Goal: Task Accomplishment & Management: Complete application form

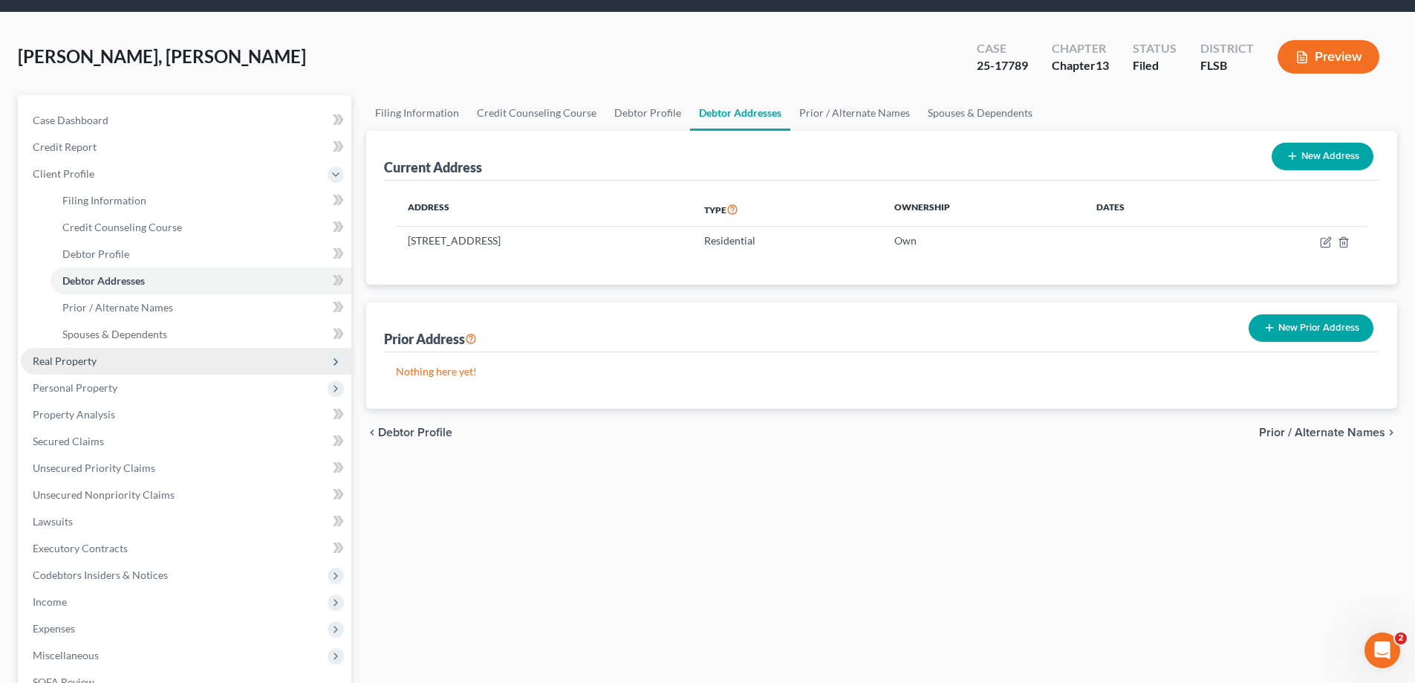
scroll to position [74, 0]
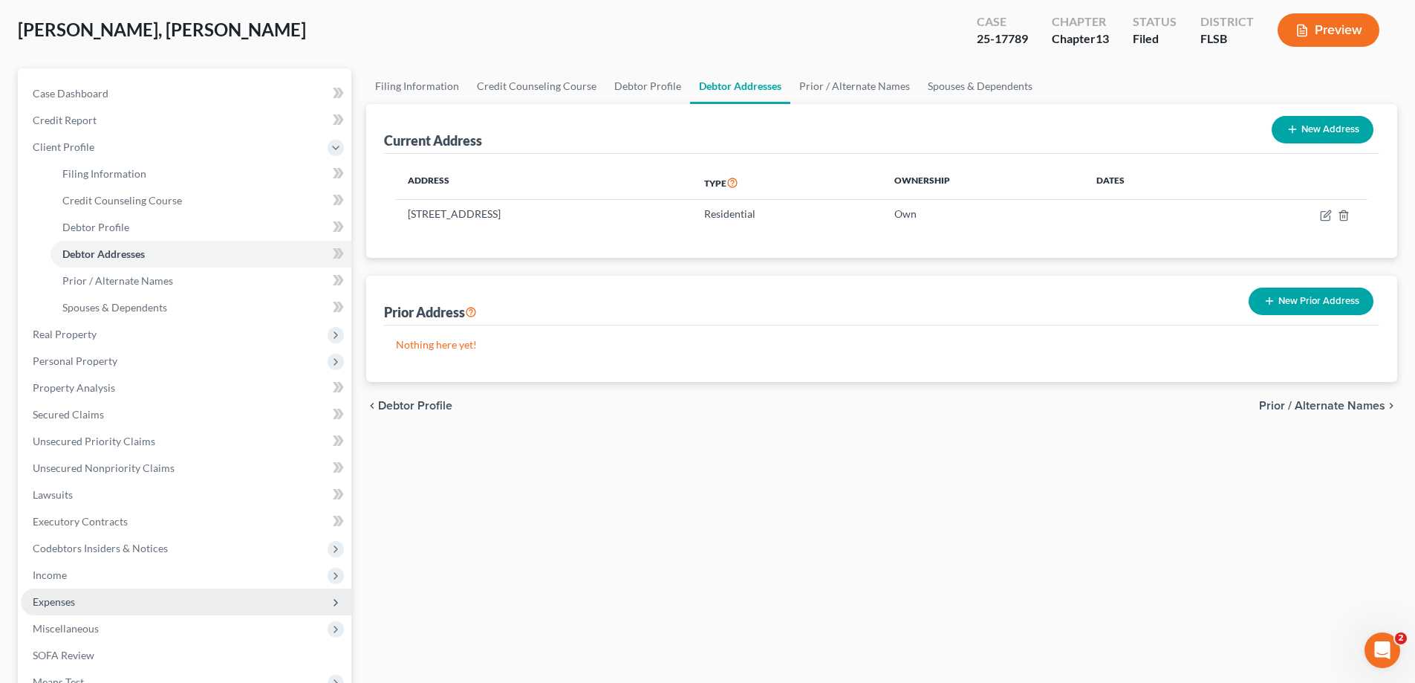
click at [45, 602] on span "Expenses" at bounding box center [54, 601] width 42 height 13
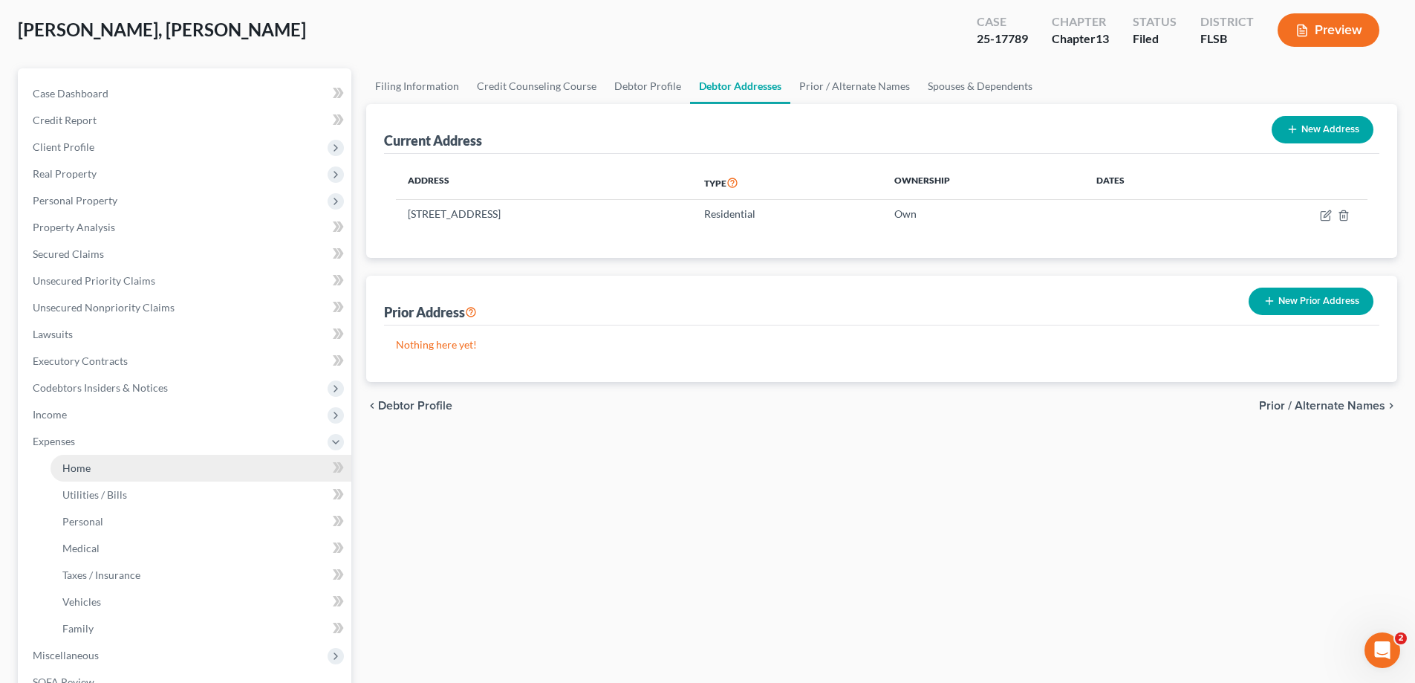
click at [73, 471] on span "Home" at bounding box center [76, 467] width 28 height 13
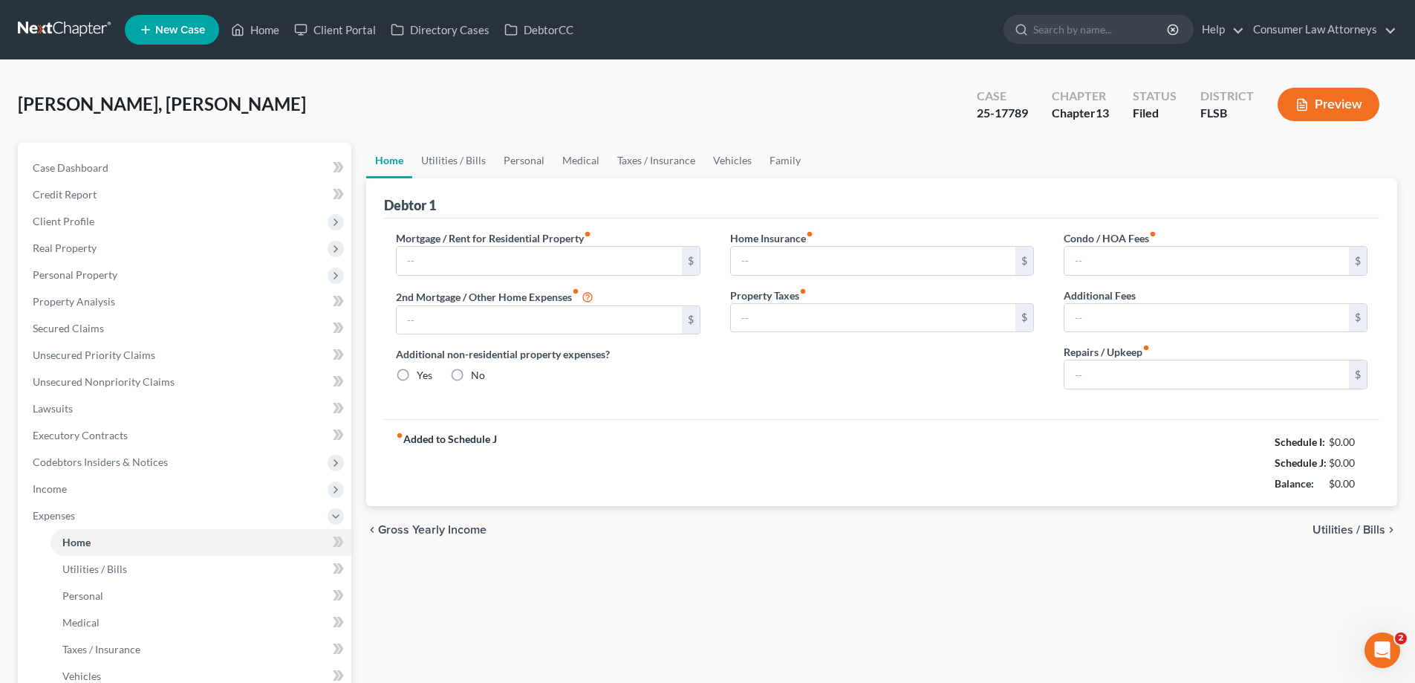
type input "0.00"
radio input "true"
type input "50.23"
type input "0.00"
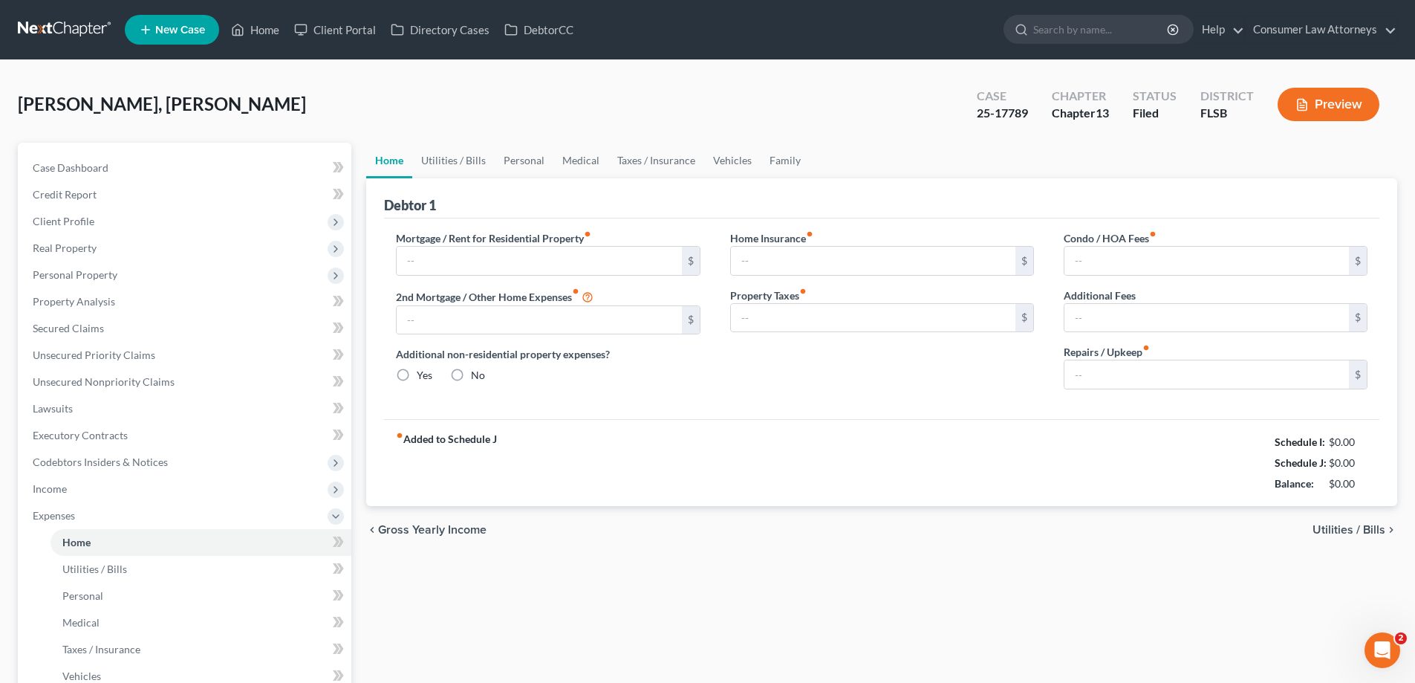
type input "0.00"
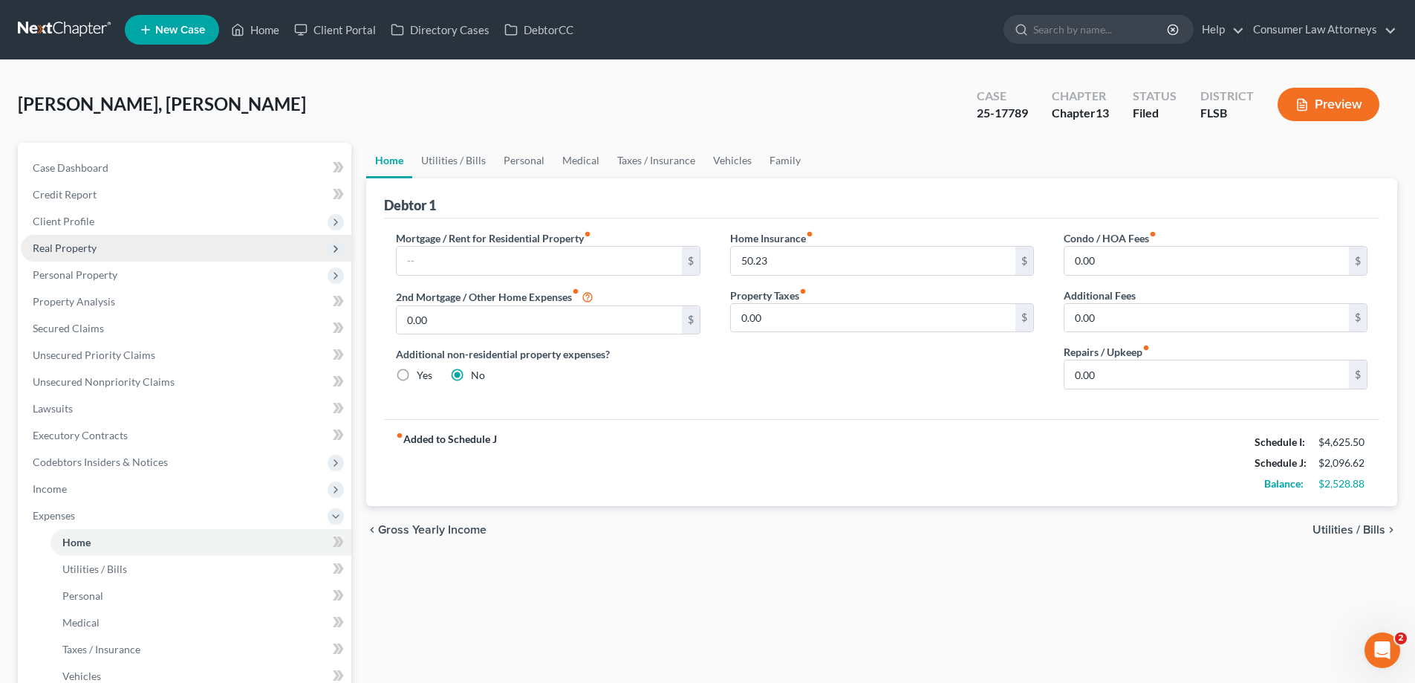
click at [72, 253] on span "Real Property" at bounding box center [65, 247] width 64 height 13
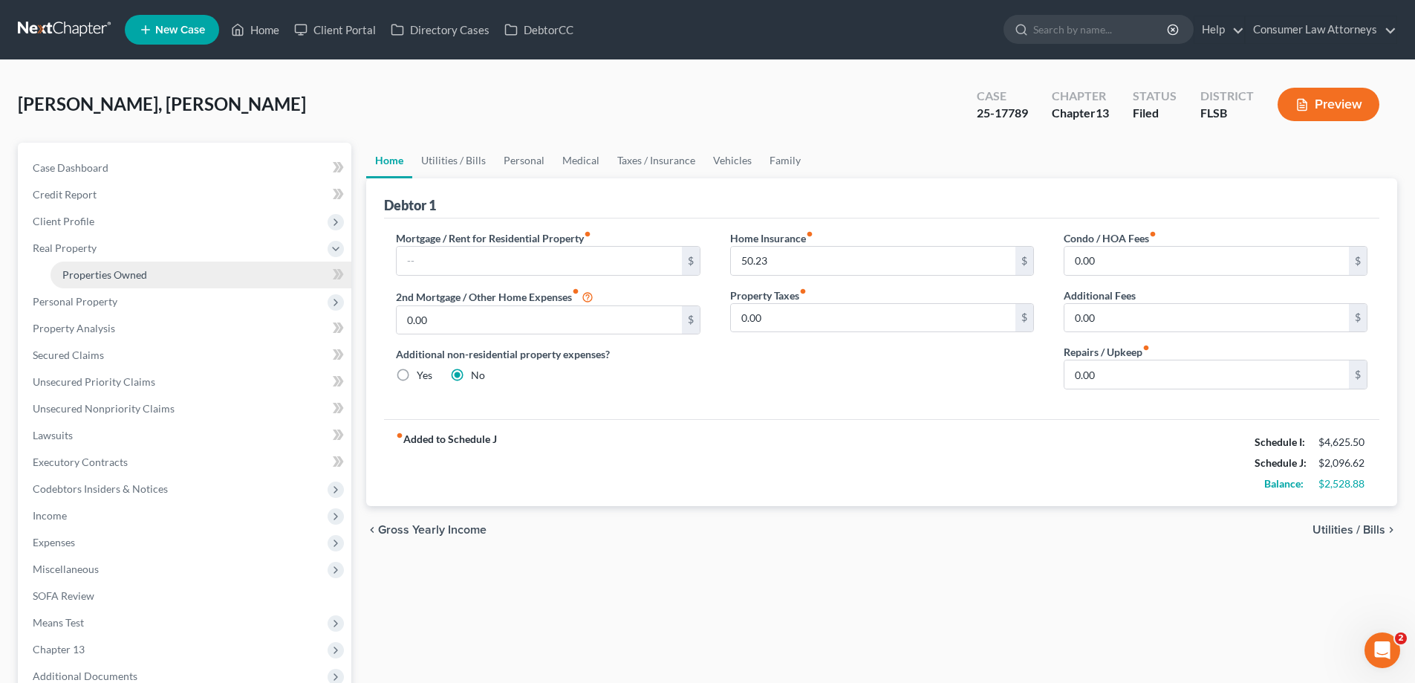
click at [110, 282] on link "Properties Owned" at bounding box center [201, 275] width 301 height 27
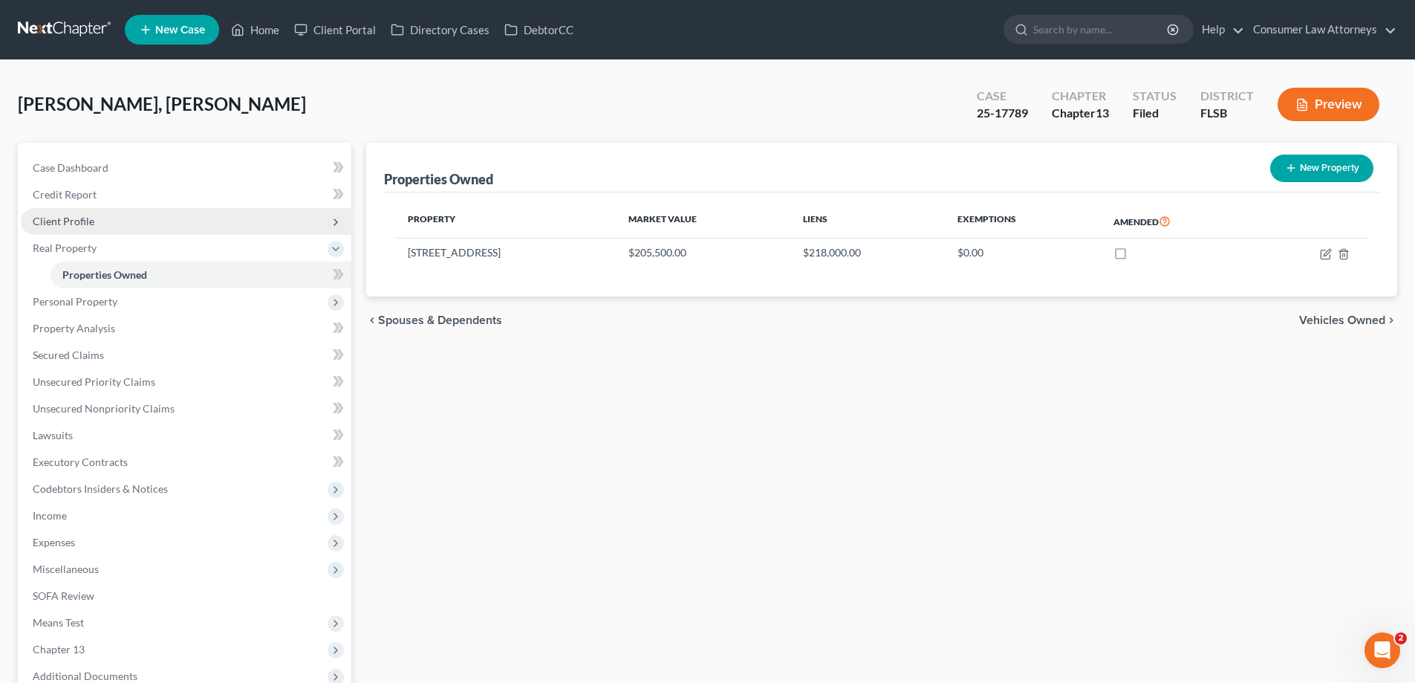
click at [74, 223] on span "Client Profile" at bounding box center [64, 221] width 62 height 13
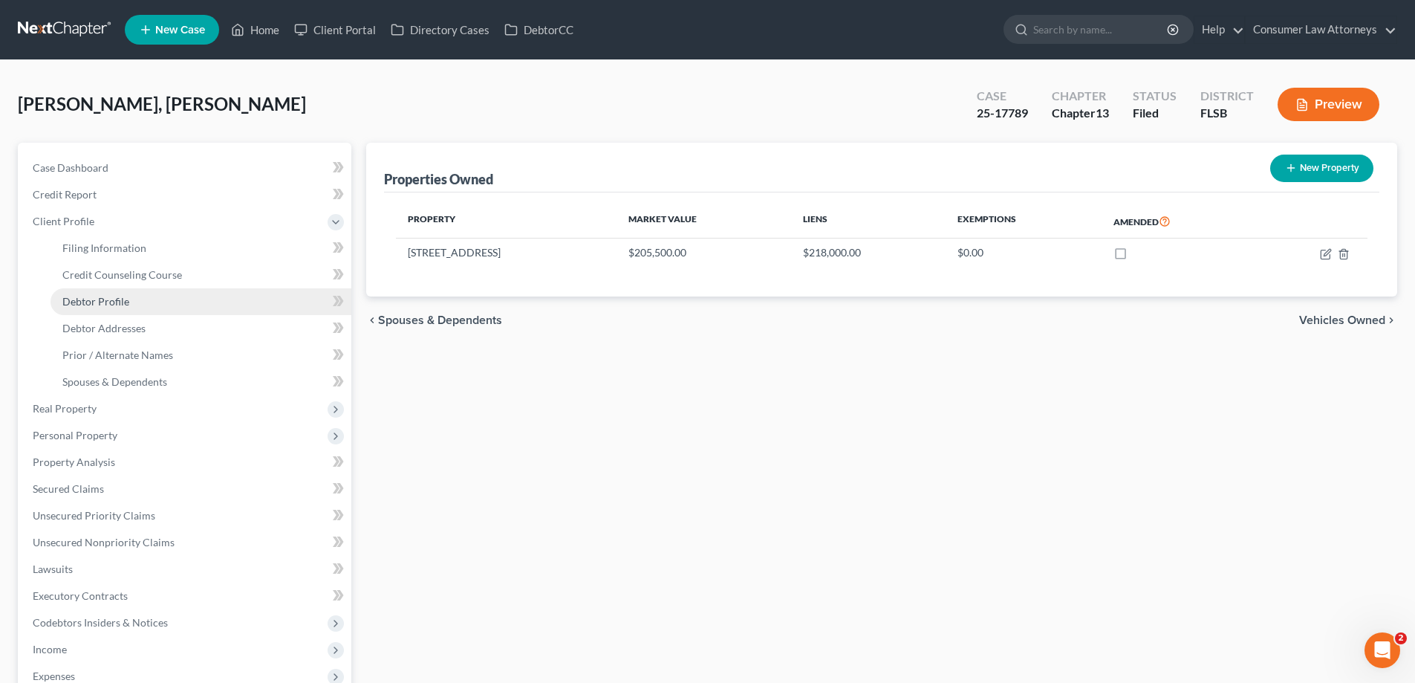
click at [81, 306] on span "Debtor Profile" at bounding box center [95, 301] width 67 height 13
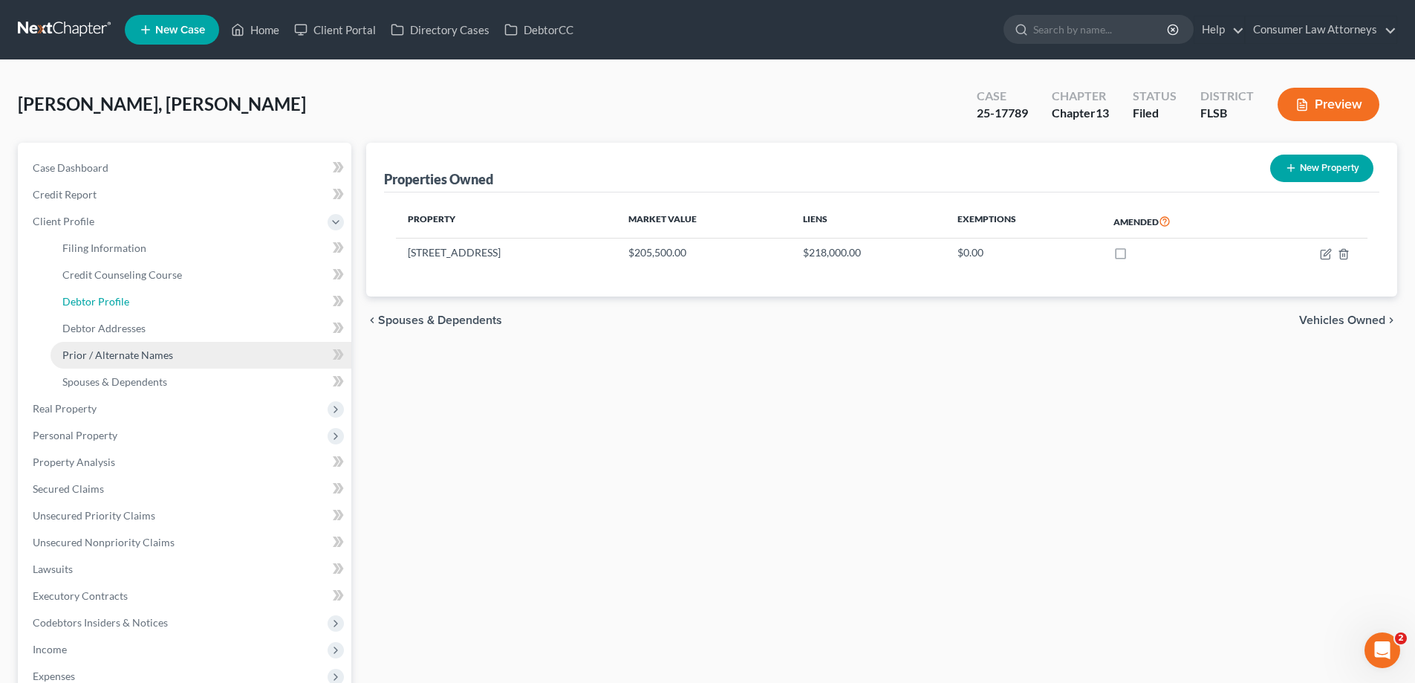
select select "0"
select select "1"
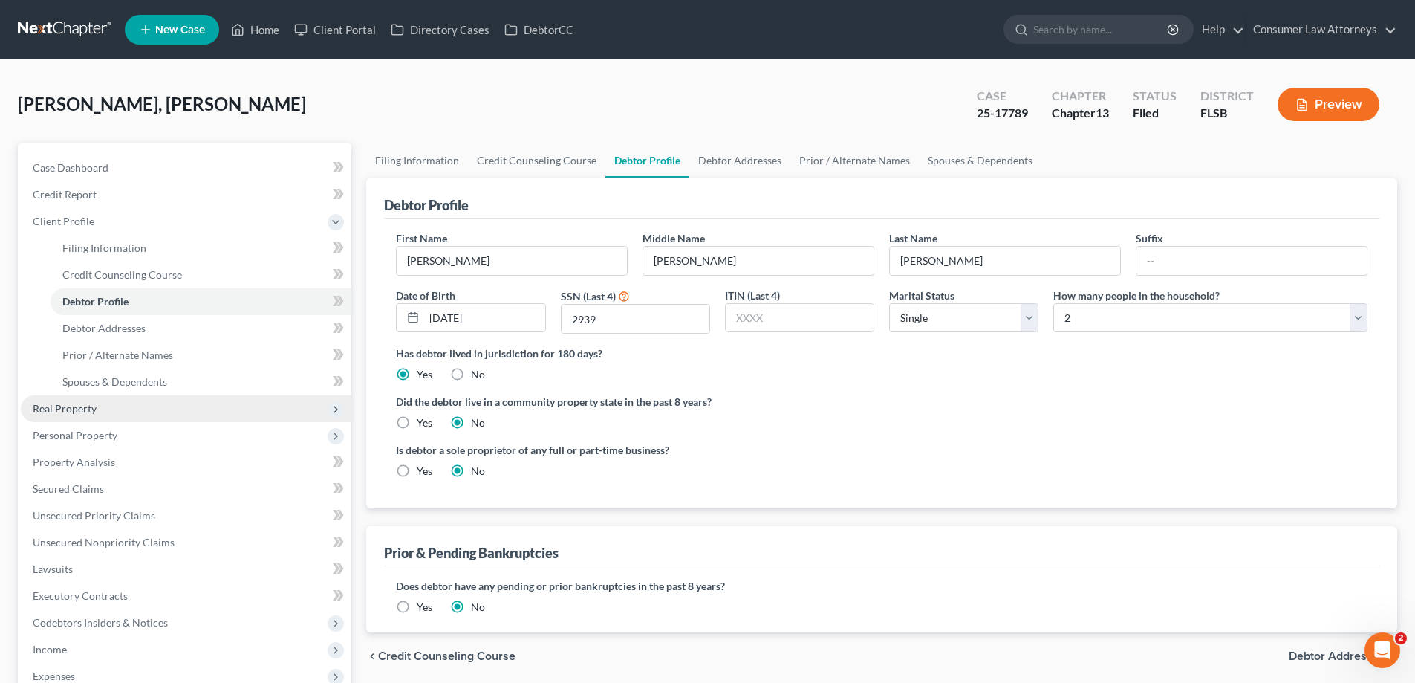
click at [75, 409] on span "Real Property" at bounding box center [65, 408] width 64 height 13
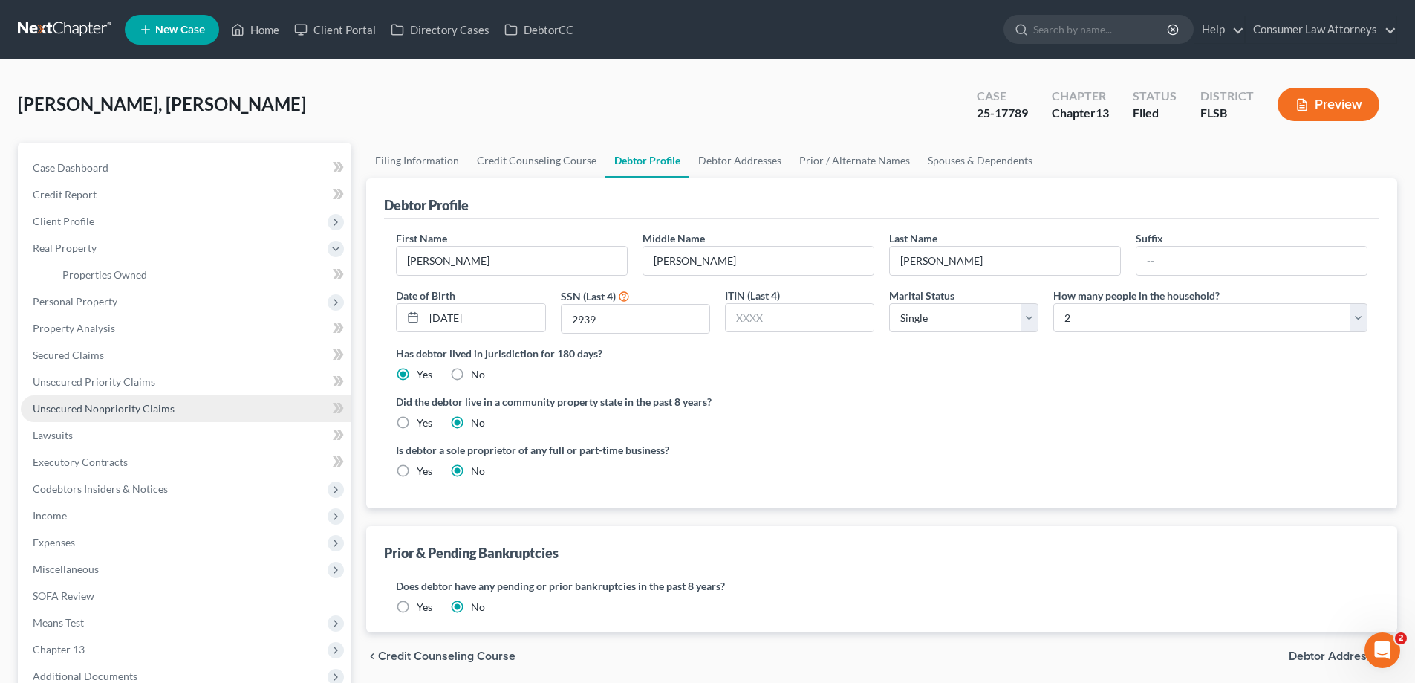
click at [92, 408] on span "Unsecured Nonpriority Claims" at bounding box center [104, 408] width 142 height 13
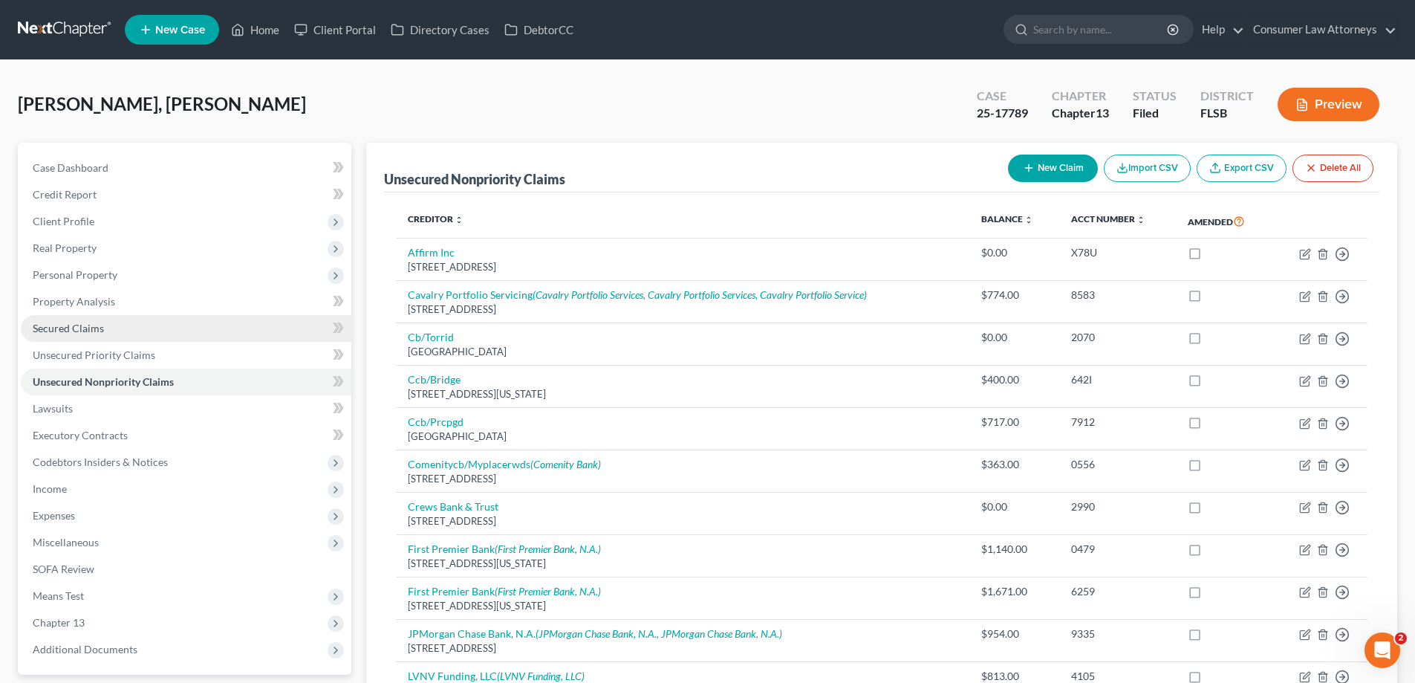
click at [89, 329] on span "Secured Claims" at bounding box center [68, 328] width 71 height 13
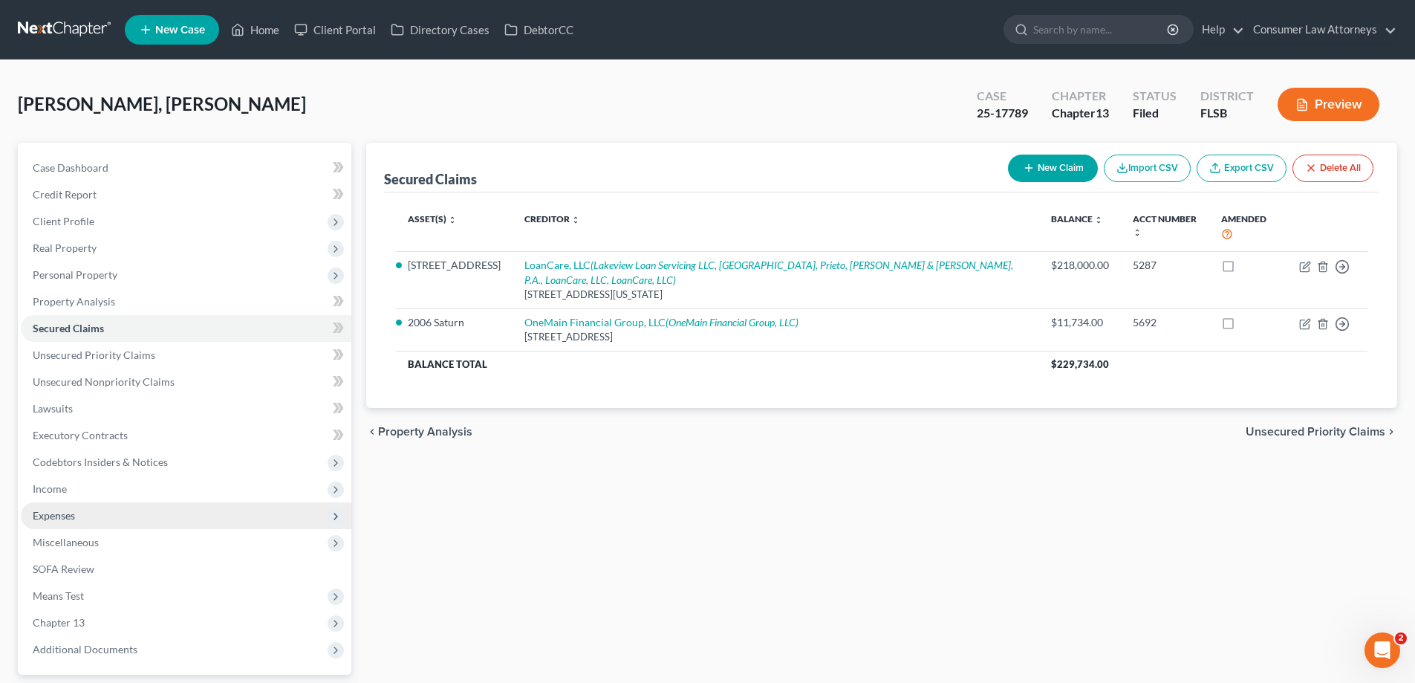
click at [64, 516] on span "Expenses" at bounding box center [54, 515] width 42 height 13
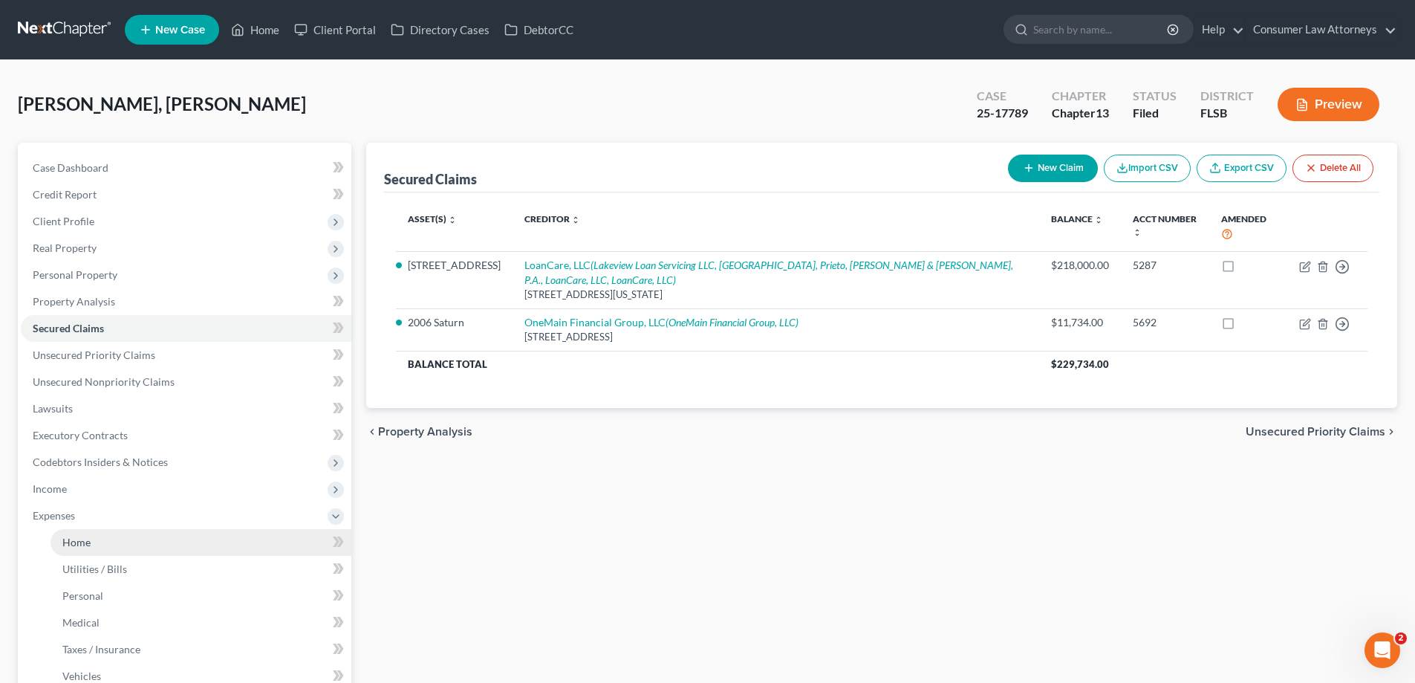
click at [90, 540] on span "Home" at bounding box center [76, 542] width 28 height 13
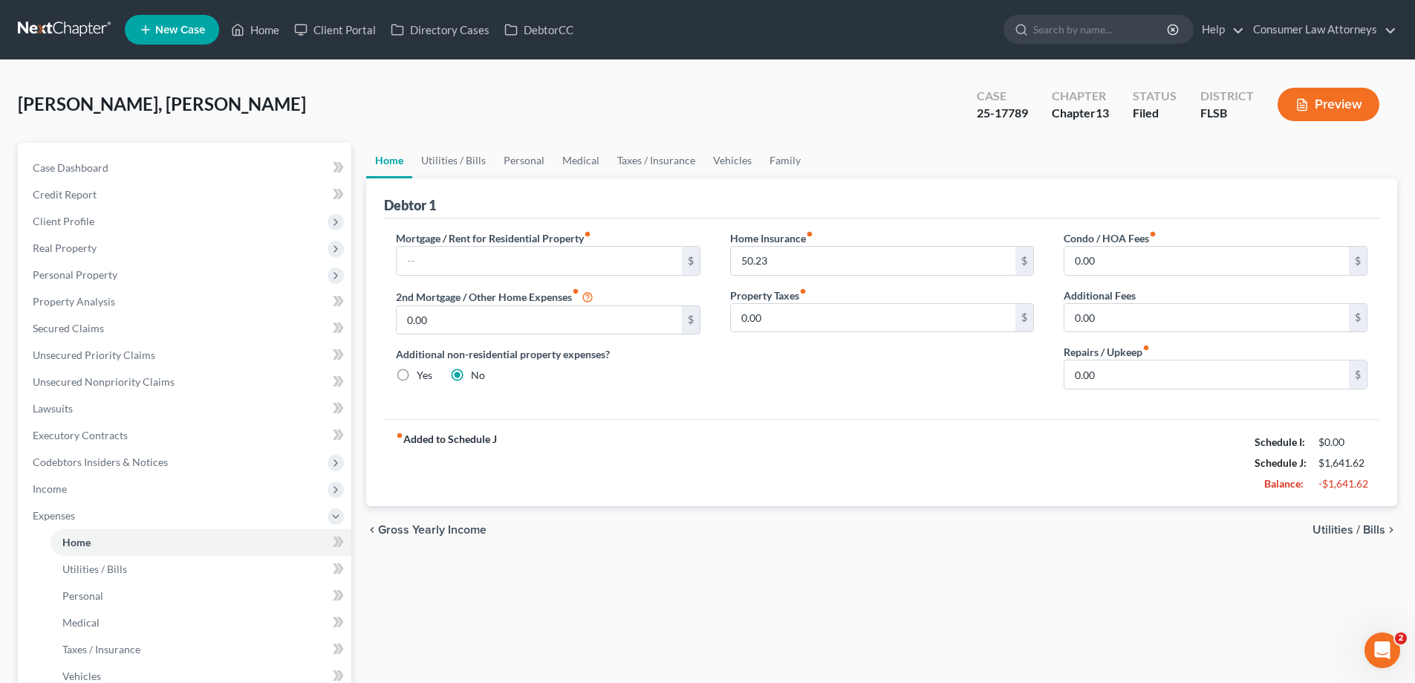
click at [719, 296] on div "Home Insurance fiber_manual_record 50.23 $ Property Taxes fiber_manual_record 0…" at bounding box center [883, 315] width 334 height 171
click at [65, 301] on span "Property Analysis" at bounding box center [74, 301] width 82 height 13
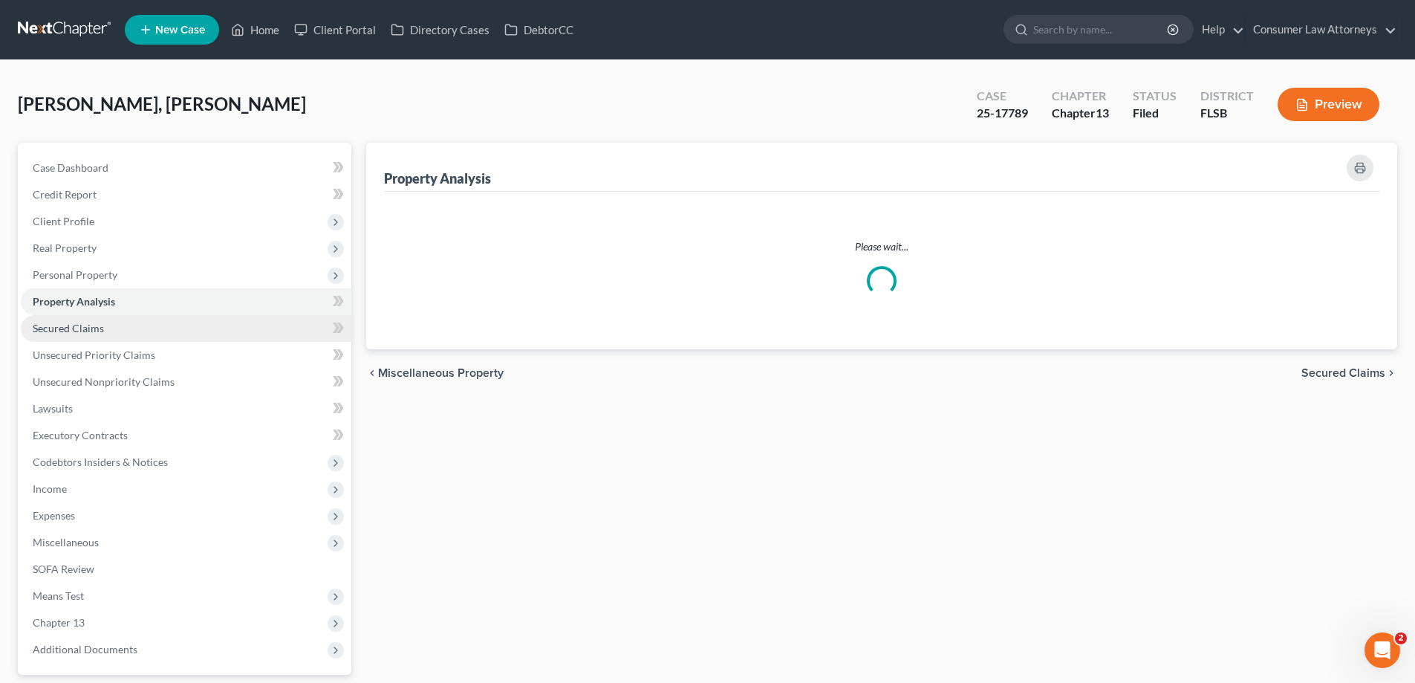
click at [68, 325] on span "Secured Claims" at bounding box center [68, 328] width 71 height 13
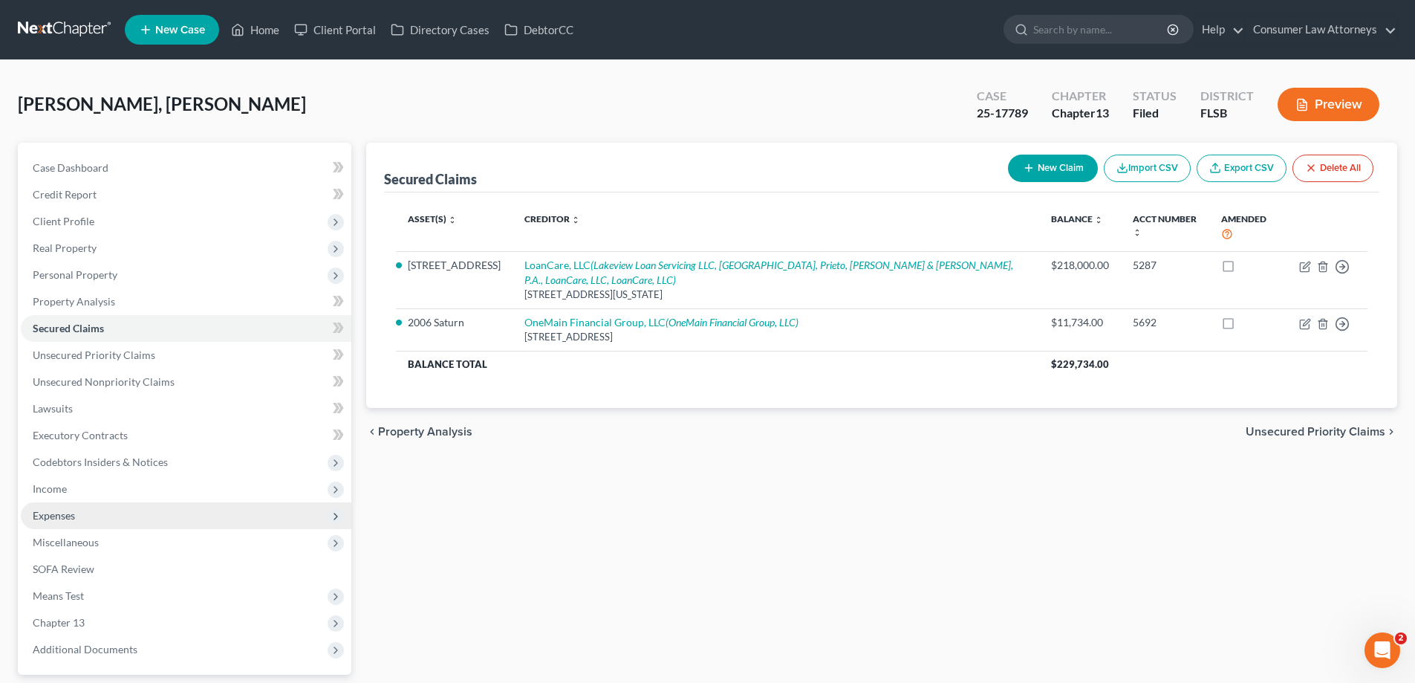
click at [59, 519] on span "Expenses" at bounding box center [54, 515] width 42 height 13
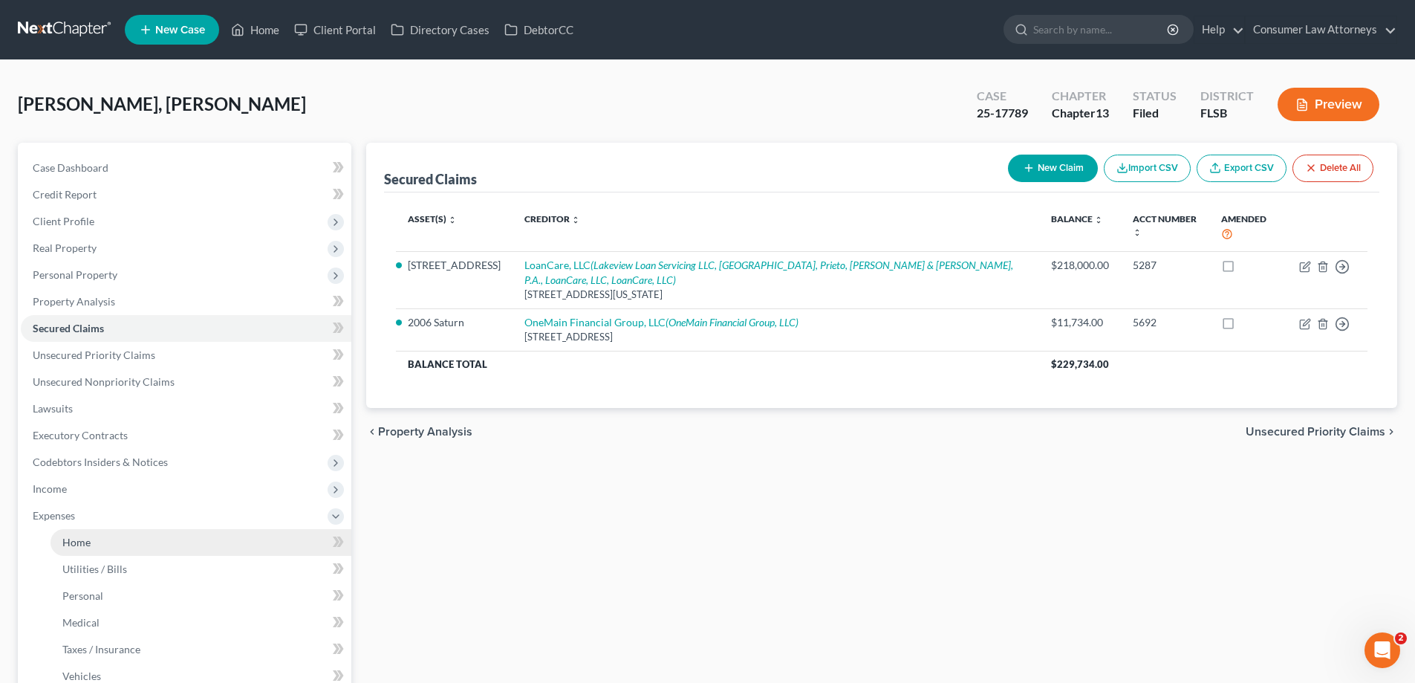
click at [78, 548] on span "Home" at bounding box center [76, 542] width 28 height 13
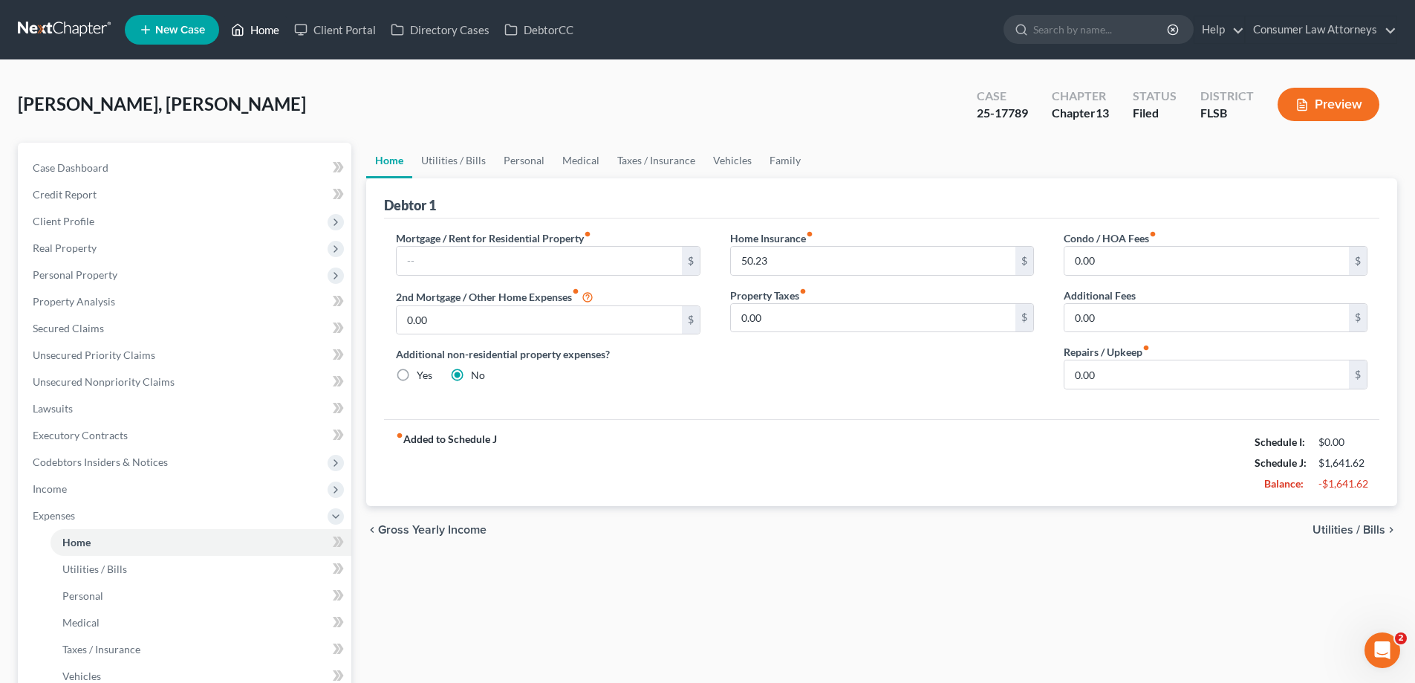
click at [262, 25] on link "Home" at bounding box center [255, 29] width 63 height 27
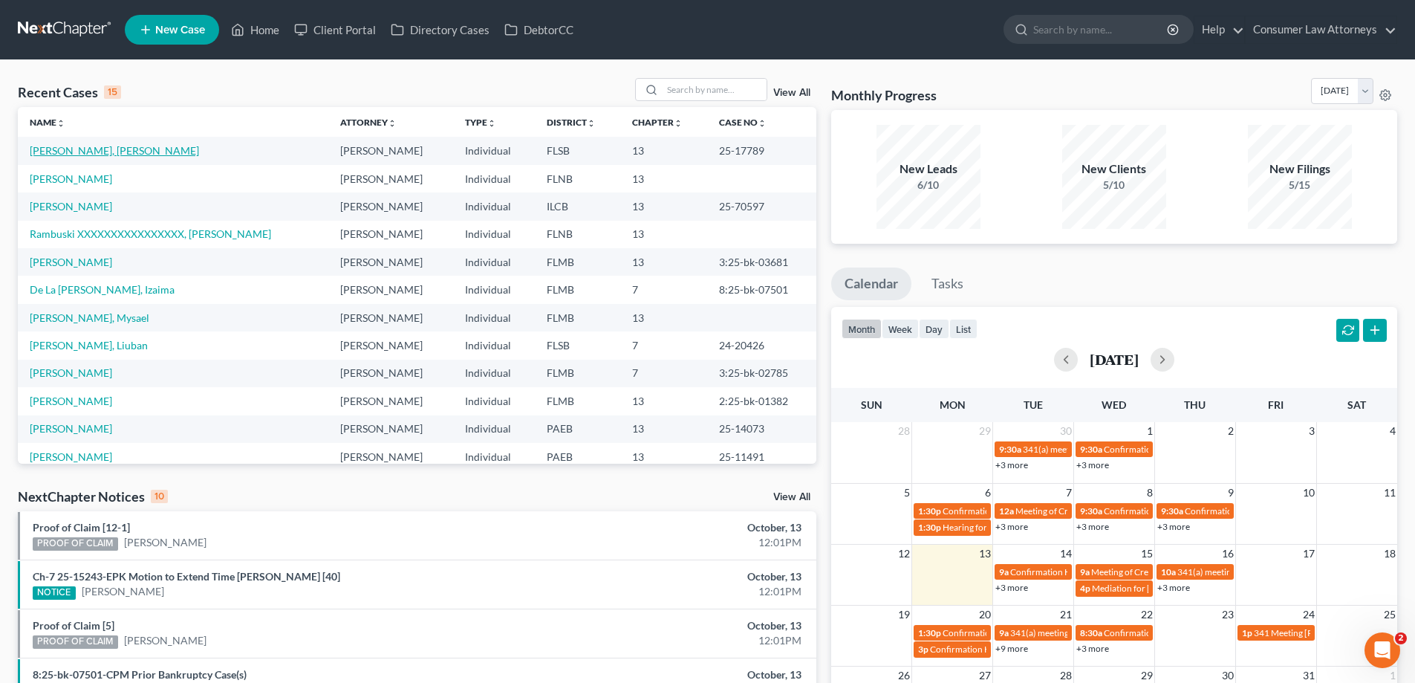
click at [73, 147] on link "[PERSON_NAME], [PERSON_NAME]" at bounding box center [114, 150] width 169 height 13
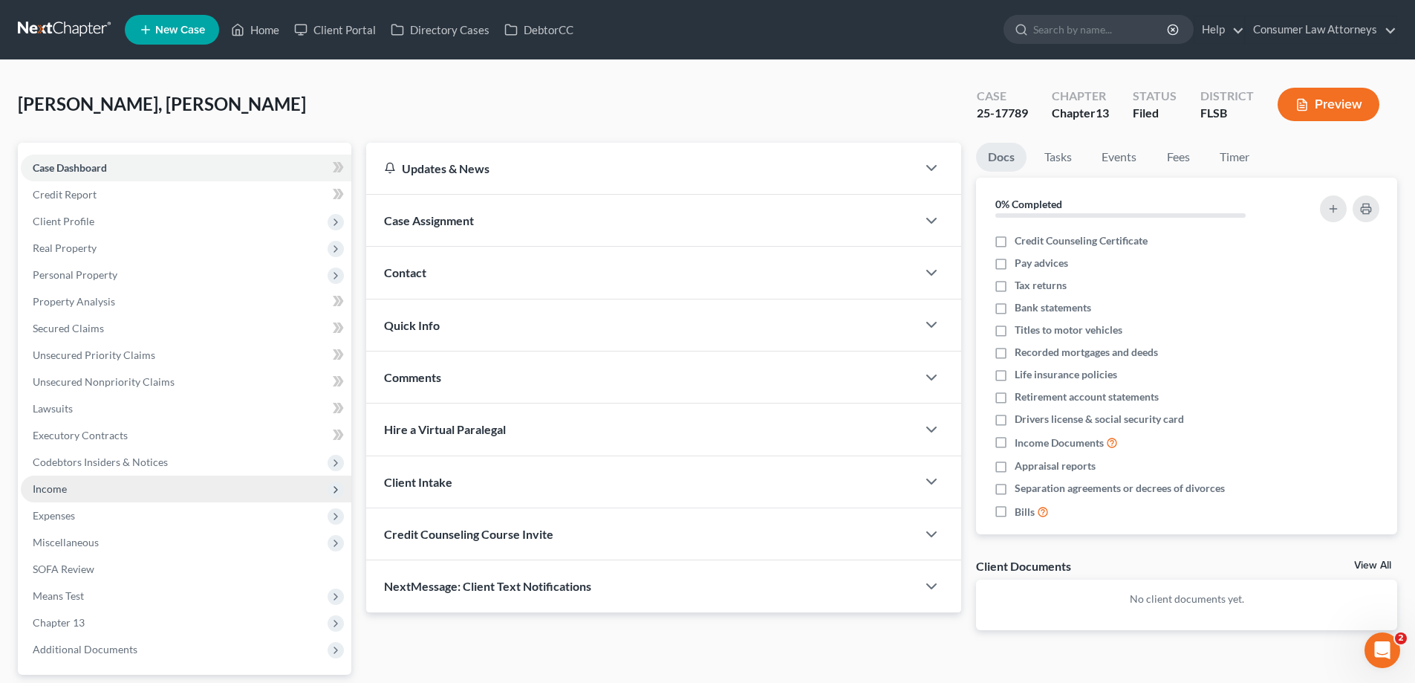
scroll to position [134, 0]
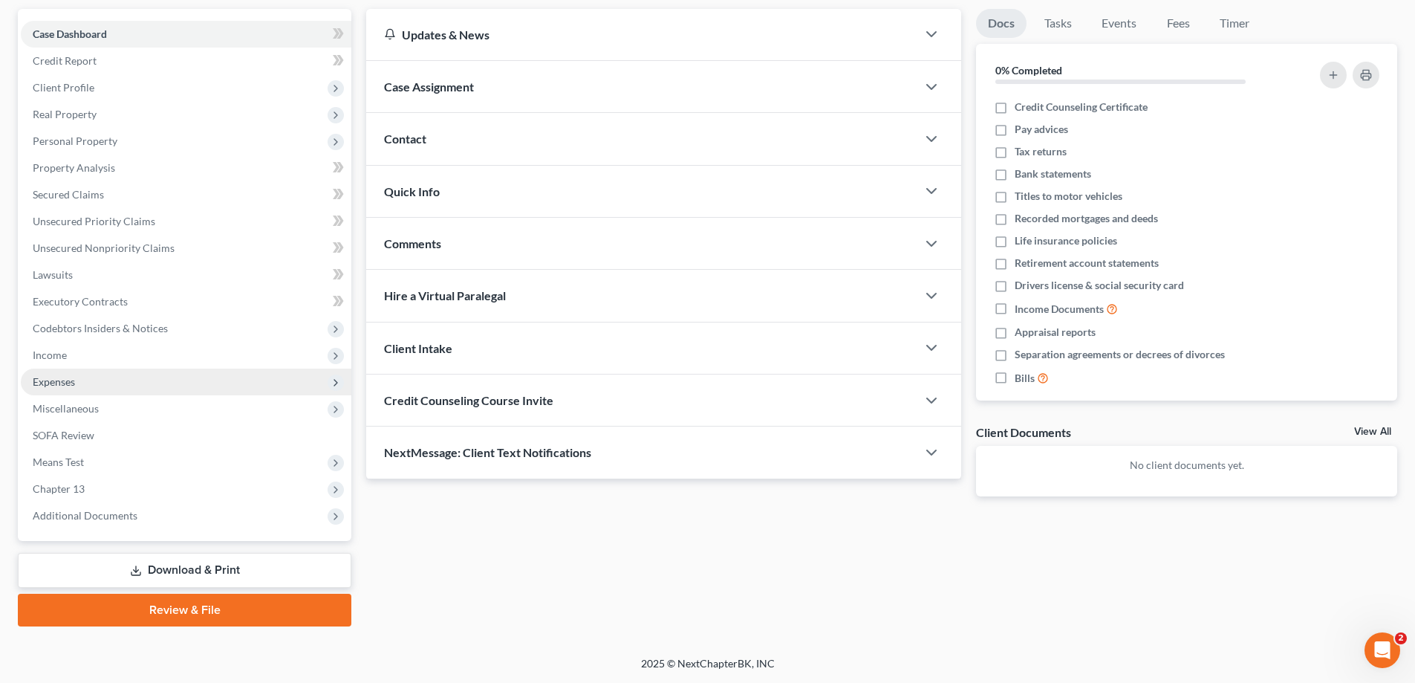
click at [49, 385] on span "Expenses" at bounding box center [54, 381] width 42 height 13
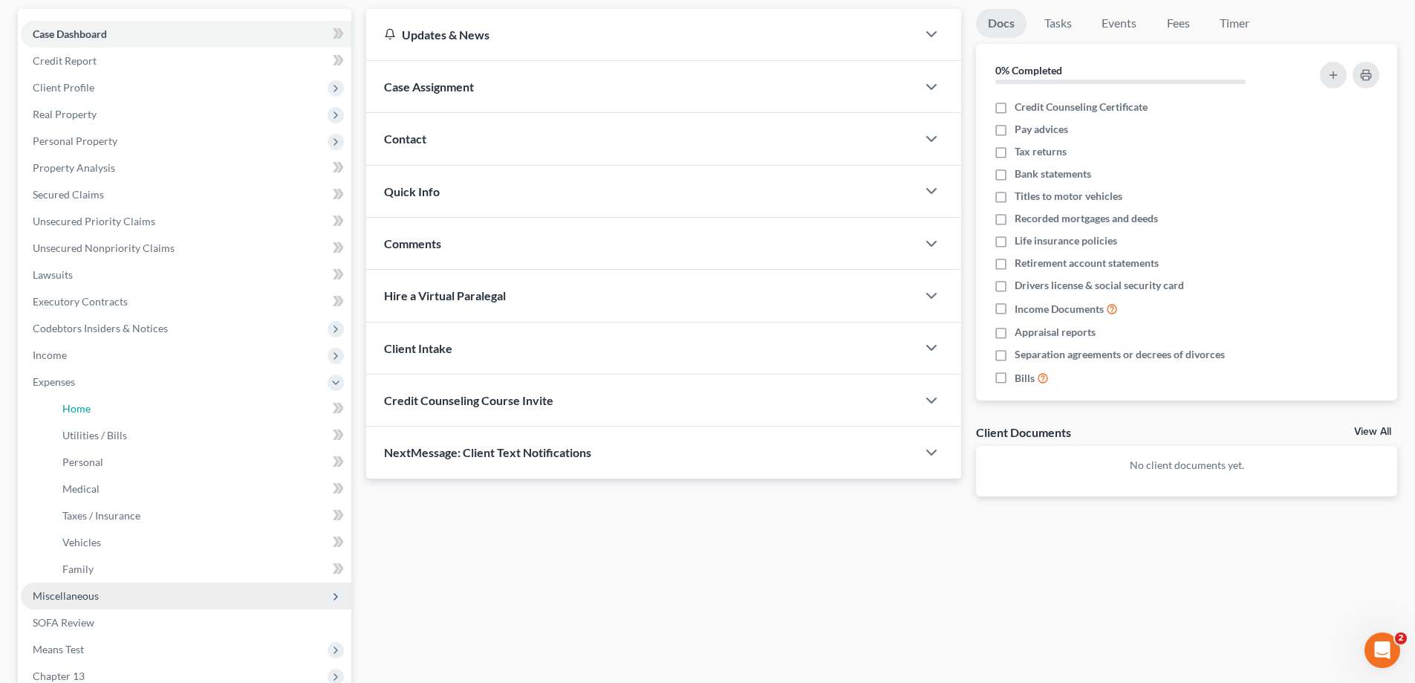
click at [82, 415] on link "Home" at bounding box center [201, 408] width 301 height 27
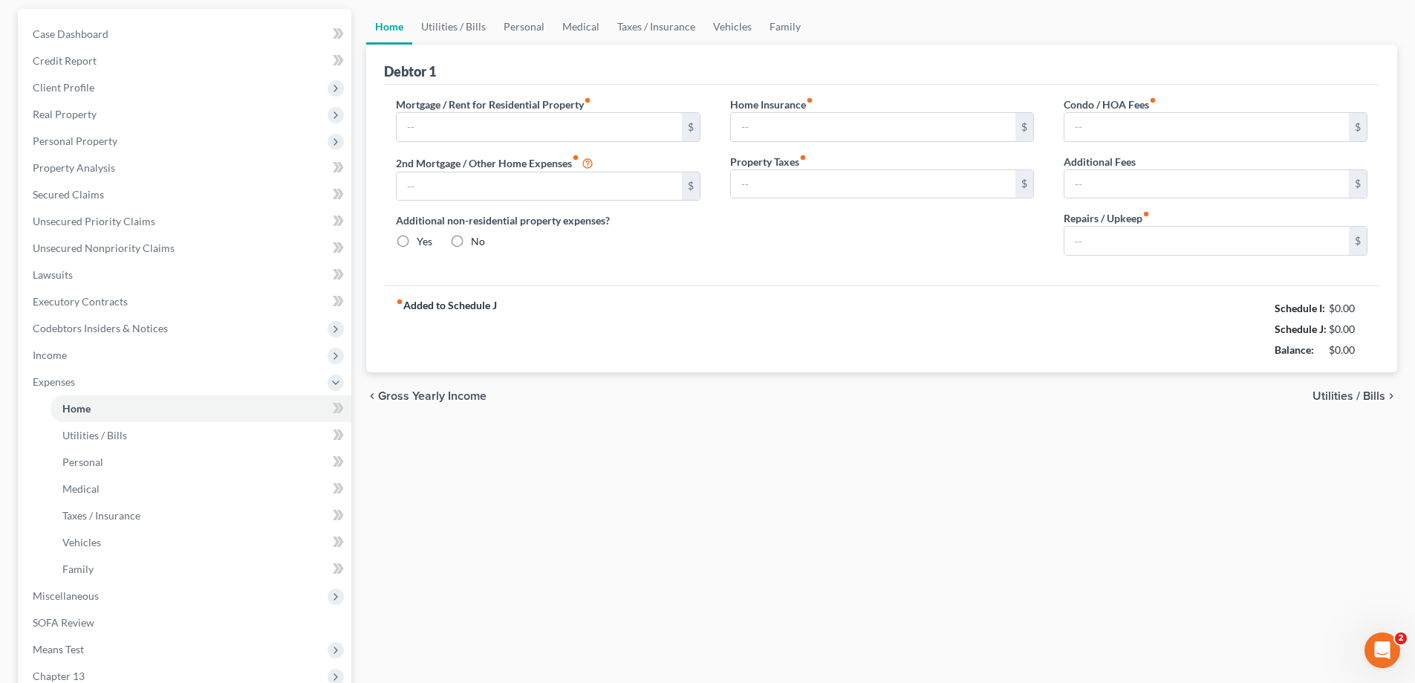
type input "0.00"
radio input "true"
type input "50.23"
type input "0.00"
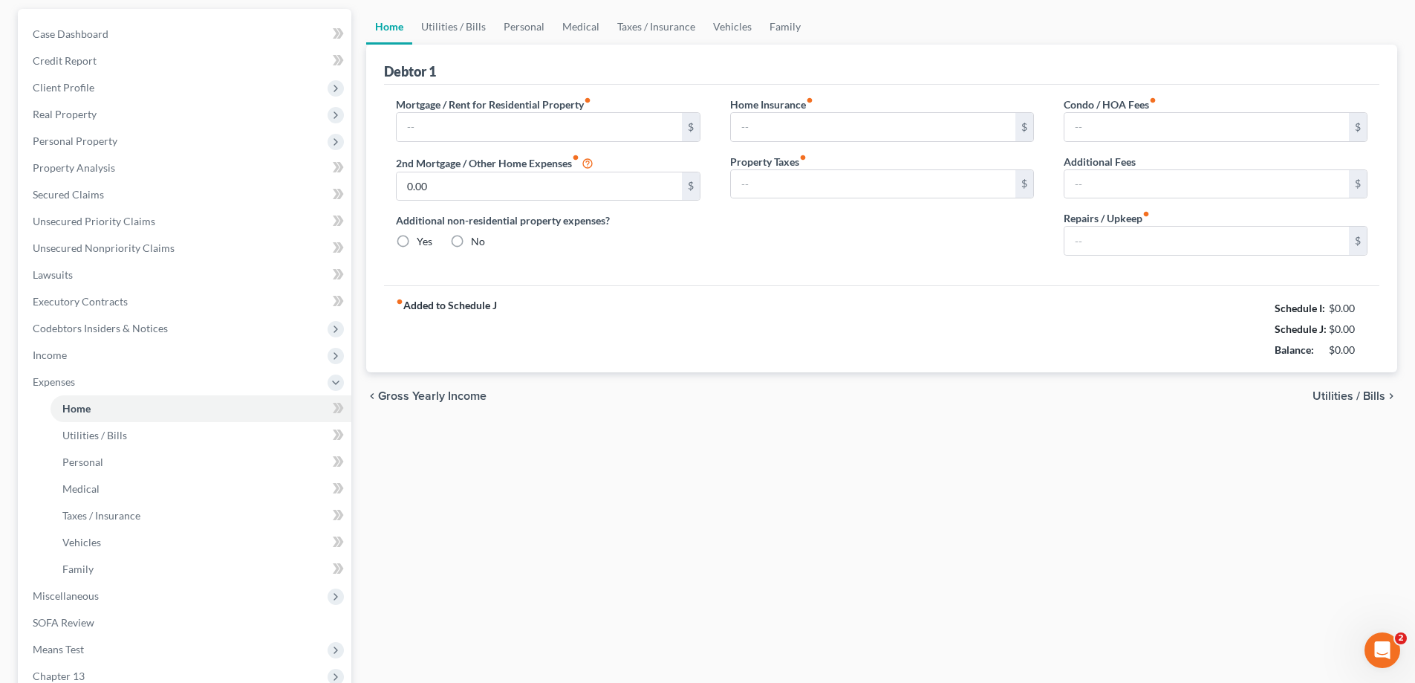
type input "0.00"
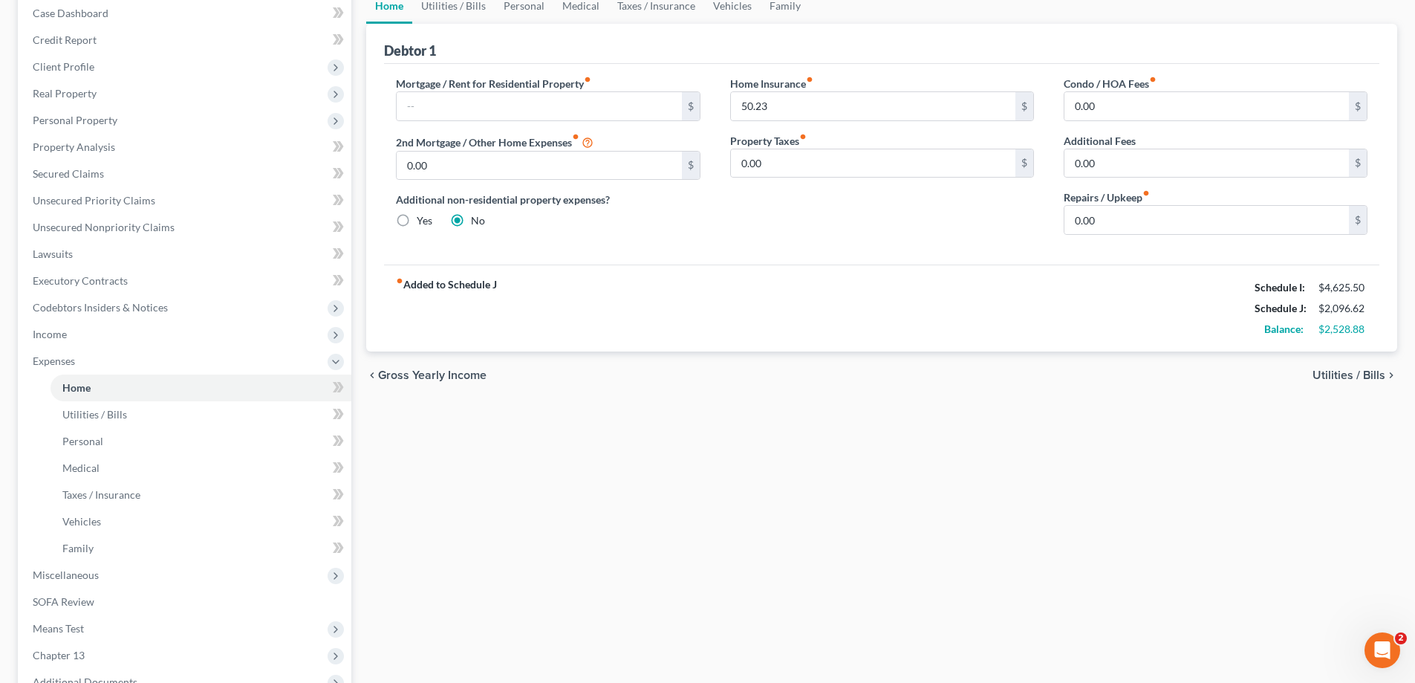
scroll to position [321, 0]
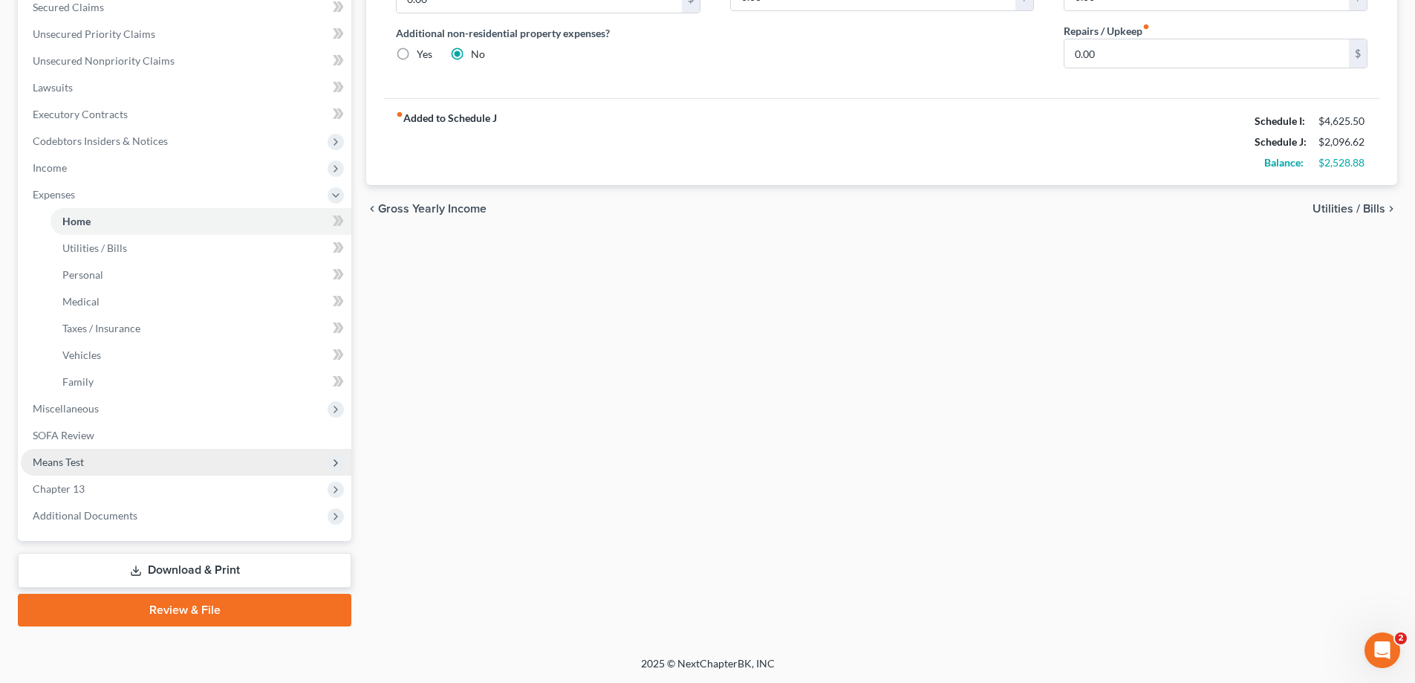
click at [74, 458] on span "Means Test" at bounding box center [58, 461] width 51 height 13
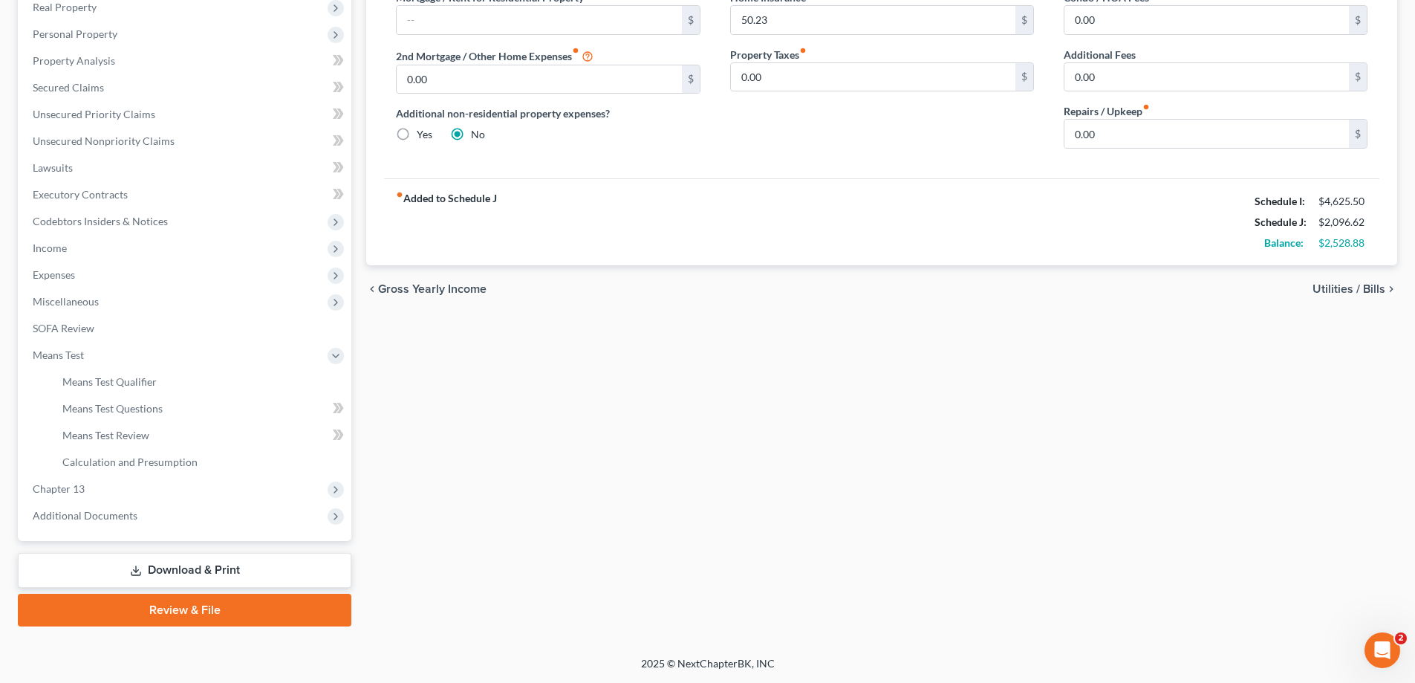
scroll to position [241, 0]
click at [135, 381] on span "Means Test Qualifier" at bounding box center [109, 381] width 94 height 13
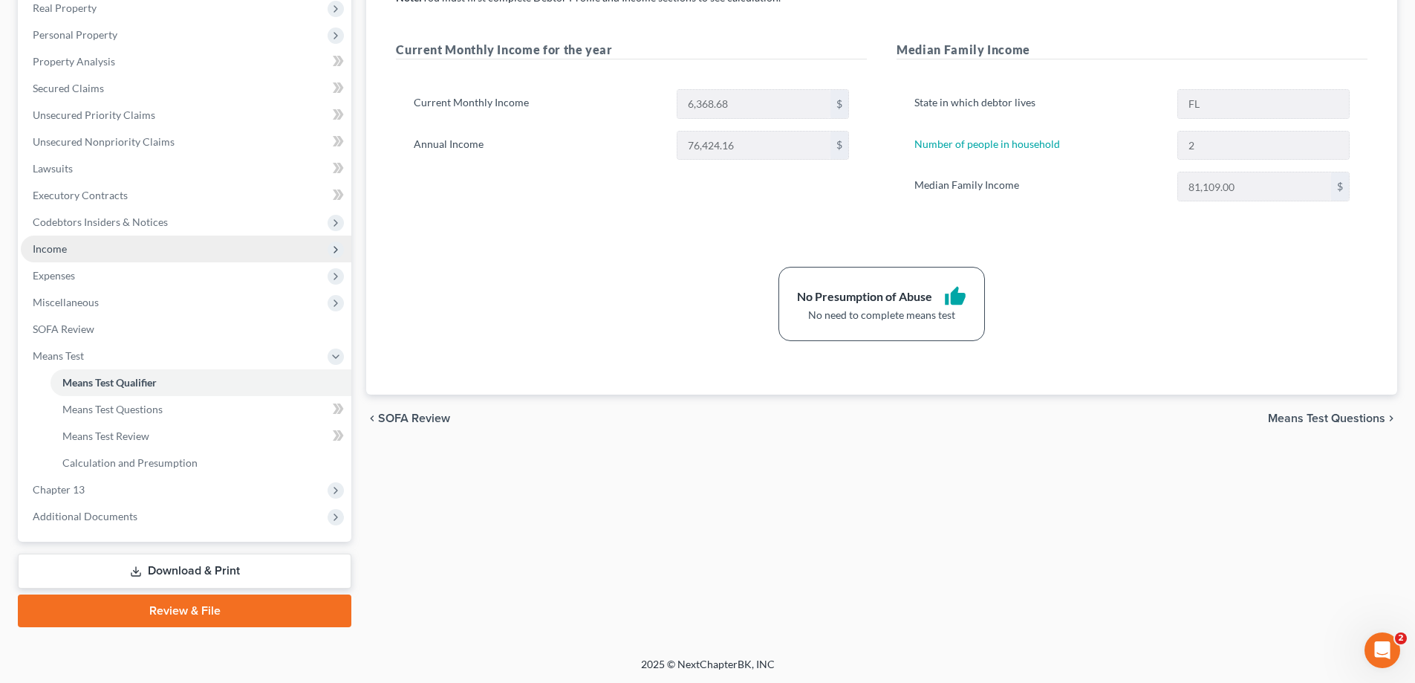
scroll to position [241, 0]
click at [132, 414] on span "Means Test Questions" at bounding box center [112, 408] width 100 height 13
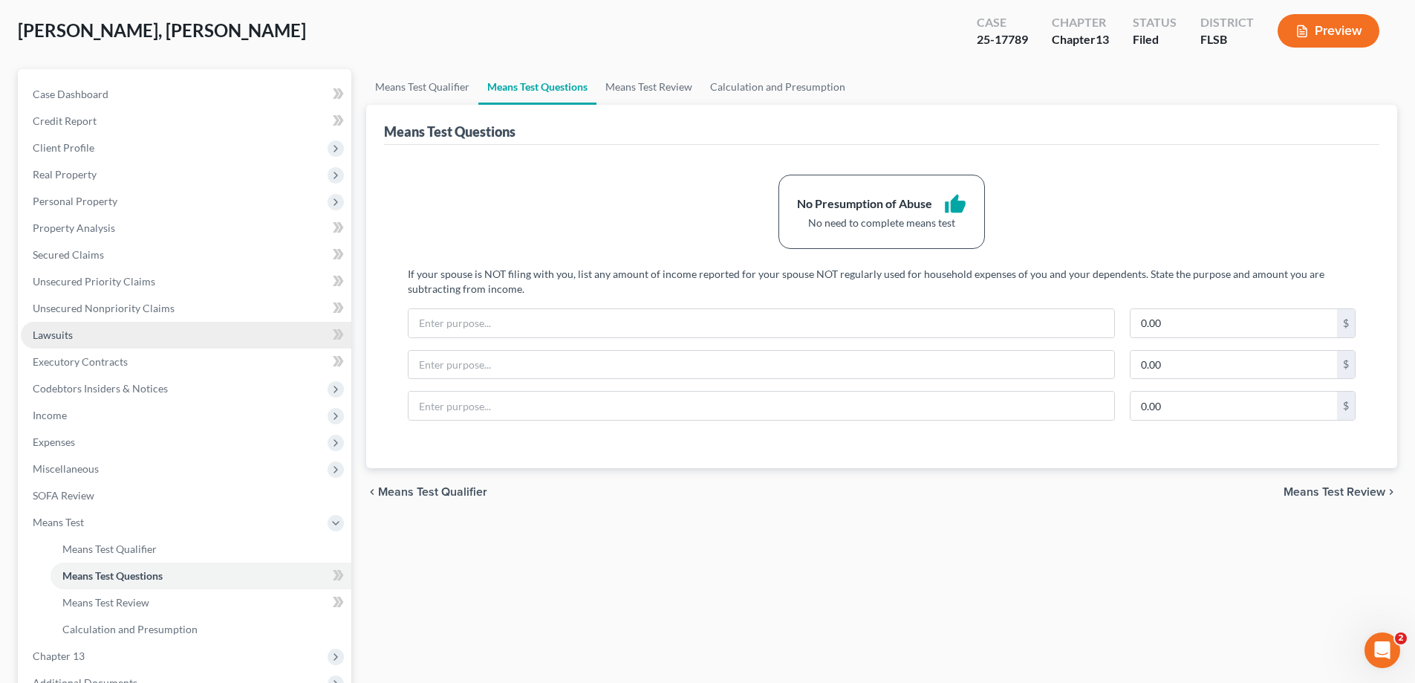
scroll to position [74, 0]
click at [654, 88] on link "Means Test Review" at bounding box center [649, 86] width 105 height 36
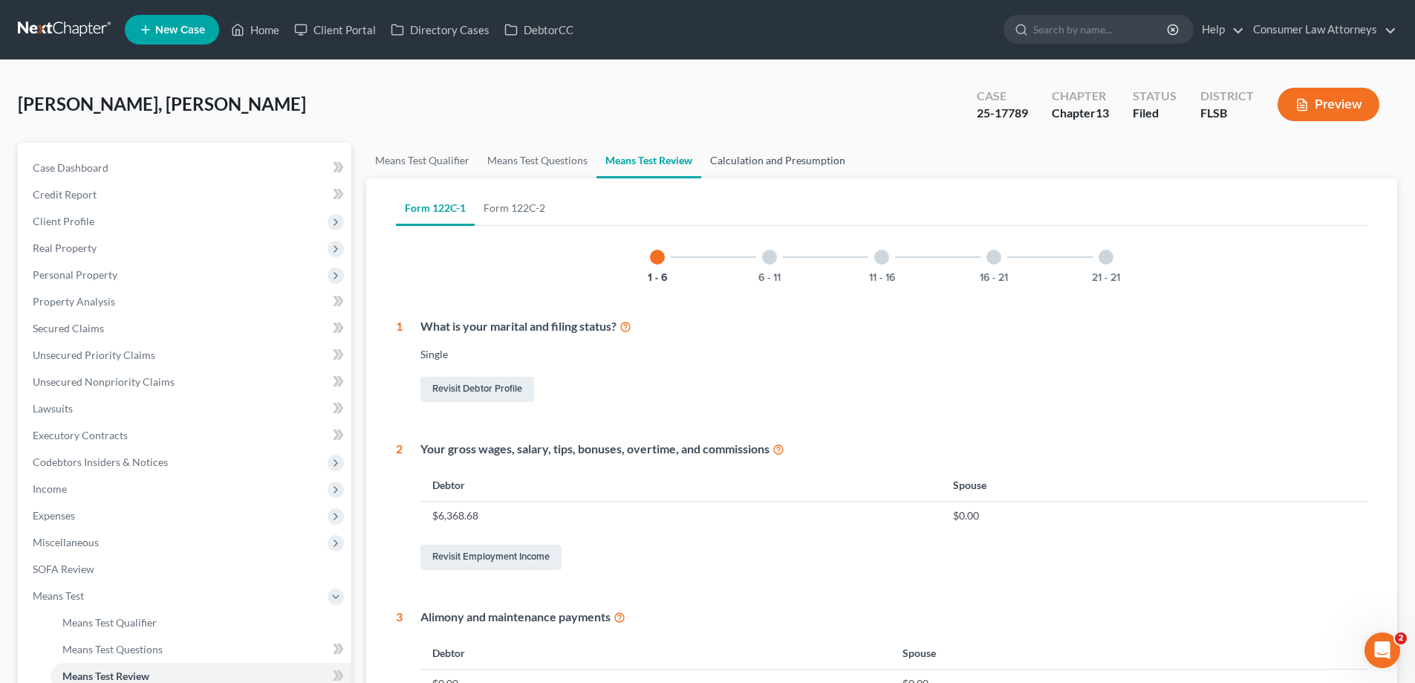
click at [766, 161] on link "Calculation and Presumption" at bounding box center [777, 161] width 153 height 36
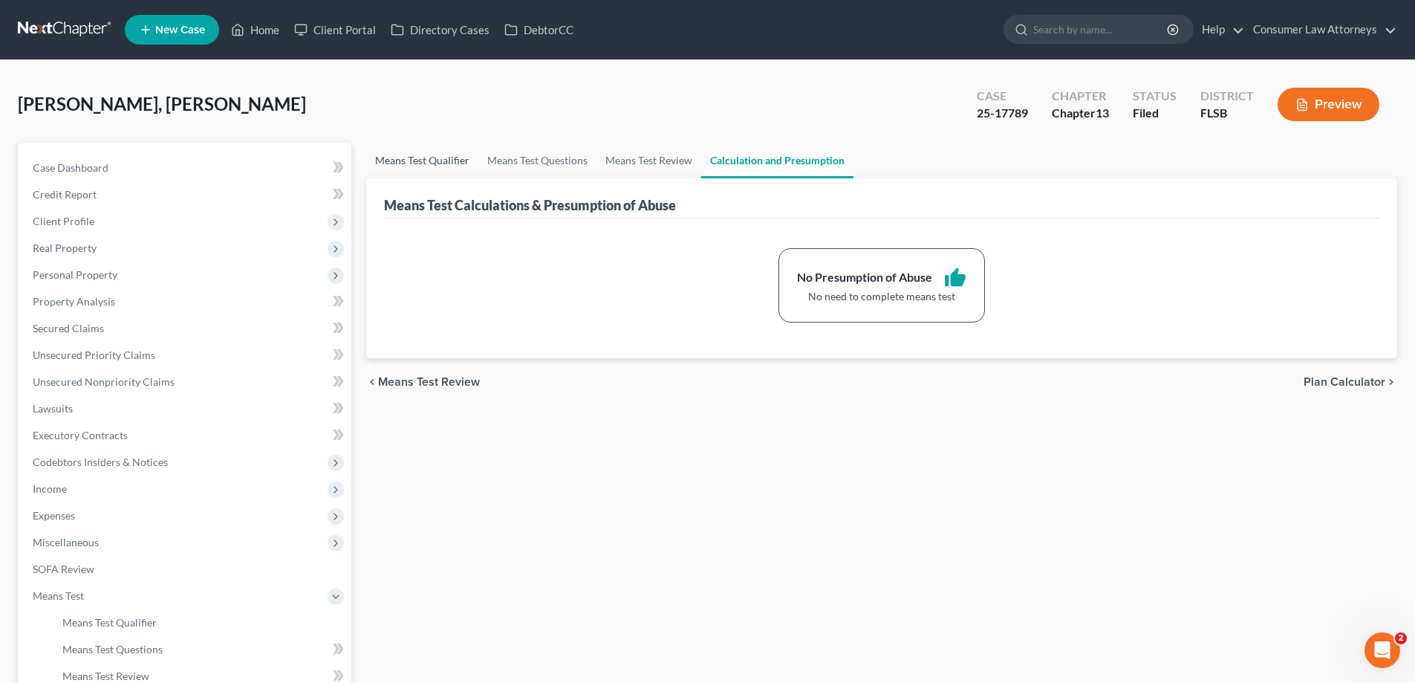
click at [426, 161] on link "Means Test Qualifier" at bounding box center [422, 161] width 112 height 36
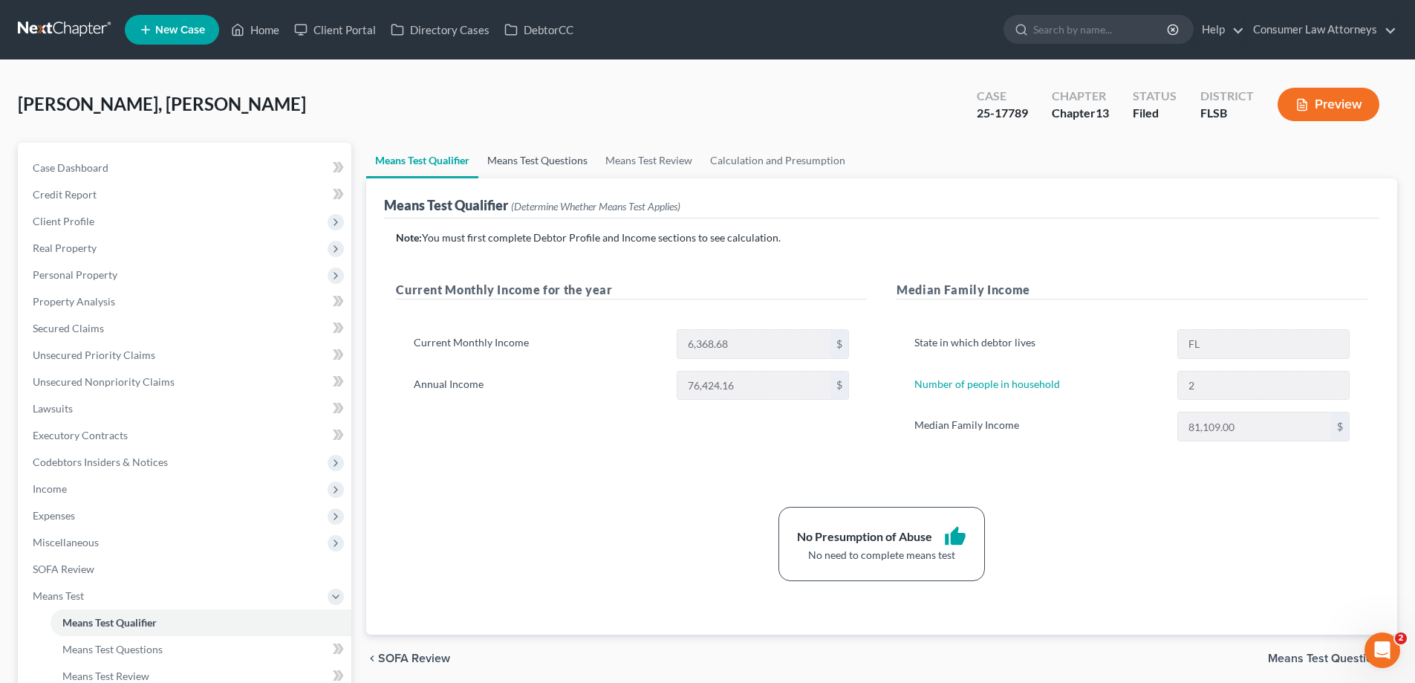
click at [519, 157] on link "Means Test Questions" at bounding box center [538, 161] width 118 height 36
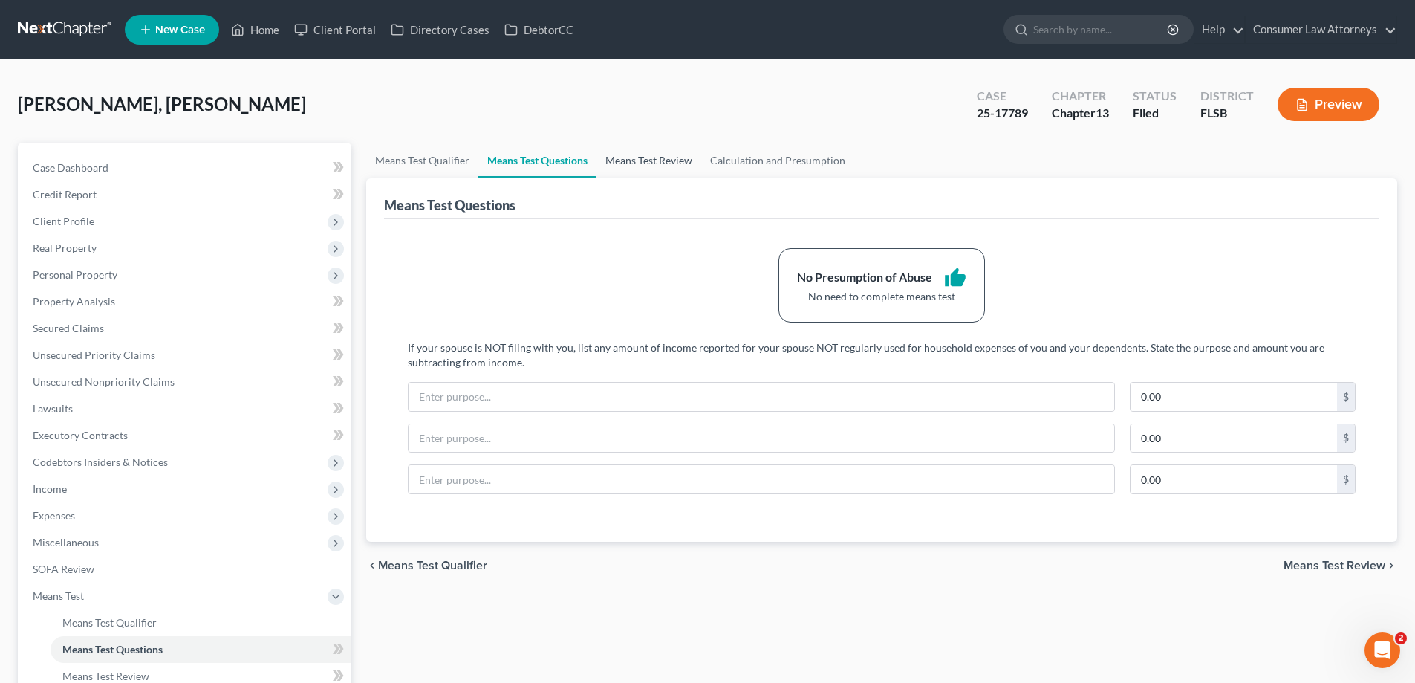
click at [651, 162] on link "Means Test Review" at bounding box center [649, 161] width 105 height 36
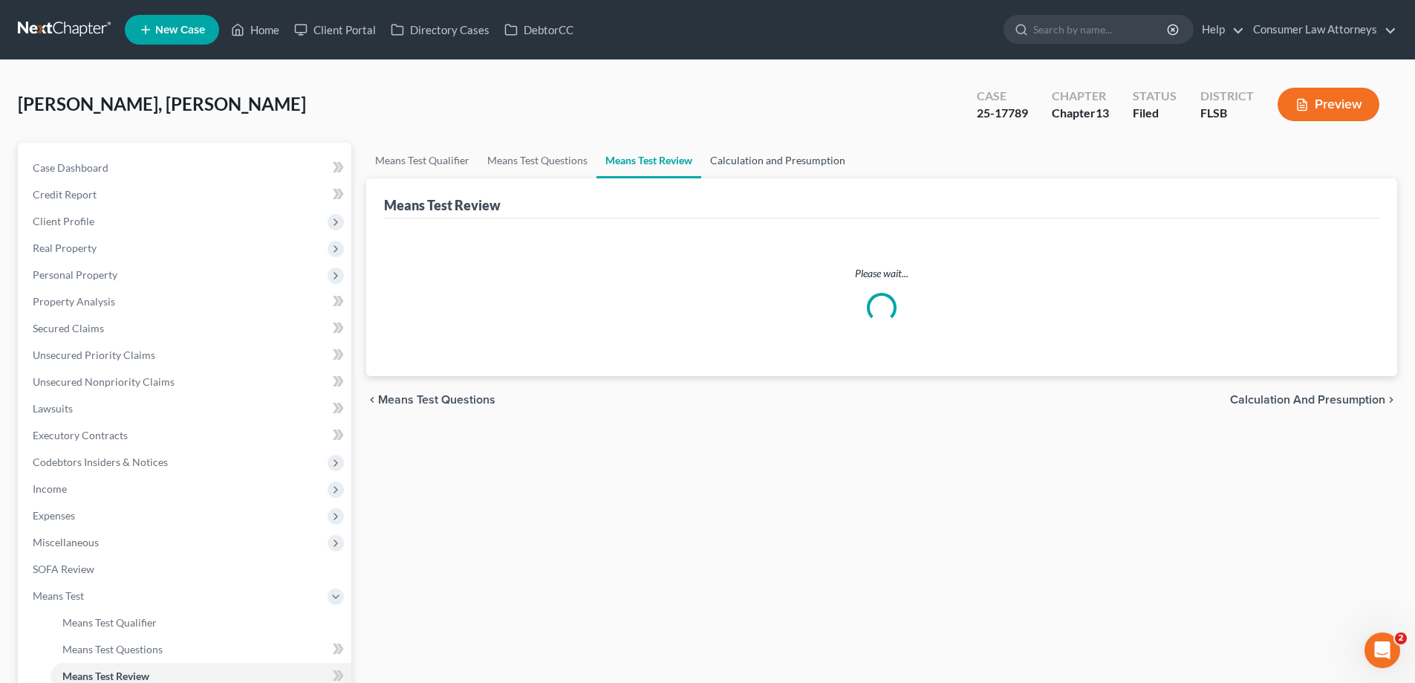
click at [754, 161] on link "Calculation and Presumption" at bounding box center [777, 161] width 153 height 36
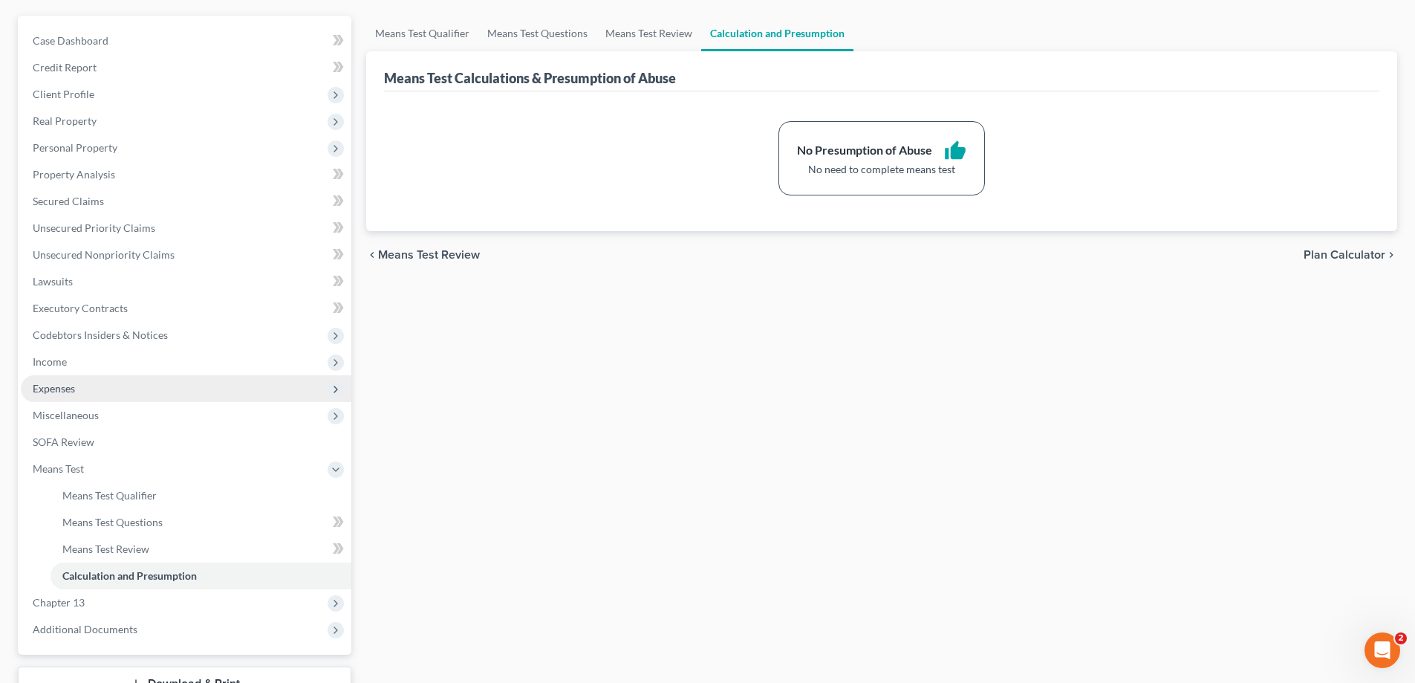
scroll to position [149, 0]
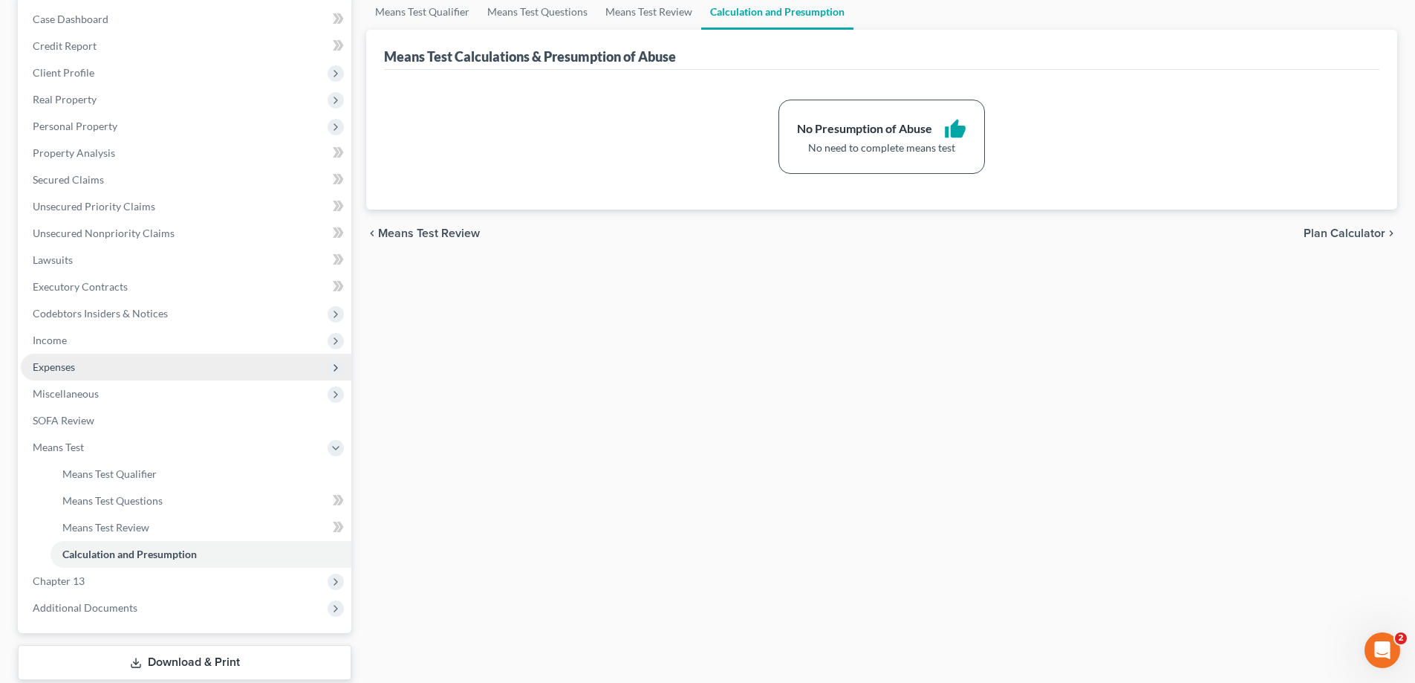
click at [56, 371] on span "Expenses" at bounding box center [54, 366] width 42 height 13
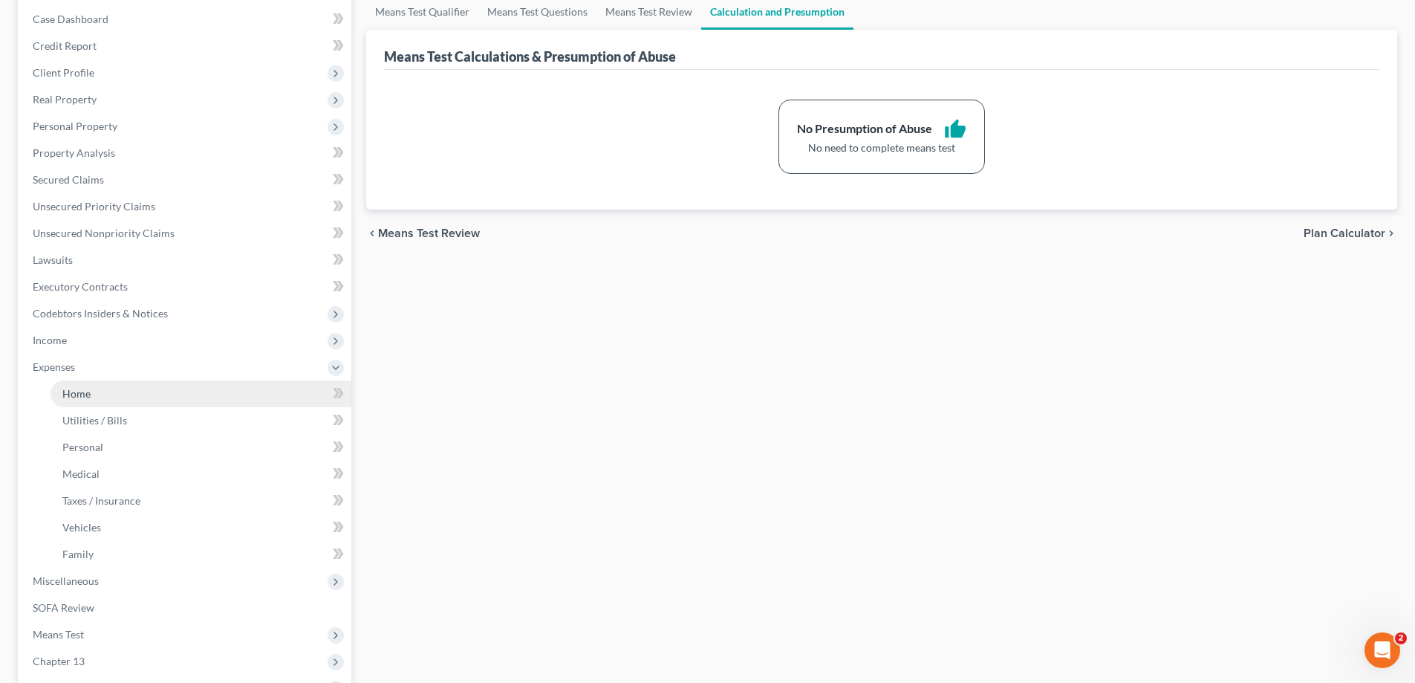
click at [65, 396] on span "Home" at bounding box center [76, 393] width 28 height 13
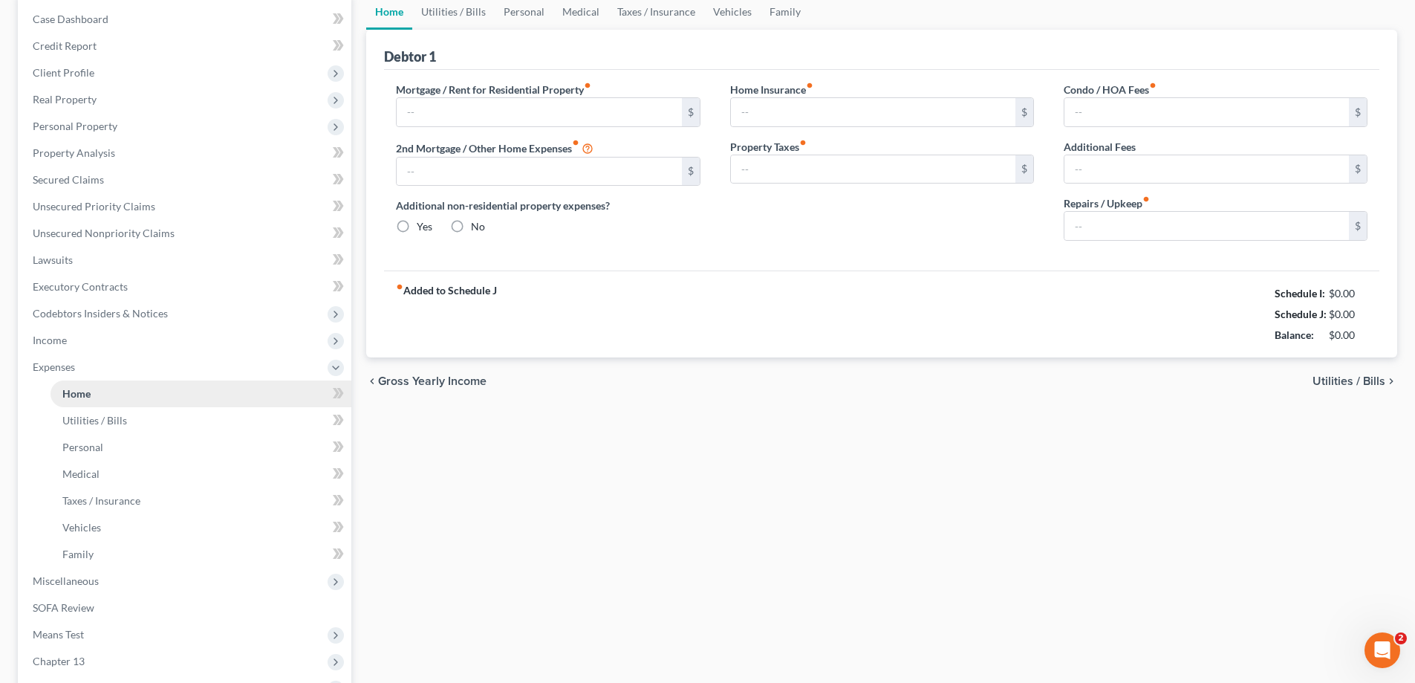
scroll to position [21, 0]
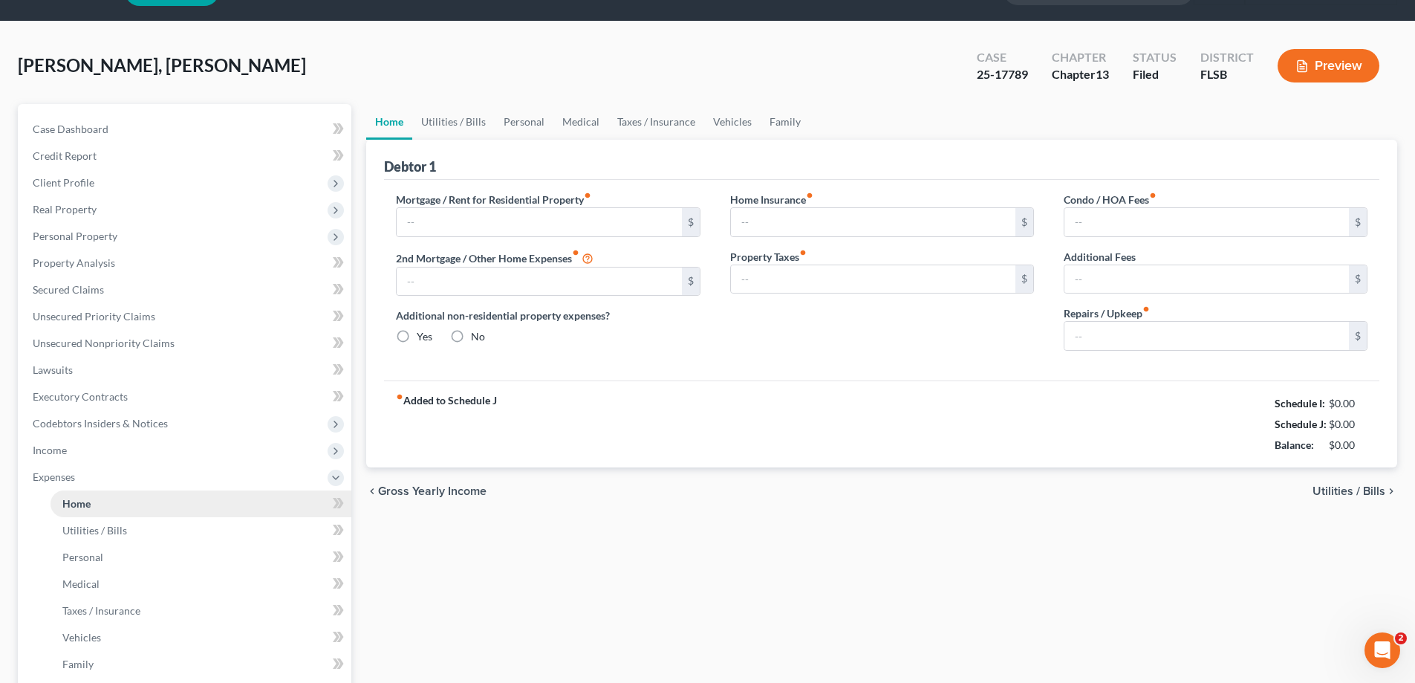
type input "0.00"
radio input "true"
type input "50.23"
type input "0.00"
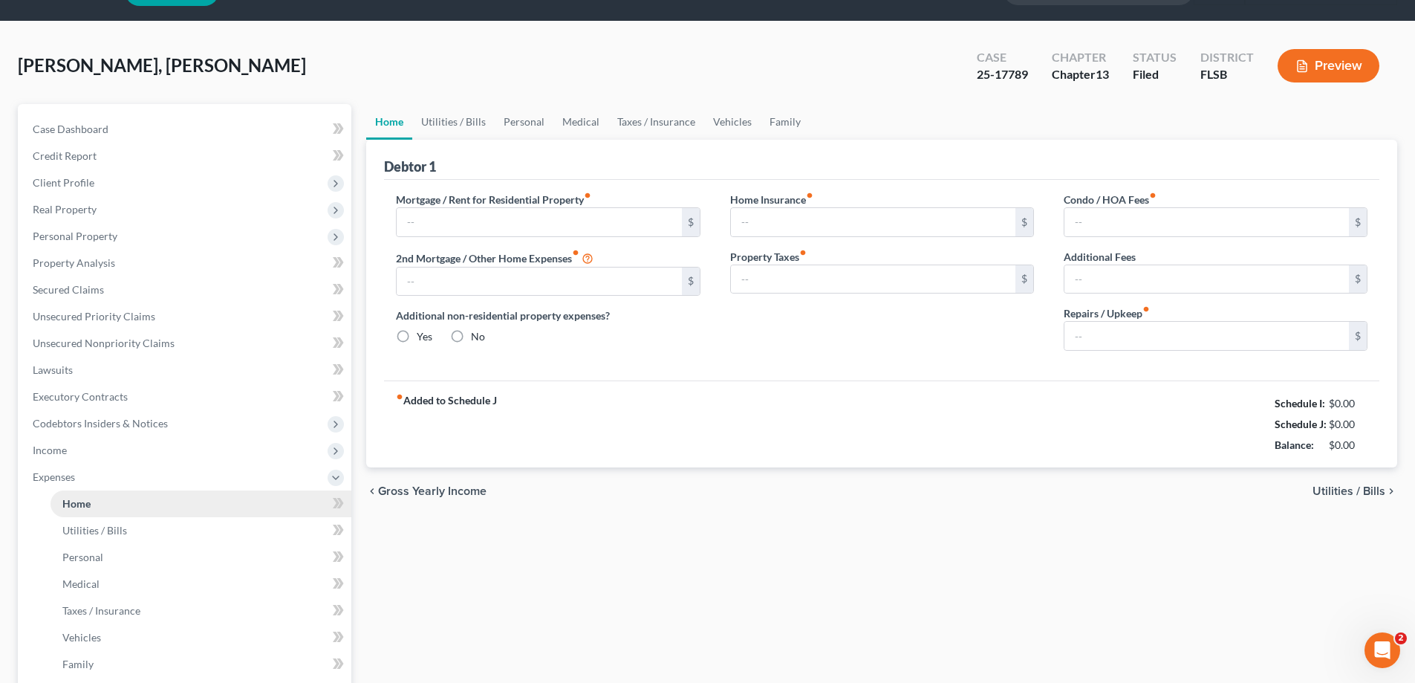
type input "0.00"
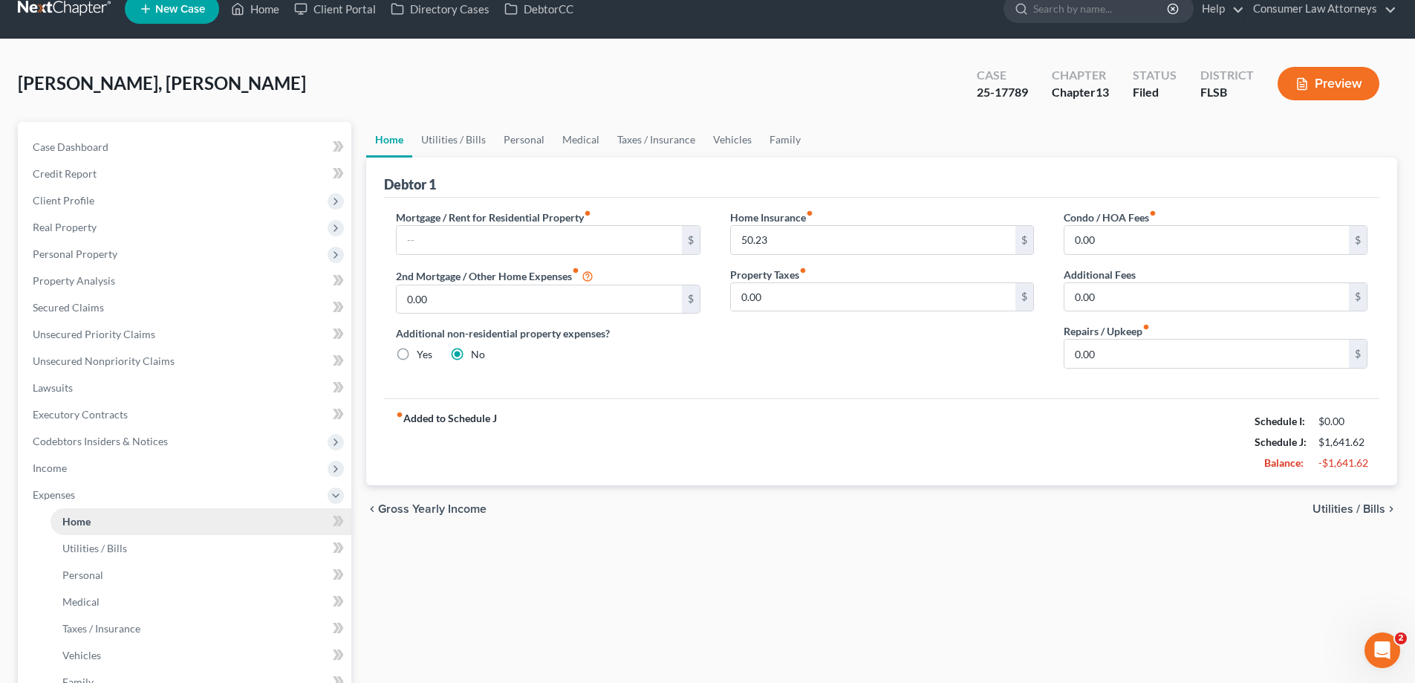
scroll to position [0, 0]
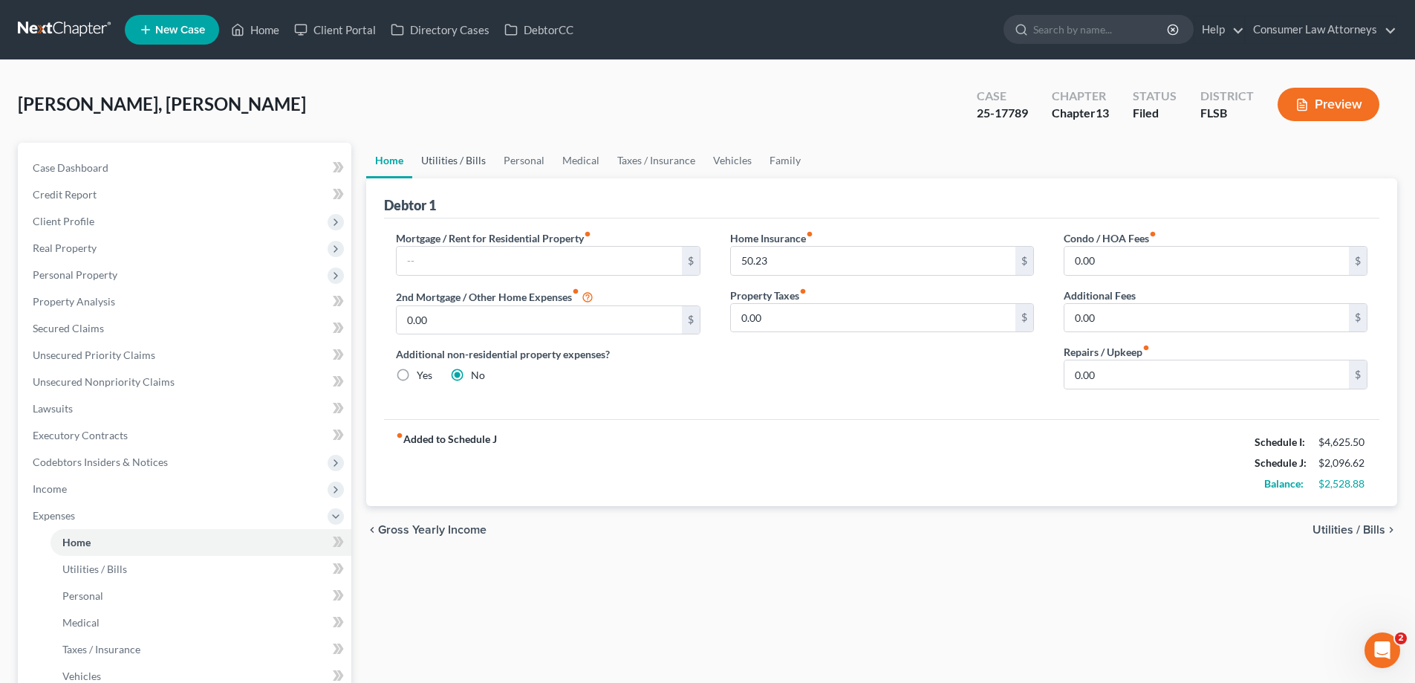
click at [447, 156] on link "Utilities / Bills" at bounding box center [453, 161] width 82 height 36
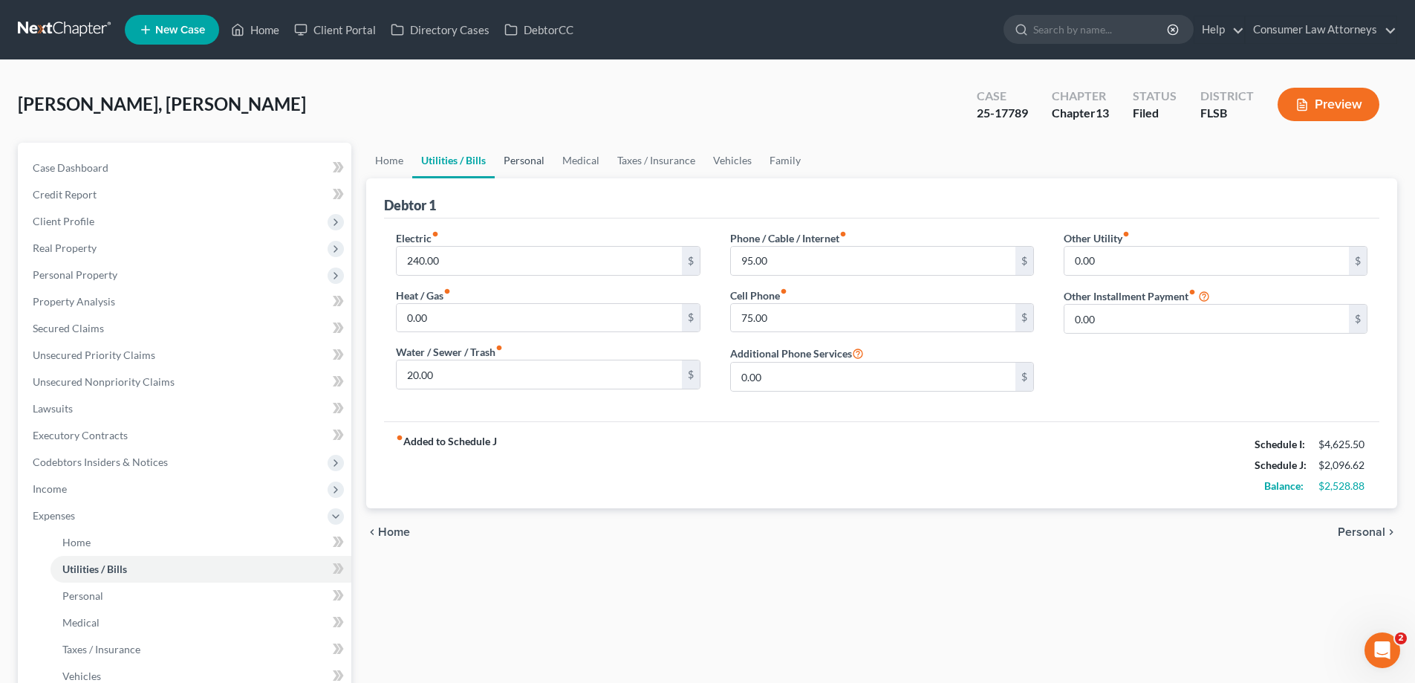
click at [528, 165] on link "Personal" at bounding box center [524, 161] width 59 height 36
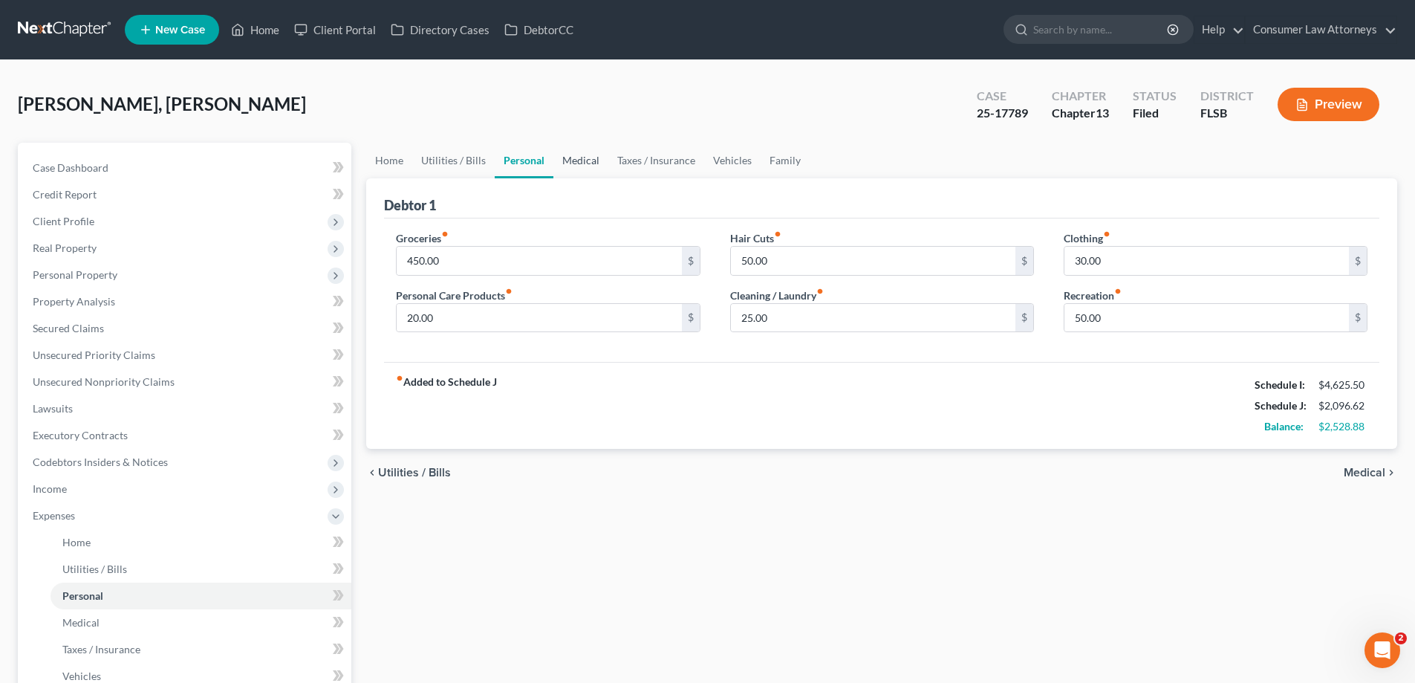
click at [587, 169] on link "Medical" at bounding box center [581, 161] width 55 height 36
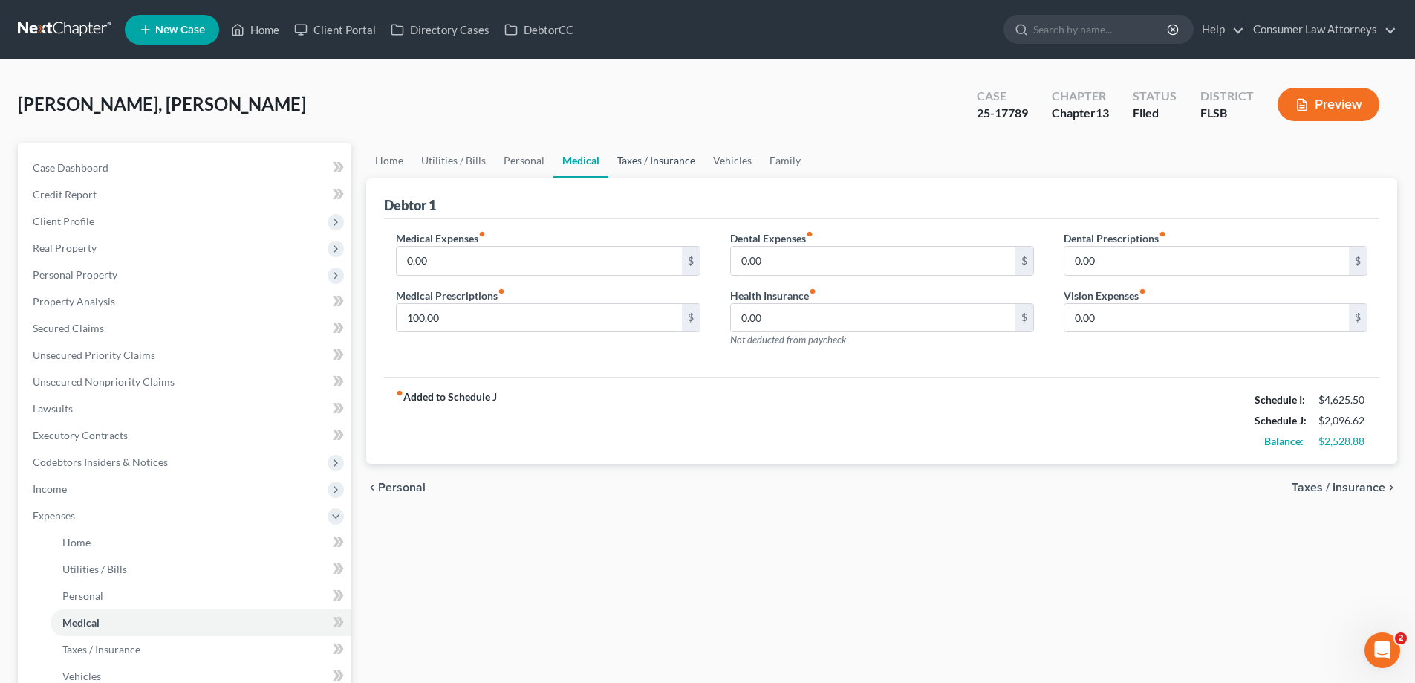
click at [640, 160] on link "Taxes / Insurance" at bounding box center [657, 161] width 96 height 36
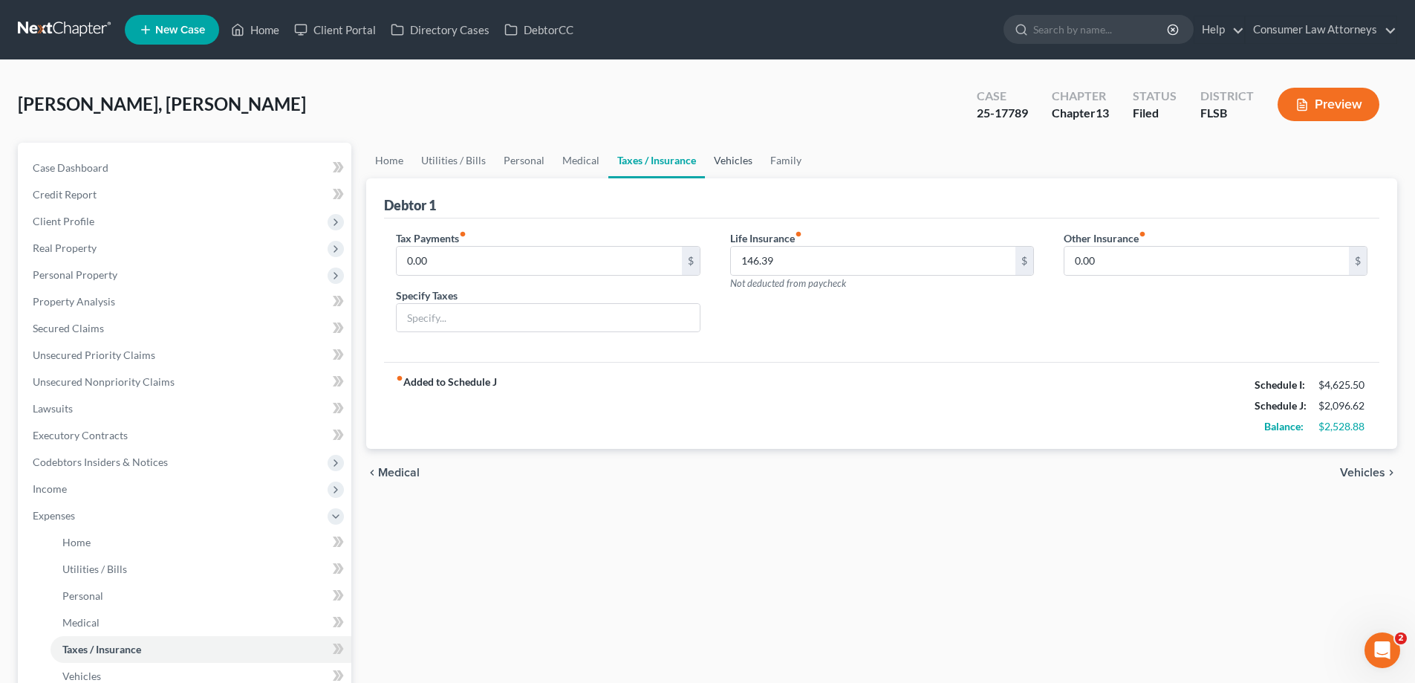
click at [724, 158] on link "Vehicles" at bounding box center [733, 161] width 56 height 36
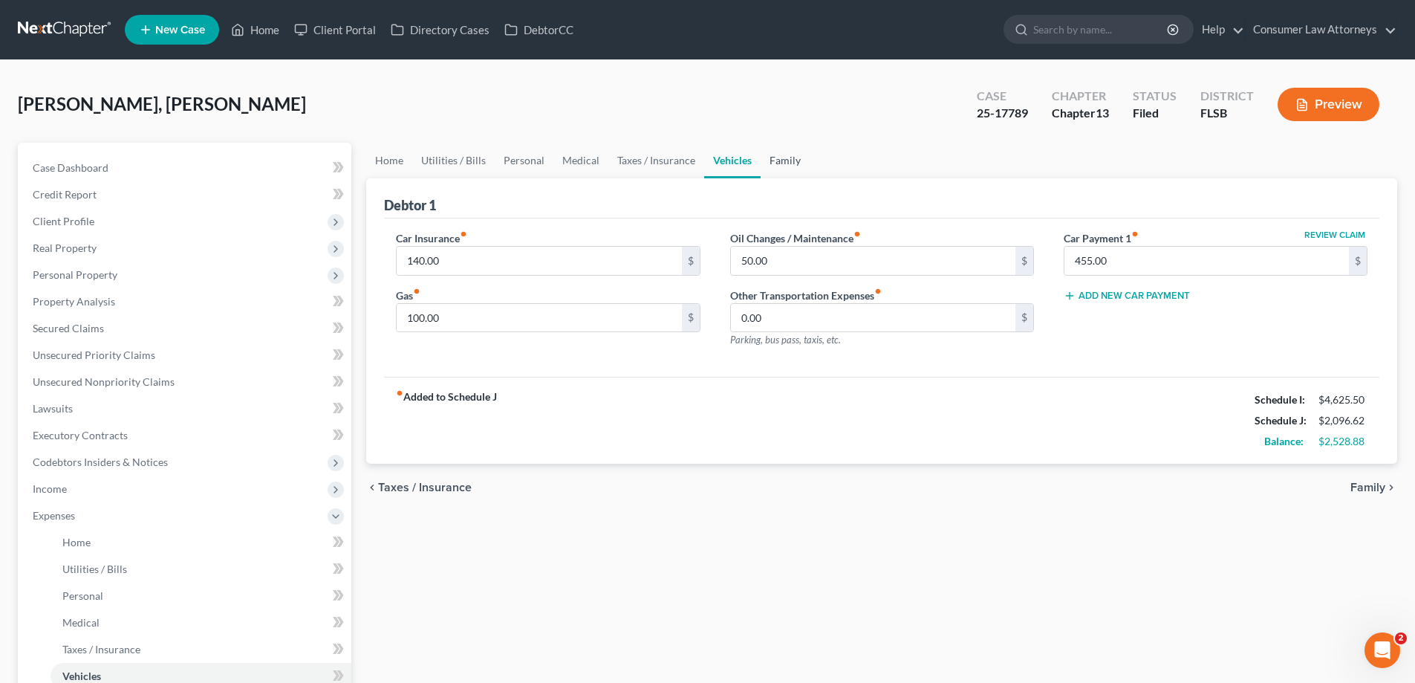
click at [775, 163] on link "Family" at bounding box center [785, 161] width 49 height 36
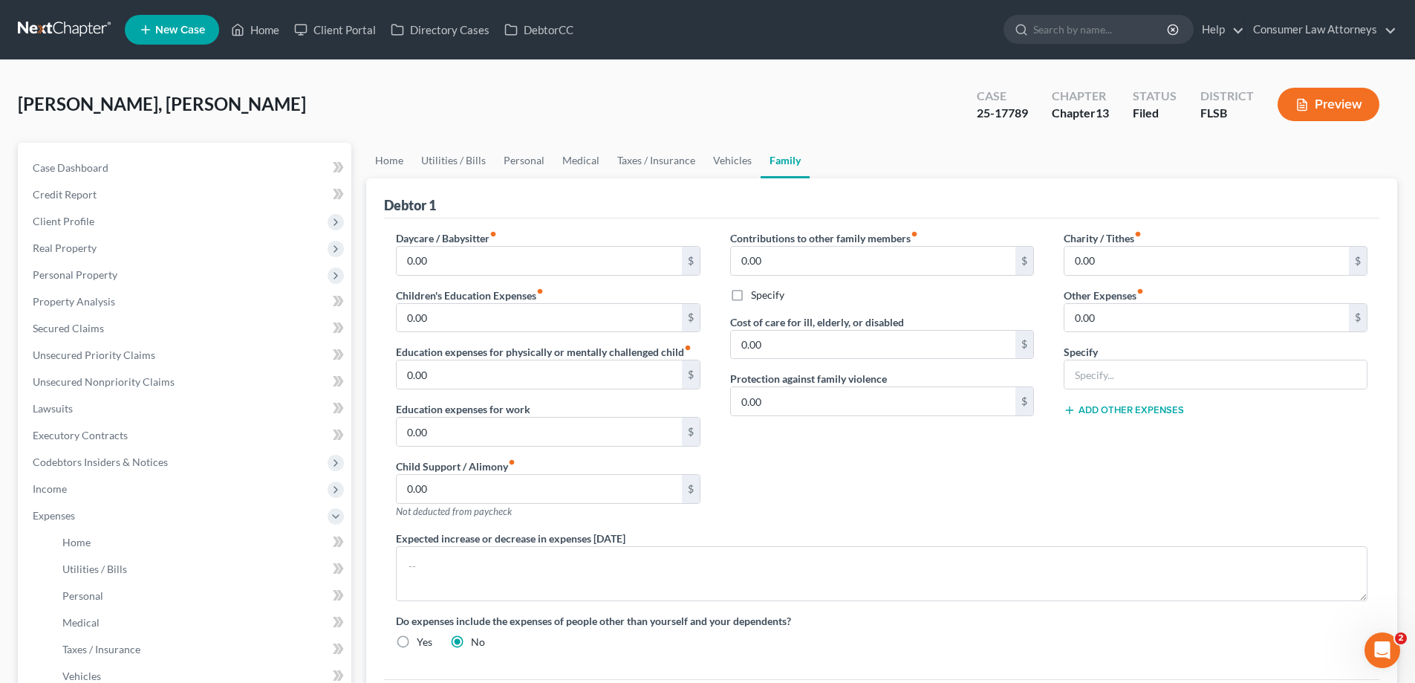
click at [361, 212] on div "Home Utilities / Bills Personal Medical Taxes / Insurance Vehicles Family Debto…" at bounding box center [882, 545] width 1046 height 805
click at [91, 276] on span "Personal Property" at bounding box center [75, 274] width 85 height 13
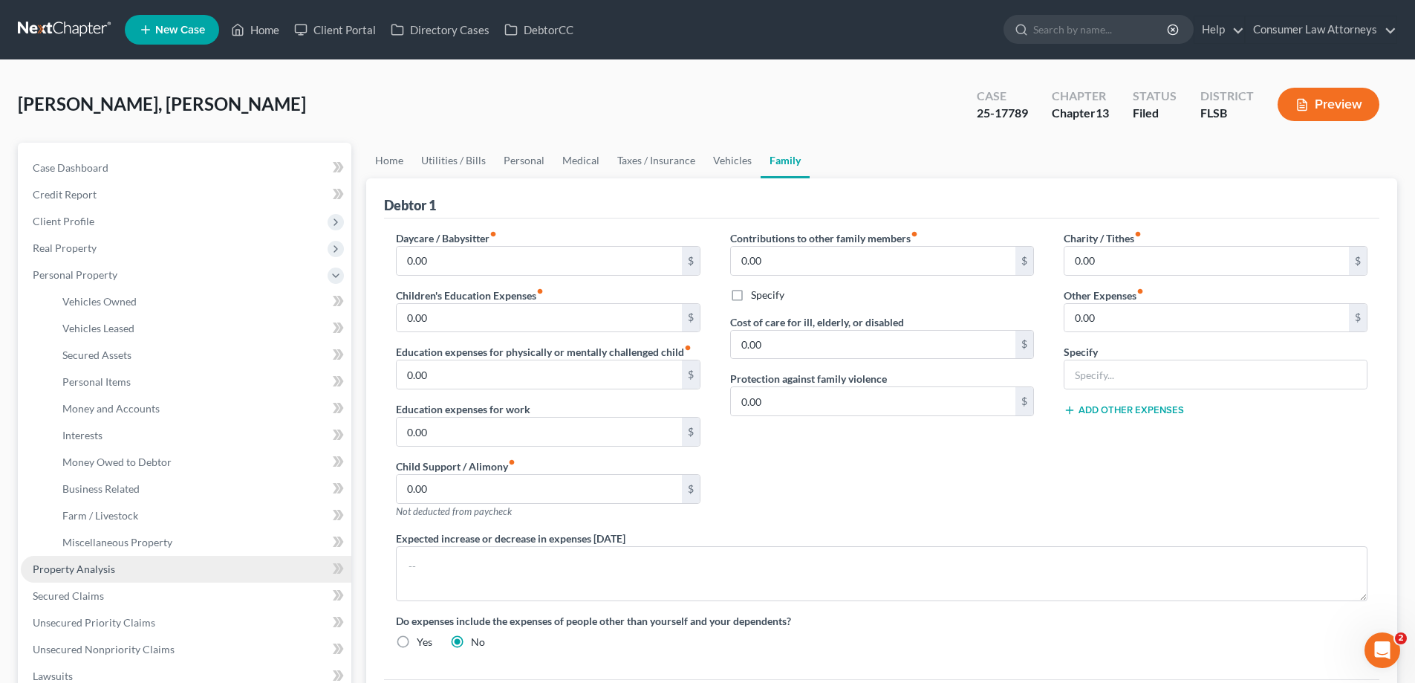
click at [77, 577] on link "Property Analysis" at bounding box center [186, 569] width 331 height 27
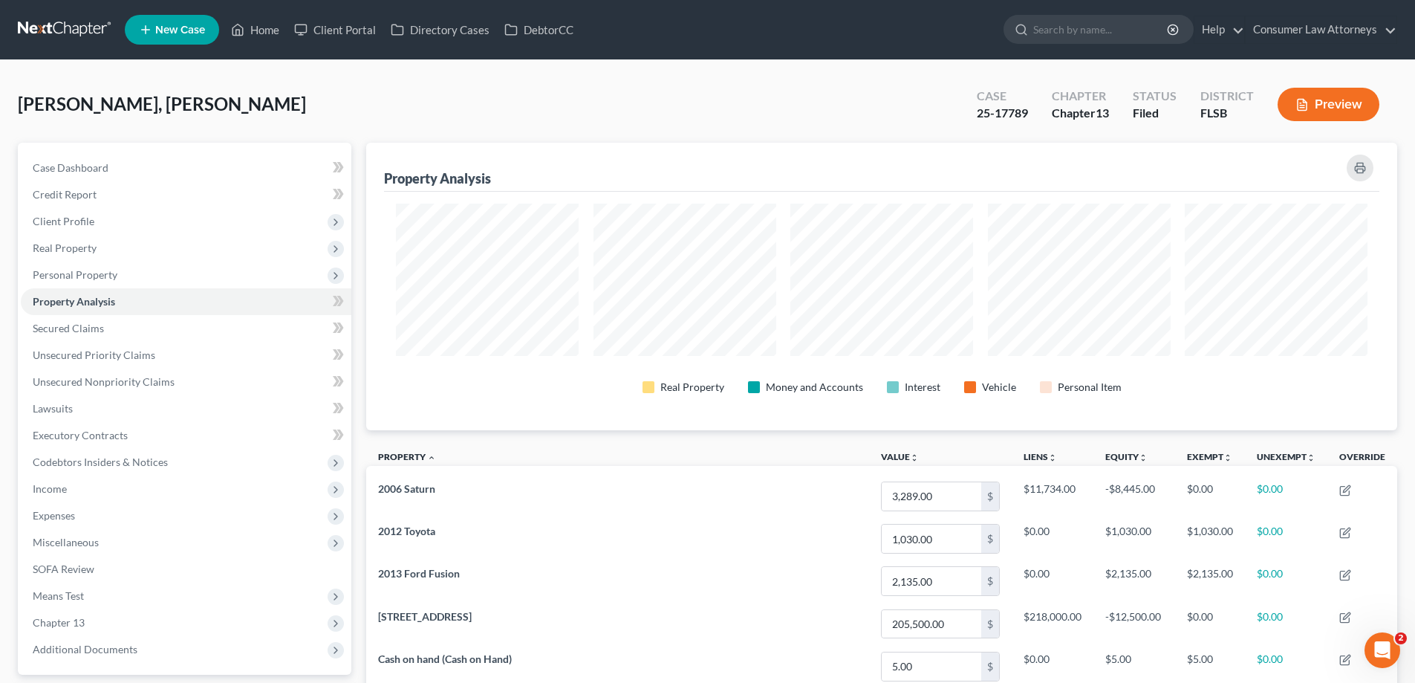
scroll to position [288, 1031]
click at [877, 424] on div "Real Property Money and Accounts Interest Vehicle Personal Item" at bounding box center [882, 311] width 996 height 239
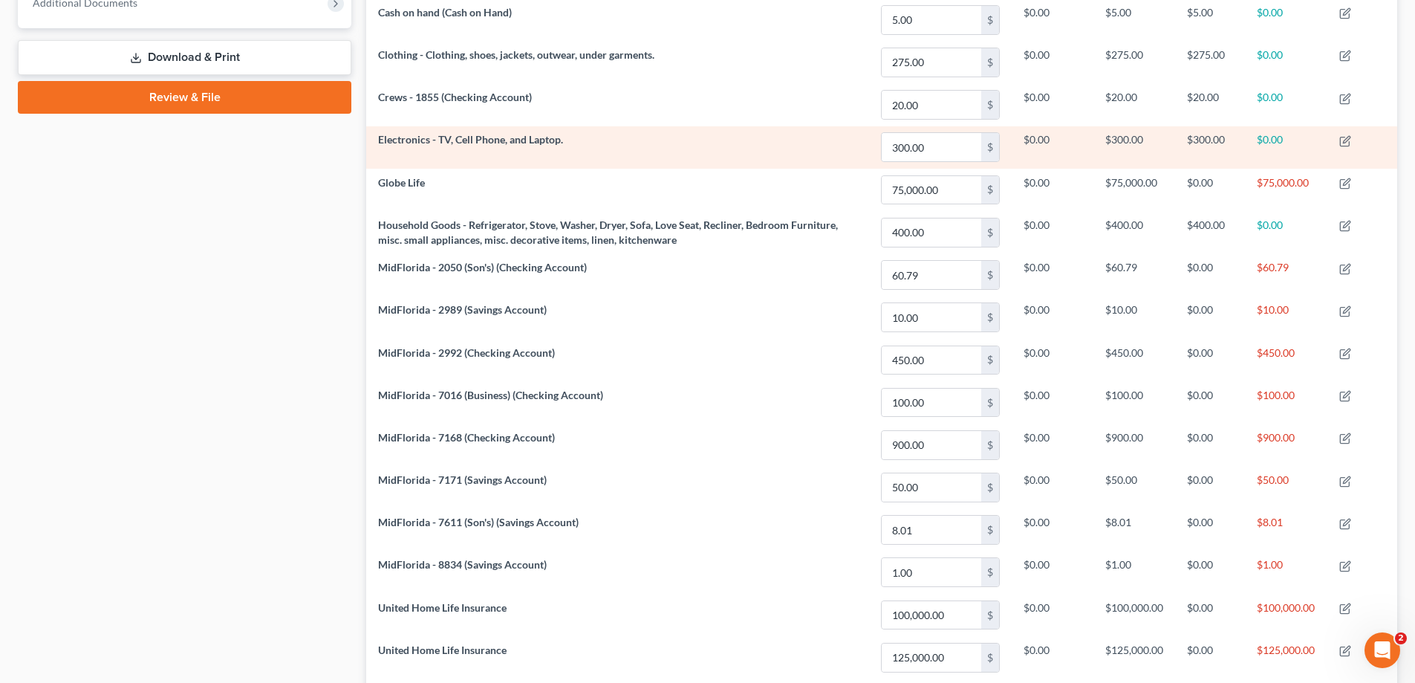
scroll to position [788, 0]
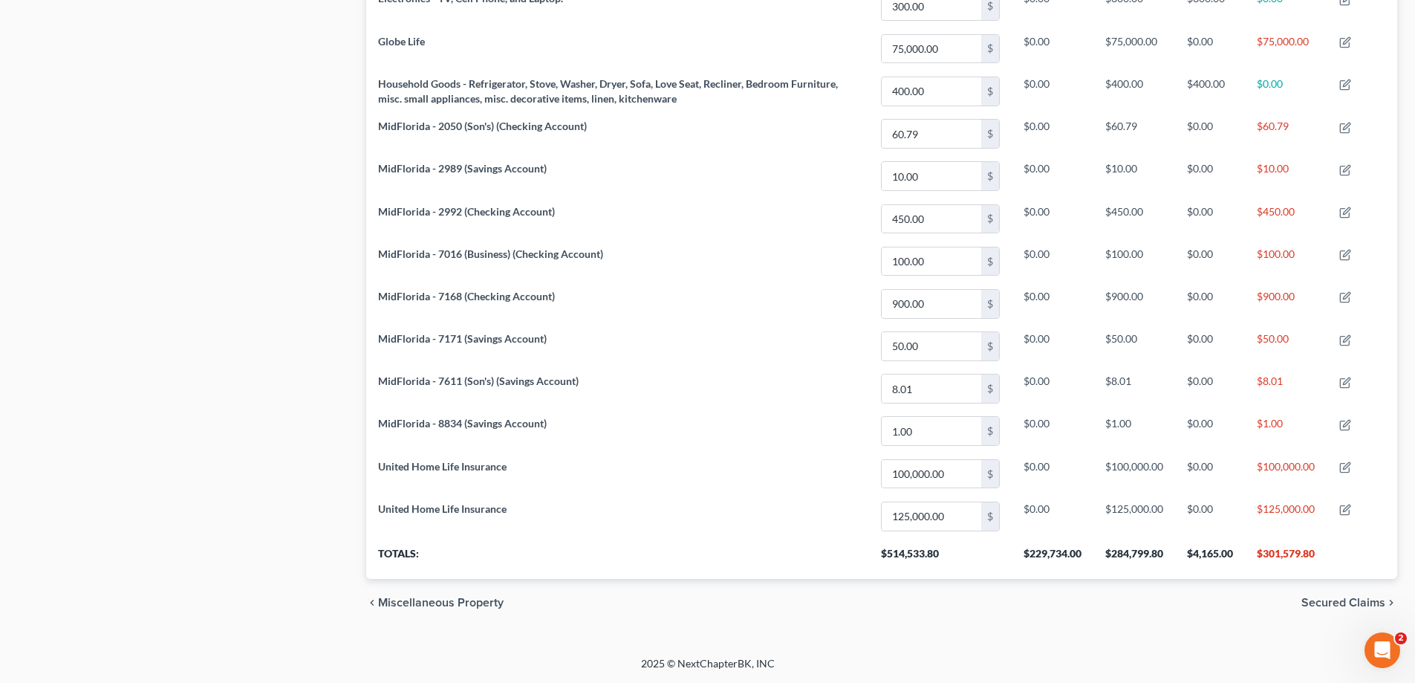
click at [1200, 603] on div "chevron_left Miscellaneous Property Secured Claims chevron_right" at bounding box center [881, 603] width 1031 height 48
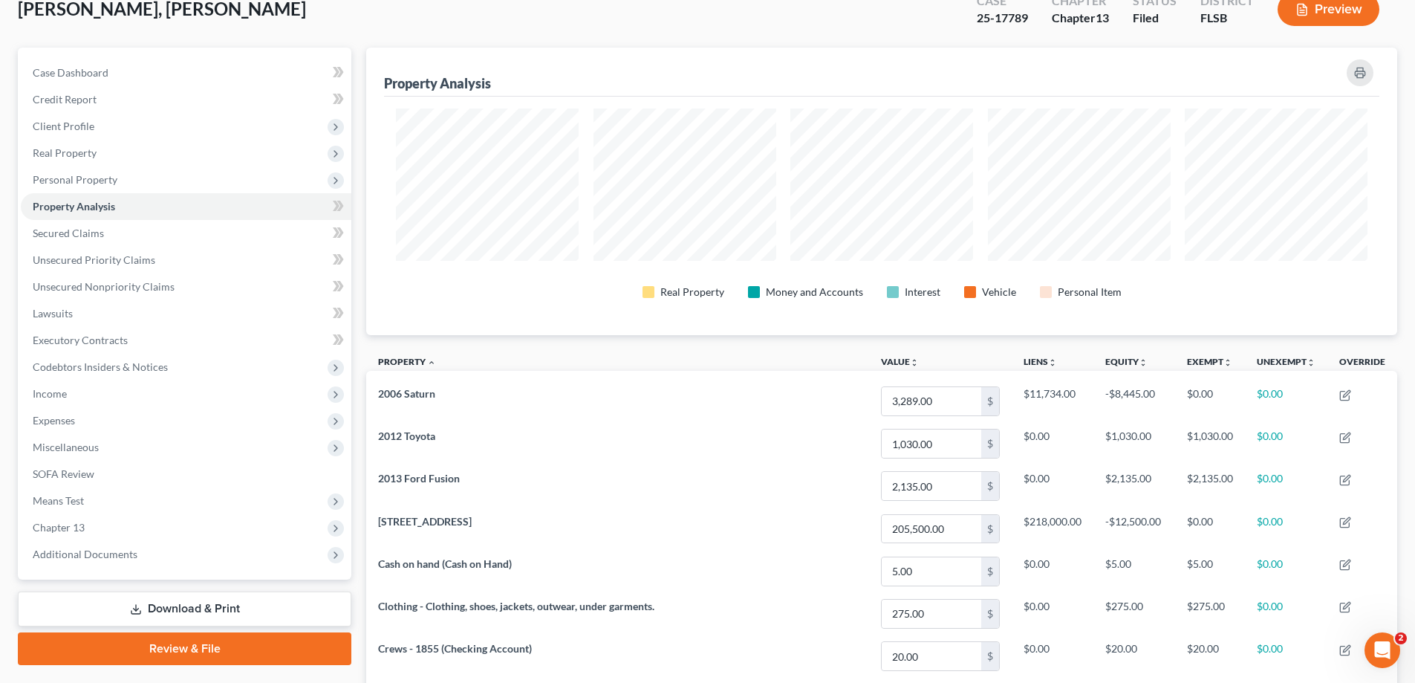
scroll to position [0, 0]
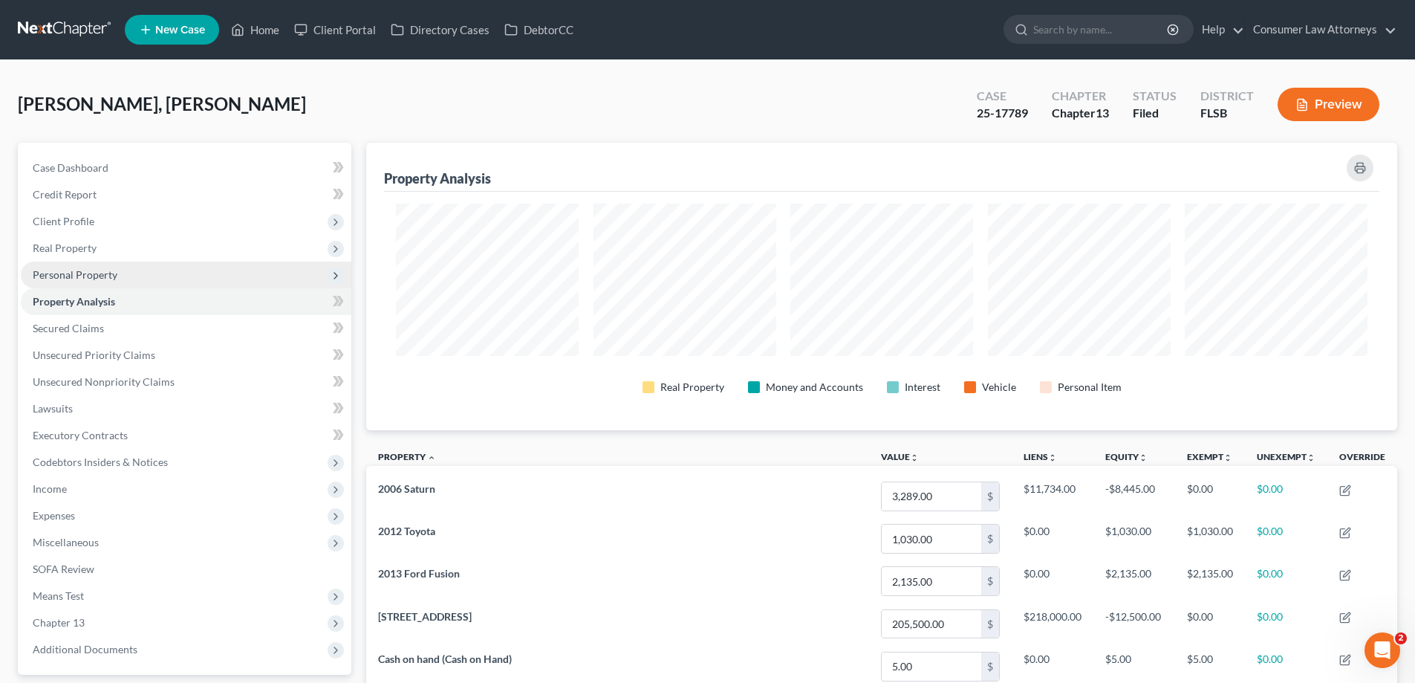
click at [91, 273] on span "Personal Property" at bounding box center [75, 274] width 85 height 13
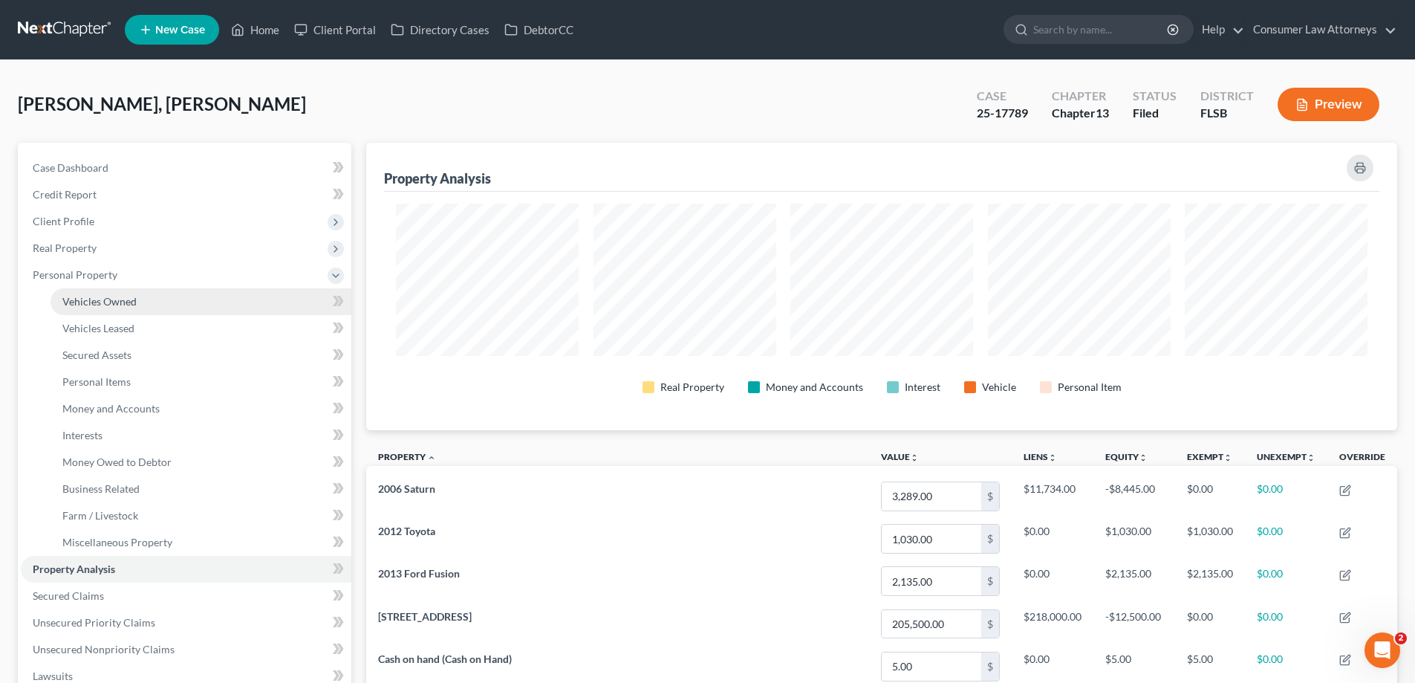
click at [124, 305] on span "Vehicles Owned" at bounding box center [99, 301] width 74 height 13
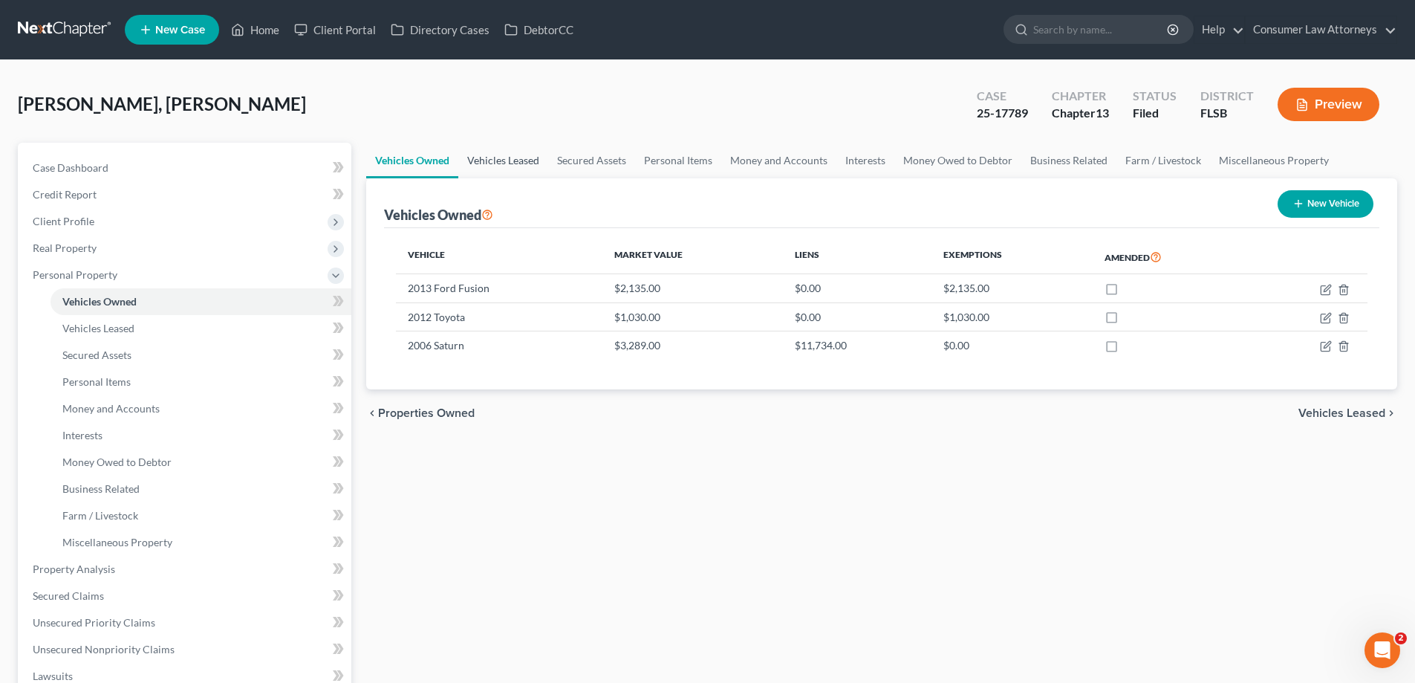
click at [496, 165] on link "Vehicles Leased" at bounding box center [503, 161] width 90 height 36
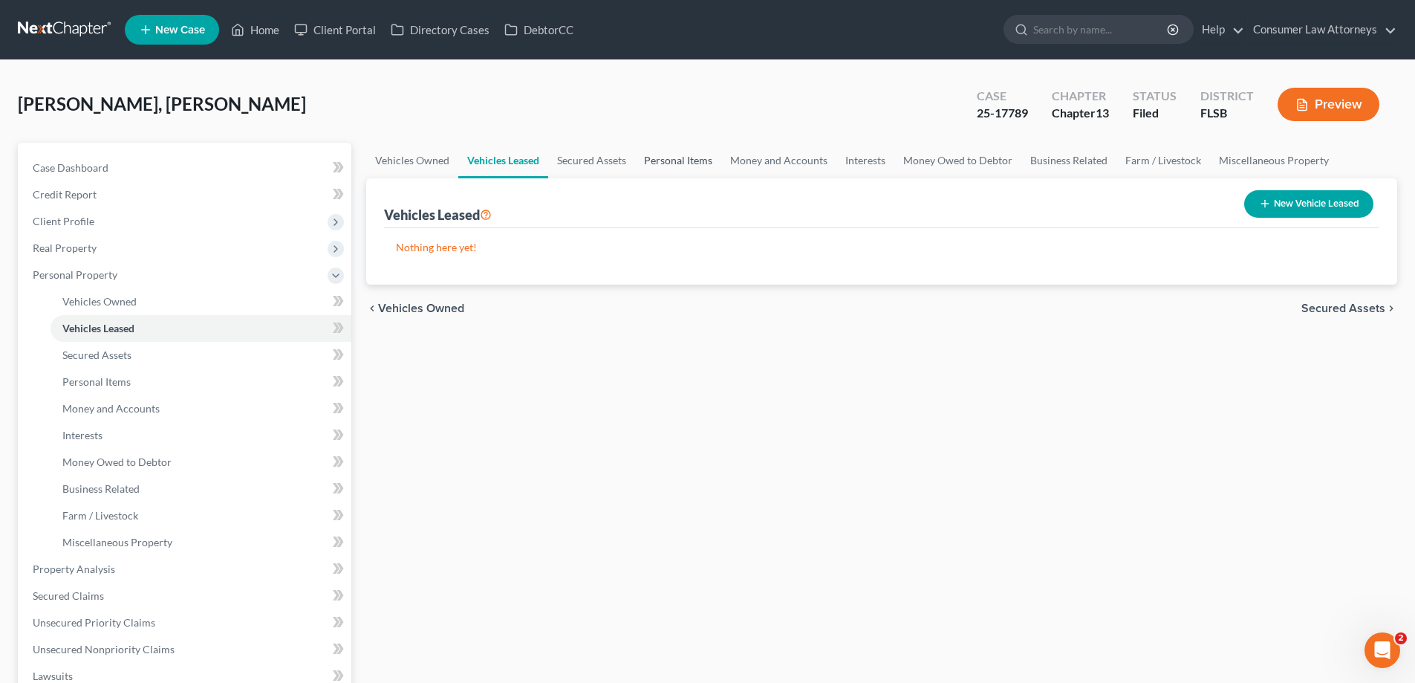
click at [681, 158] on link "Personal Items" at bounding box center [678, 161] width 86 height 36
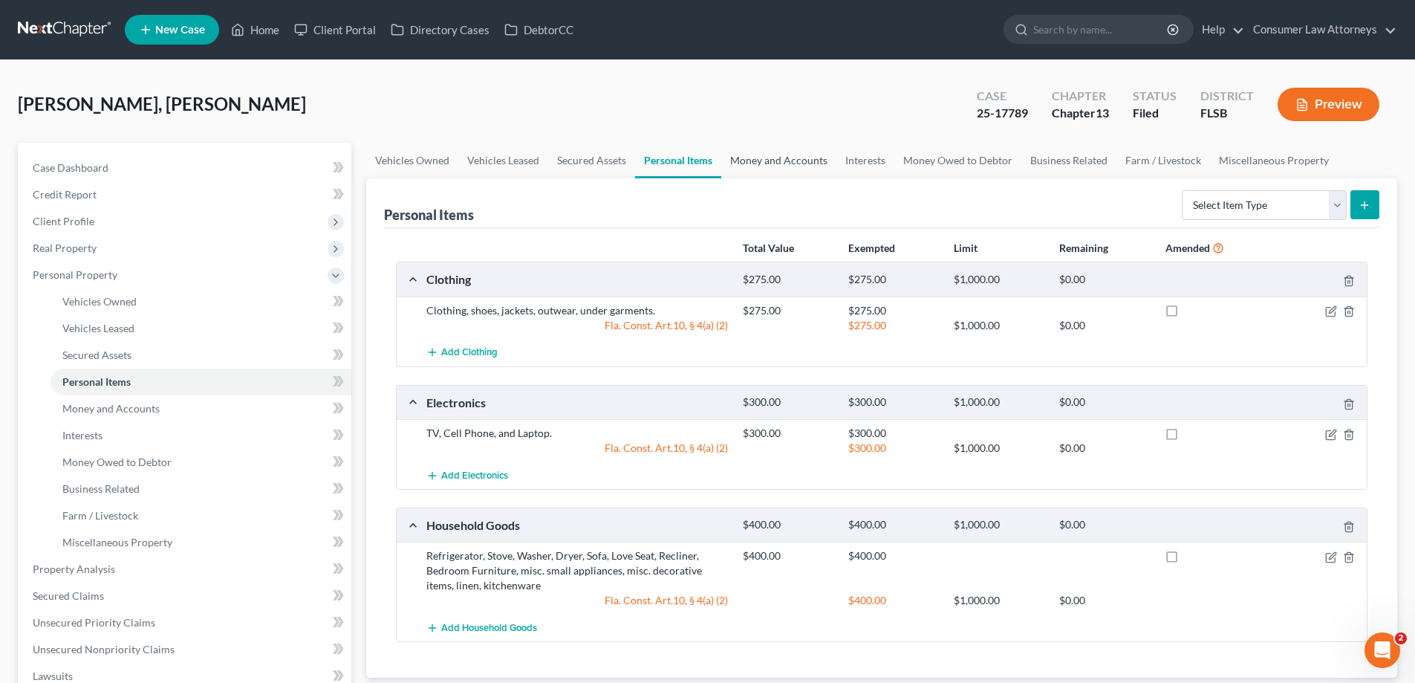
click at [759, 159] on link "Money and Accounts" at bounding box center [778, 161] width 115 height 36
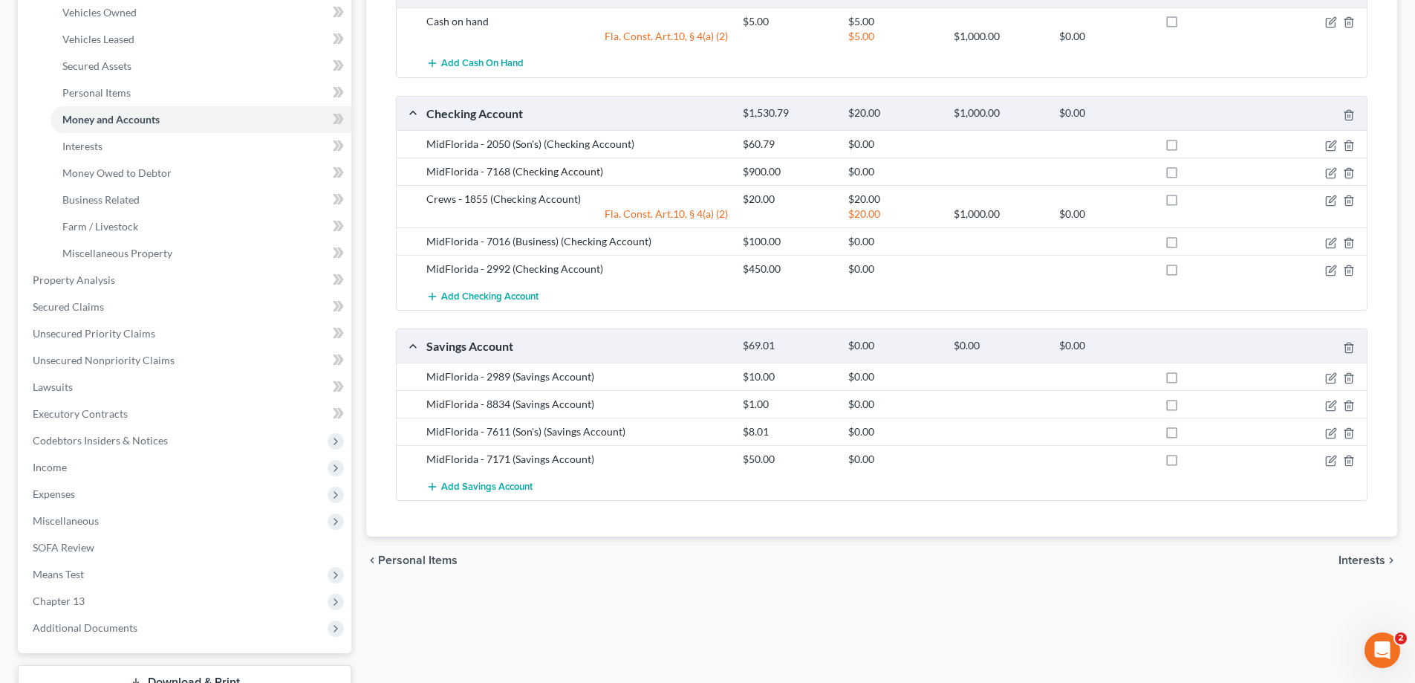
scroll to position [297, 0]
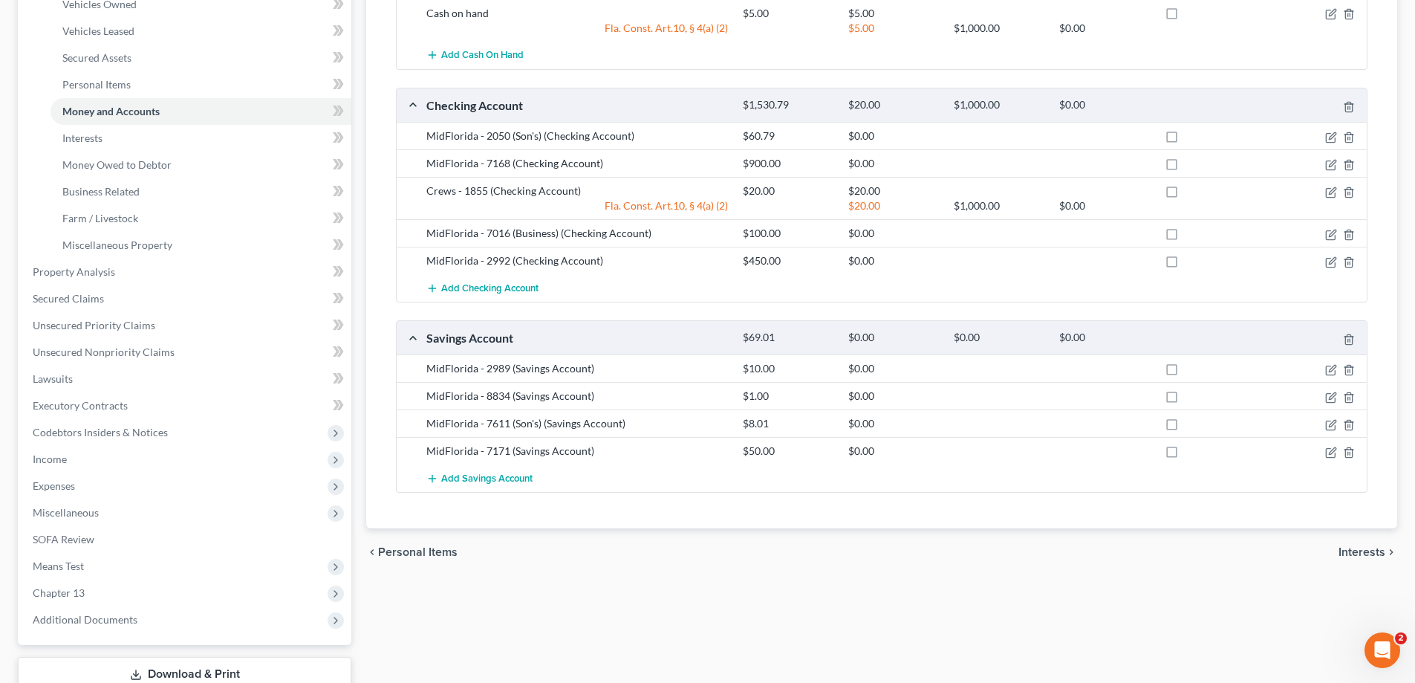
click at [996, 562] on div "chevron_left Personal Items Interests chevron_right" at bounding box center [881, 552] width 1031 height 48
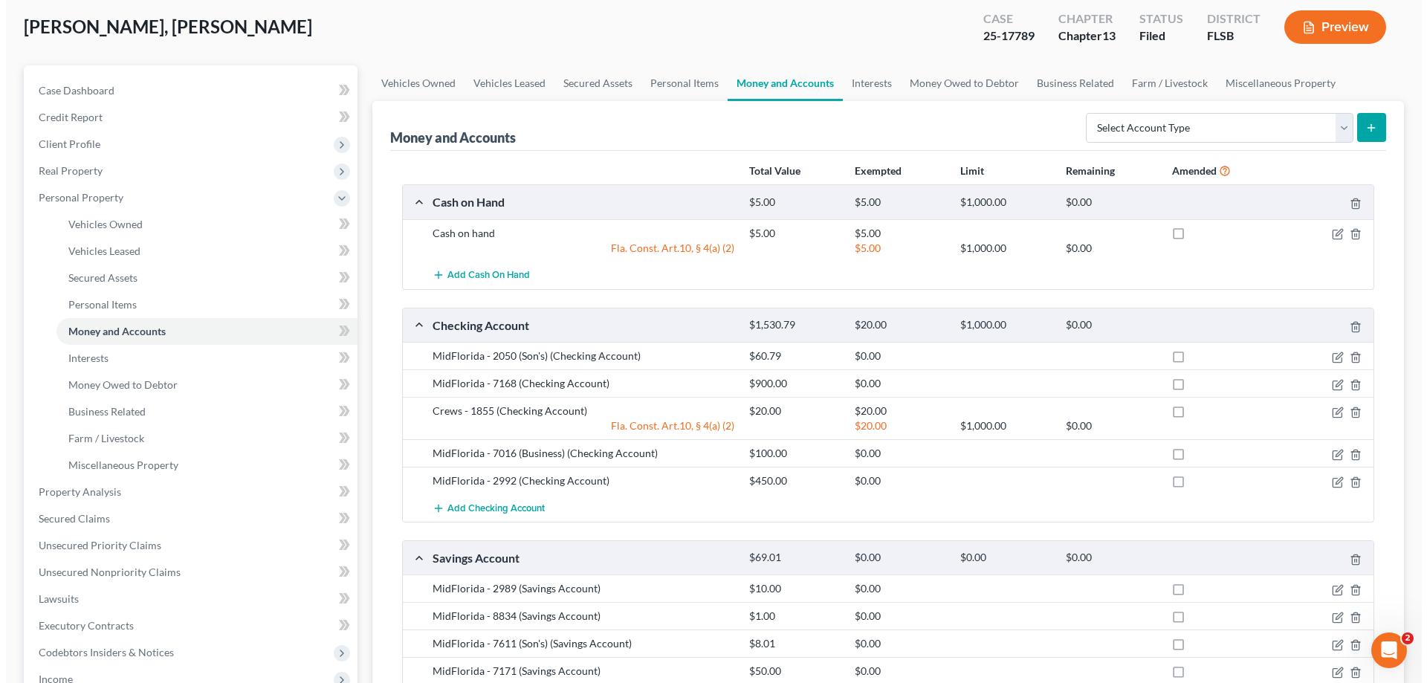
scroll to position [0, 0]
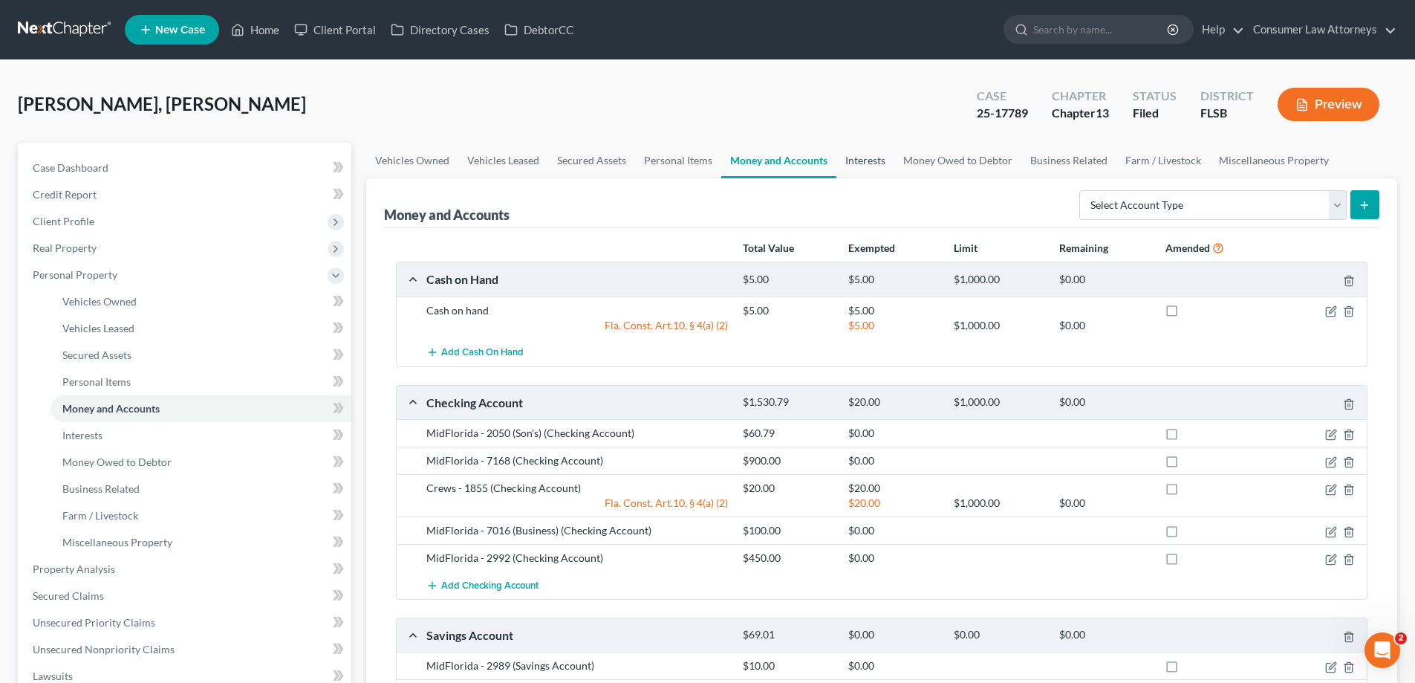
click at [876, 160] on link "Interests" at bounding box center [866, 161] width 58 height 36
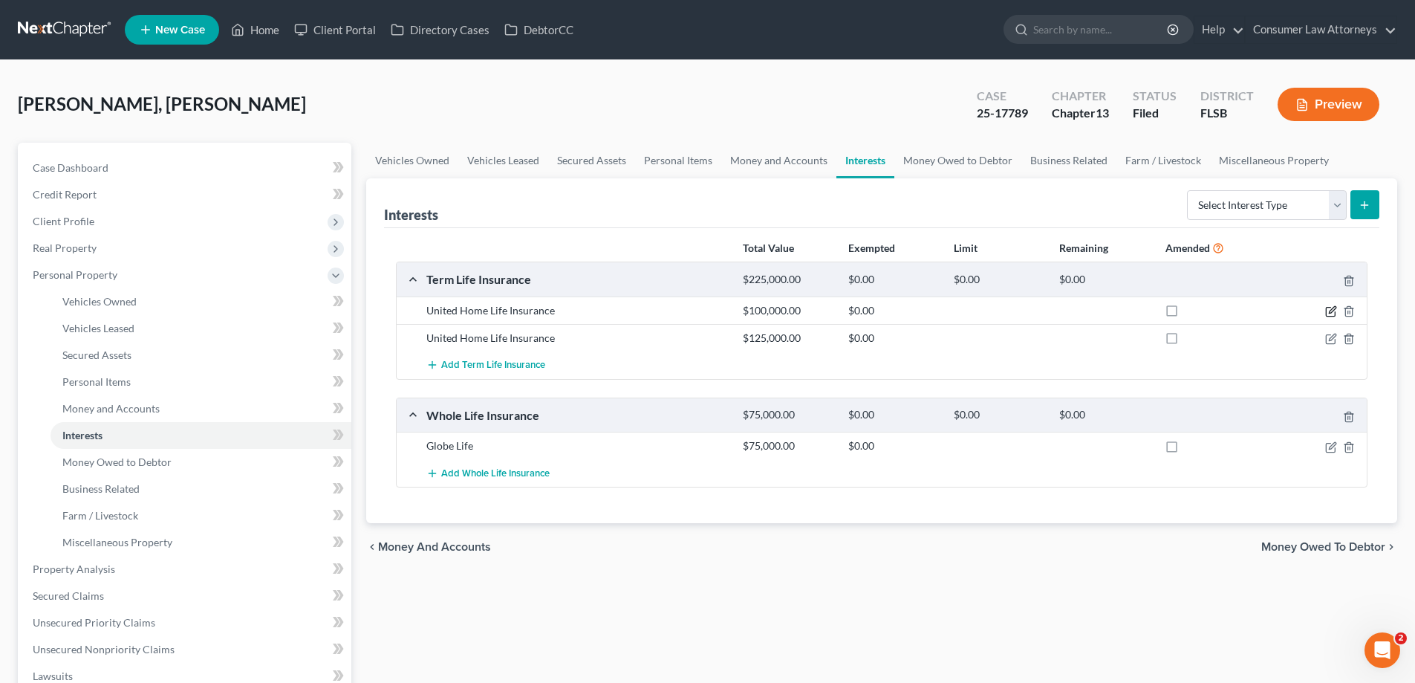
click at [1332, 312] on icon "button" at bounding box center [1332, 309] width 7 height 7
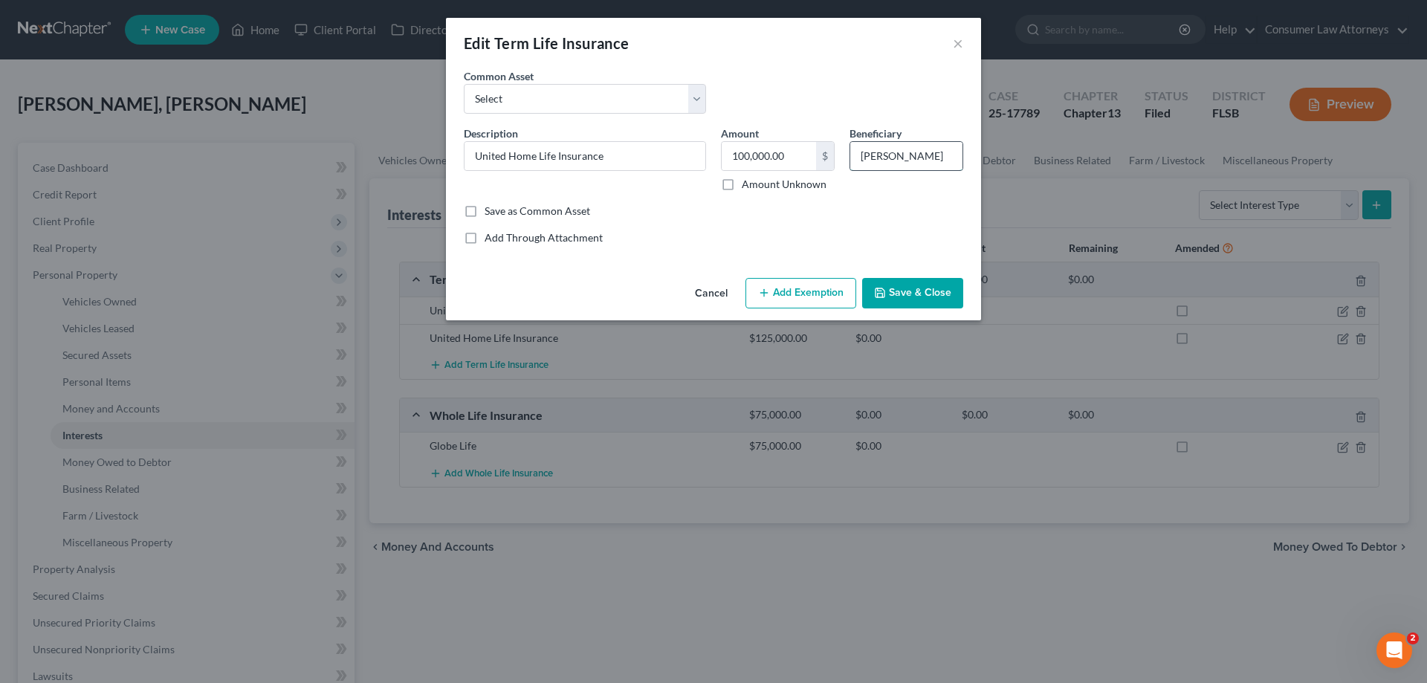
drag, startPoint x: 937, startPoint y: 155, endPoint x: 855, endPoint y: 153, distance: 81.8
click at [855, 153] on input "[PERSON_NAME]" at bounding box center [906, 156] width 112 height 28
type input "D"
type input "Son"
click at [921, 291] on button "Save & Close" at bounding box center [912, 293] width 101 height 31
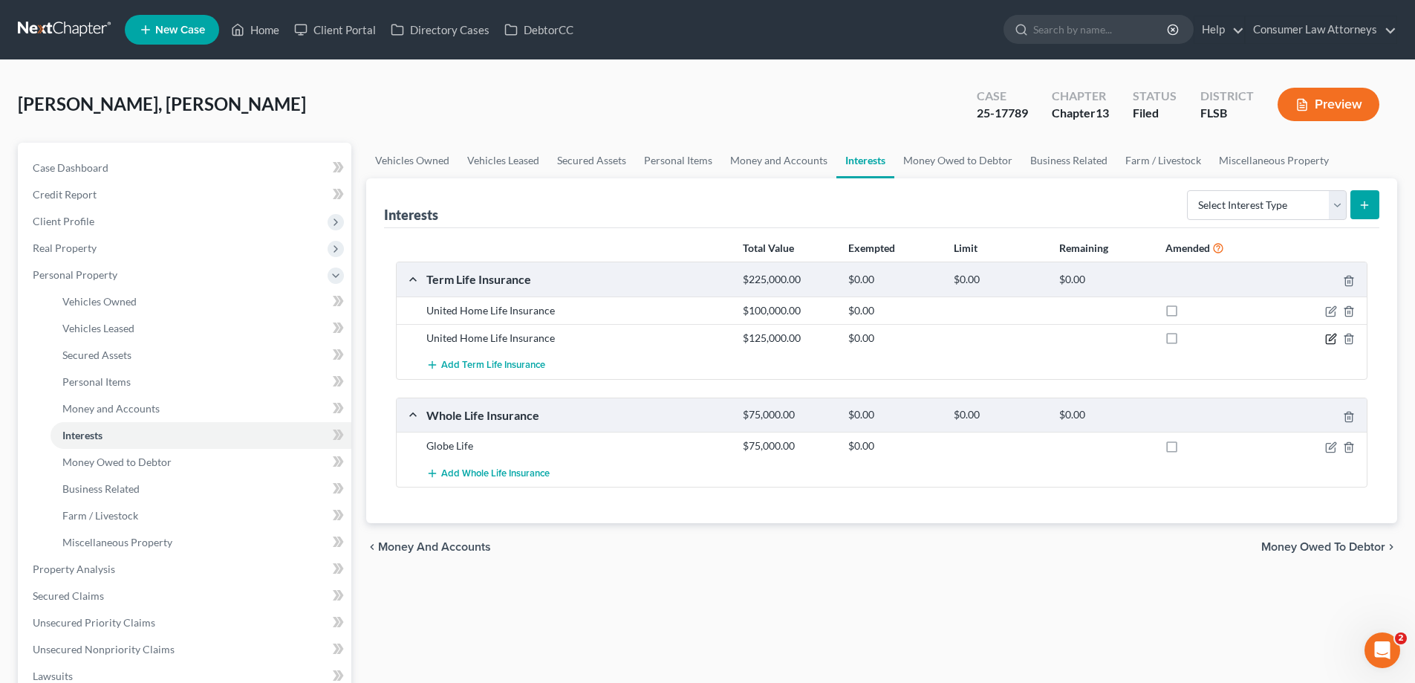
drag, startPoint x: 1330, startPoint y: 339, endPoint x: 1354, endPoint y: 396, distance: 62.0
click at [1330, 340] on icon "button" at bounding box center [1332, 337] width 7 height 7
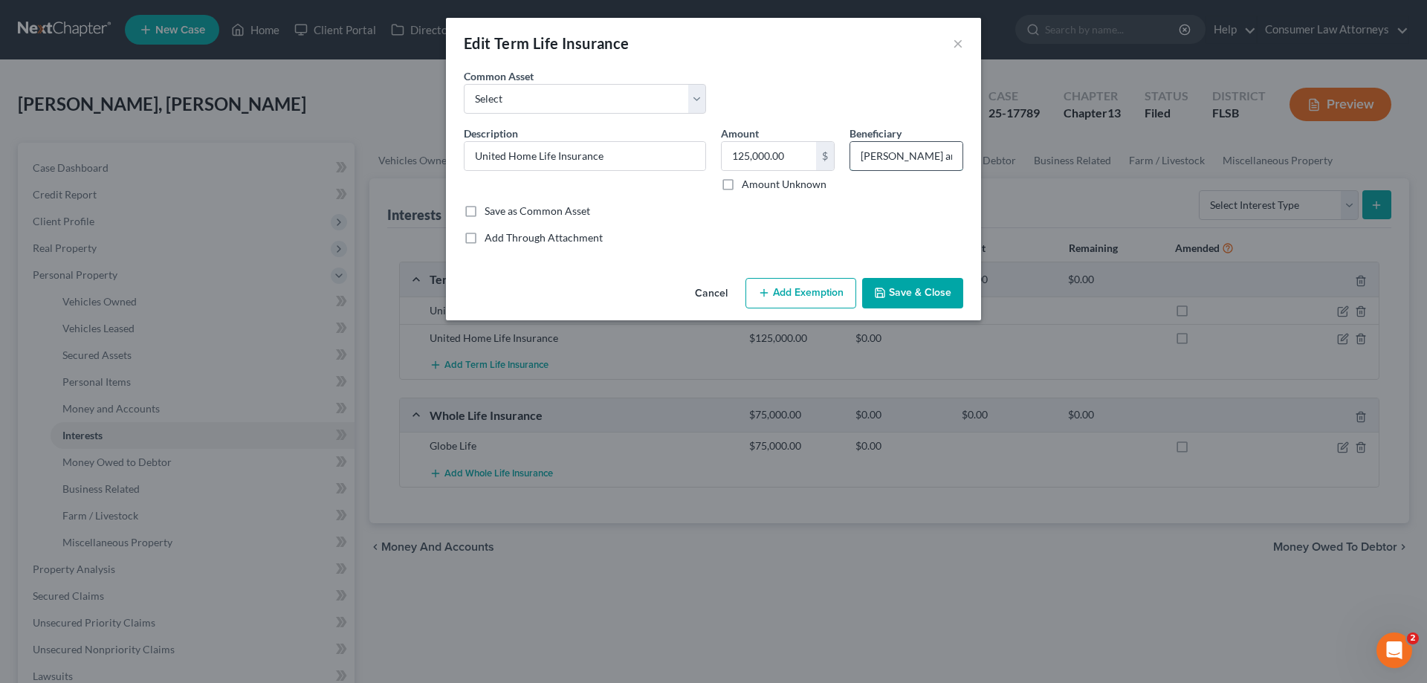
click at [889, 159] on input "[PERSON_NAME] and [PERSON_NAME]" at bounding box center [906, 156] width 112 height 28
drag, startPoint x: 862, startPoint y: 155, endPoint x: 1079, endPoint y: 164, distance: 217.2
click at [1079, 164] on div "Edit Term Life Insurance × An exemption set must first be selected from the Fil…" at bounding box center [713, 341] width 1427 height 683
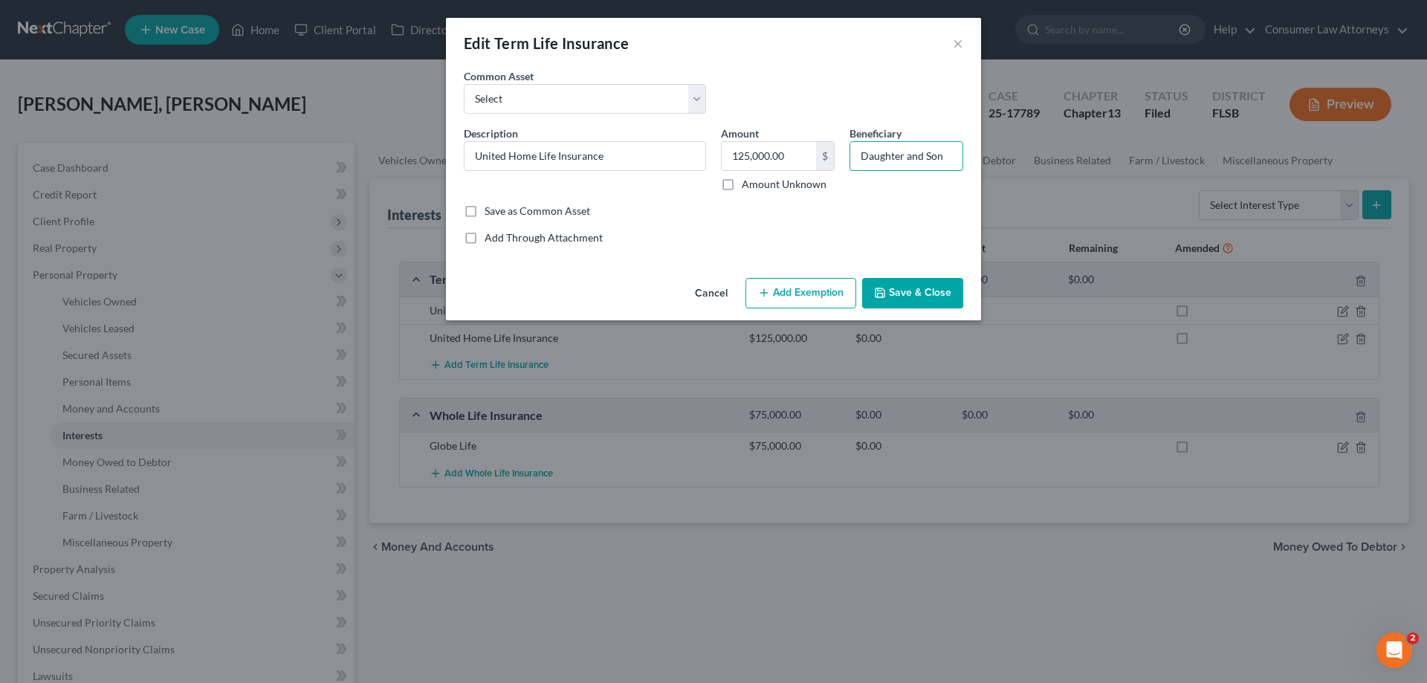
type input "Daughter and Son"
click at [900, 217] on div "Save as Common Asset" at bounding box center [713, 211] width 499 height 15
click at [802, 300] on button "Add Exemption" at bounding box center [800, 293] width 111 height 31
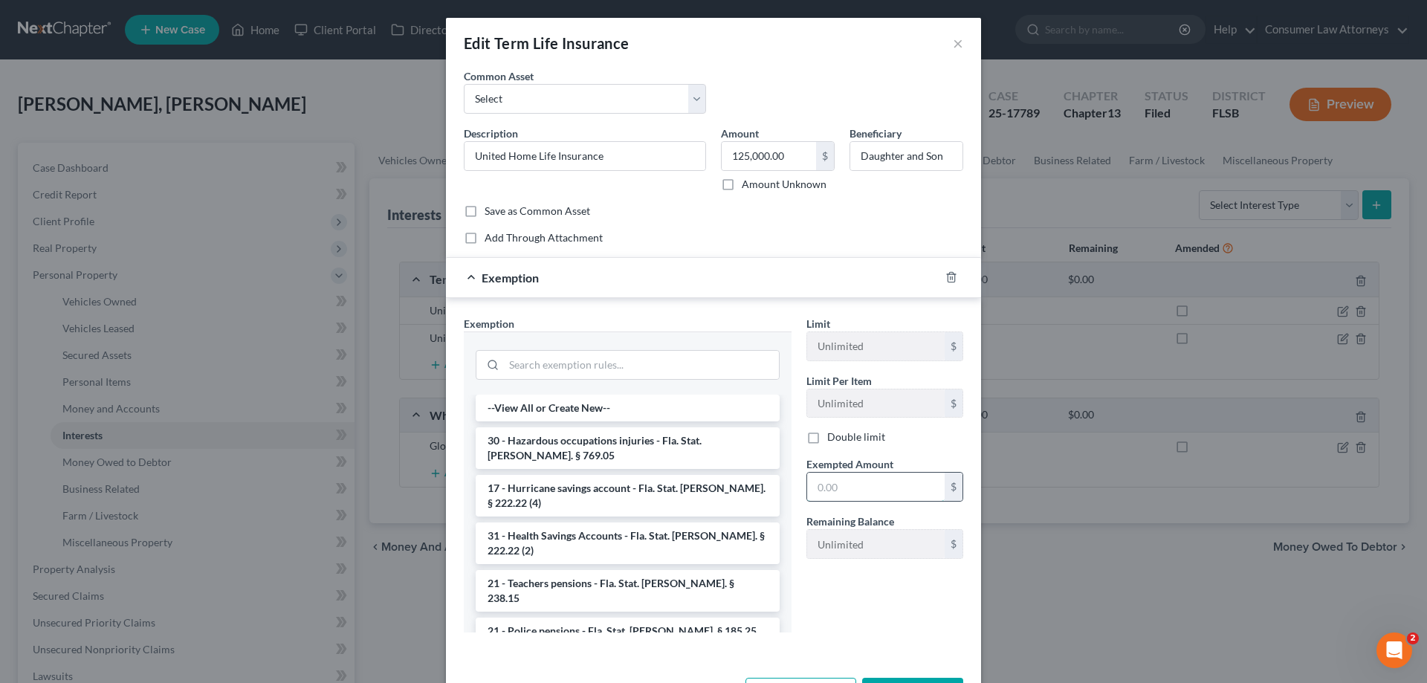
click at [877, 490] on input "text" at bounding box center [875, 487] width 137 height 28
type input "125,000"
click at [642, 365] on input "search" at bounding box center [641, 365] width 275 height 28
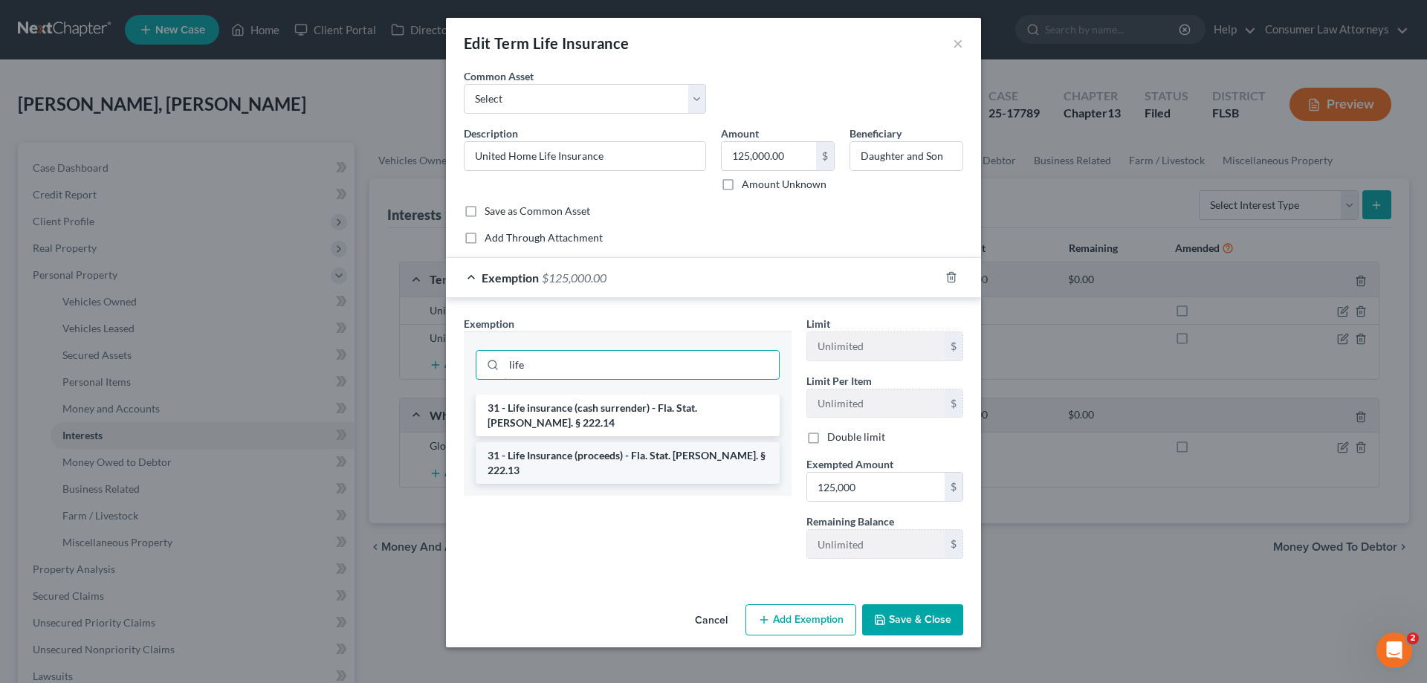
type input "life"
click at [681, 443] on li "31 - Life Insurance (proceeds) - Fla. Stat. [PERSON_NAME]. § 222.13" at bounding box center [628, 463] width 304 height 42
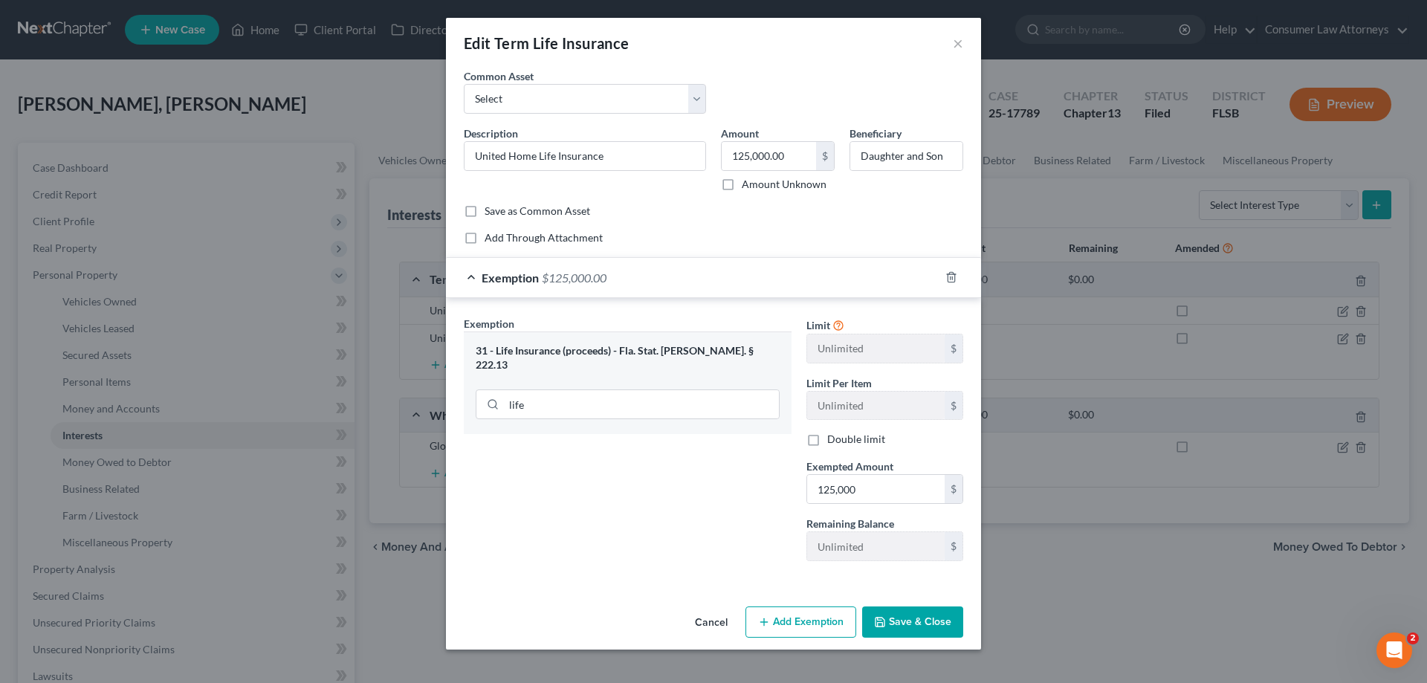
click at [911, 632] on button "Save & Close" at bounding box center [912, 621] width 101 height 31
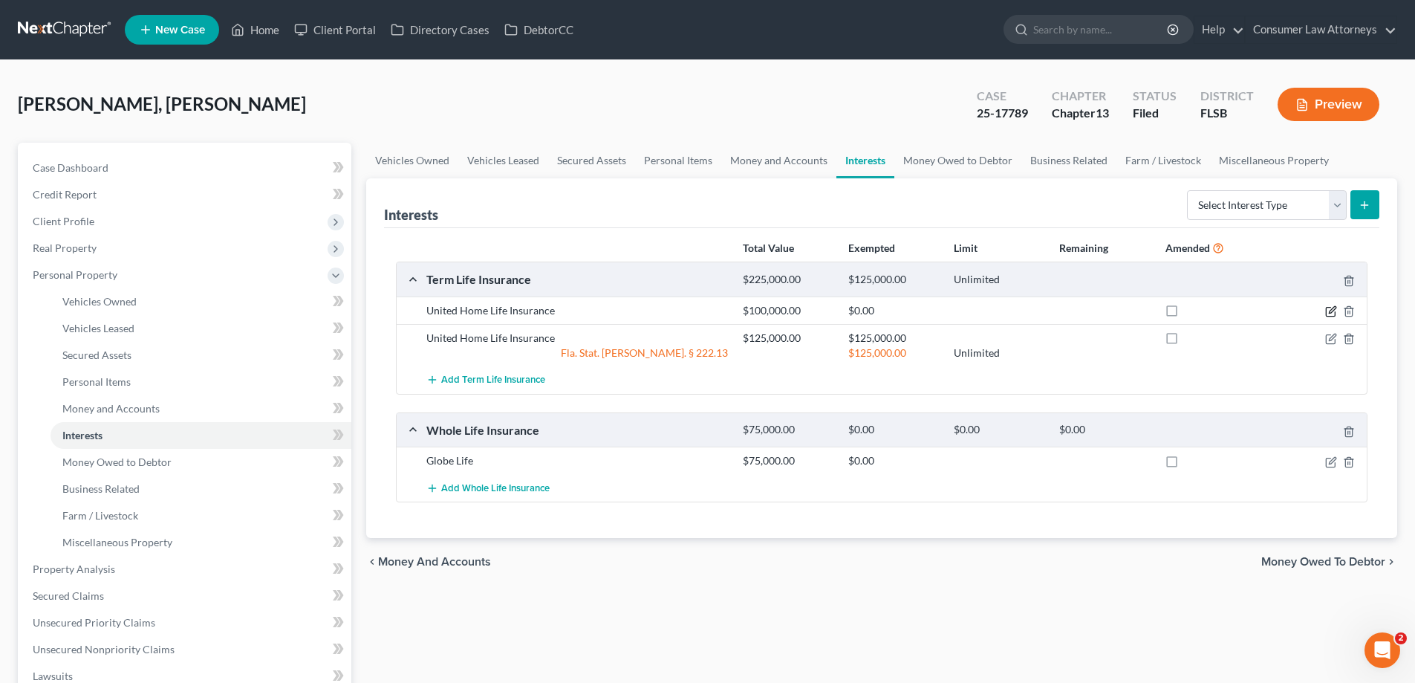
click at [1331, 311] on icon "button" at bounding box center [1332, 309] width 7 height 7
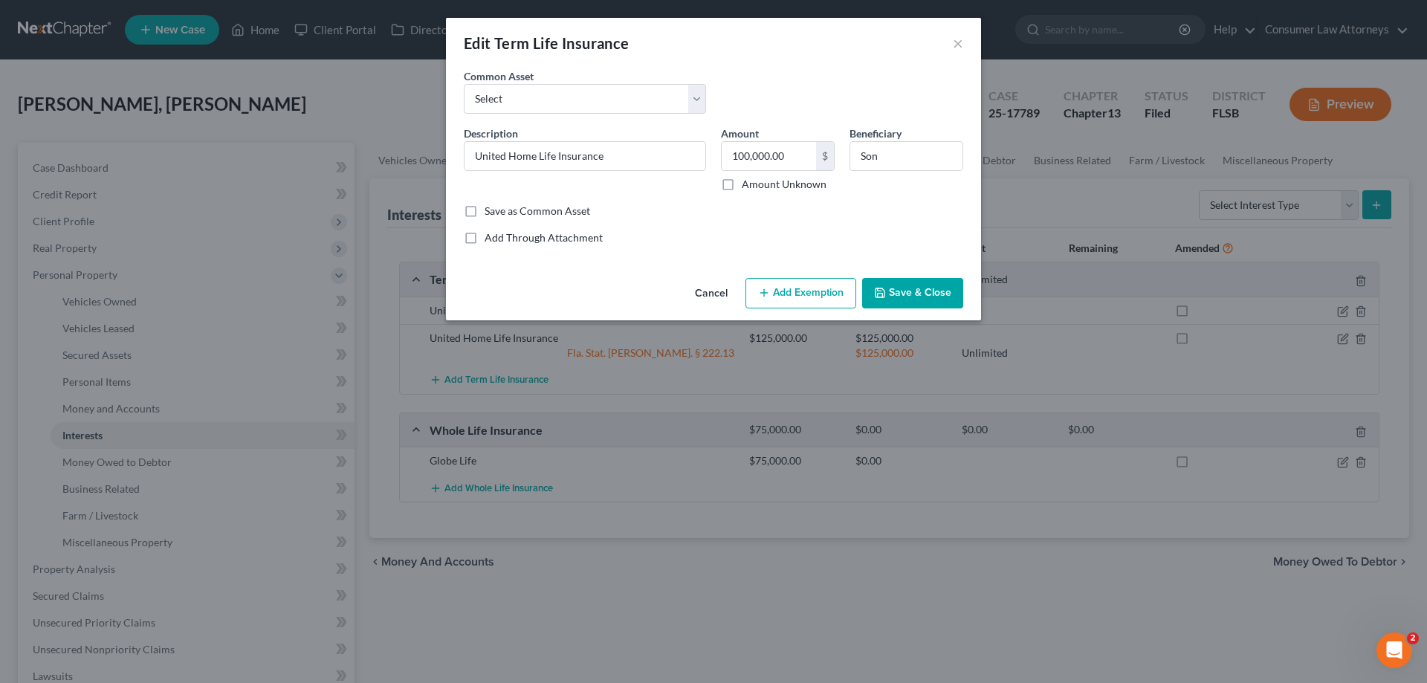
click at [811, 292] on button "Add Exemption" at bounding box center [800, 293] width 111 height 31
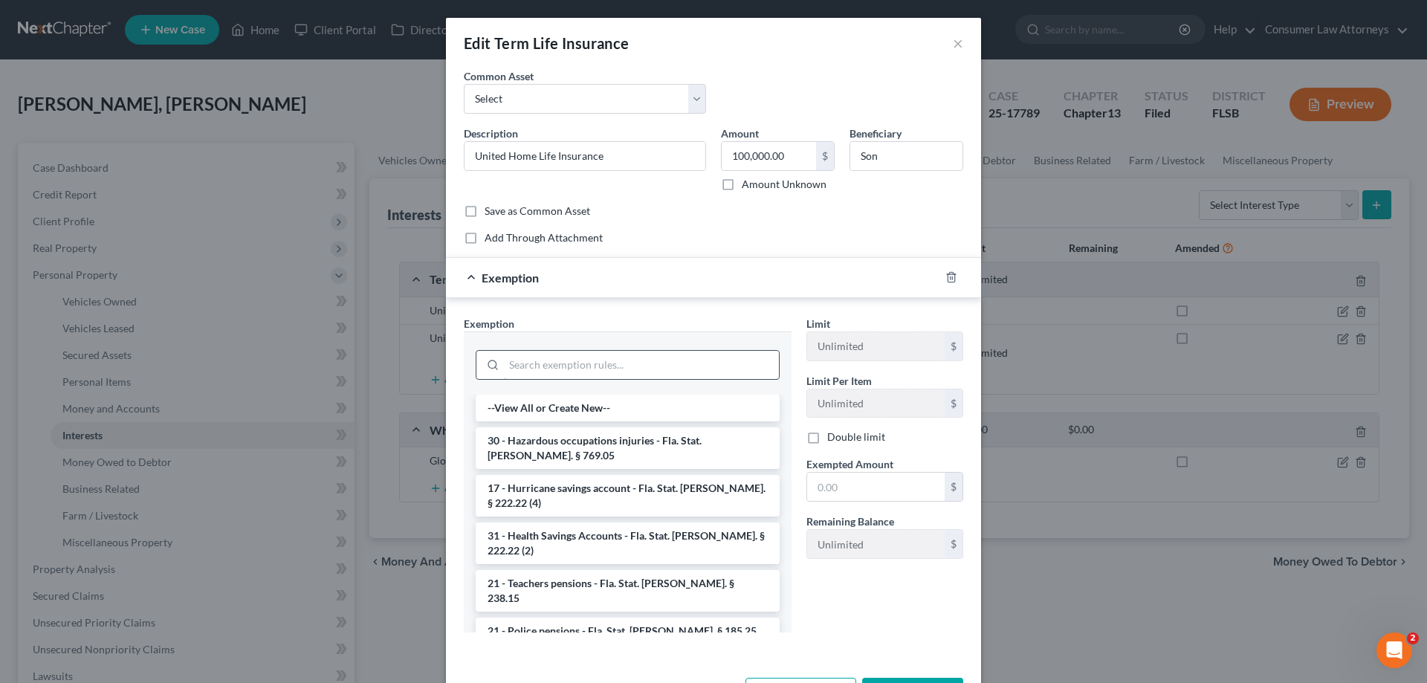
click at [636, 359] on input "search" at bounding box center [641, 365] width 275 height 28
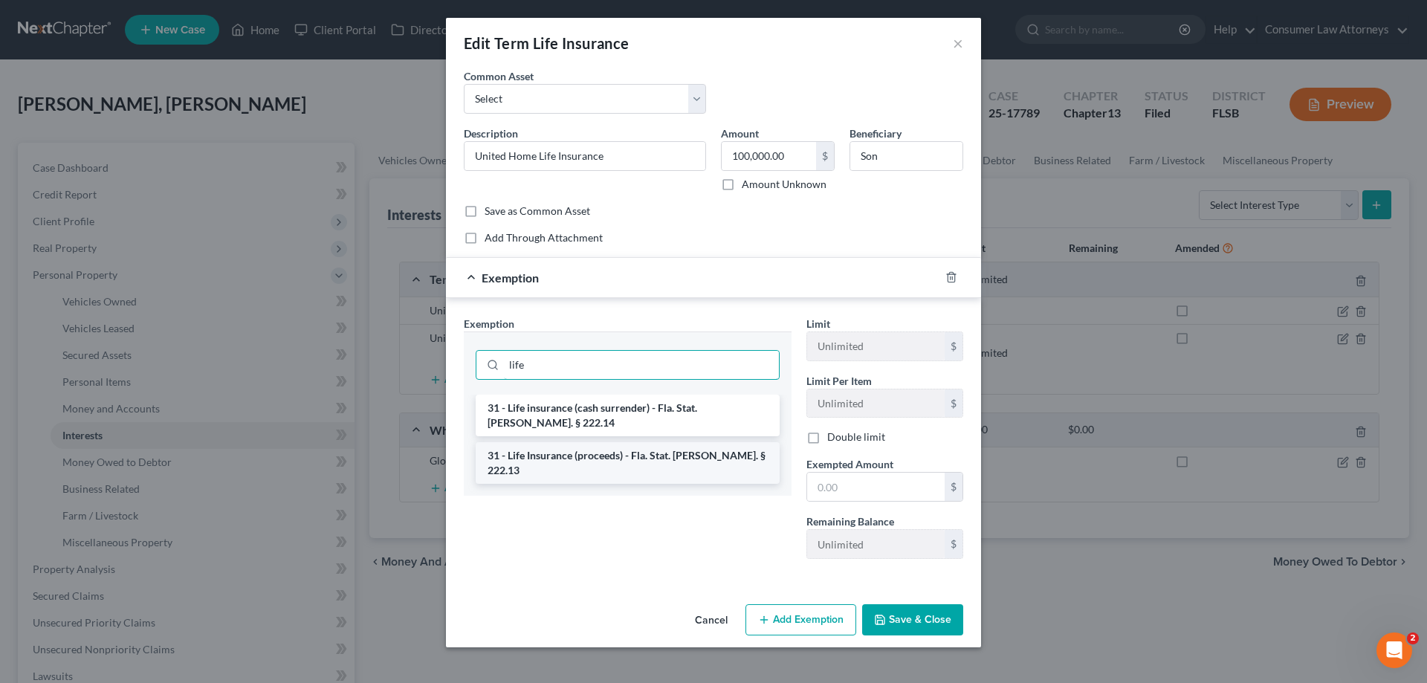
type input "life"
click at [643, 442] on li "31 - Life Insurance (proceeds) - Fla. Stat. [PERSON_NAME]. § 222.13" at bounding box center [628, 463] width 304 height 42
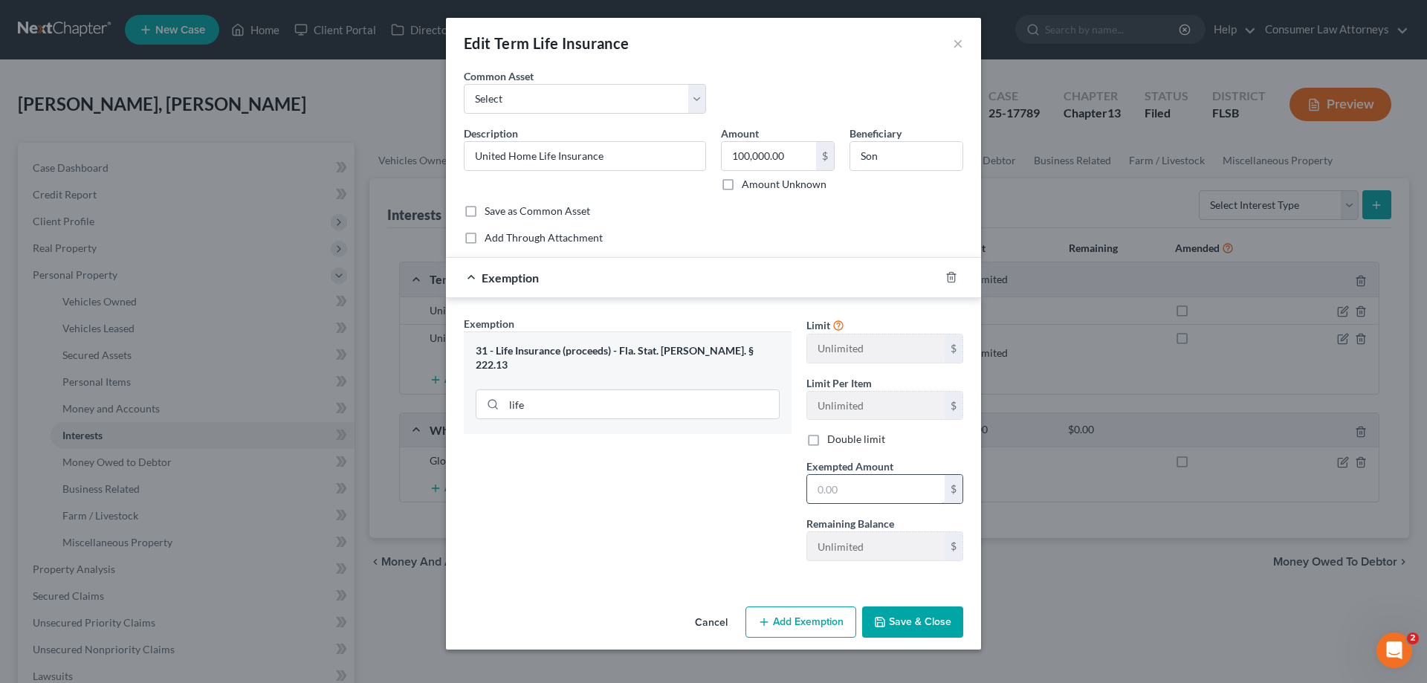
click at [895, 496] on input "text" at bounding box center [875, 489] width 137 height 28
type input "100,000"
click at [895, 631] on button "Save & Close" at bounding box center [912, 621] width 101 height 31
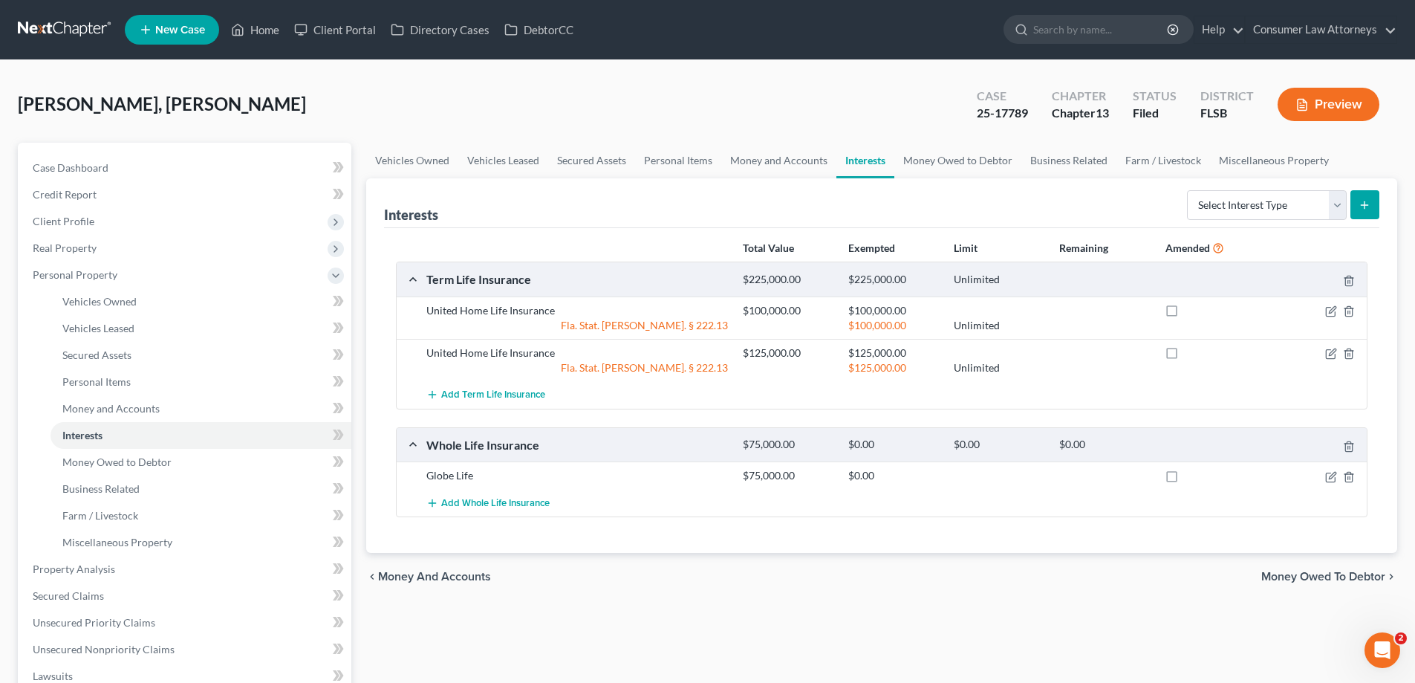
click at [1331, 483] on div at bounding box center [1316, 475] width 106 height 15
click at [1331, 478] on icon "button" at bounding box center [1332, 477] width 12 height 12
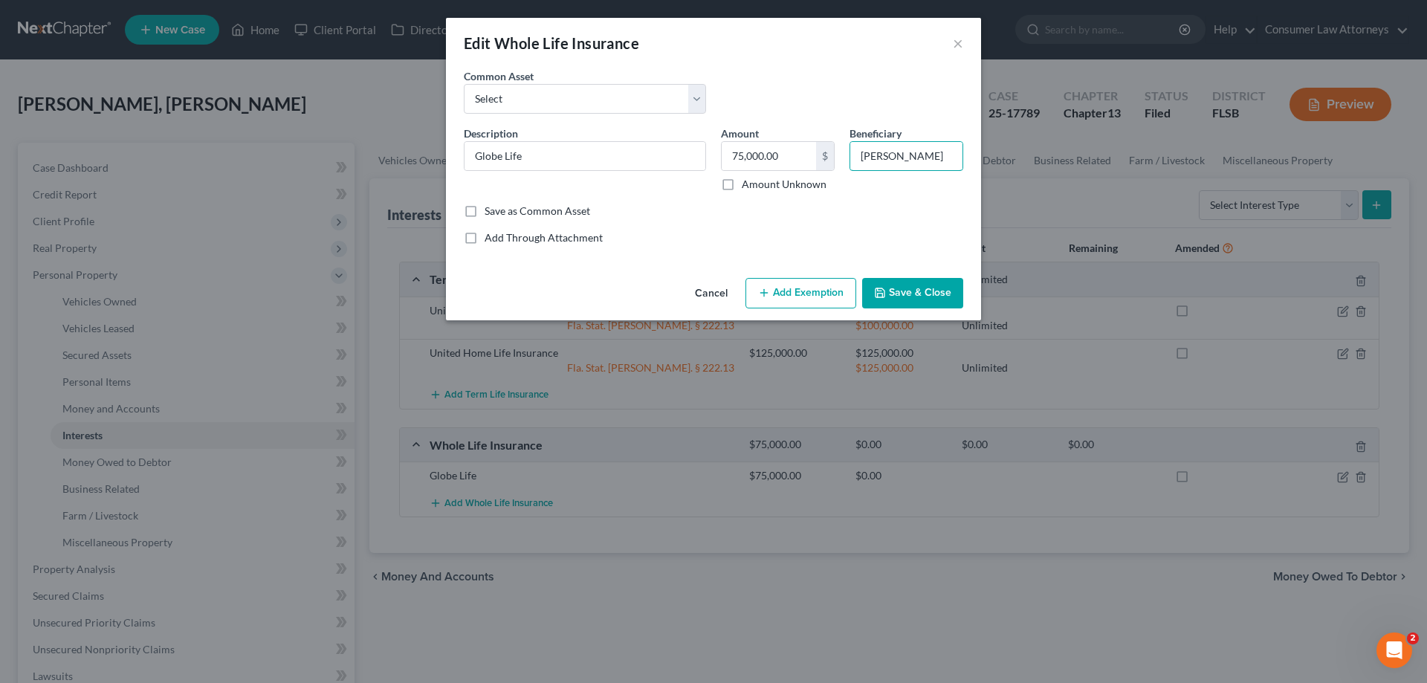
drag, startPoint x: 938, startPoint y: 155, endPoint x: 707, endPoint y: 179, distance: 232.3
click at [710, 177] on div "Description * Globe Life Amount 75,000.00 $ Amount Unknown Beneficiary [PERSON_…" at bounding box center [713, 165] width 514 height 78
type input "Debtor"
click at [805, 298] on button "Add Exemption" at bounding box center [800, 293] width 111 height 31
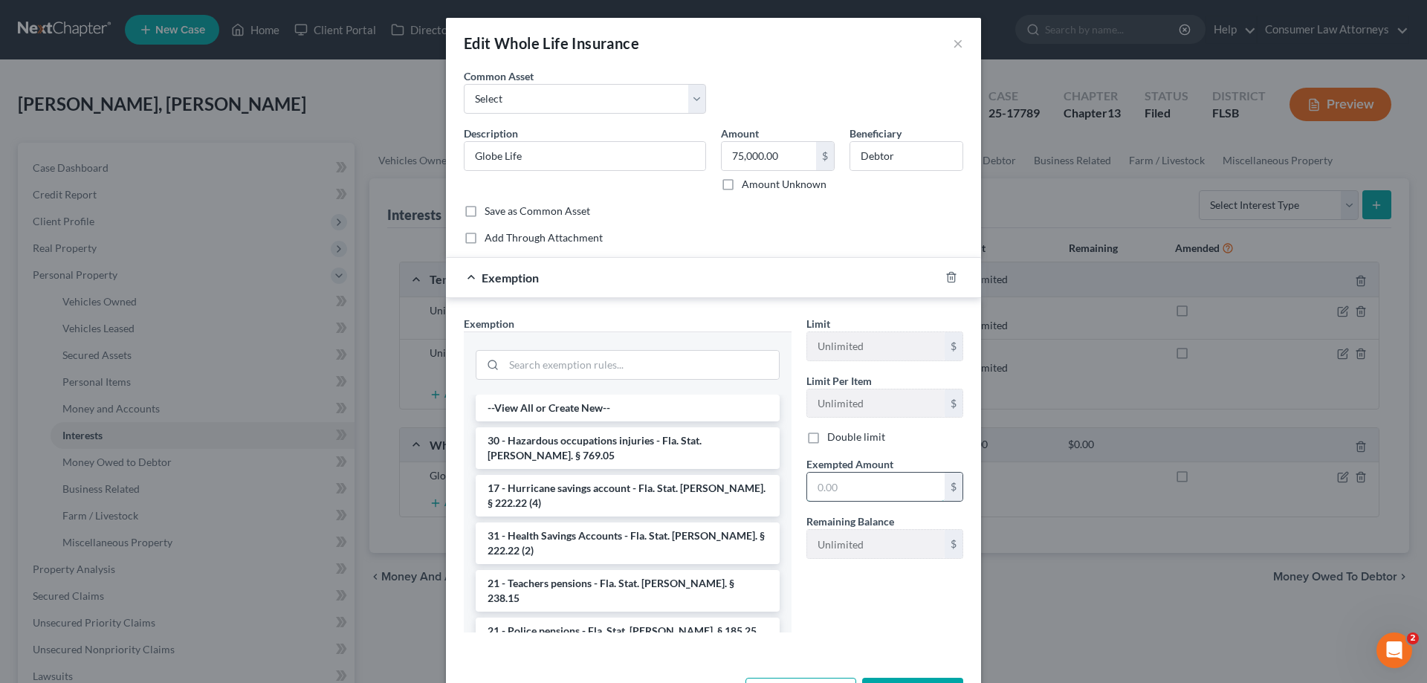
click at [840, 484] on input "text" at bounding box center [875, 487] width 137 height 28
type input "75,000"
click at [607, 362] on input "search" at bounding box center [641, 365] width 275 height 28
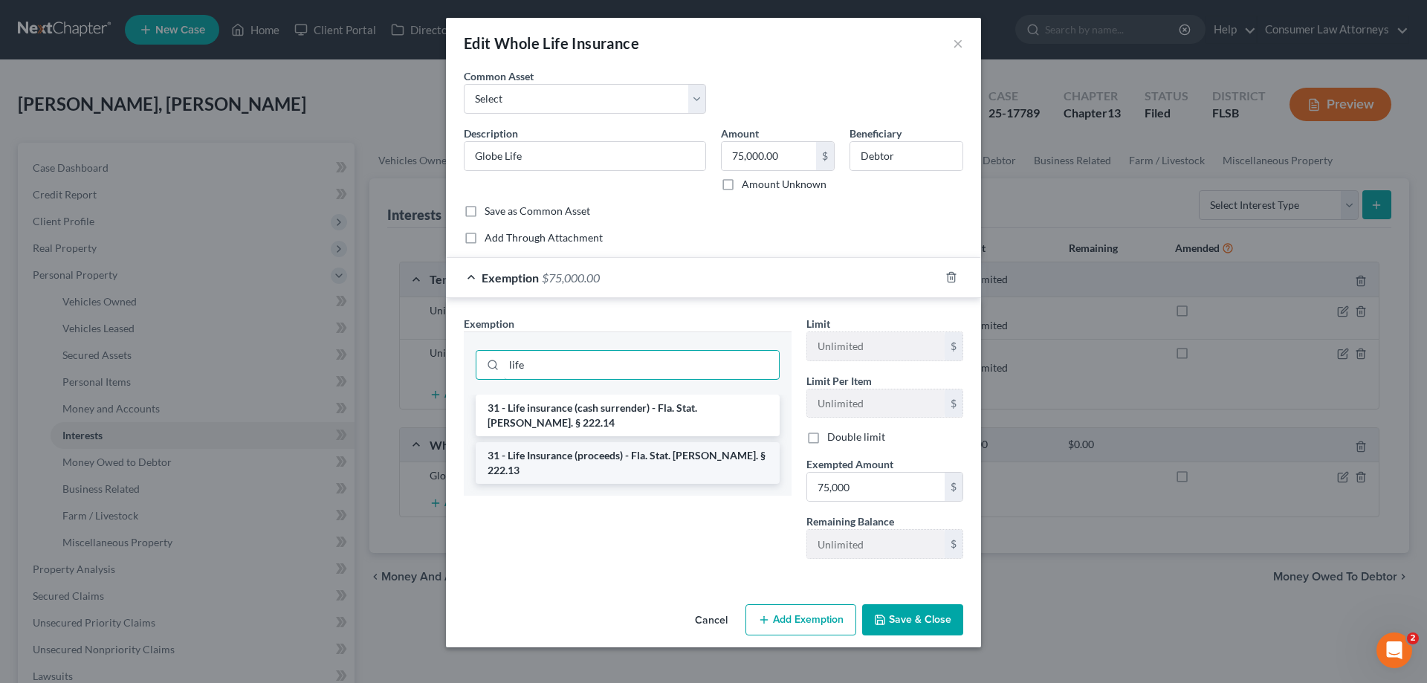
type input "life"
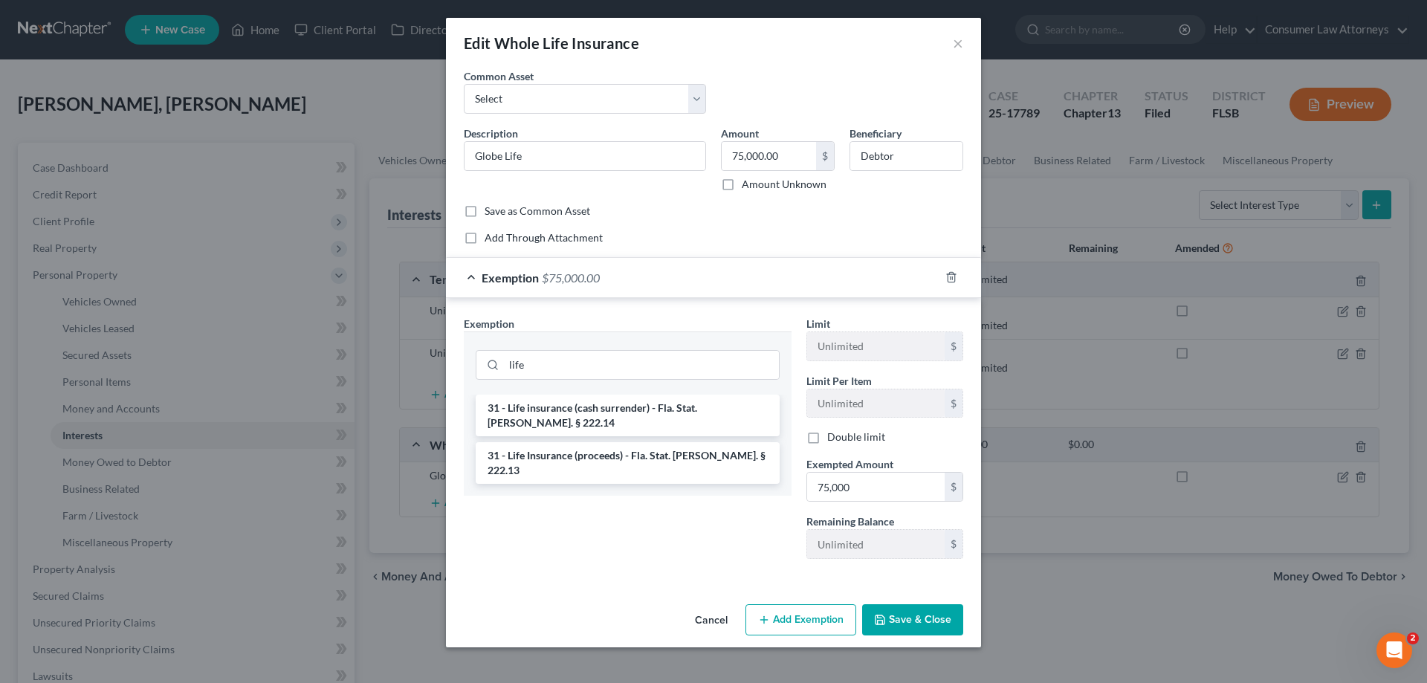
drag, startPoint x: 643, startPoint y: 443, endPoint x: 890, endPoint y: 632, distance: 311.2
click at [643, 443] on li "31 - Life Insurance (proceeds) - Fla. Stat. [PERSON_NAME]. § 222.13" at bounding box center [628, 463] width 304 height 42
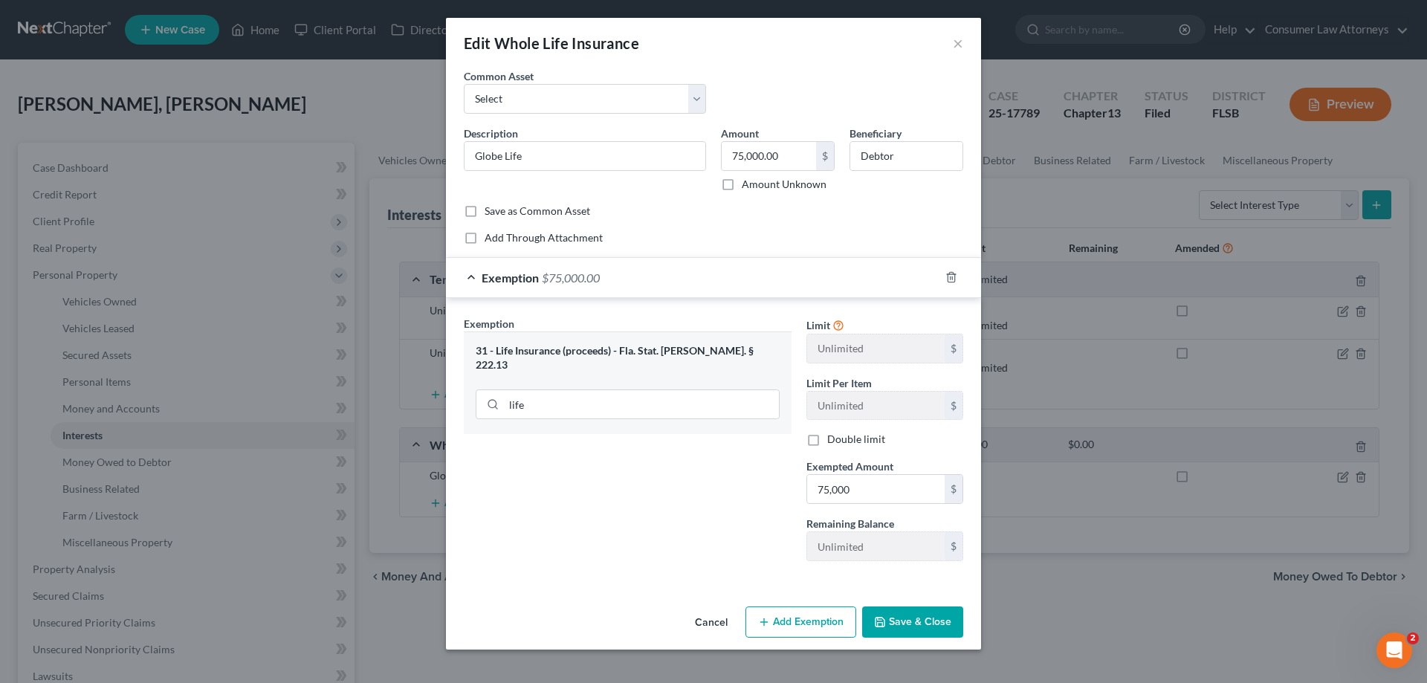
drag, startPoint x: 923, startPoint y: 628, endPoint x: 1267, endPoint y: 464, distance: 380.9
click at [924, 628] on button "Save & Close" at bounding box center [912, 621] width 101 height 31
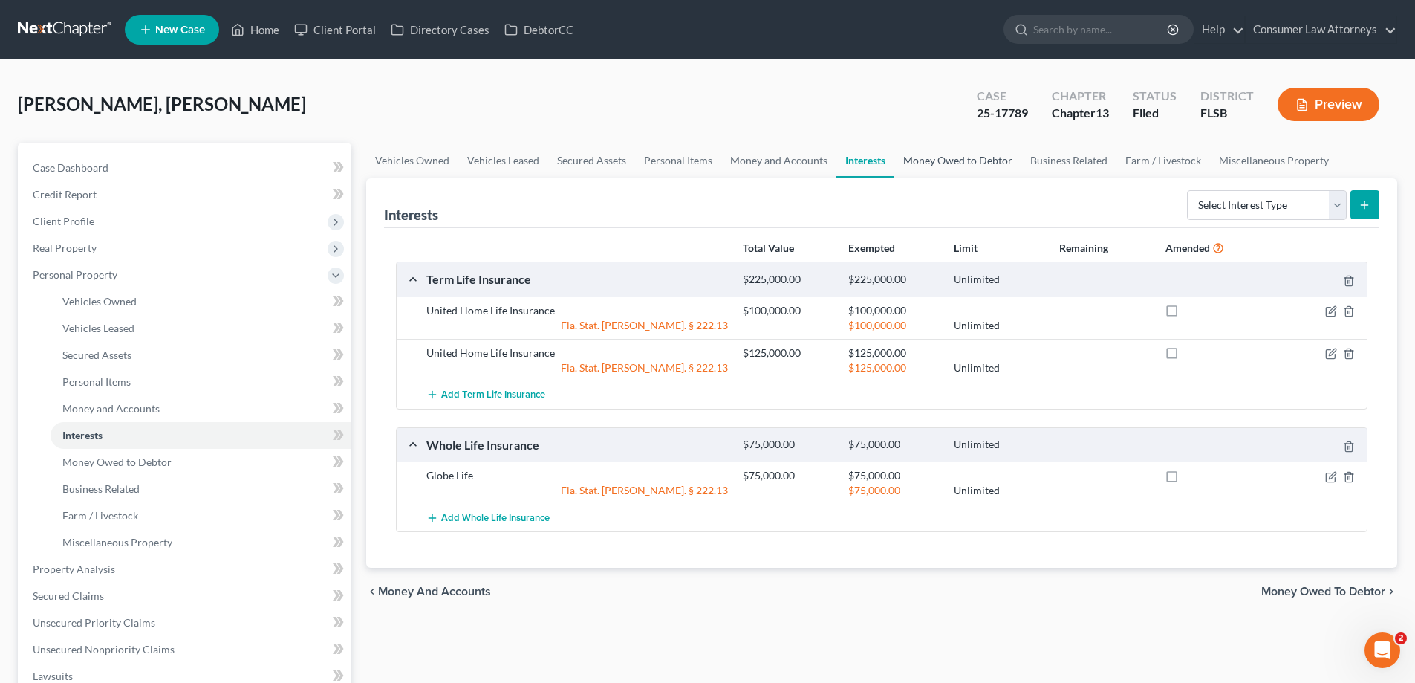
click at [964, 158] on link "Money Owed to Debtor" at bounding box center [958, 161] width 127 height 36
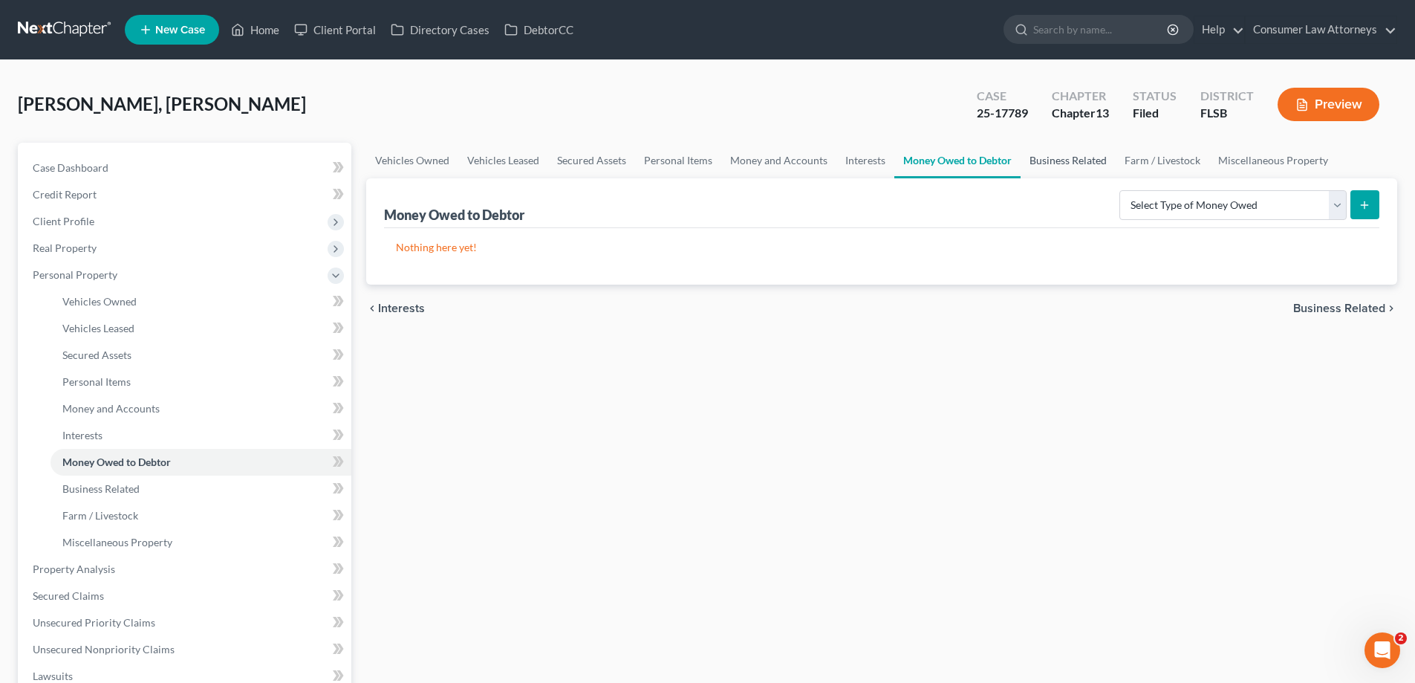
click at [1062, 163] on link "Business Related" at bounding box center [1068, 161] width 95 height 36
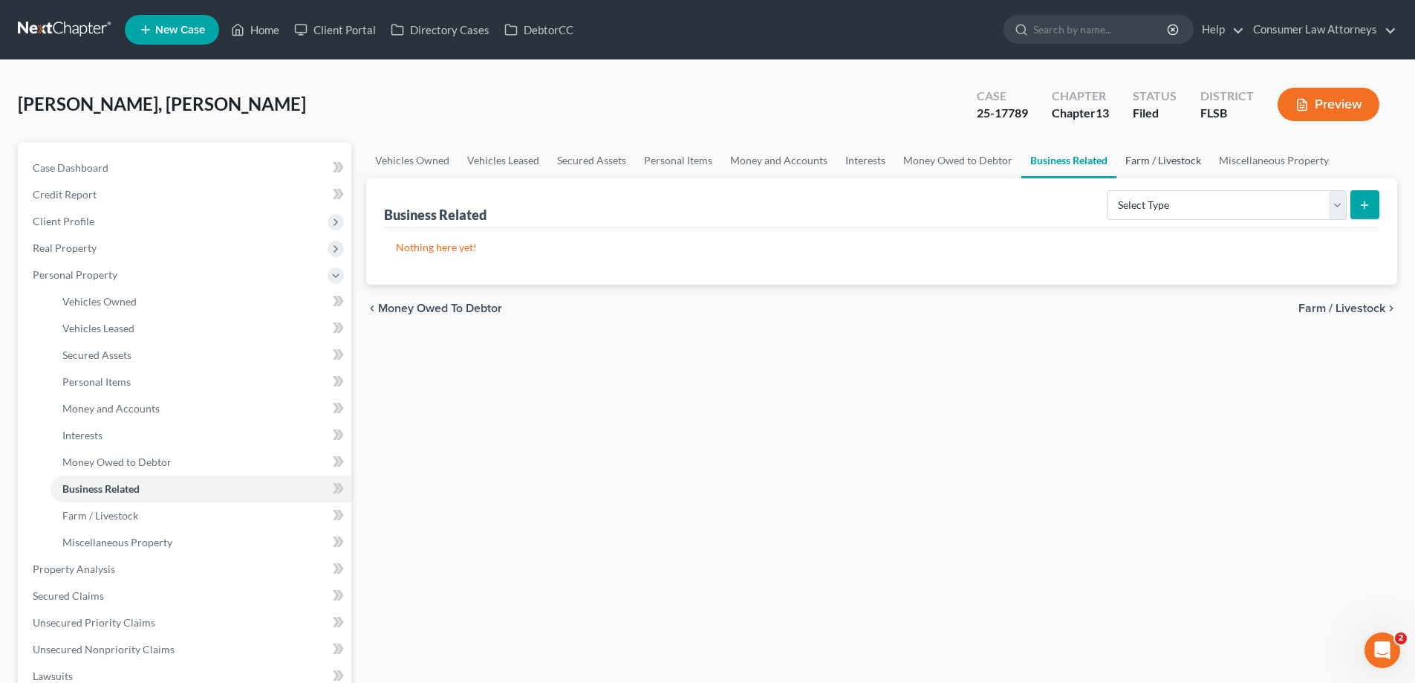
click at [1157, 168] on link "Farm / Livestock" at bounding box center [1164, 161] width 94 height 36
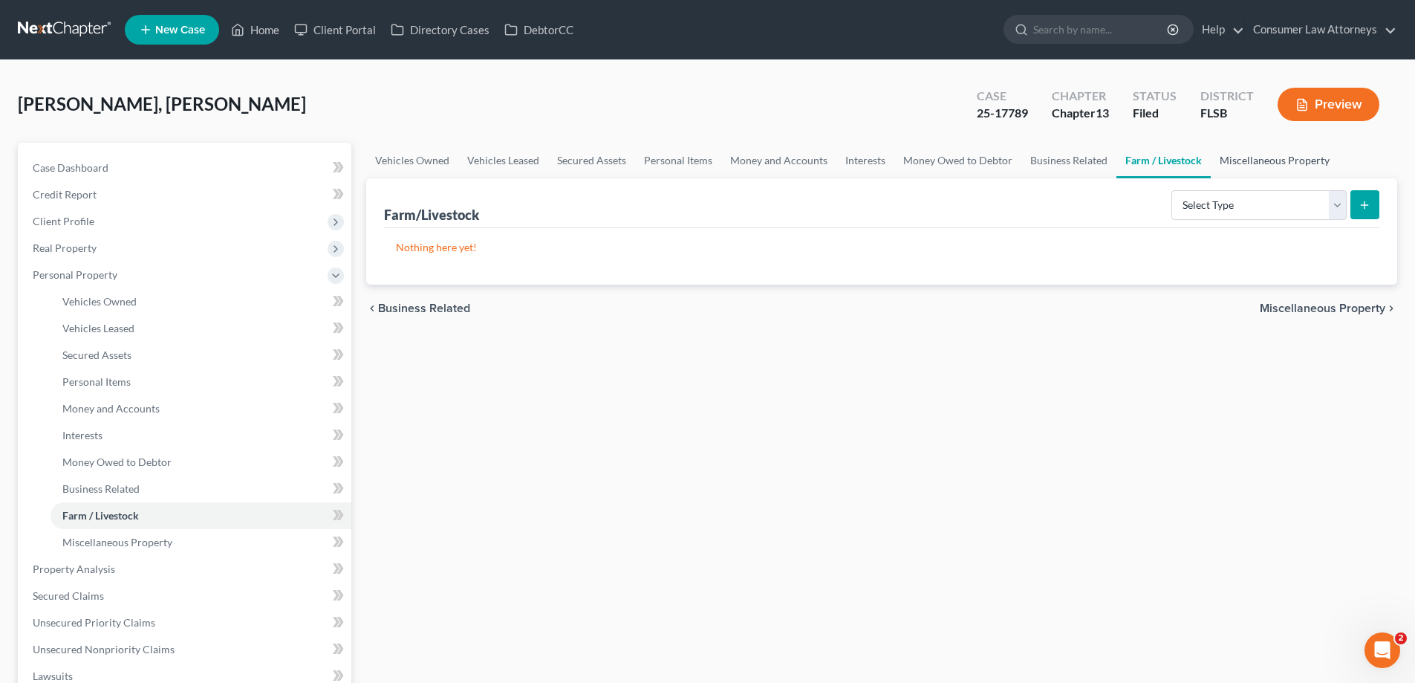
click at [1291, 165] on link "Miscellaneous Property" at bounding box center [1275, 161] width 128 height 36
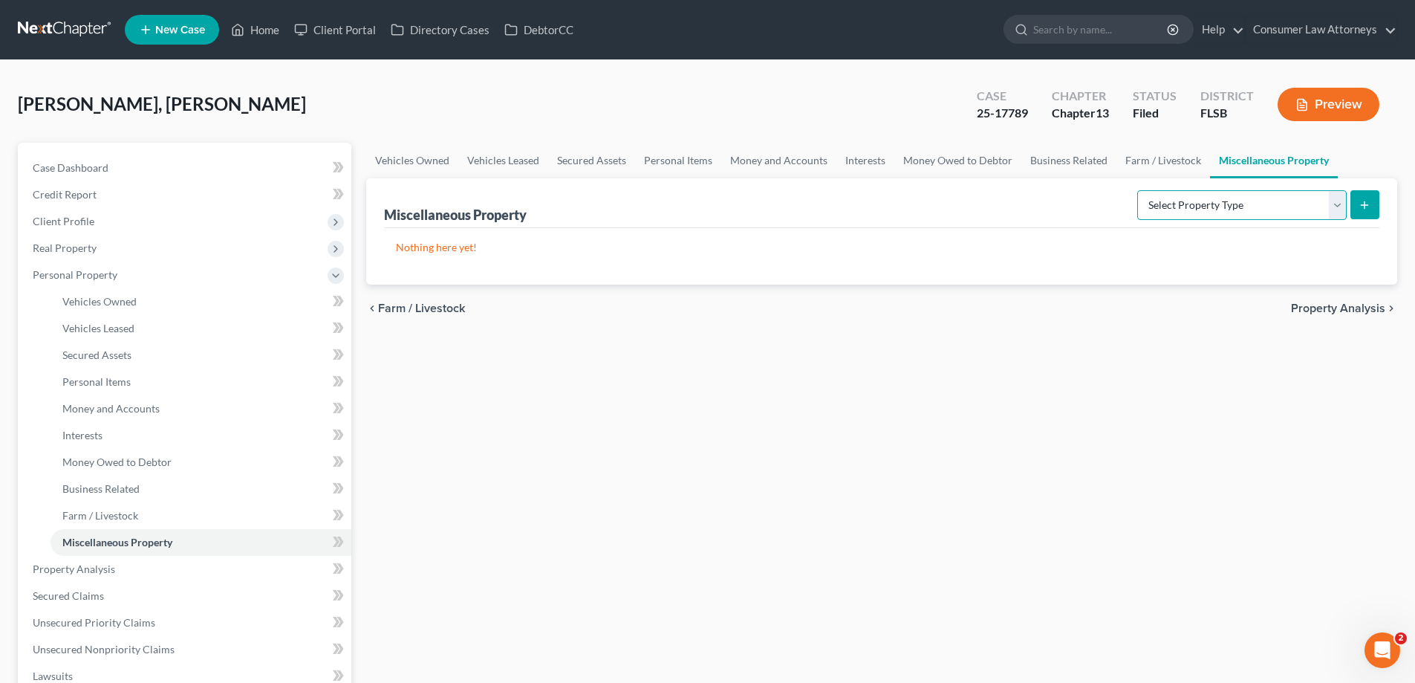
drag, startPoint x: 1309, startPoint y: 204, endPoint x: 1271, endPoint y: 208, distance: 38.2
click at [1309, 204] on select "Select Property Type Assigned for Creditor Benefit [DATE] Holding for Another N…" at bounding box center [1243, 205] width 210 height 30
drag, startPoint x: 1063, startPoint y: 160, endPoint x: 1076, endPoint y: 177, distance: 20.7
click at [1063, 160] on link "Business Related" at bounding box center [1069, 161] width 95 height 36
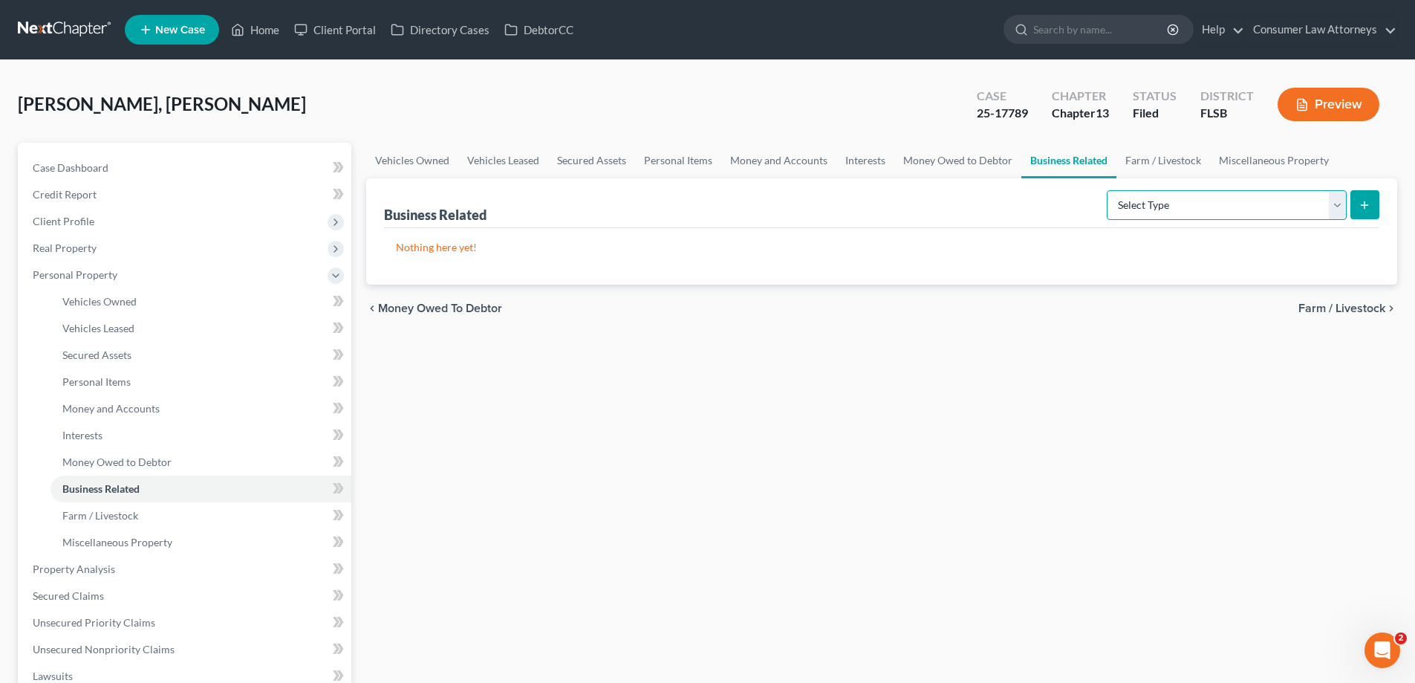
click at [1207, 205] on select "Select Type Customer Lists Franchises Inventory Licenses Machinery Office Equip…" at bounding box center [1227, 205] width 240 height 30
select select "other_business_related_property_not_listed"
click at [1108, 190] on select "Select Type Customer Lists Franchises Inventory Licenses Machinery Office Equip…" at bounding box center [1227, 205] width 240 height 30
click at [1372, 204] on button "submit" at bounding box center [1365, 204] width 29 height 29
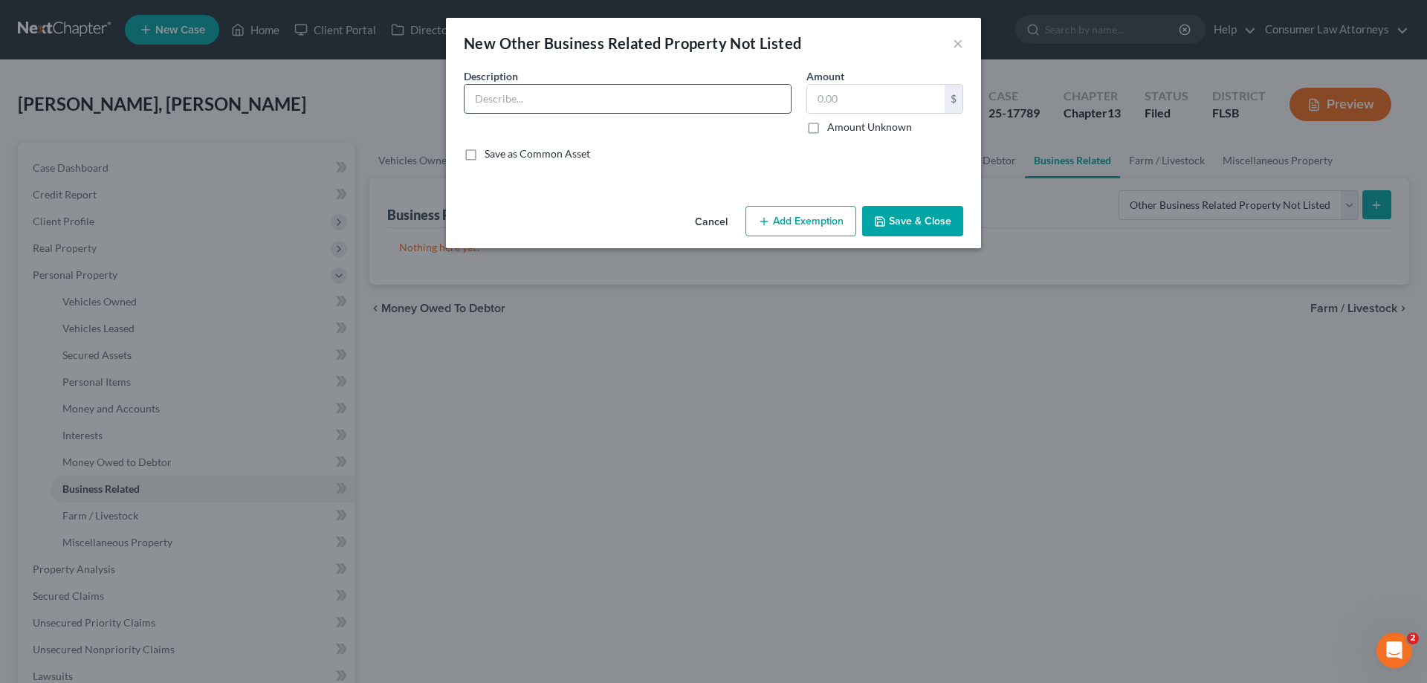
click at [651, 108] on input "text" at bounding box center [627, 99] width 326 height 28
type input "Easyride Transit Service, LLC"
click at [847, 103] on input "text" at bounding box center [875, 99] width 137 height 28
click at [862, 104] on input "text" at bounding box center [875, 99] width 137 height 28
type input "100"
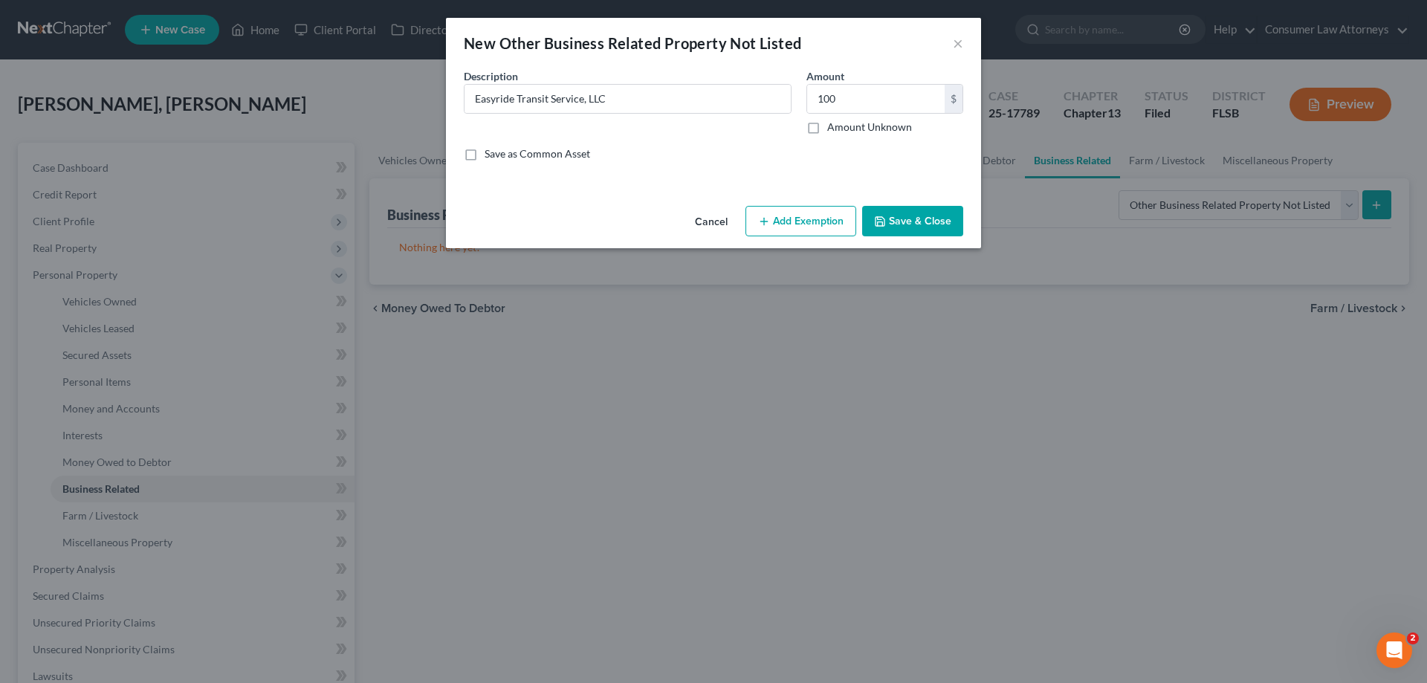
click at [905, 220] on button "Save & Close" at bounding box center [912, 221] width 101 height 31
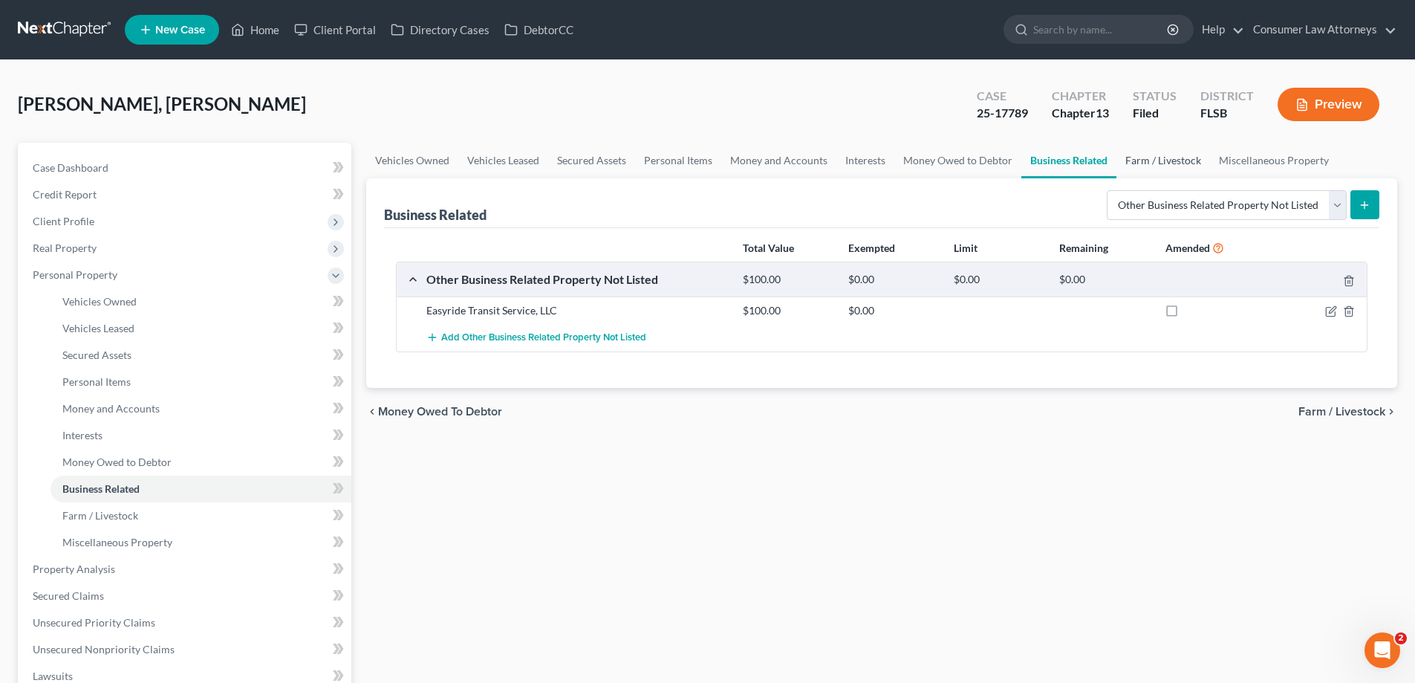
click at [1178, 166] on link "Farm / Livestock" at bounding box center [1164, 161] width 94 height 36
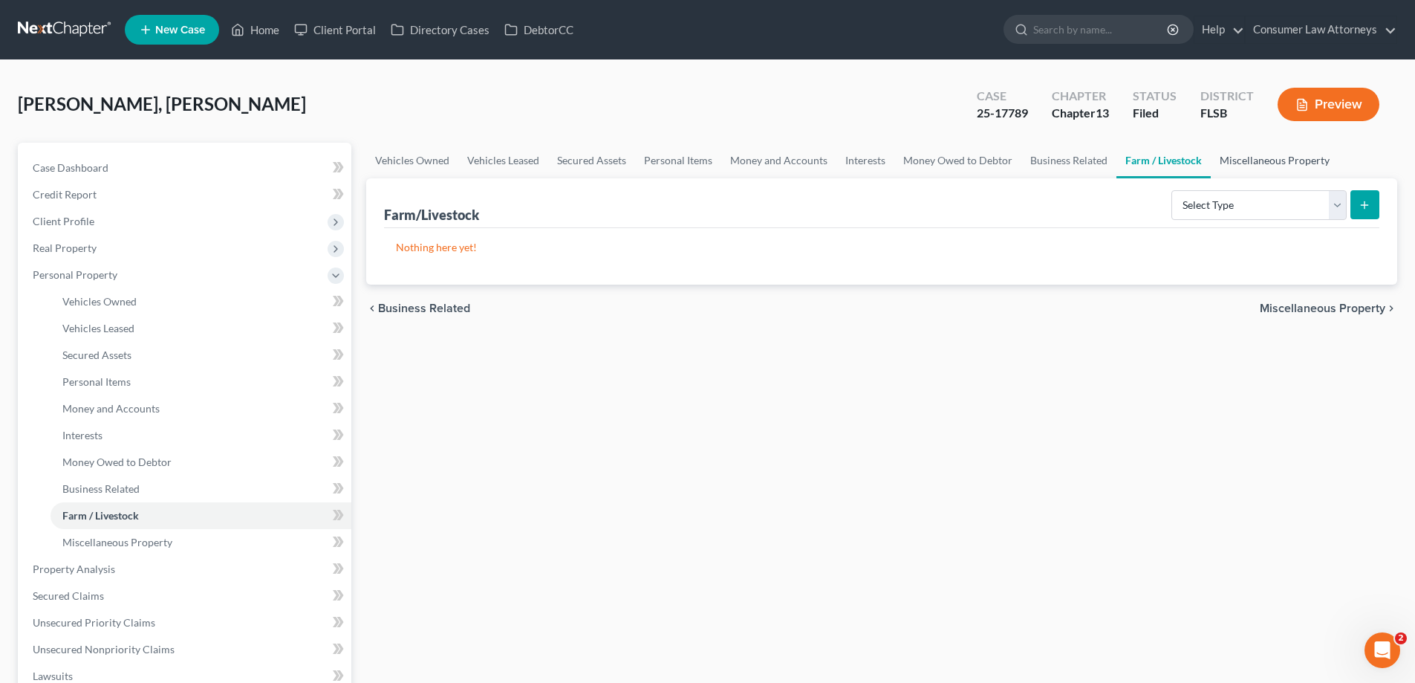
click at [1256, 166] on link "Miscellaneous Property" at bounding box center [1275, 161] width 128 height 36
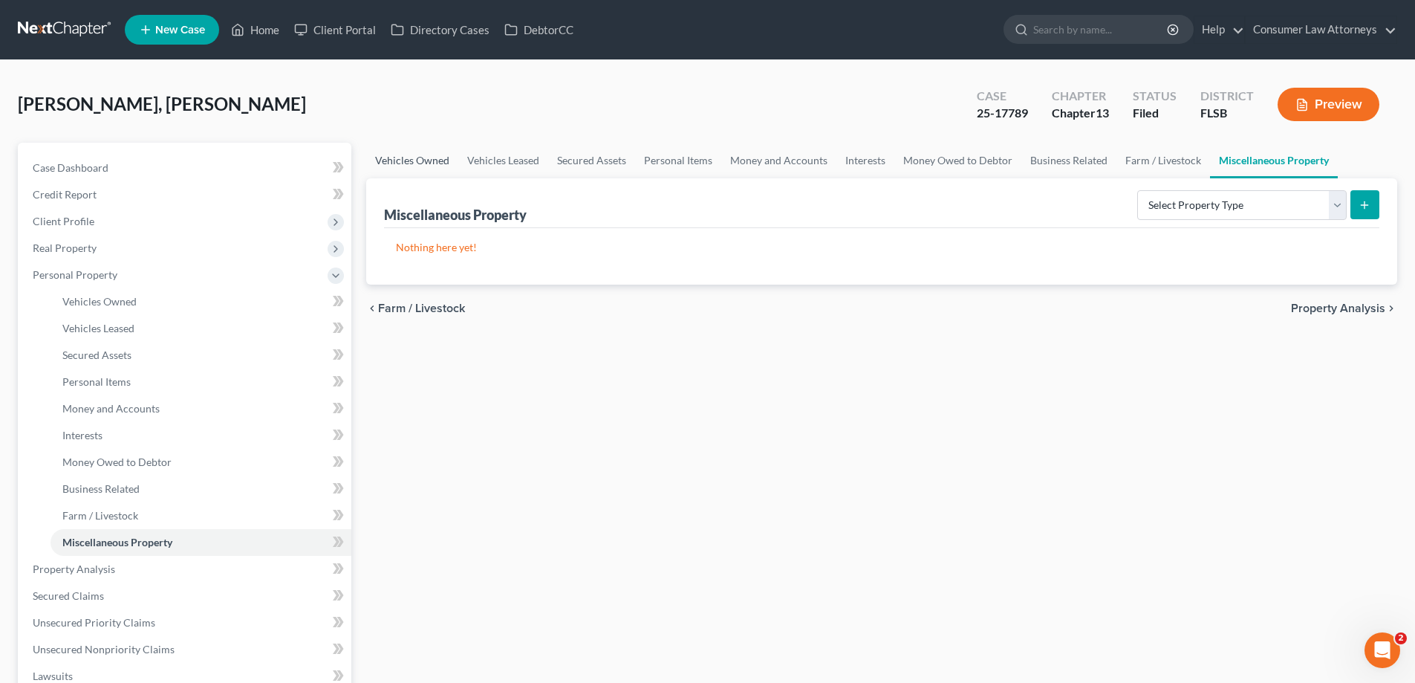
click at [429, 158] on link "Vehicles Owned" at bounding box center [412, 161] width 92 height 36
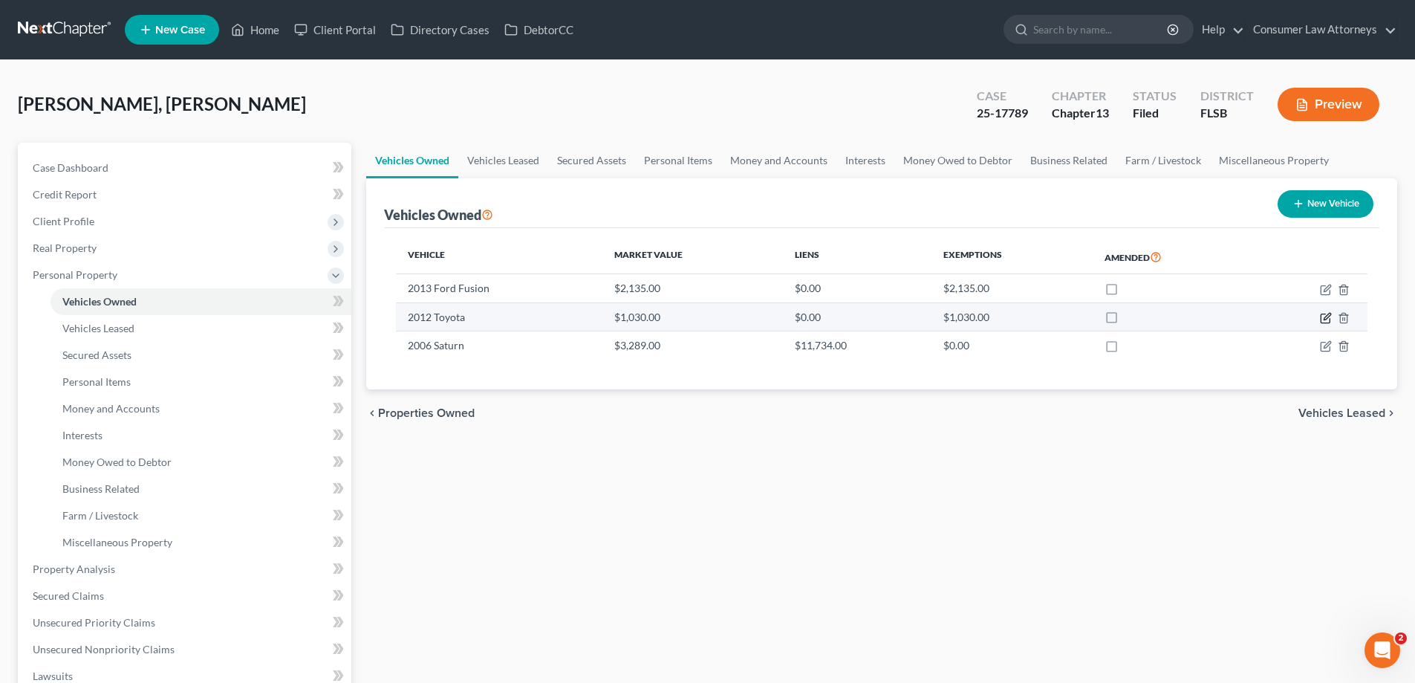
click at [1326, 319] on icon "button" at bounding box center [1327, 316] width 7 height 7
select select "0"
select select "14"
select select "0"
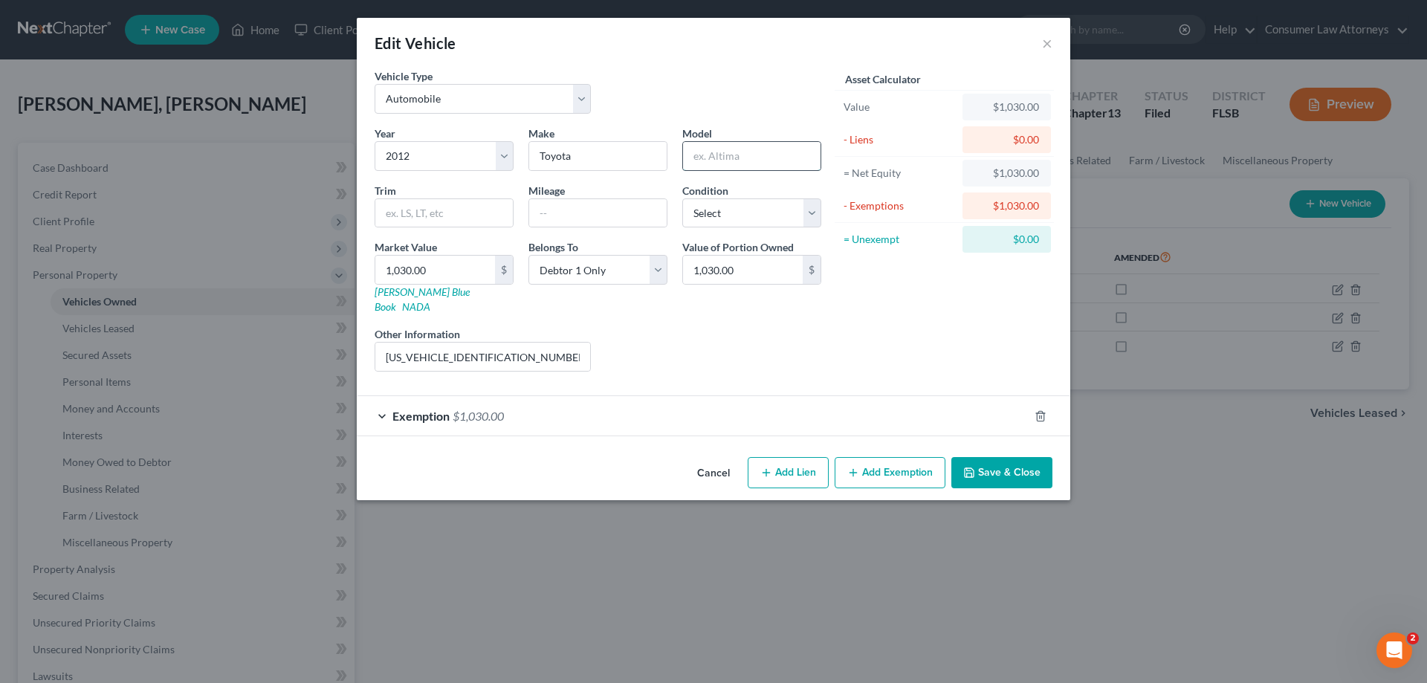
click at [729, 158] on input "text" at bounding box center [751, 156] width 137 height 28
type input "Corolla"
click at [389, 343] on input "[US_VEHICLE_IDENTIFICATION_NUMBER]" at bounding box center [482, 357] width 215 height 28
type input "VIN# [US_VEHICLE_IDENTIFICATION_NUMBER]"
drag, startPoint x: 1041, startPoint y: 400, endPoint x: 1207, endPoint y: 404, distance: 165.8
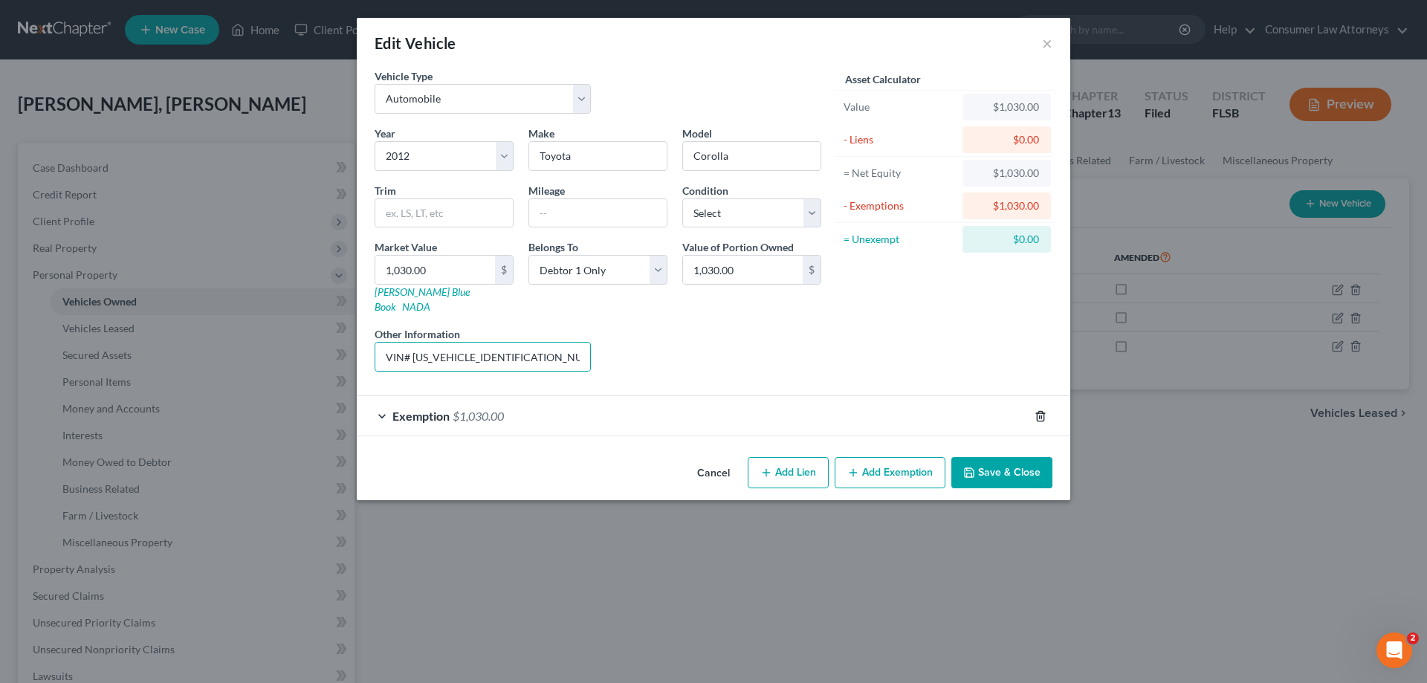
click at [1042, 410] on icon "button" at bounding box center [1040, 416] width 12 height 12
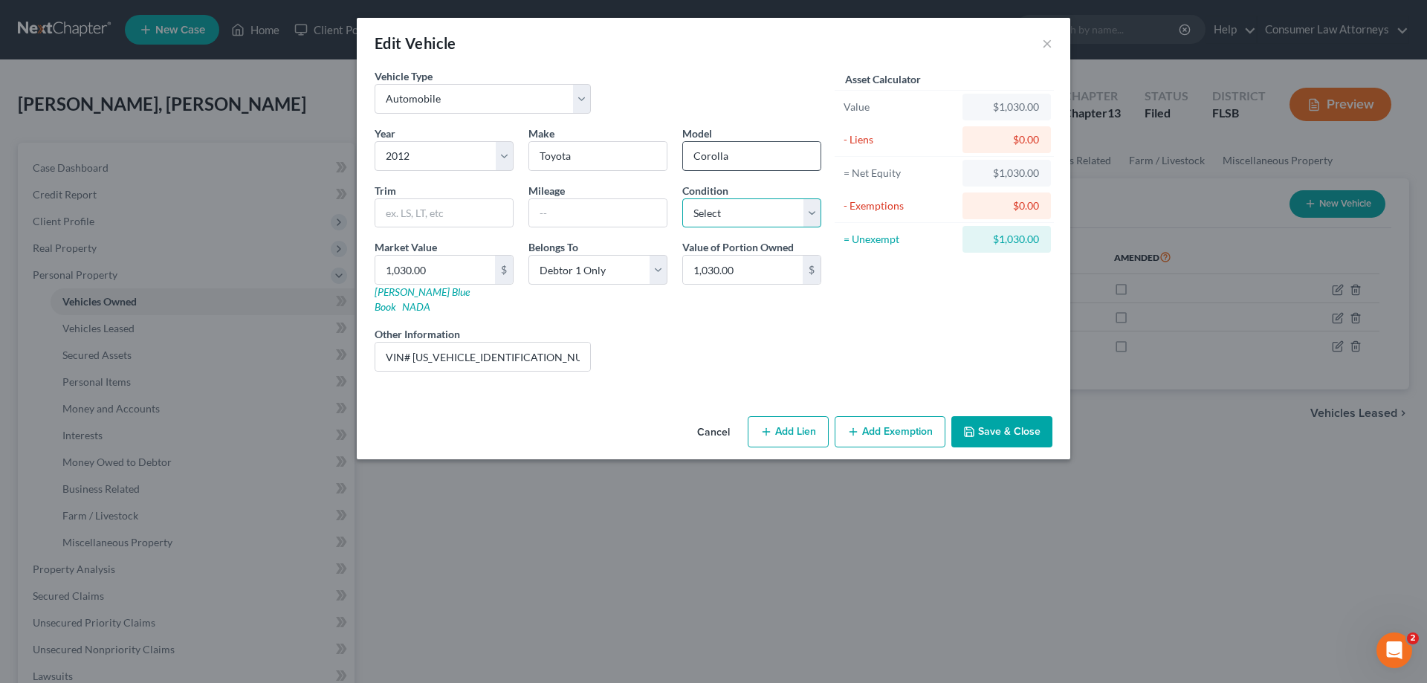
drag, startPoint x: 756, startPoint y: 213, endPoint x: 763, endPoint y: 160, distance: 53.2
click at [756, 213] on select "Select Excellent Very Good Good Fair Poor" at bounding box center [751, 213] width 139 height 30
select select "4"
click at [682, 198] on select "Select Excellent Very Good Good Fair Poor" at bounding box center [751, 213] width 139 height 30
click at [811, 418] on button "Add Lien" at bounding box center [787, 431] width 81 height 31
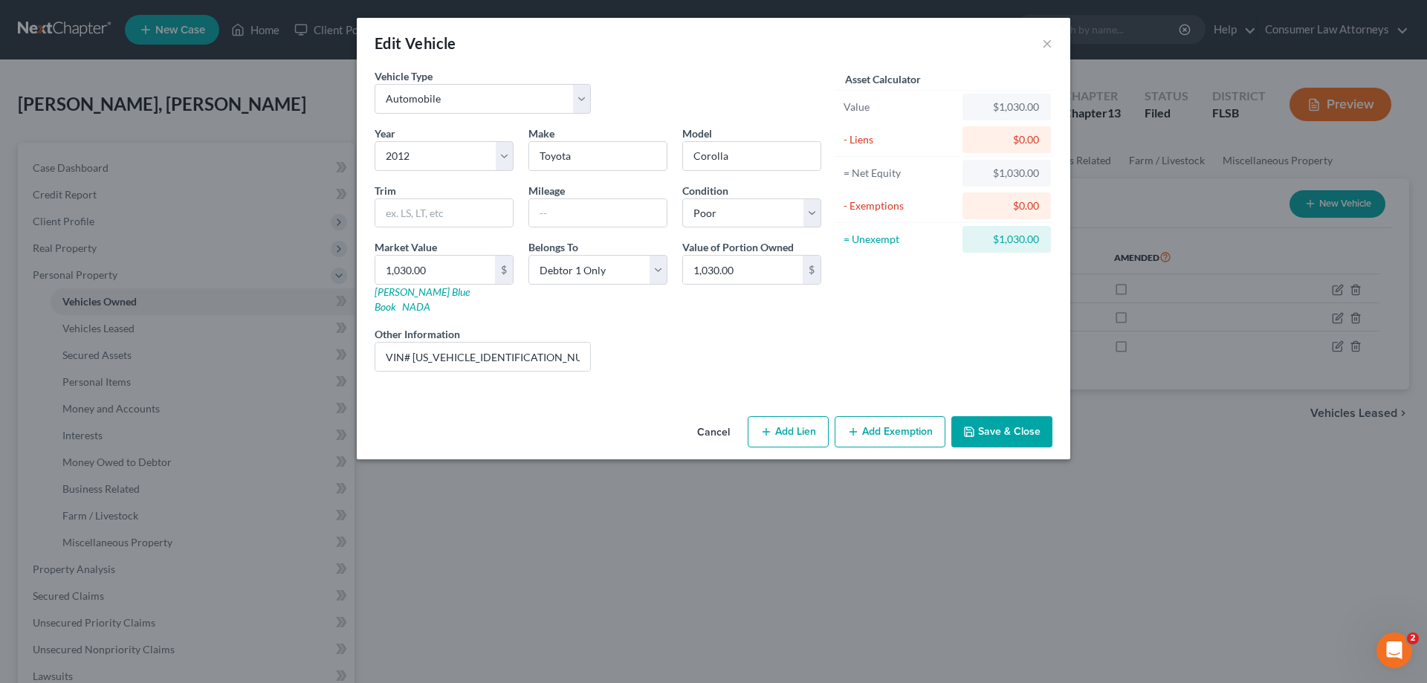
select select "0"
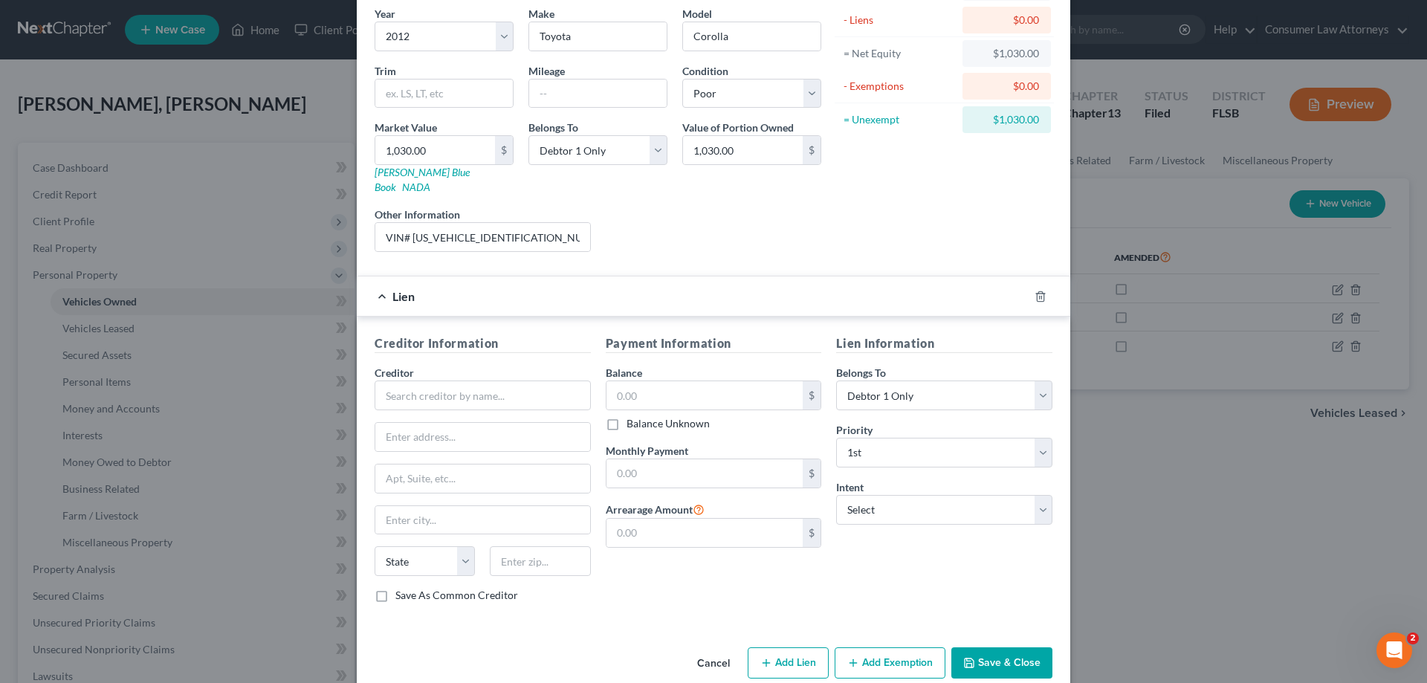
scroll to position [130, 0]
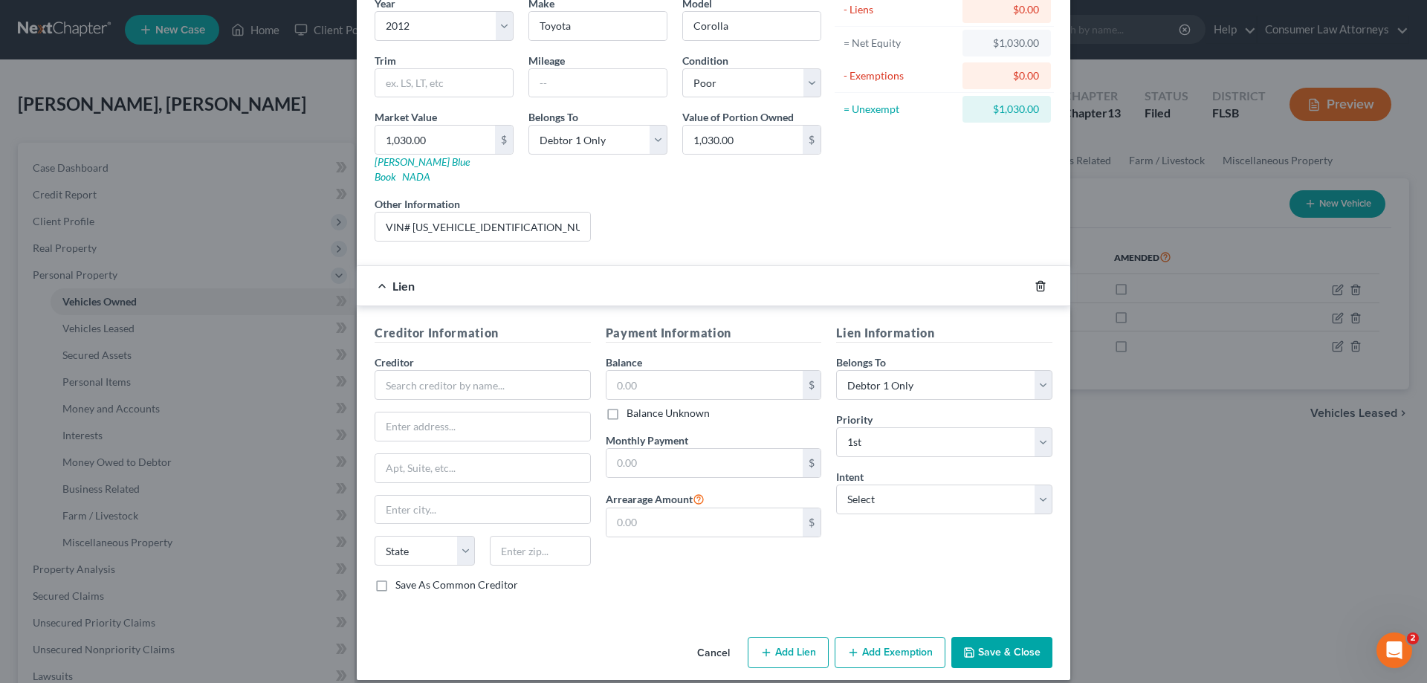
click at [1034, 280] on icon "button" at bounding box center [1040, 286] width 12 height 12
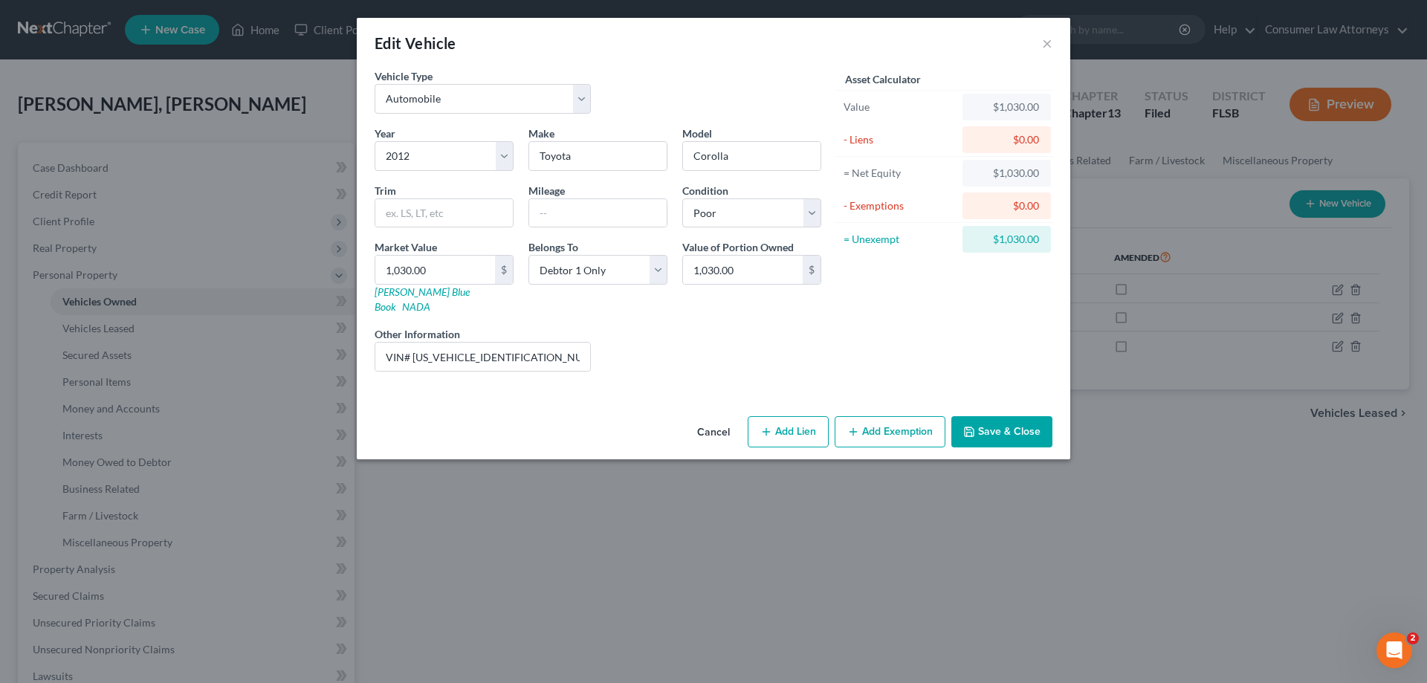
scroll to position [0, 0]
click at [996, 423] on button "Save & Close" at bounding box center [1001, 431] width 101 height 31
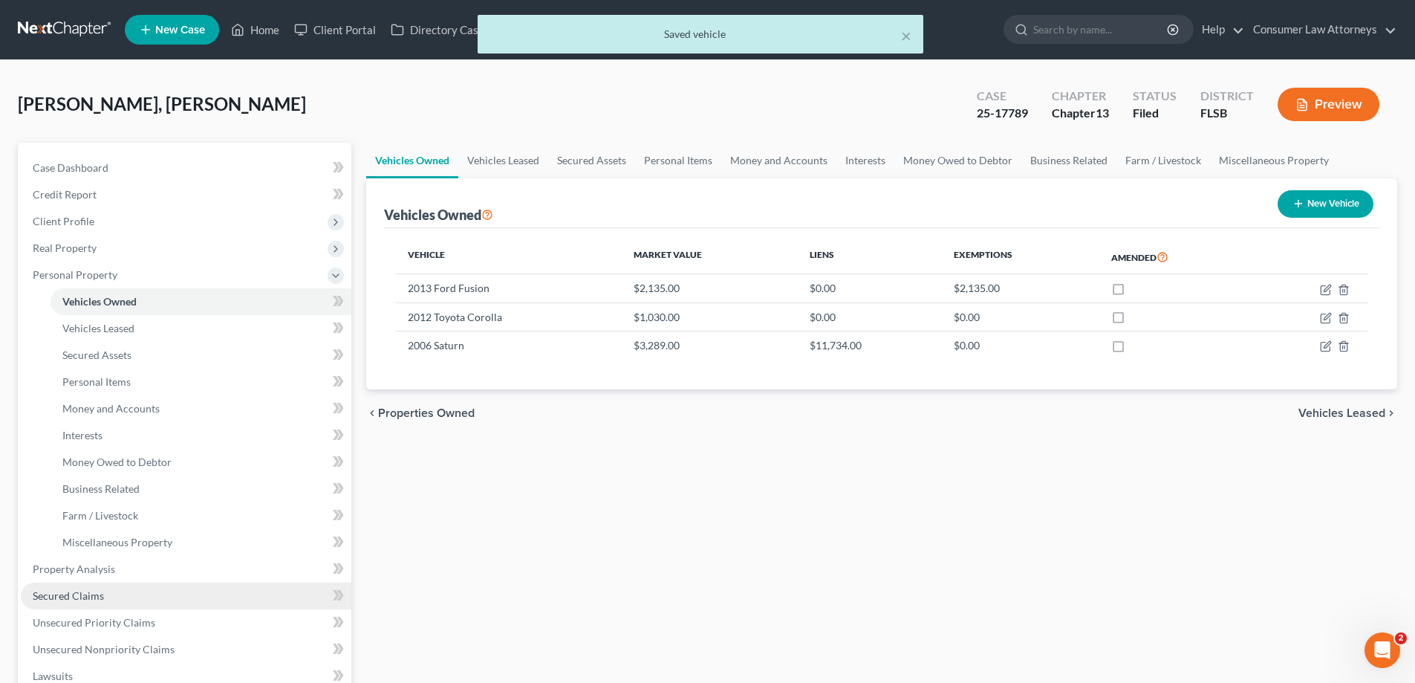
click at [53, 593] on span "Secured Claims" at bounding box center [68, 595] width 71 height 13
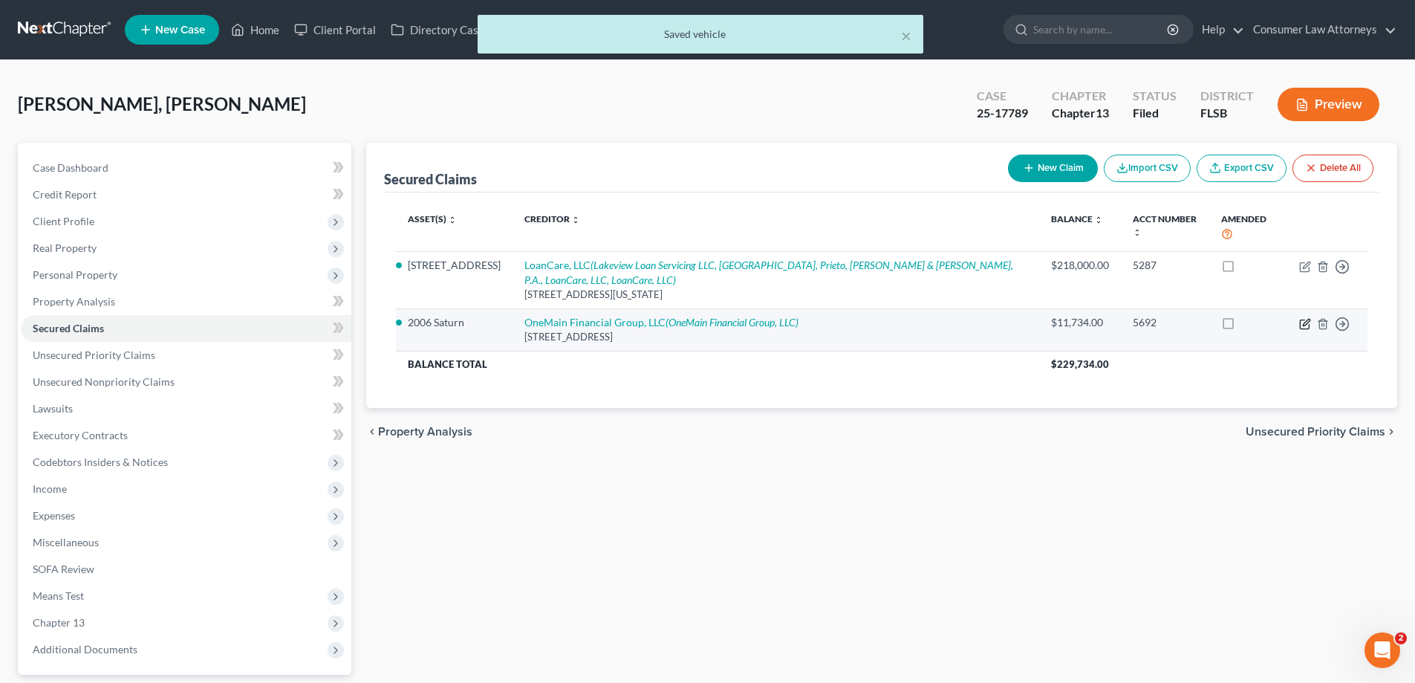
click at [1308, 318] on icon "button" at bounding box center [1306, 324] width 12 height 12
select select "15"
select select "19"
select select "2"
select select "0"
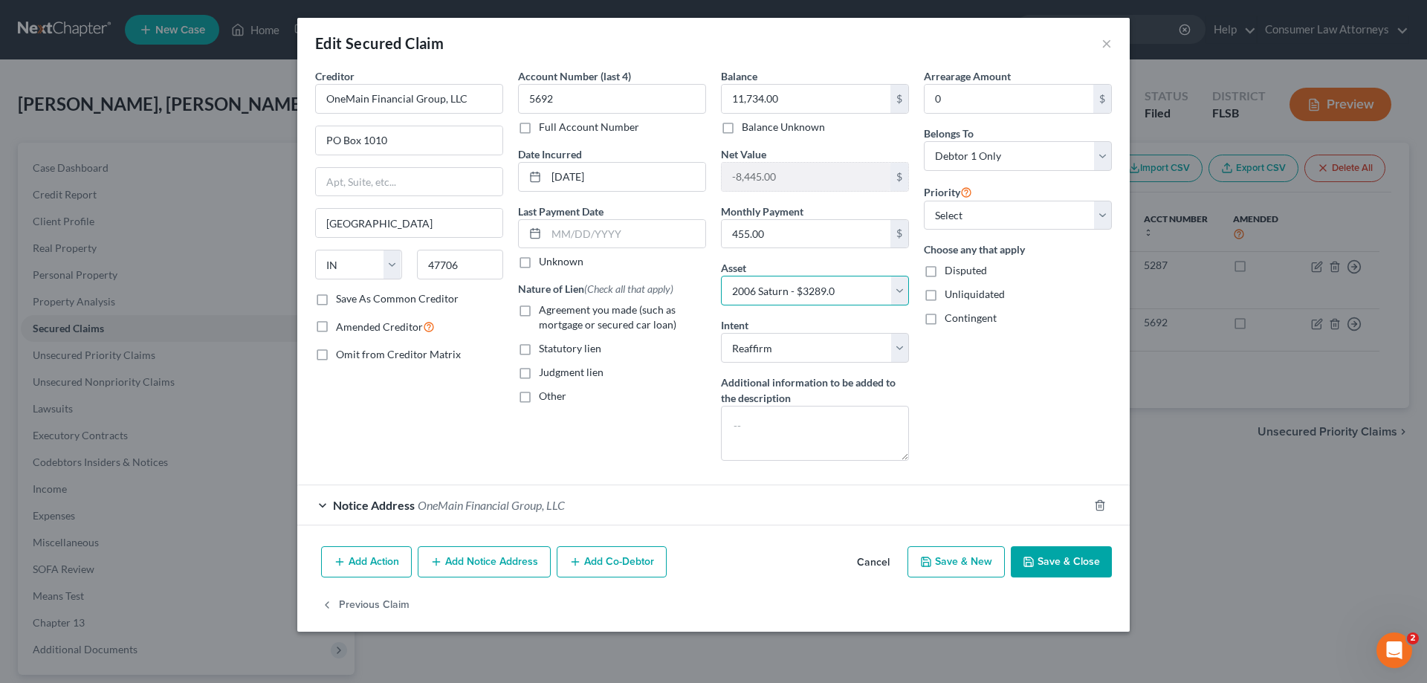
click at [861, 286] on select "Select Other Multiple Assets [STREET_ADDRESS] - $205500.0 MidFlorida - 2050 (So…" at bounding box center [815, 291] width 188 height 30
select select "18"
click at [721, 276] on select "Select Other Multiple Assets [STREET_ADDRESS] - $205500.0 MidFlorida - 2050 (So…" at bounding box center [815, 291] width 188 height 30
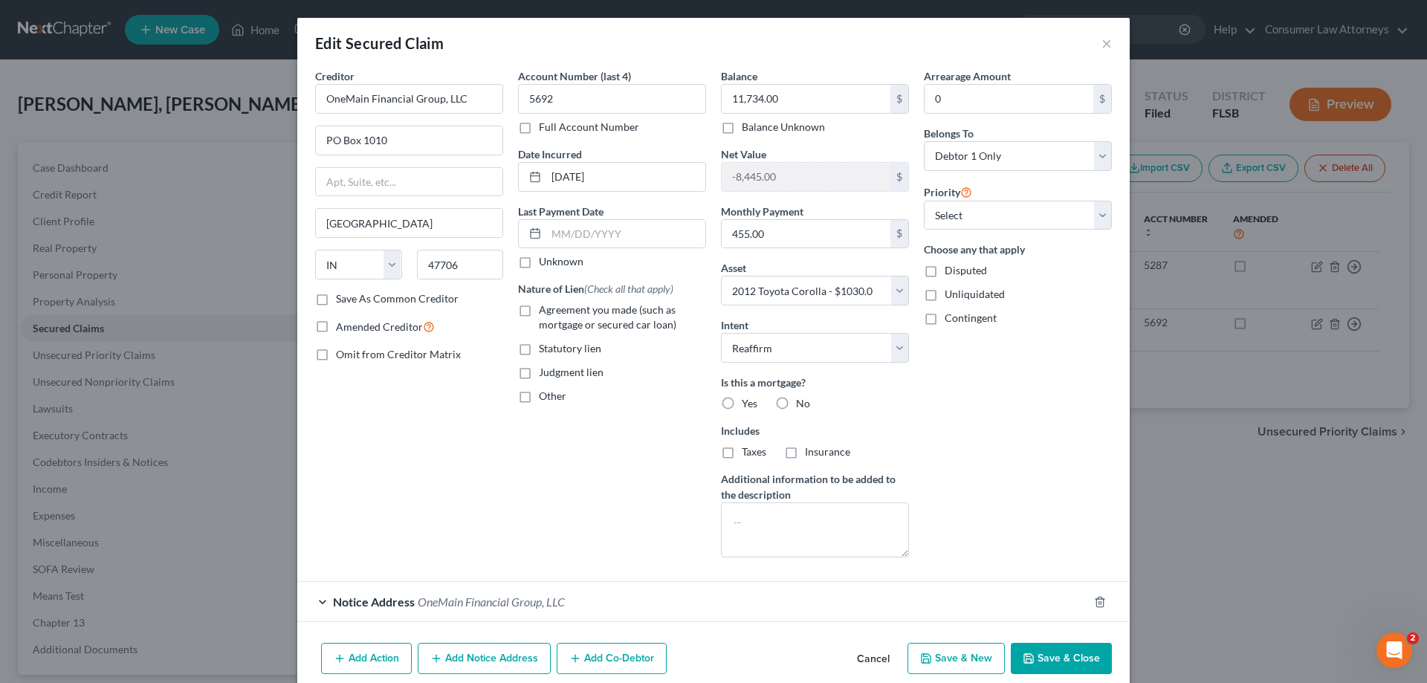
click at [796, 398] on label "No" at bounding box center [803, 403] width 14 height 15
click at [802, 398] on input "No" at bounding box center [807, 401] width 10 height 10
radio input "true"
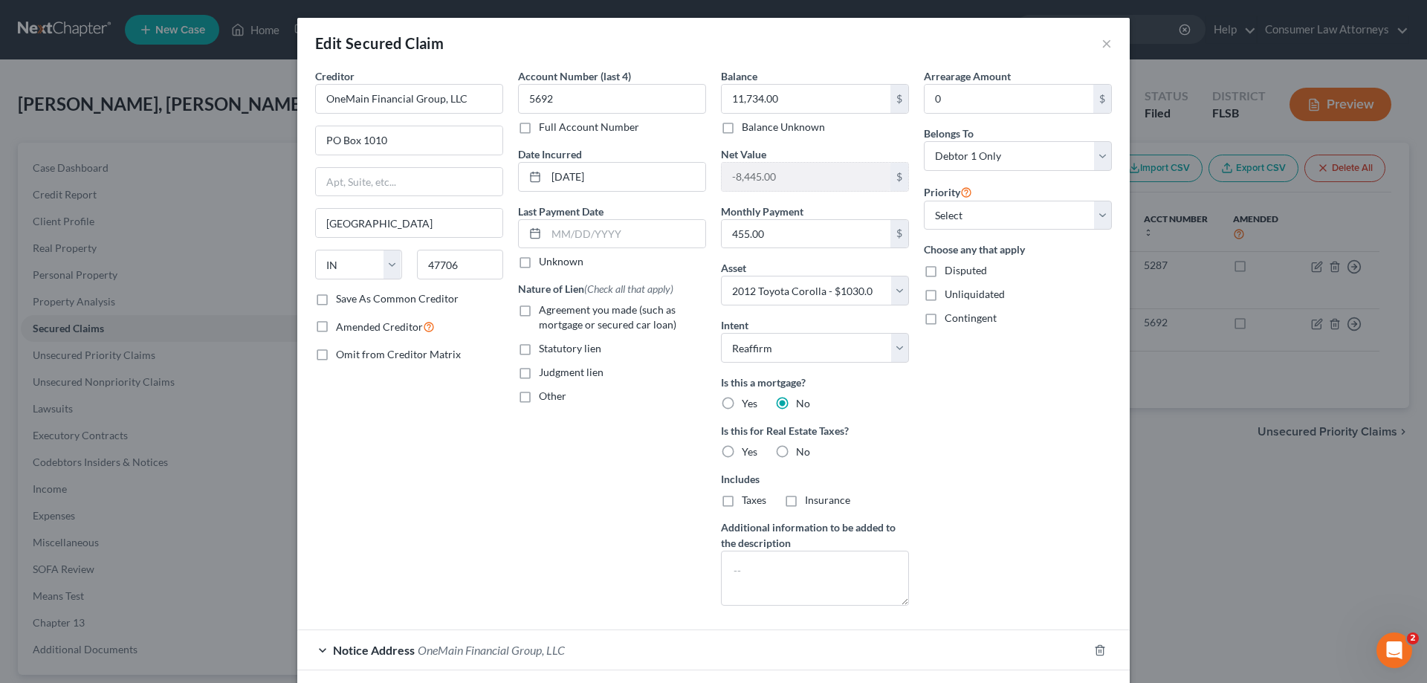
click at [796, 451] on label "No" at bounding box center [803, 451] width 14 height 15
click at [802, 451] on input "No" at bounding box center [807, 449] width 10 height 10
radio input "true"
click at [1019, 207] on select "Select 1st 2nd 3rd 4th 5th 6th 7th 8th 9th 10th 11th 12th 13th 14th 15th 16th 1…" at bounding box center [1018, 216] width 188 height 30
select select "0"
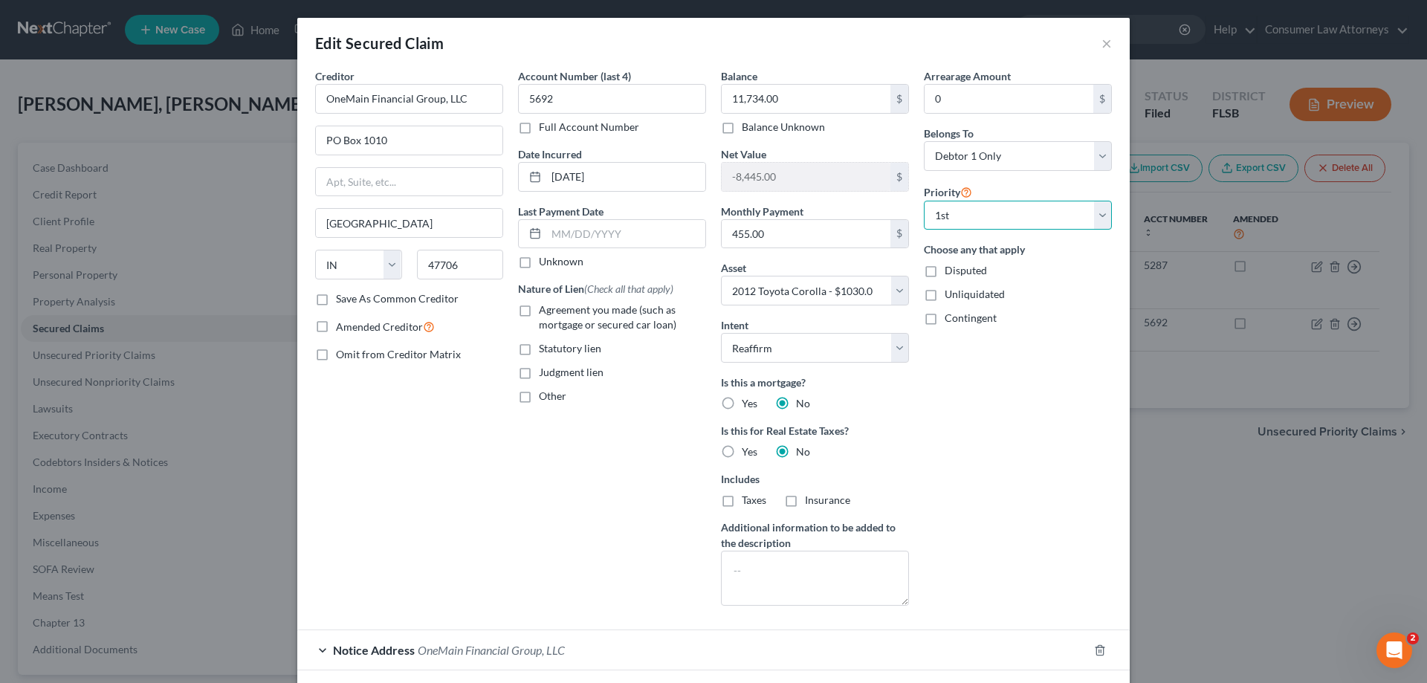
click at [924, 201] on select "Select 1st 2nd 3rd 4th 5th 6th 7th 8th 9th 10th 11th 12th 13th 14th 15th 16th 1…" at bounding box center [1018, 216] width 188 height 30
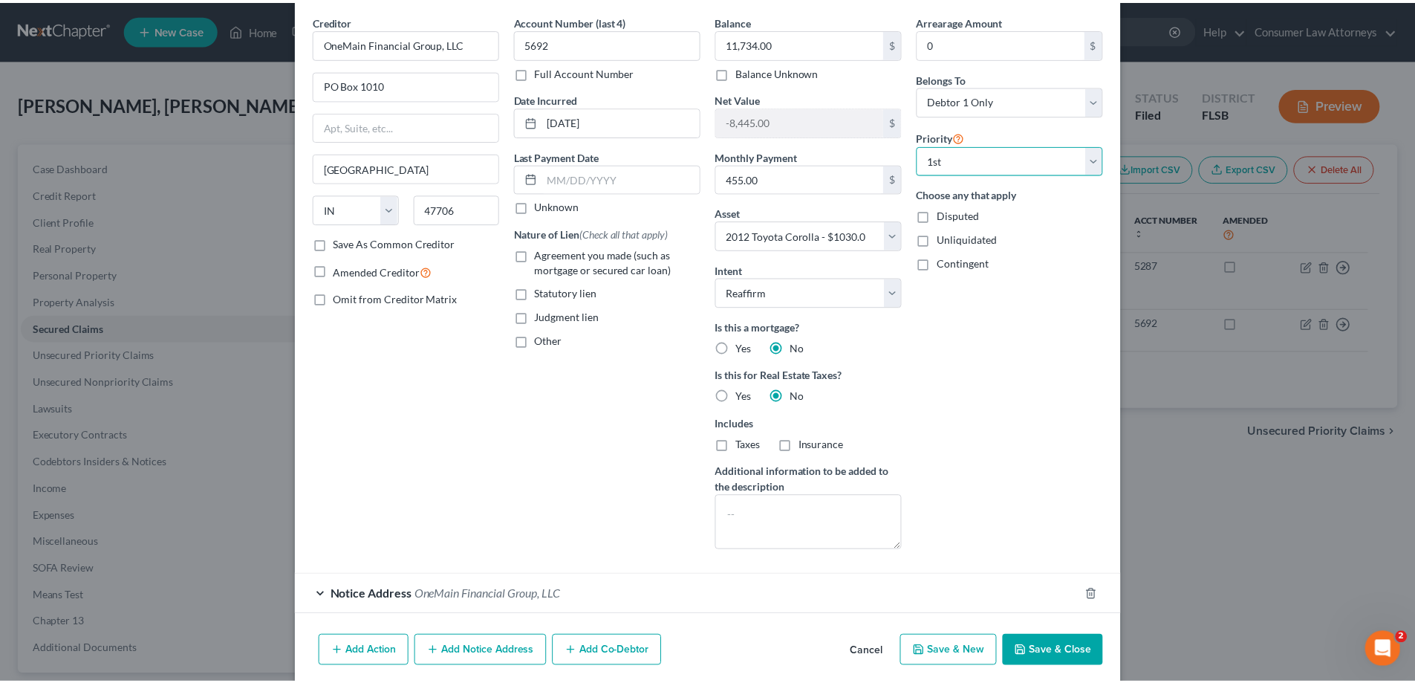
scroll to position [111, 0]
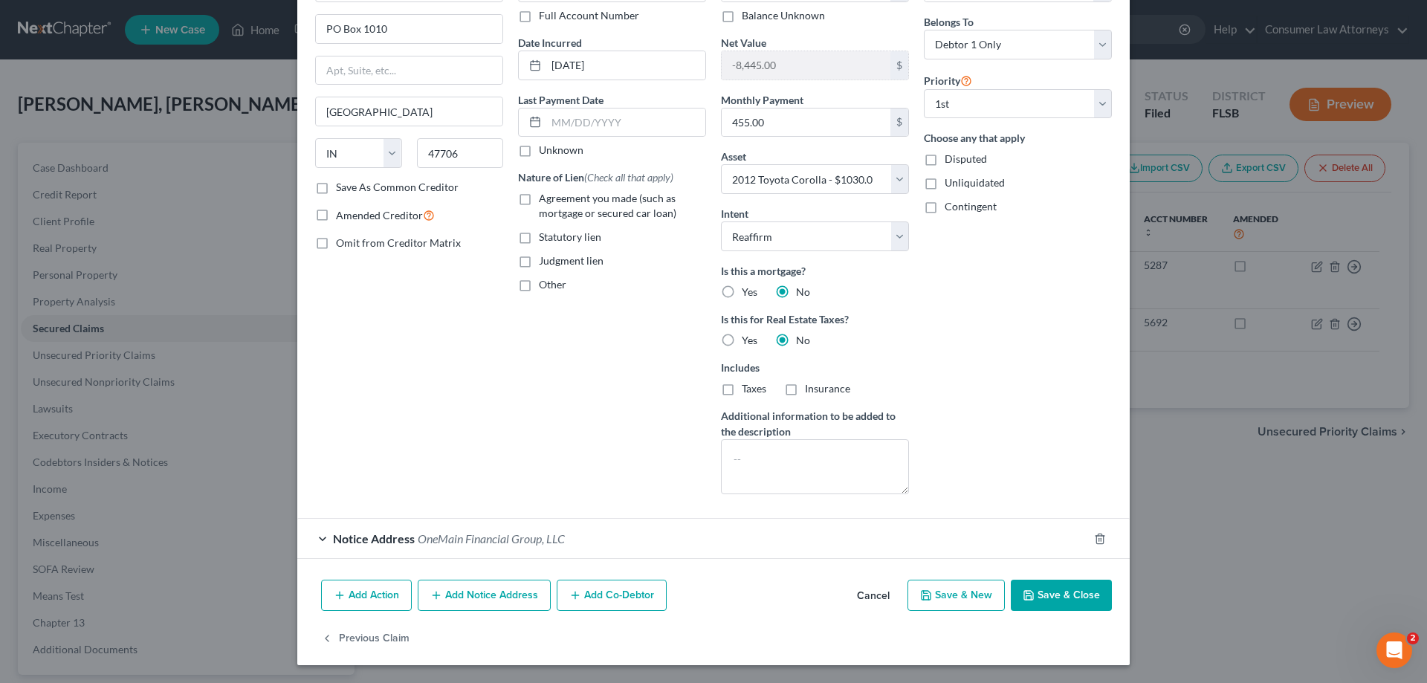
click at [1046, 596] on button "Save & Close" at bounding box center [1061, 595] width 101 height 31
select select
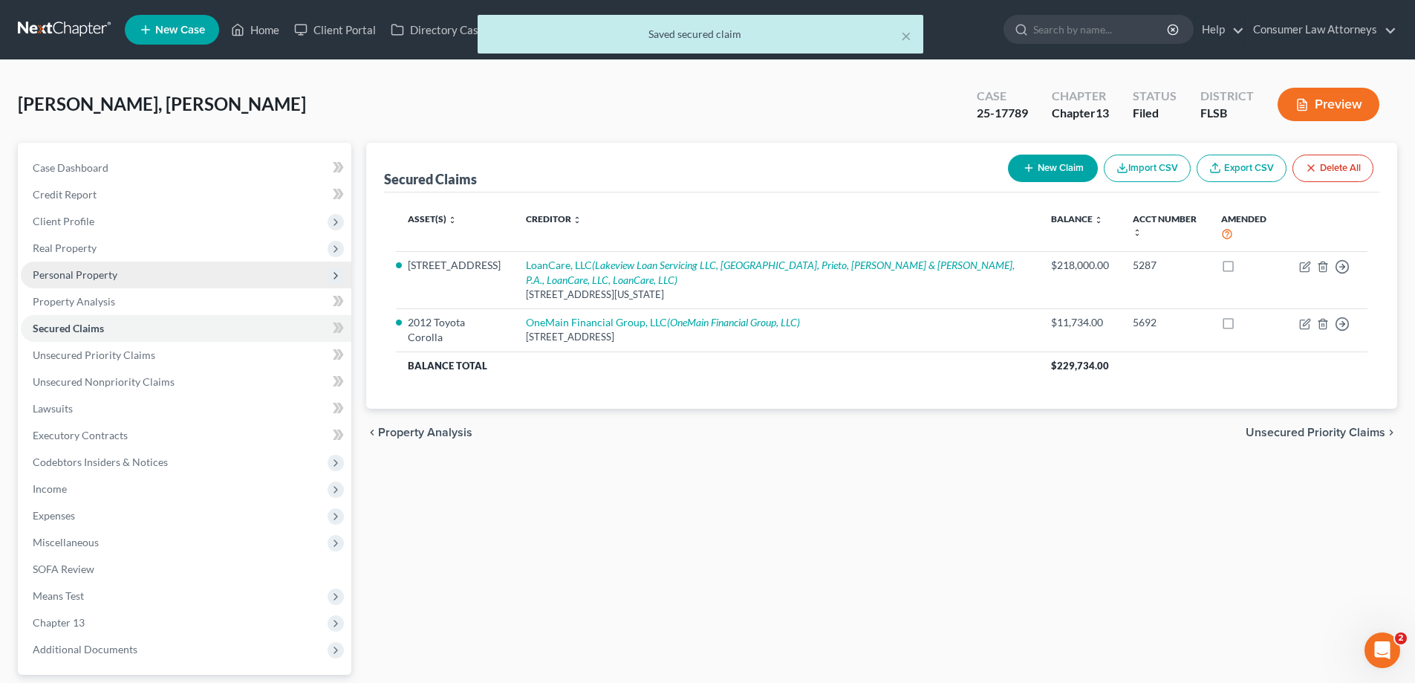
click at [56, 272] on span "Personal Property" at bounding box center [75, 274] width 85 height 13
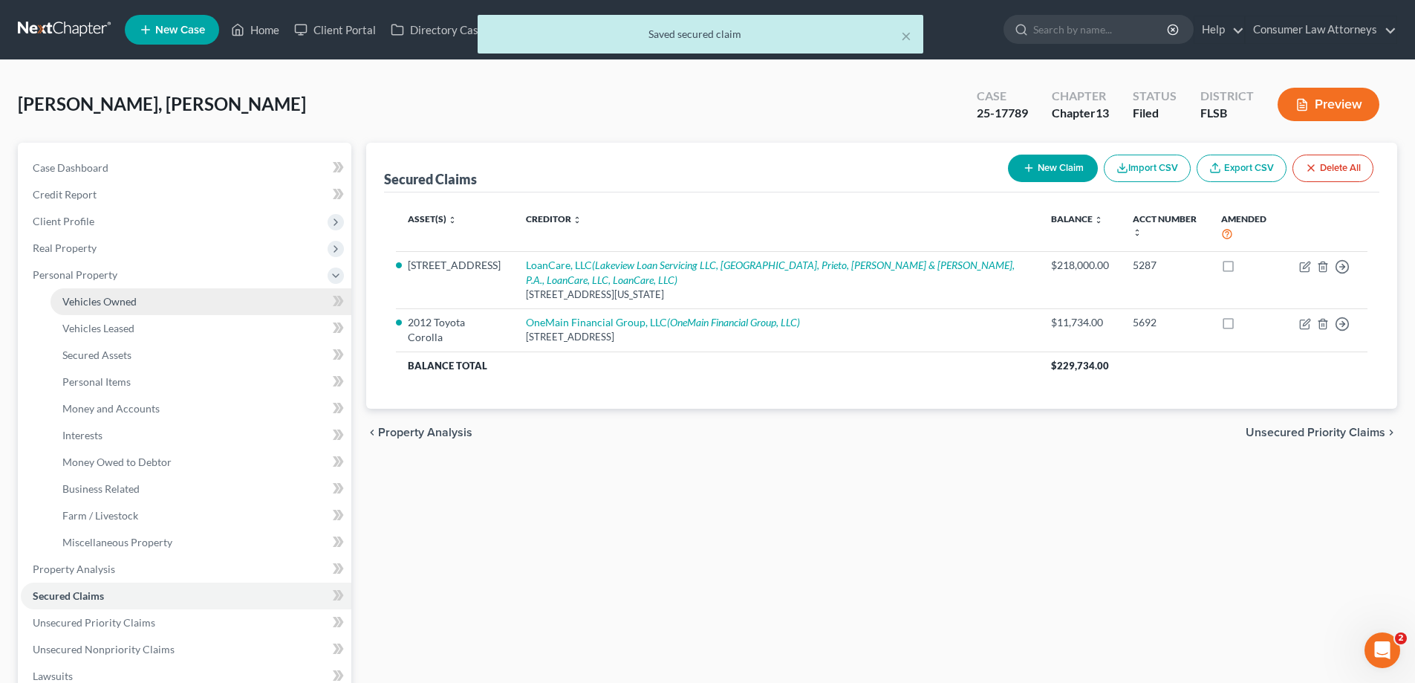
click at [97, 302] on span "Vehicles Owned" at bounding box center [99, 301] width 74 height 13
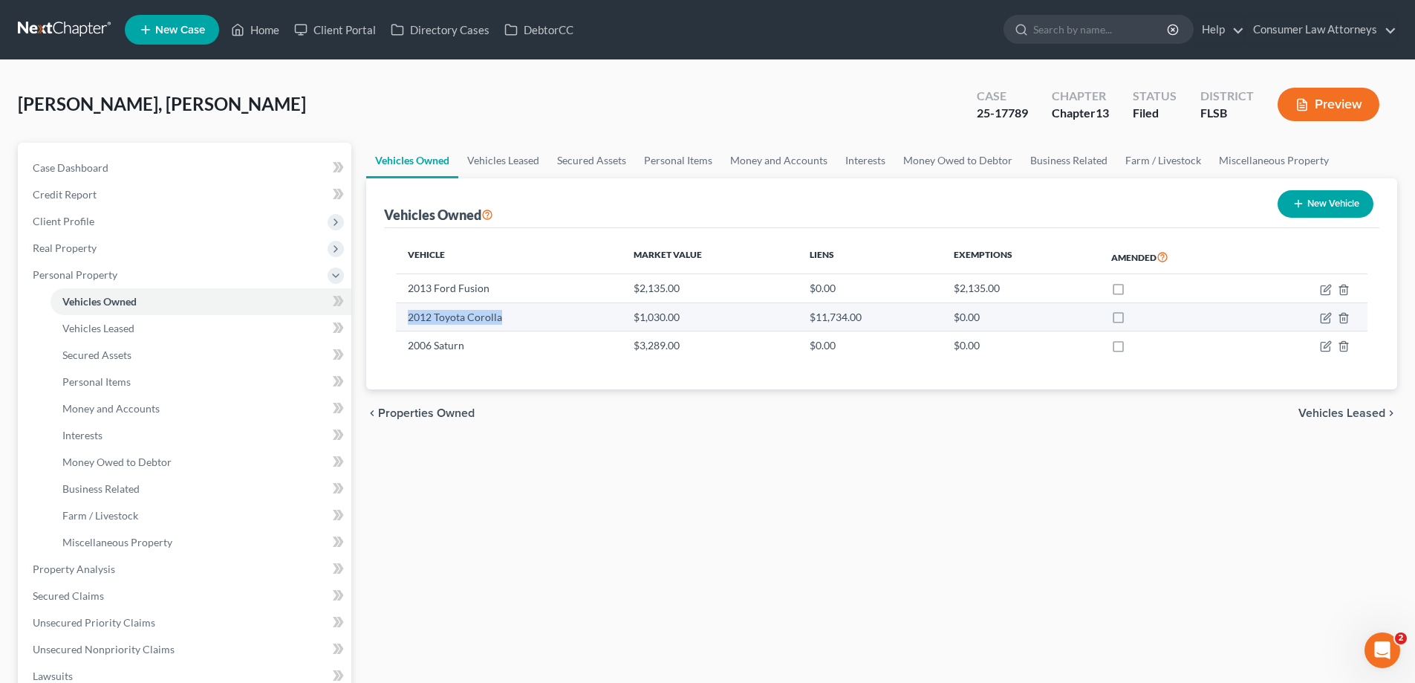
drag, startPoint x: 510, startPoint y: 319, endPoint x: 410, endPoint y: 319, distance: 100.3
click at [410, 319] on td "2012 Toyota Corolla" at bounding box center [509, 316] width 226 height 28
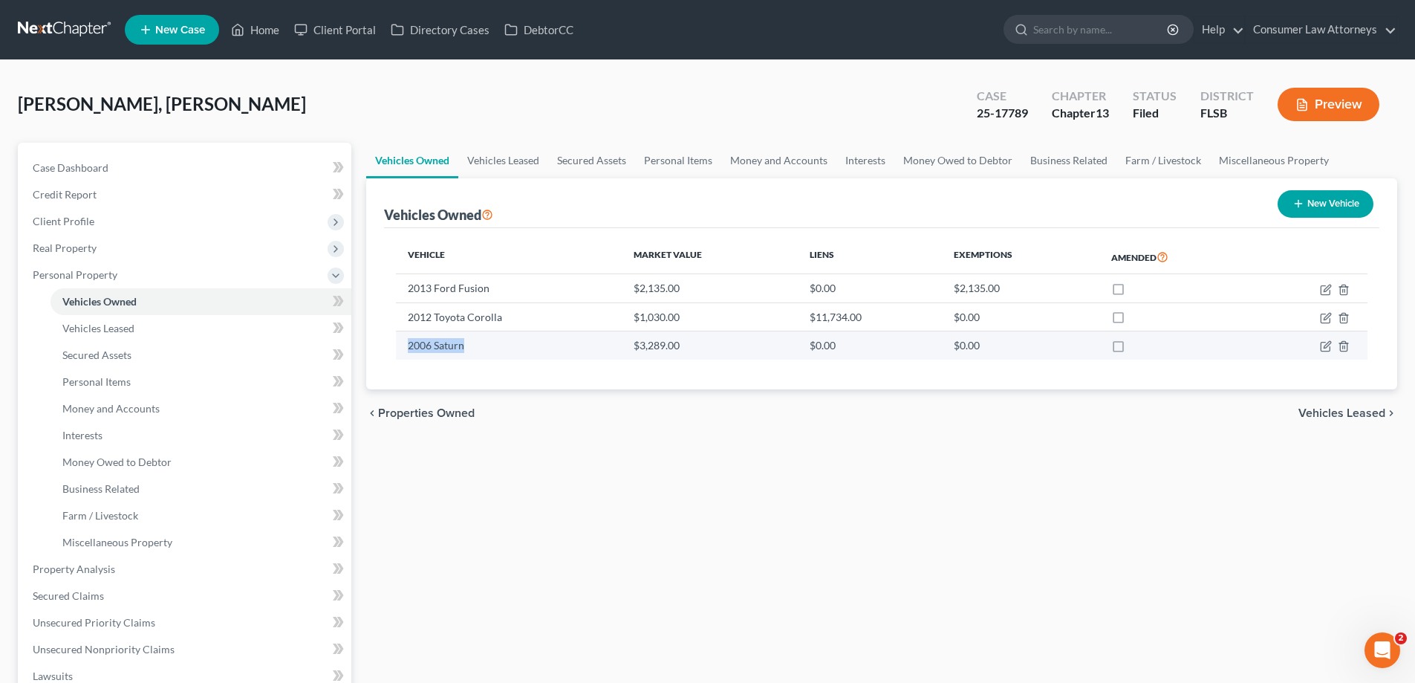
drag, startPoint x: 474, startPoint y: 346, endPoint x: 406, endPoint y: 348, distance: 68.4
click at [406, 348] on td "2006 Saturn" at bounding box center [509, 345] width 226 height 28
click at [1327, 348] on icon "button" at bounding box center [1327, 345] width 7 height 7
select select "0"
select select "20"
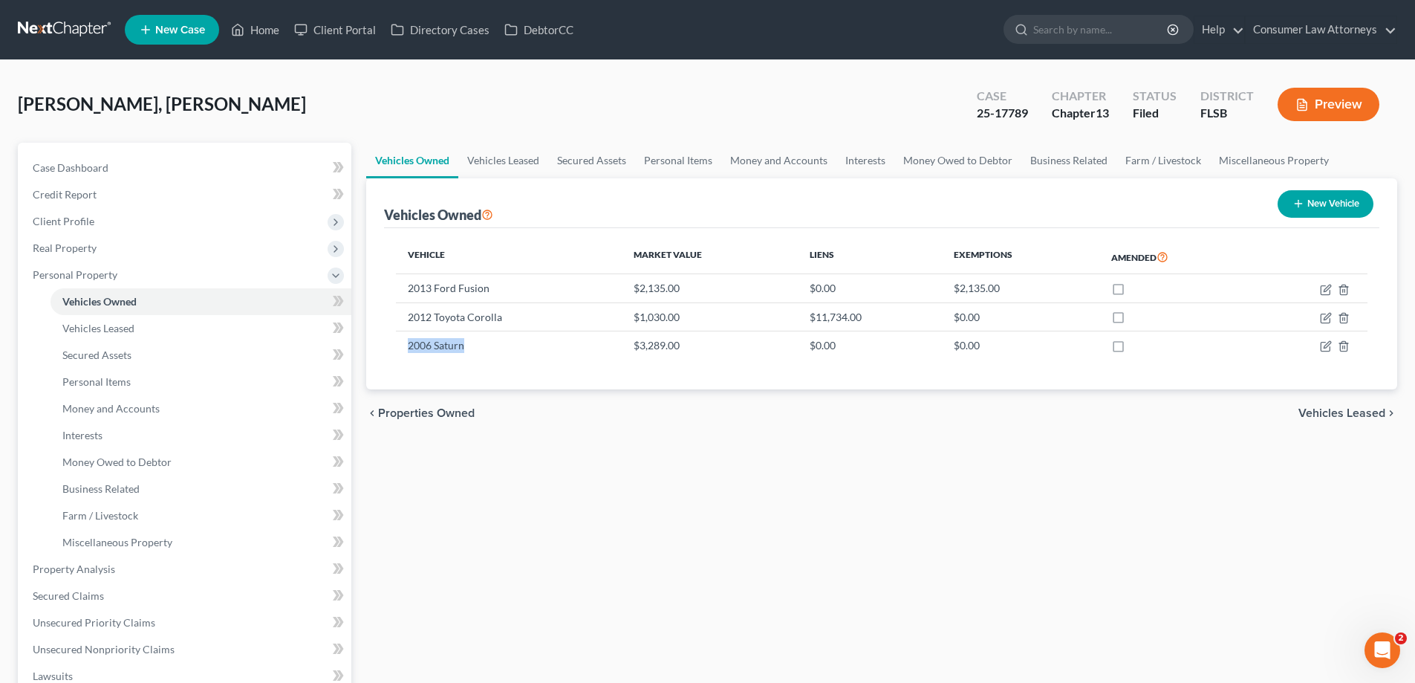
select select "4"
select select "0"
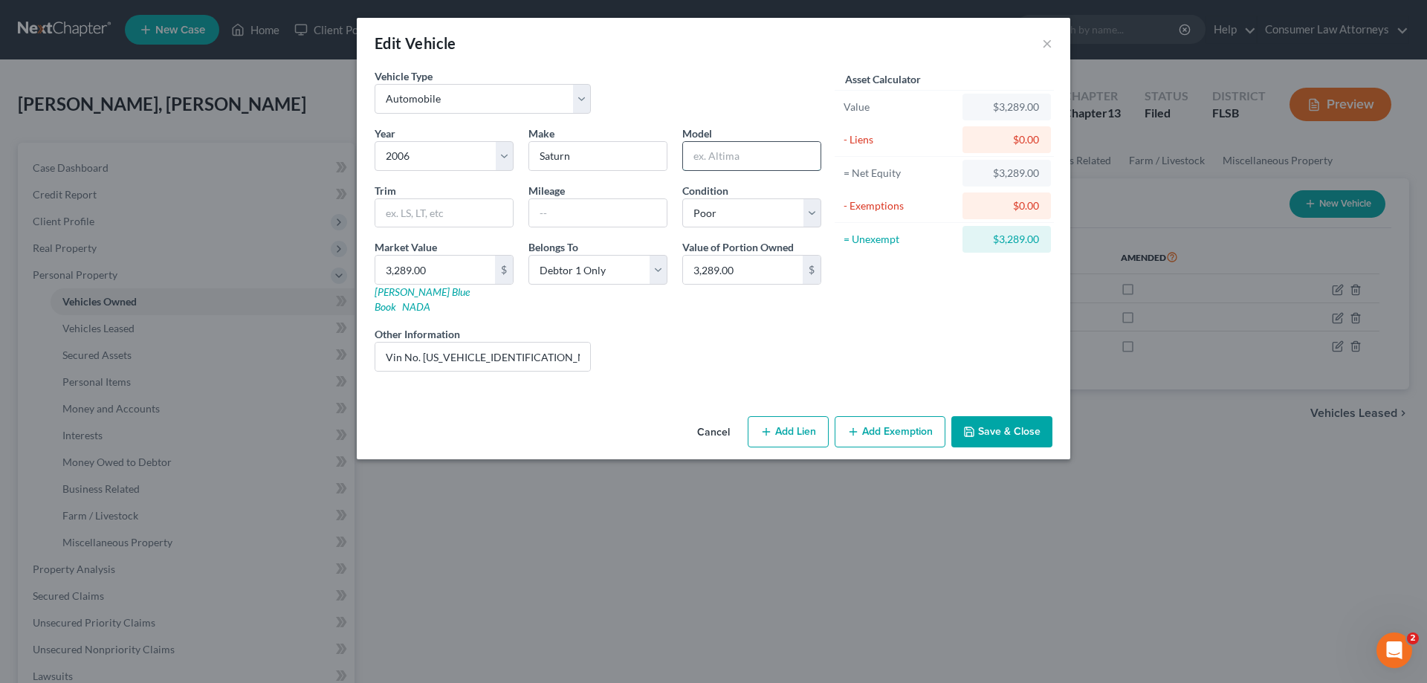
click at [716, 156] on input "text" at bounding box center [751, 156] width 137 height 28
type input "Ion"
drag, startPoint x: 419, startPoint y: 343, endPoint x: 415, endPoint y: 444, distance: 101.1
click at [419, 344] on input "Vin No. [US_VEHICLE_IDENTIFICATION_NUMBER]" at bounding box center [482, 357] width 215 height 28
type input "VIN# [US_VEHICLE_IDENTIFICATION_NUMBER]"
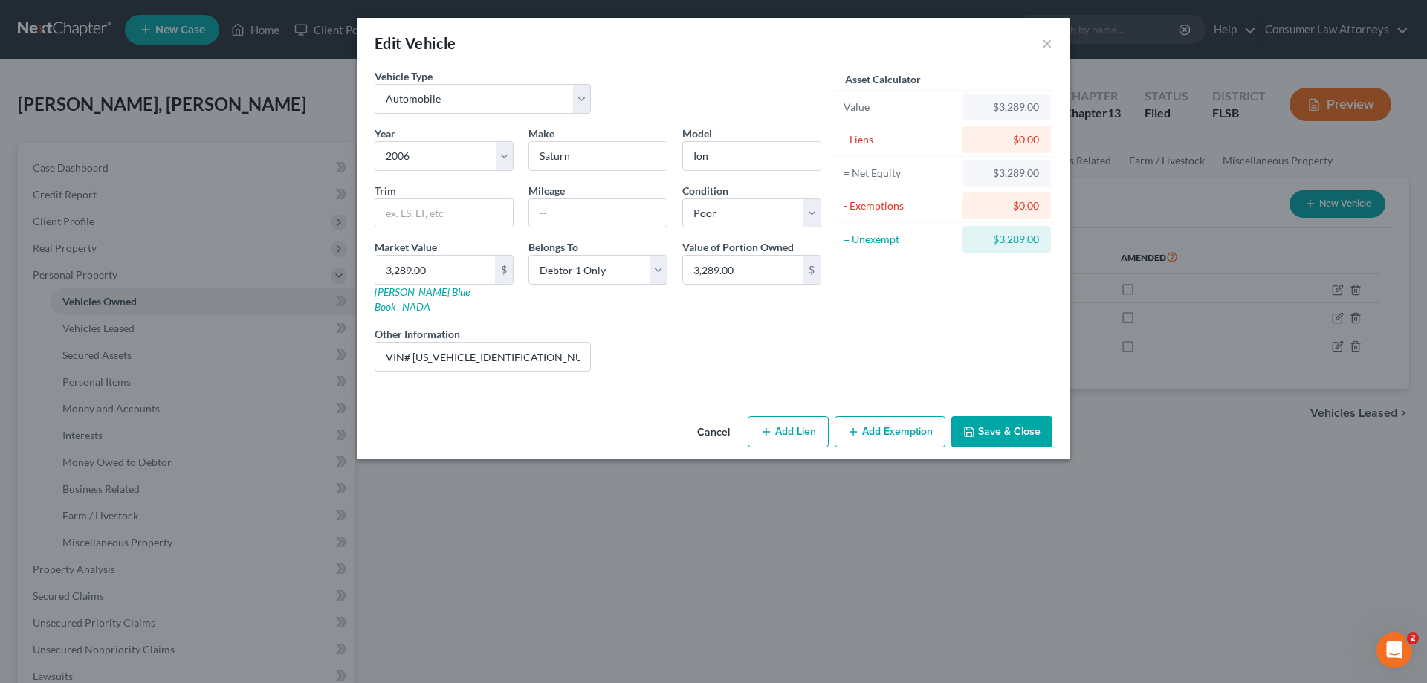
click at [986, 429] on button "Save & Close" at bounding box center [1001, 431] width 101 height 31
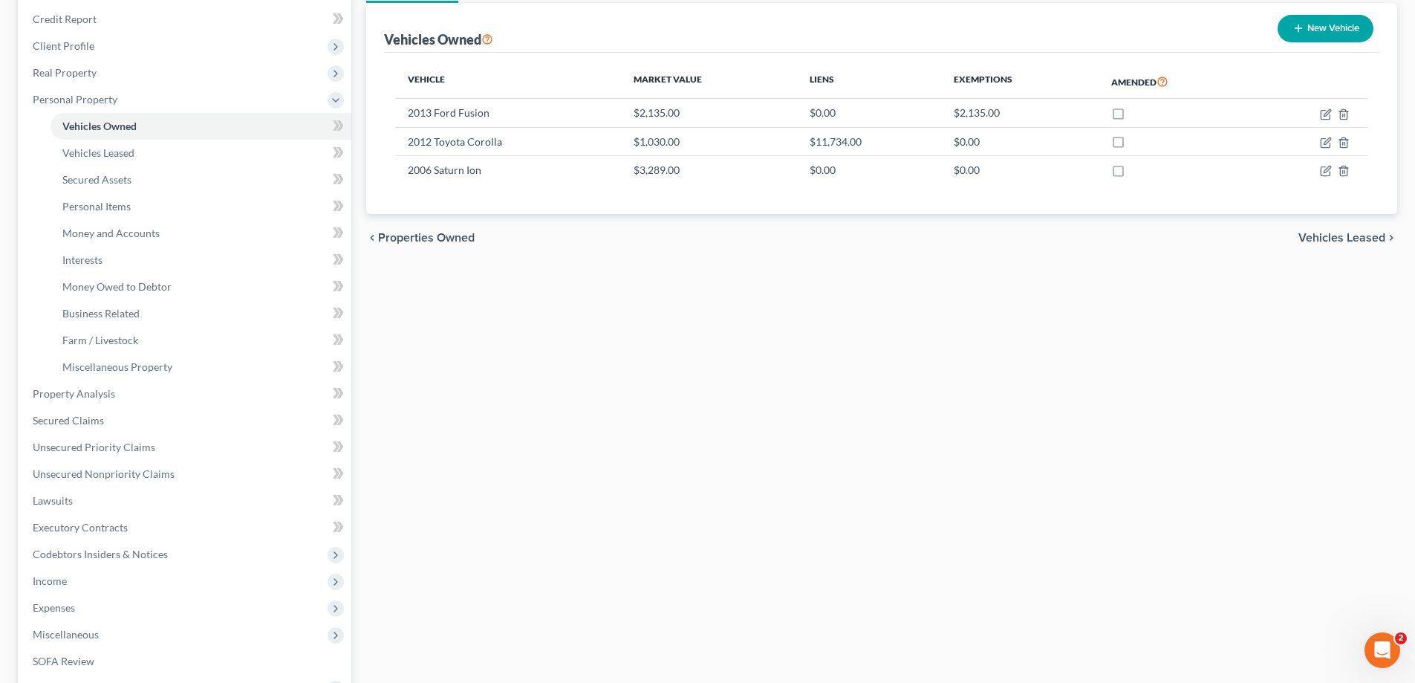
scroll to position [149, 0]
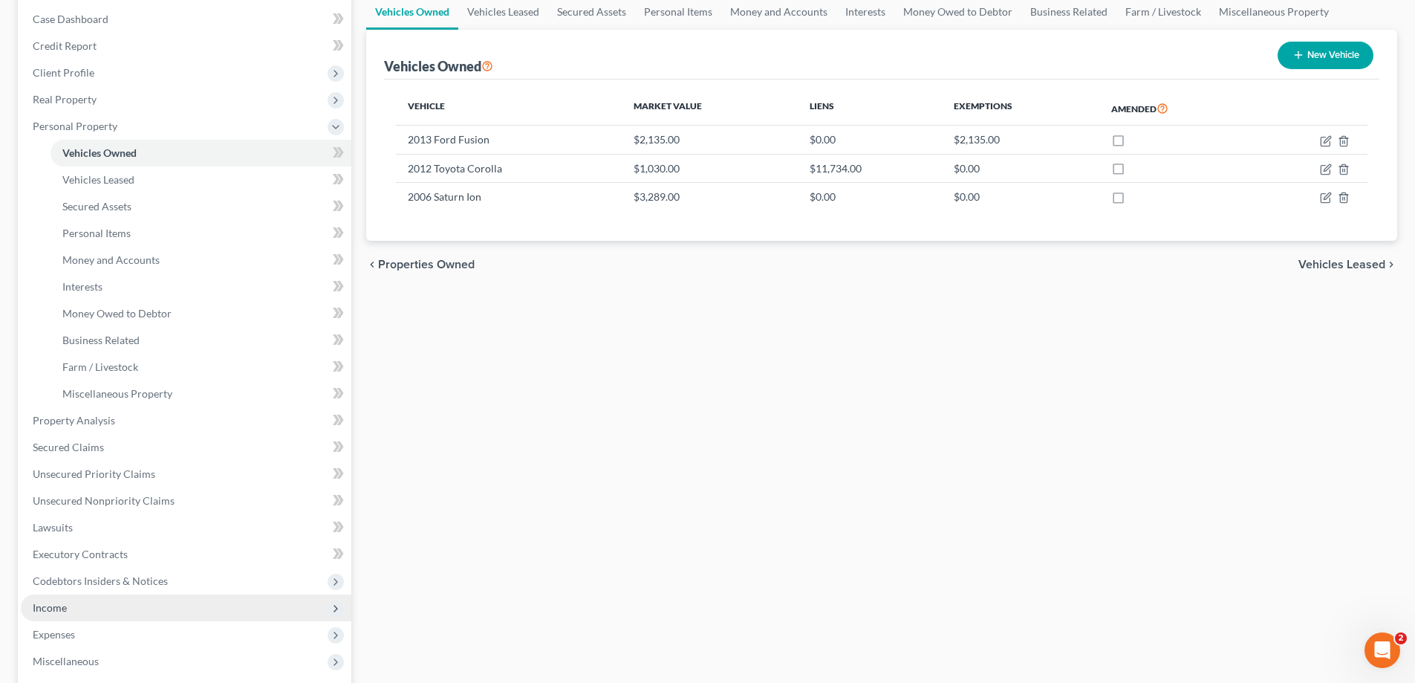
click at [60, 614] on span "Income" at bounding box center [186, 607] width 331 height 27
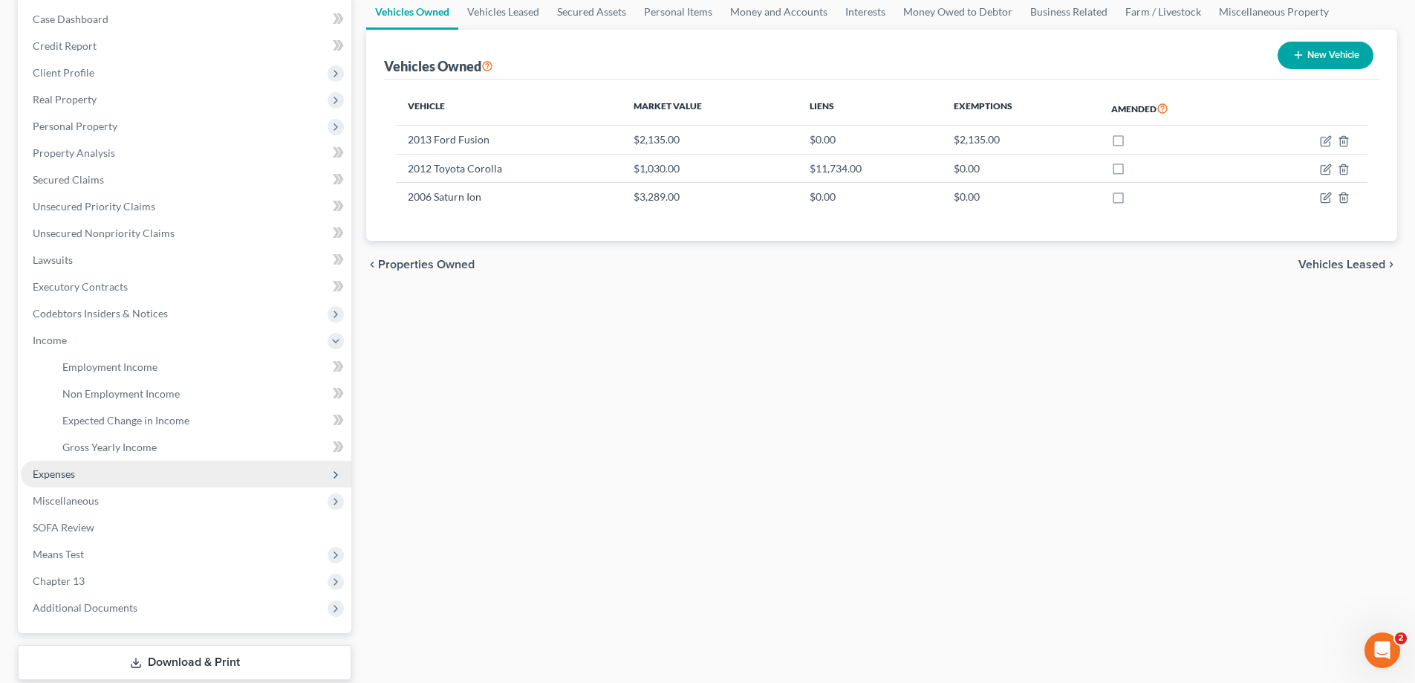
click at [61, 484] on span "Expenses" at bounding box center [186, 474] width 331 height 27
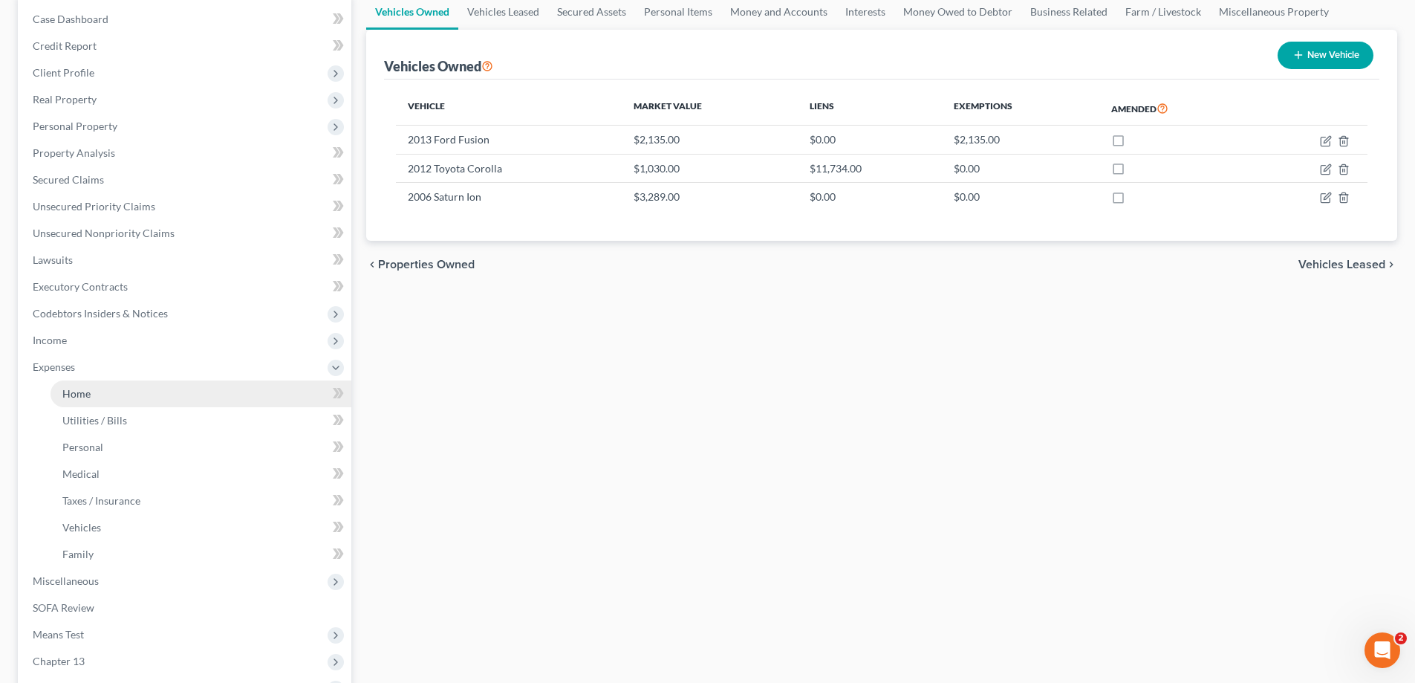
click at [73, 393] on span "Home" at bounding box center [76, 393] width 28 height 13
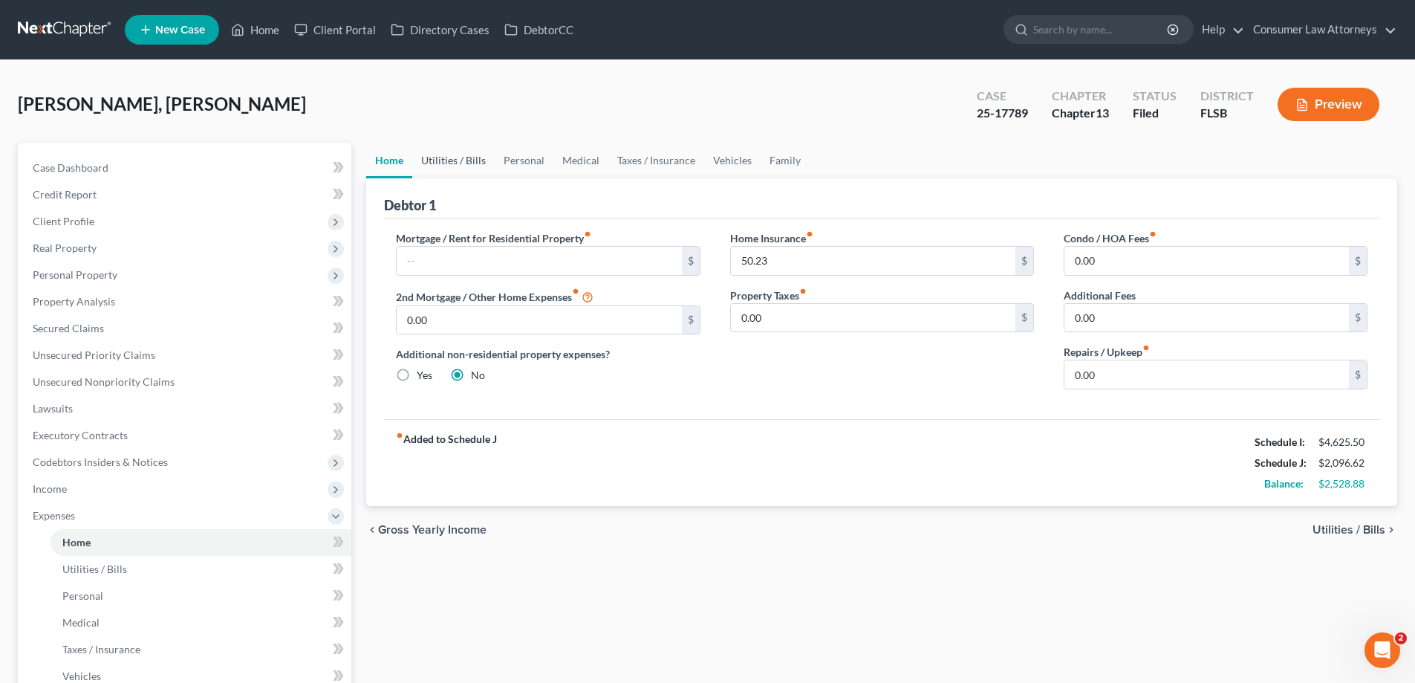
click at [459, 156] on link "Utilities / Bills" at bounding box center [453, 161] width 82 height 36
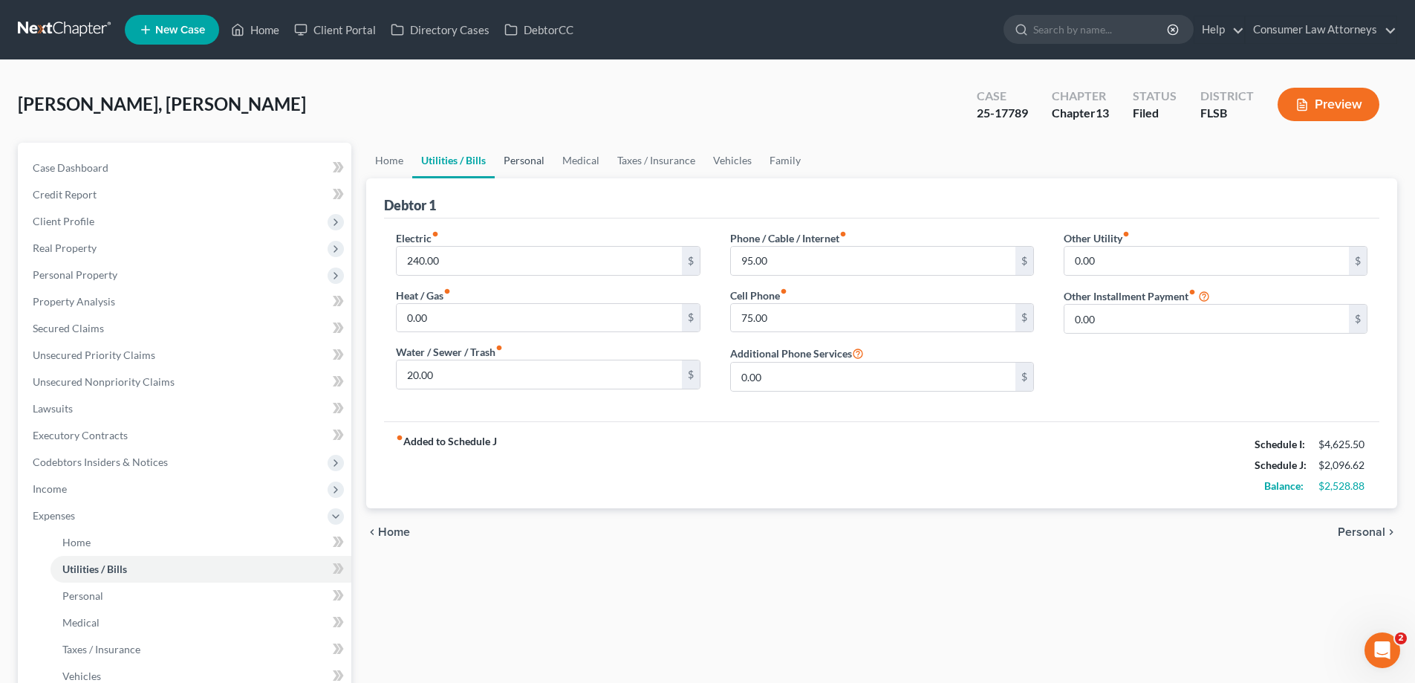
click at [524, 160] on link "Personal" at bounding box center [524, 161] width 59 height 36
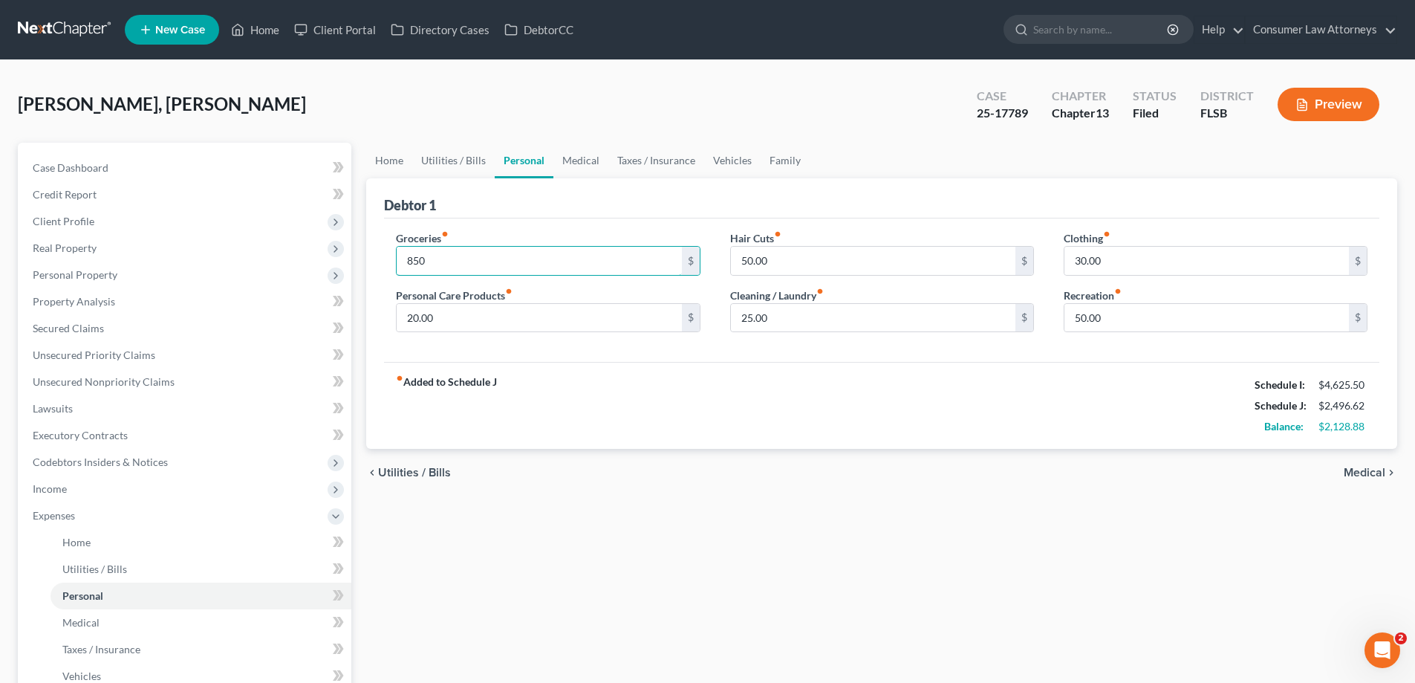
type input "850"
drag, startPoint x: 1007, startPoint y: 214, endPoint x: 1001, endPoint y: 189, distance: 25.2
click at [1007, 214] on div "Debtor 1" at bounding box center [882, 198] width 996 height 40
drag, startPoint x: 567, startPoint y: 160, endPoint x: 665, endPoint y: 155, distance: 98.3
click at [567, 160] on link "Medical" at bounding box center [581, 161] width 55 height 36
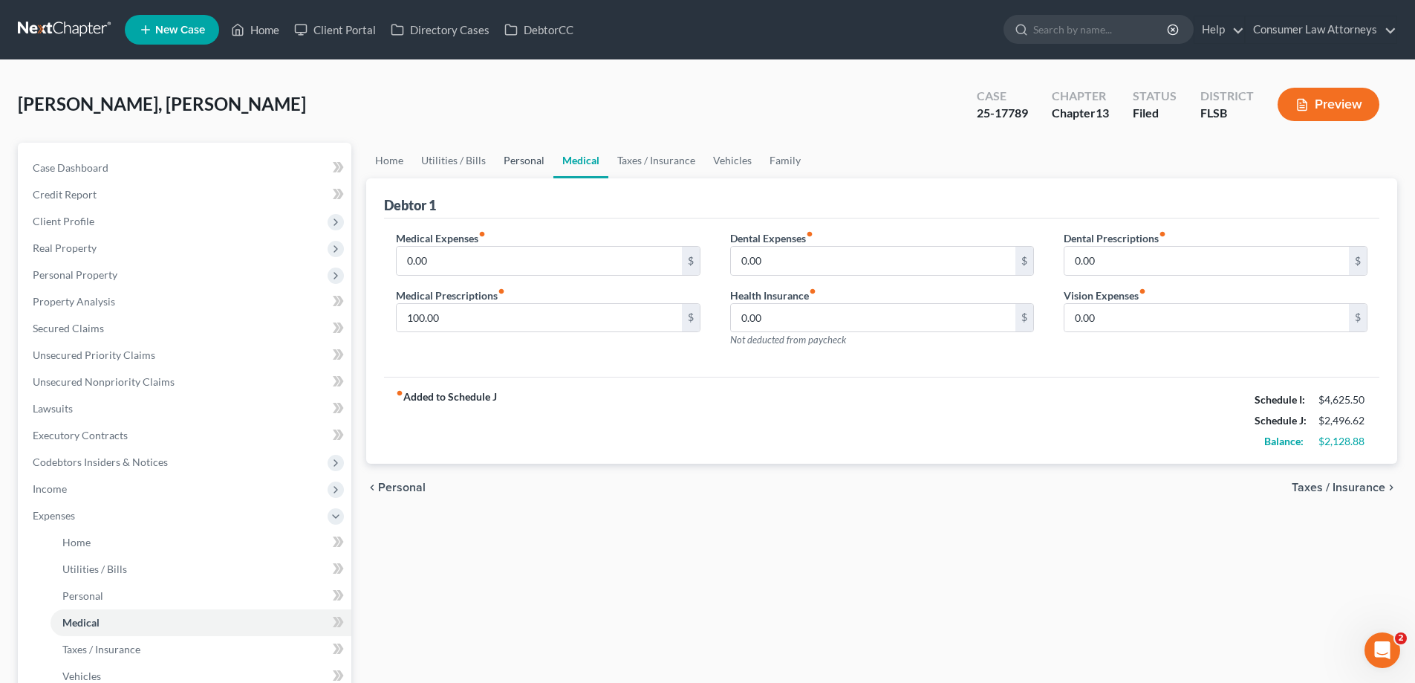
click at [525, 162] on link "Personal" at bounding box center [524, 161] width 59 height 36
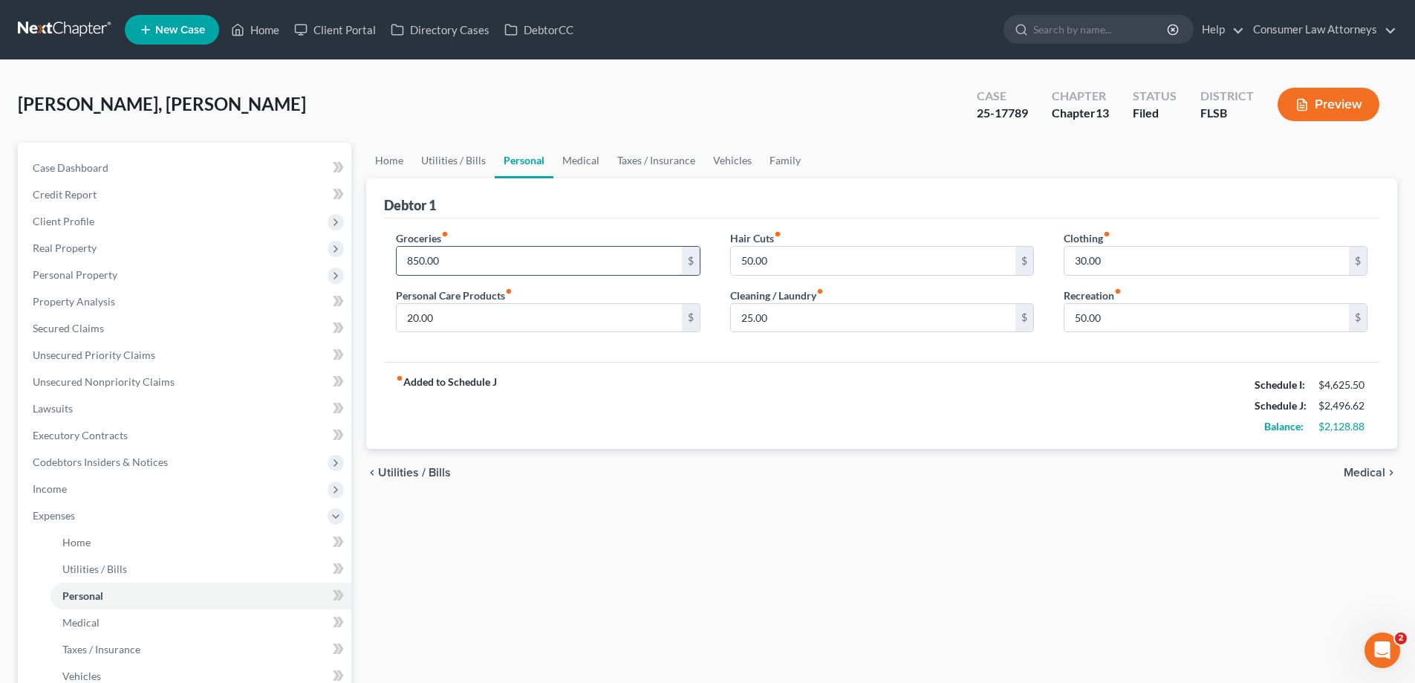
click at [487, 268] on input "850.00" at bounding box center [539, 261] width 285 height 28
click at [745, 363] on div "fiber_manual_record Added to Schedule J Schedule I: $4,625.50 Schedule J: $2,39…" at bounding box center [882, 405] width 996 height 87
click at [499, 276] on div "Groceries fiber_manual_record 750 $ Personal Care Products fiber_manual_record …" at bounding box center [548, 287] width 334 height 114
click at [503, 267] on input "750" at bounding box center [539, 261] width 285 height 28
click at [505, 251] on input "650" at bounding box center [539, 261] width 285 height 28
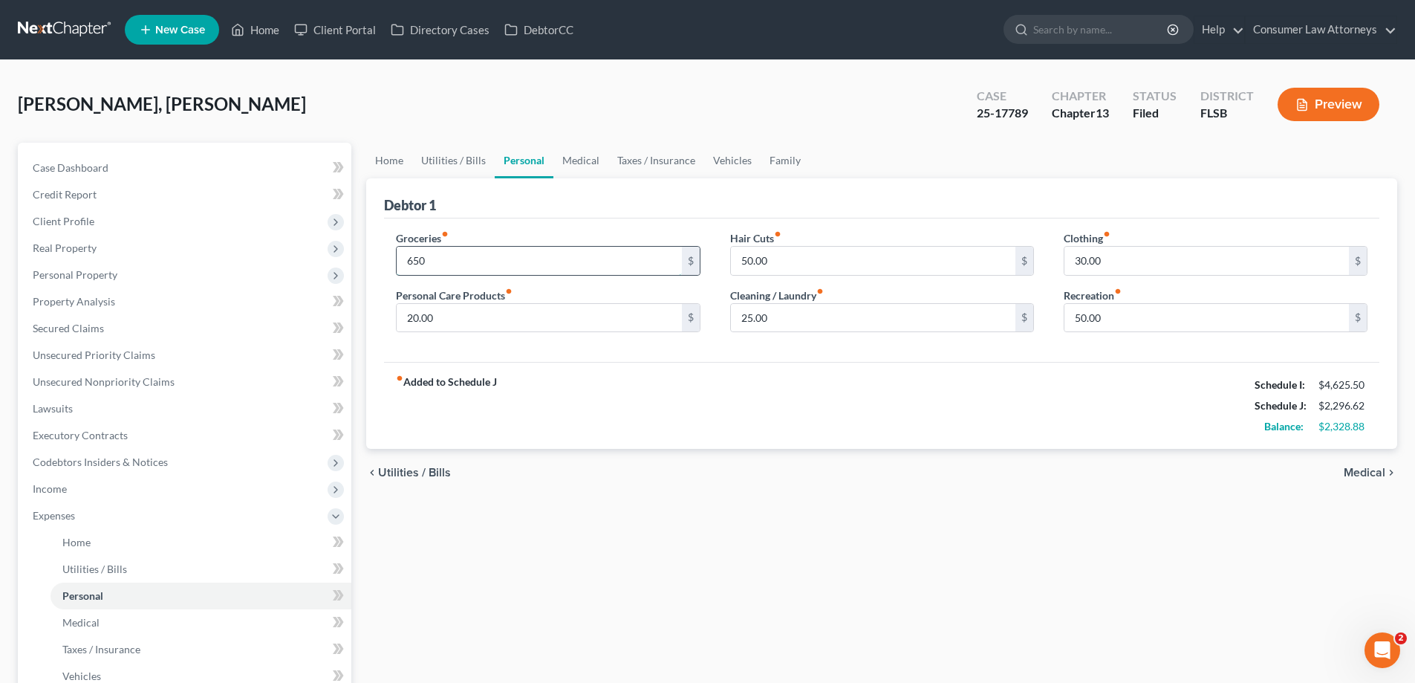
click at [510, 259] on input "650" at bounding box center [539, 261] width 285 height 28
type input "6"
type input "600.00"
click at [634, 65] on div "[PERSON_NAME], [PERSON_NAME] Upgraded Case 25-17789 Chapter Chapter 13 Status F…" at bounding box center [707, 518] width 1415 height 917
click at [86, 281] on span "Personal Property" at bounding box center [186, 275] width 331 height 27
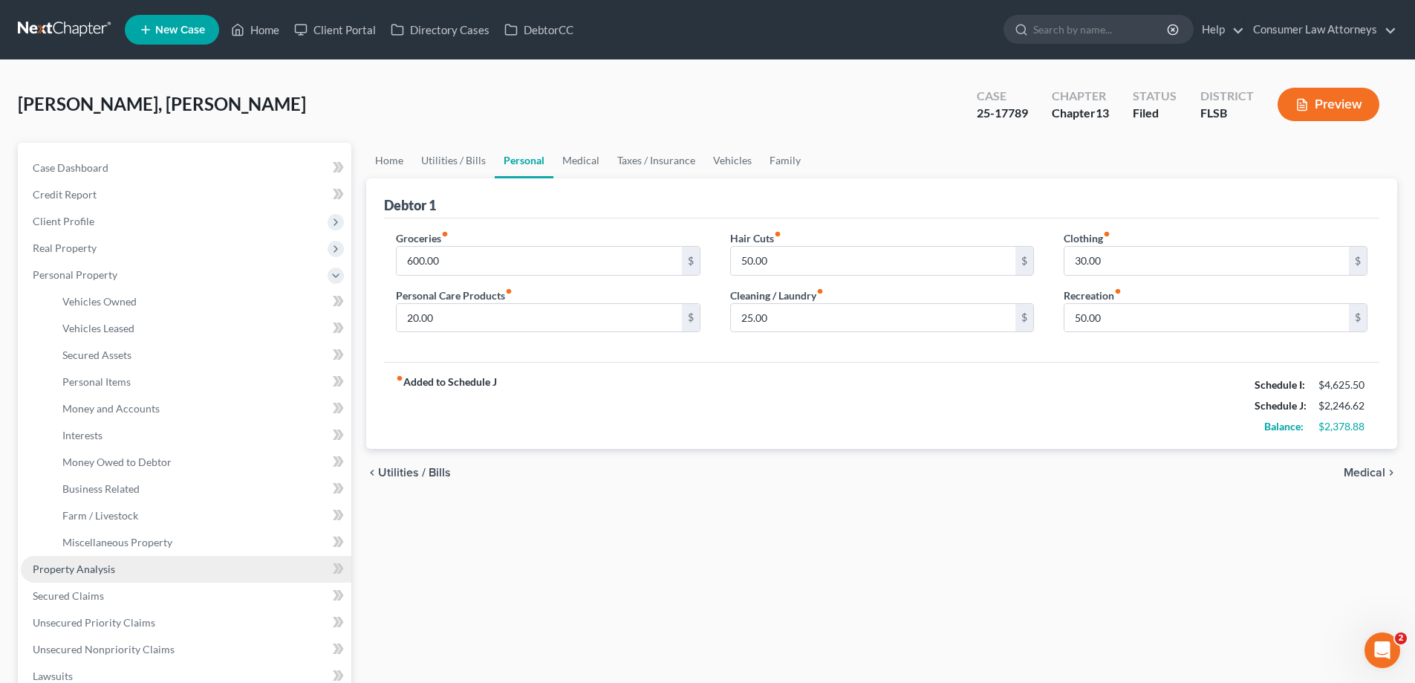
click at [92, 570] on span "Property Analysis" at bounding box center [74, 568] width 82 height 13
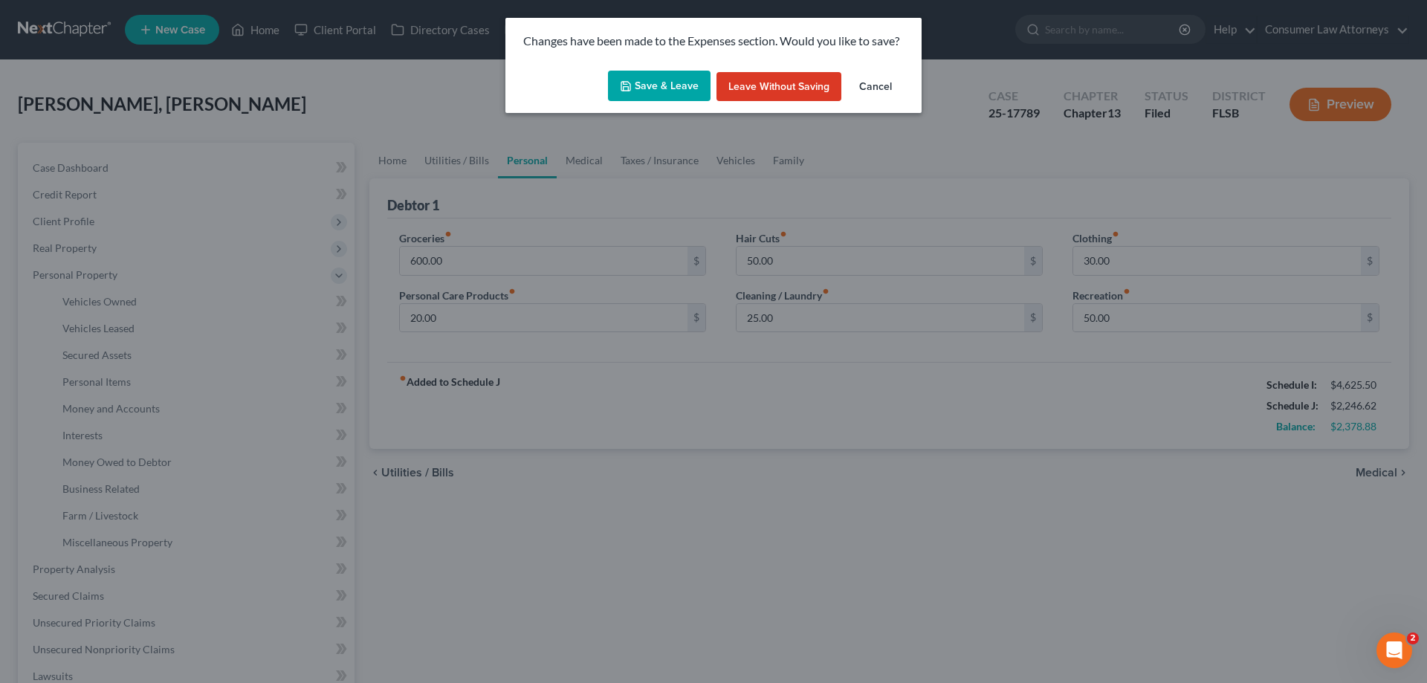
click at [663, 100] on button "Save & Leave" at bounding box center [659, 86] width 103 height 31
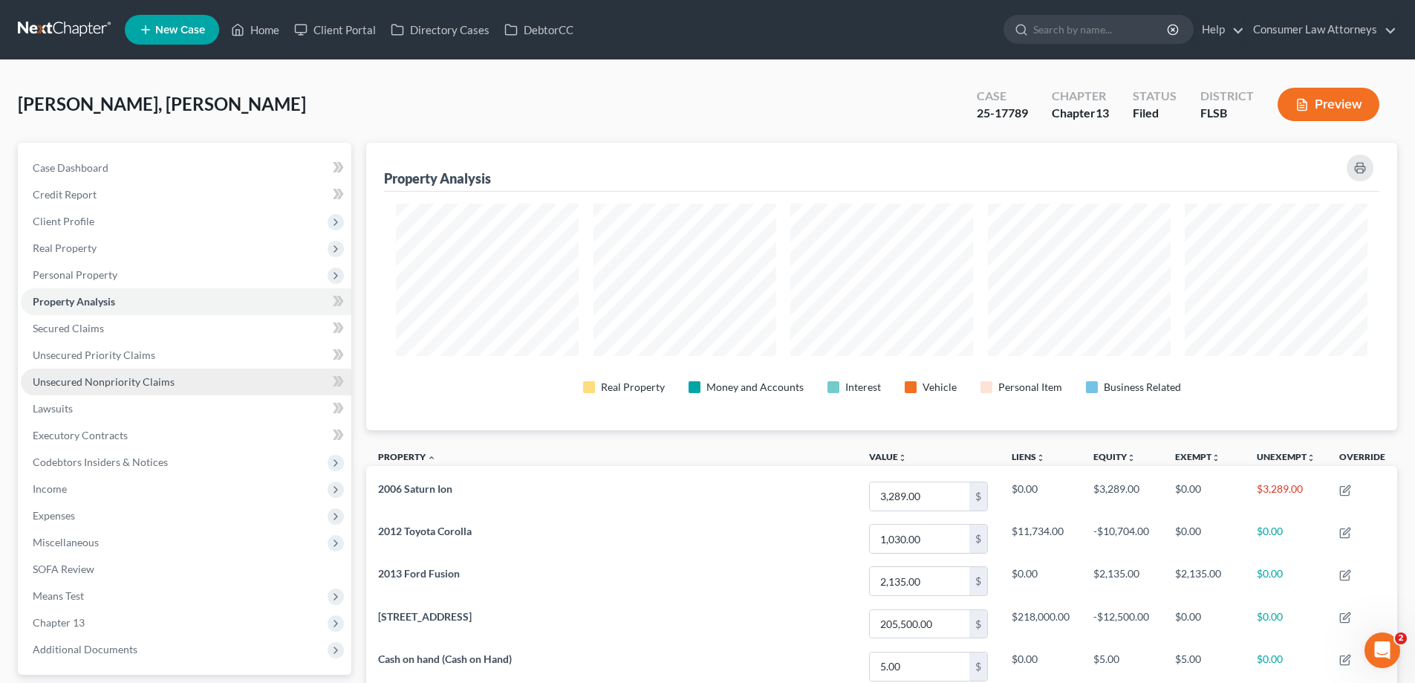
scroll to position [74, 0]
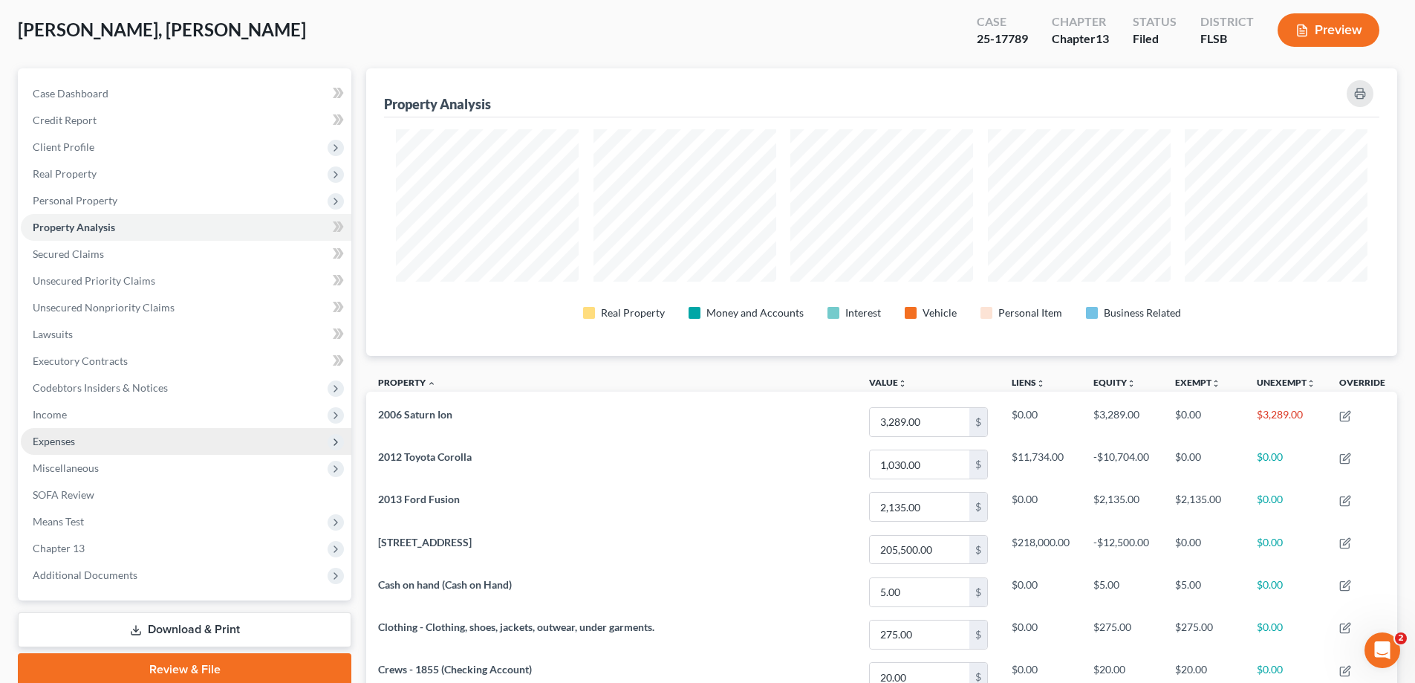
click at [52, 443] on span "Expenses" at bounding box center [54, 441] width 42 height 13
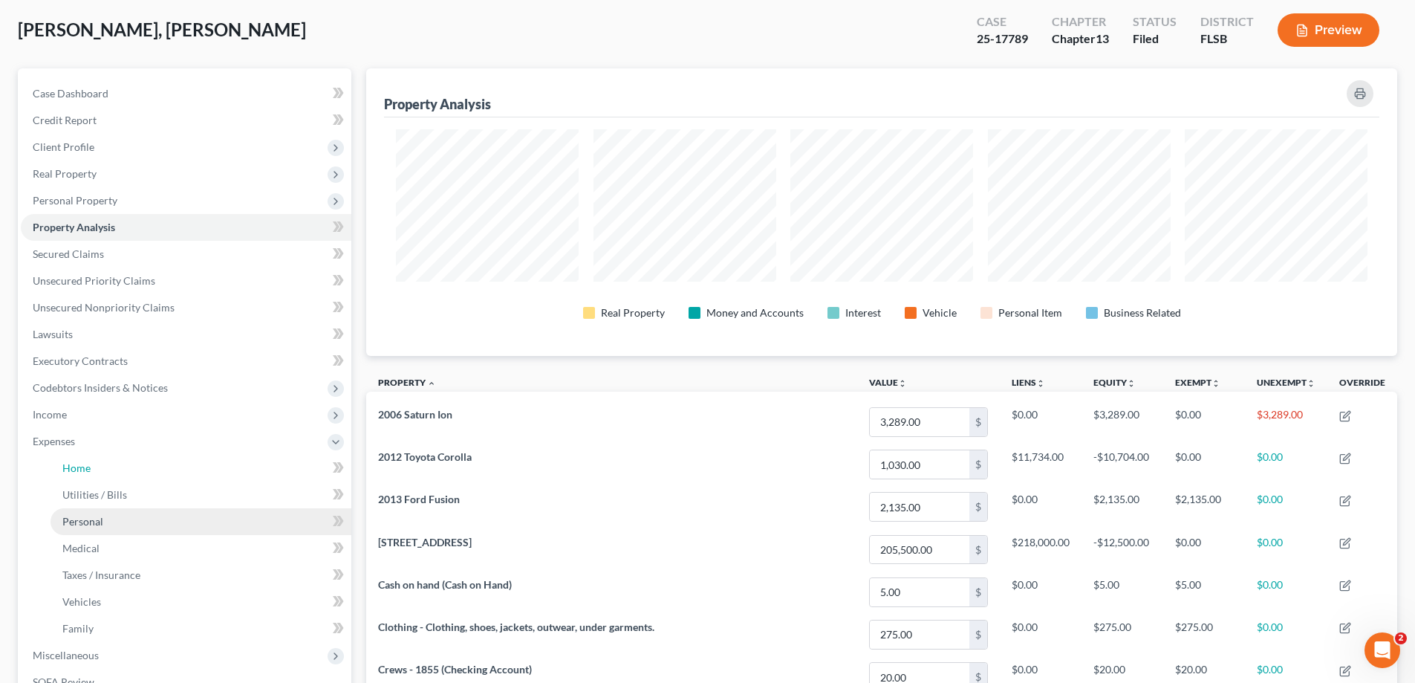
click at [65, 472] on span "Home" at bounding box center [76, 467] width 28 height 13
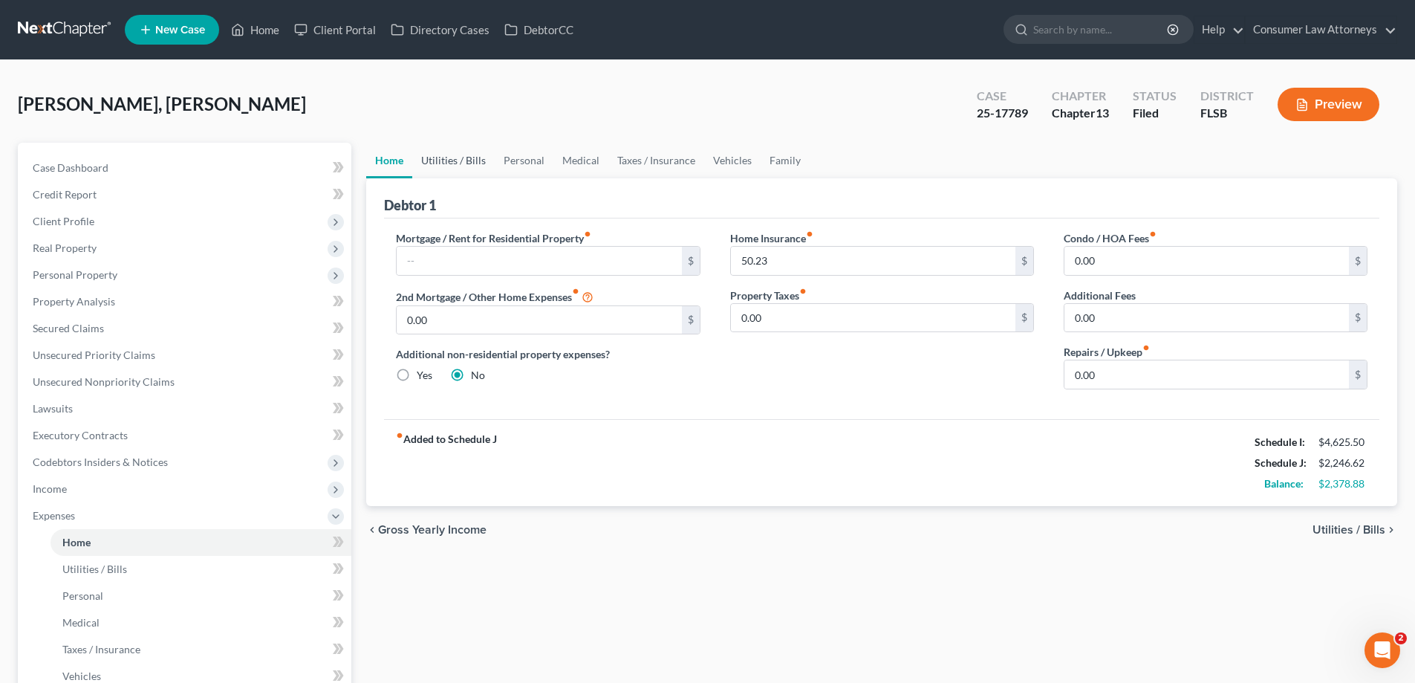
click at [455, 164] on link "Utilities / Bills" at bounding box center [453, 161] width 82 height 36
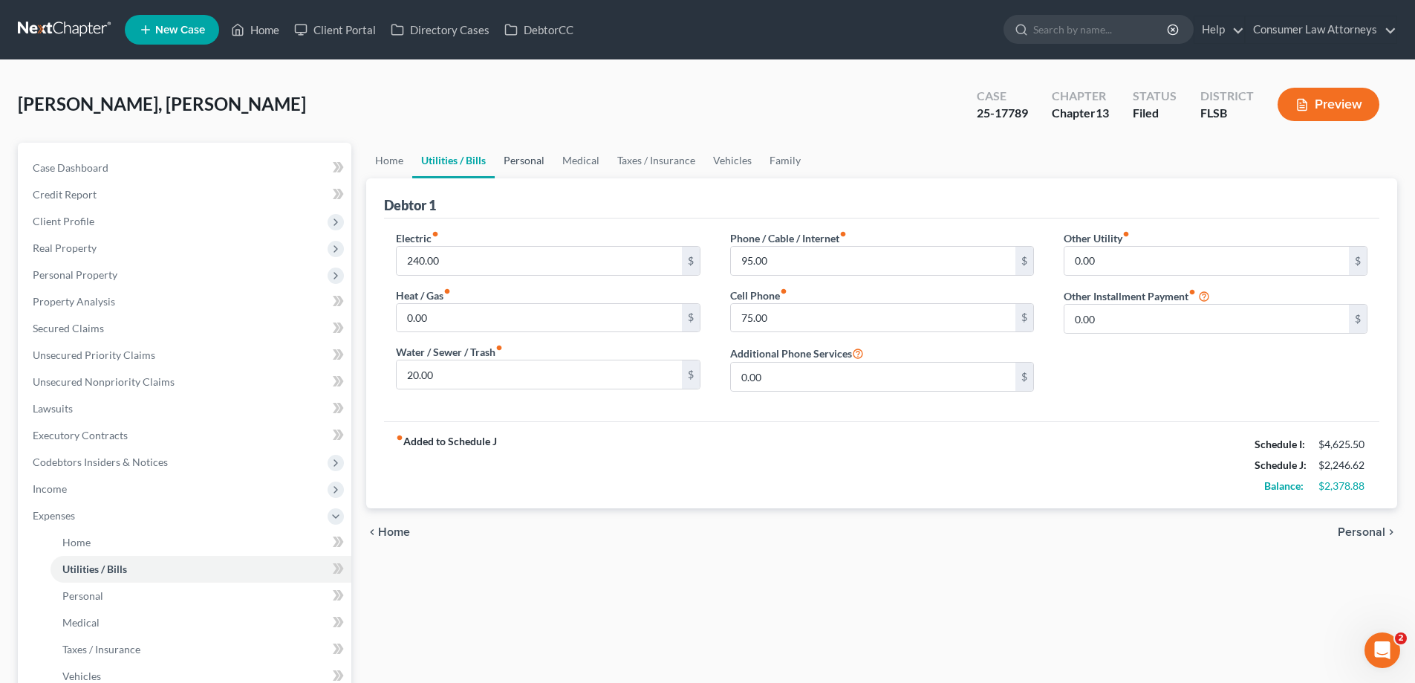
click at [531, 162] on link "Personal" at bounding box center [524, 161] width 59 height 36
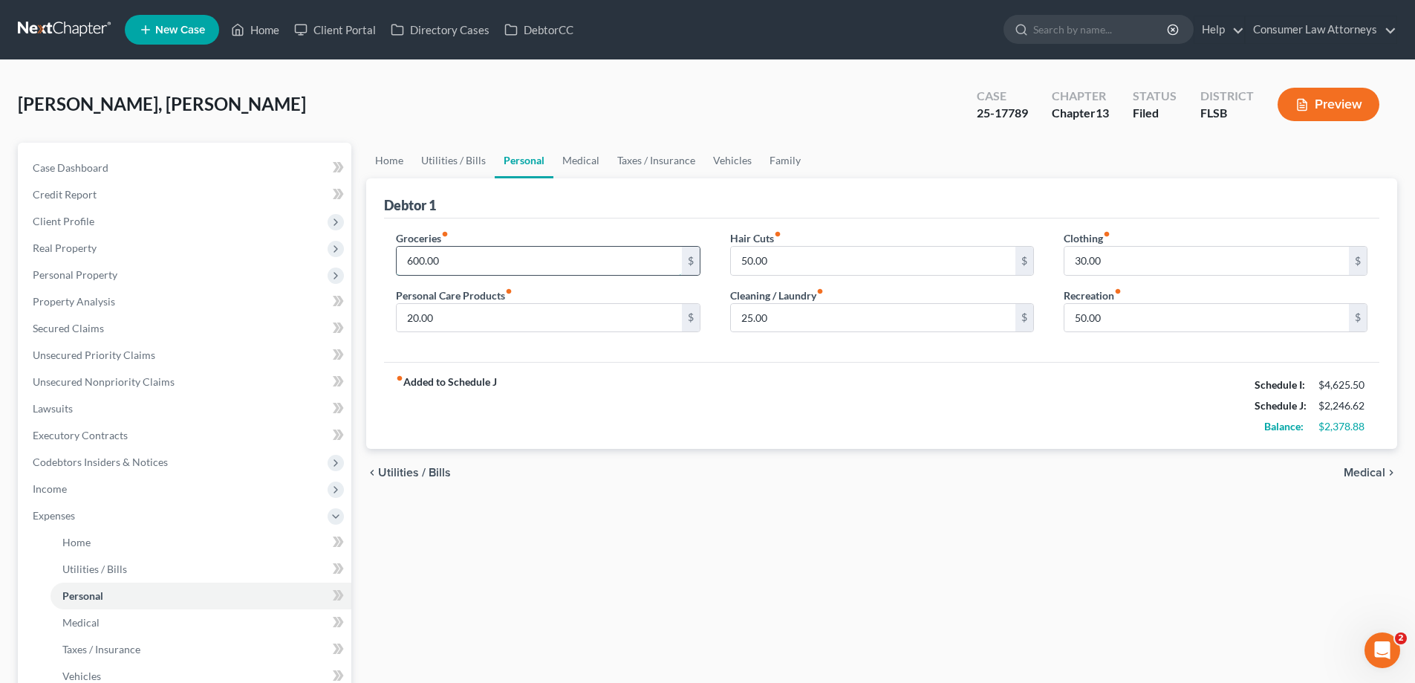
click at [609, 254] on input "600.00" at bounding box center [539, 261] width 285 height 28
click at [455, 253] on input "600.00" at bounding box center [539, 261] width 285 height 28
drag, startPoint x: 461, startPoint y: 255, endPoint x: 418, endPoint y: 267, distance: 44.2
click at [449, 256] on input "600.00" at bounding box center [539, 261] width 285 height 28
drag, startPoint x: 457, startPoint y: 262, endPoint x: 364, endPoint y: 263, distance: 92.9
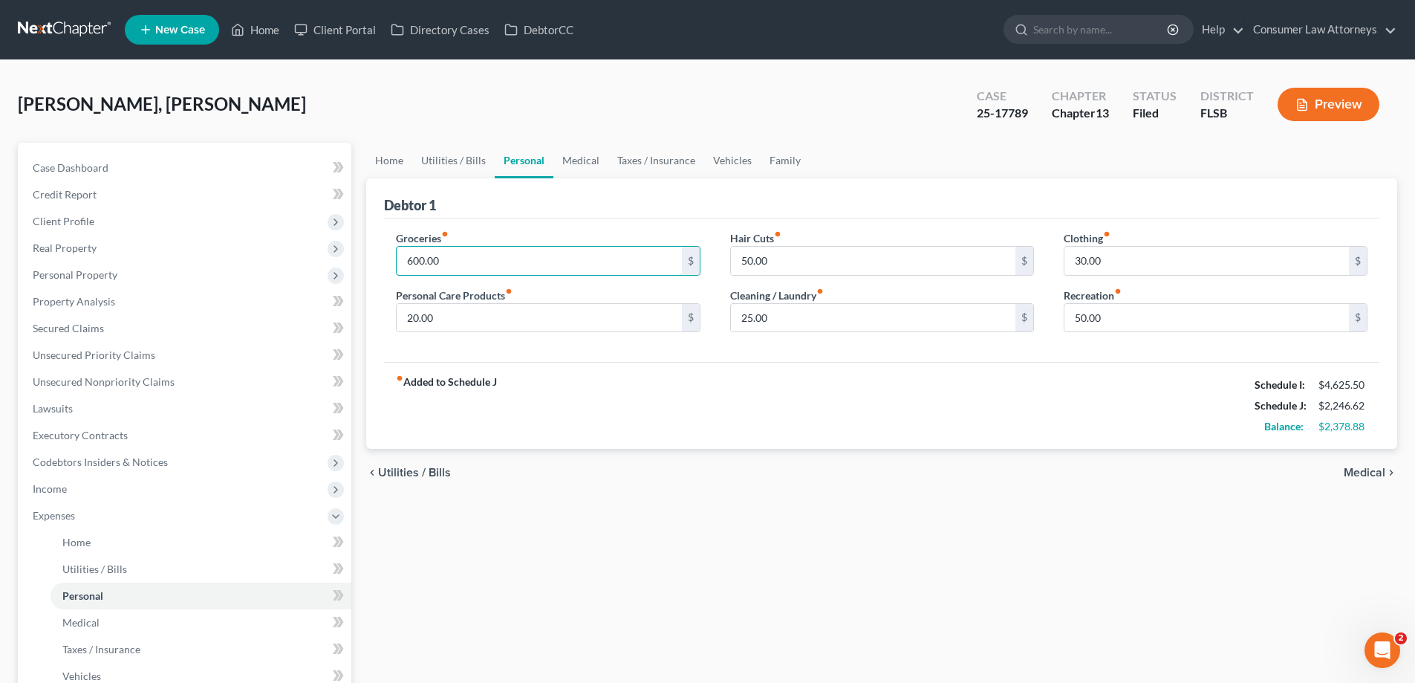
click at [364, 263] on div "Home Utilities / Bills Personal Medical Taxes / Insurance Vehicles Family Debto…" at bounding box center [882, 545] width 1046 height 805
click at [892, 394] on div "fiber_manual_record Added to Schedule J Schedule I: $4,625.50 Schedule J: $2,14…" at bounding box center [882, 405] width 996 height 87
click at [451, 260] on input "500" at bounding box center [539, 261] width 285 height 28
click at [719, 405] on div "fiber_manual_record Added to Schedule J Schedule I: $4,625.50 Schedule J: $2,16…" at bounding box center [882, 405] width 996 height 87
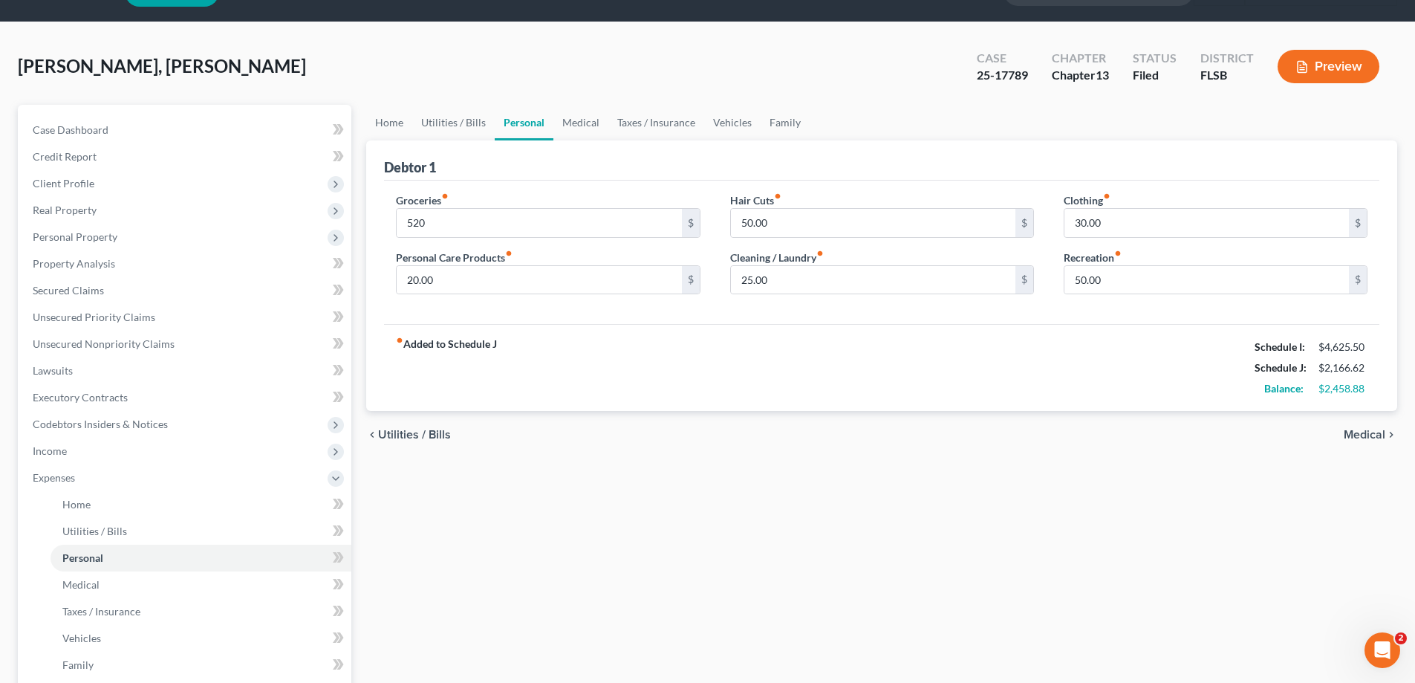
scroll to position [74, 0]
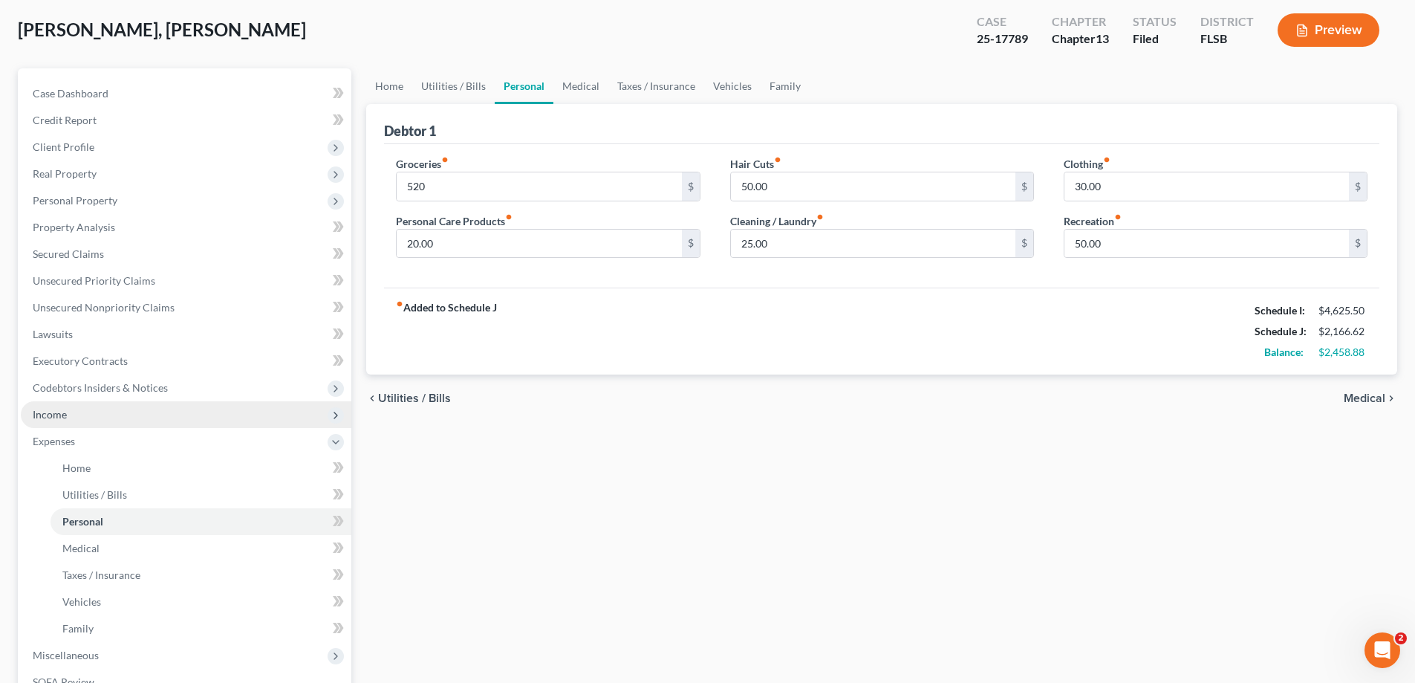
click at [58, 415] on span "Income" at bounding box center [50, 414] width 34 height 13
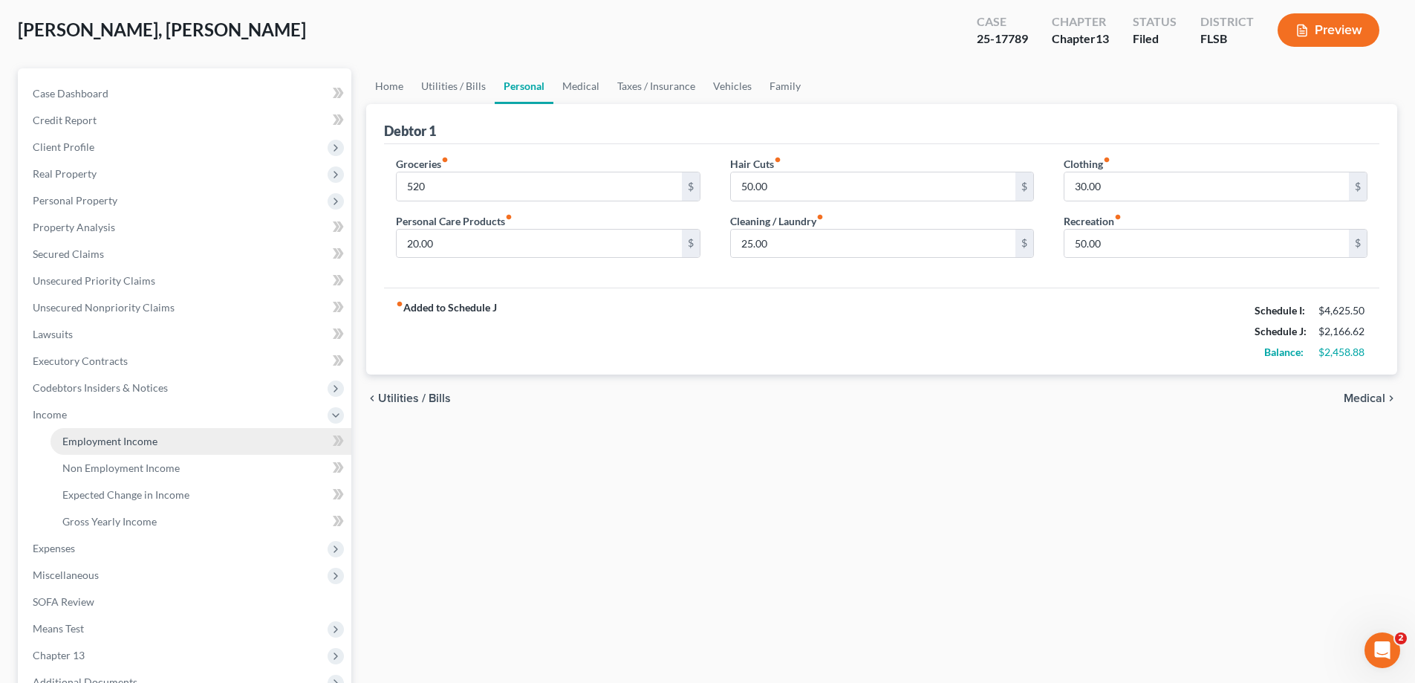
click at [64, 438] on span "Employment Income" at bounding box center [109, 441] width 95 height 13
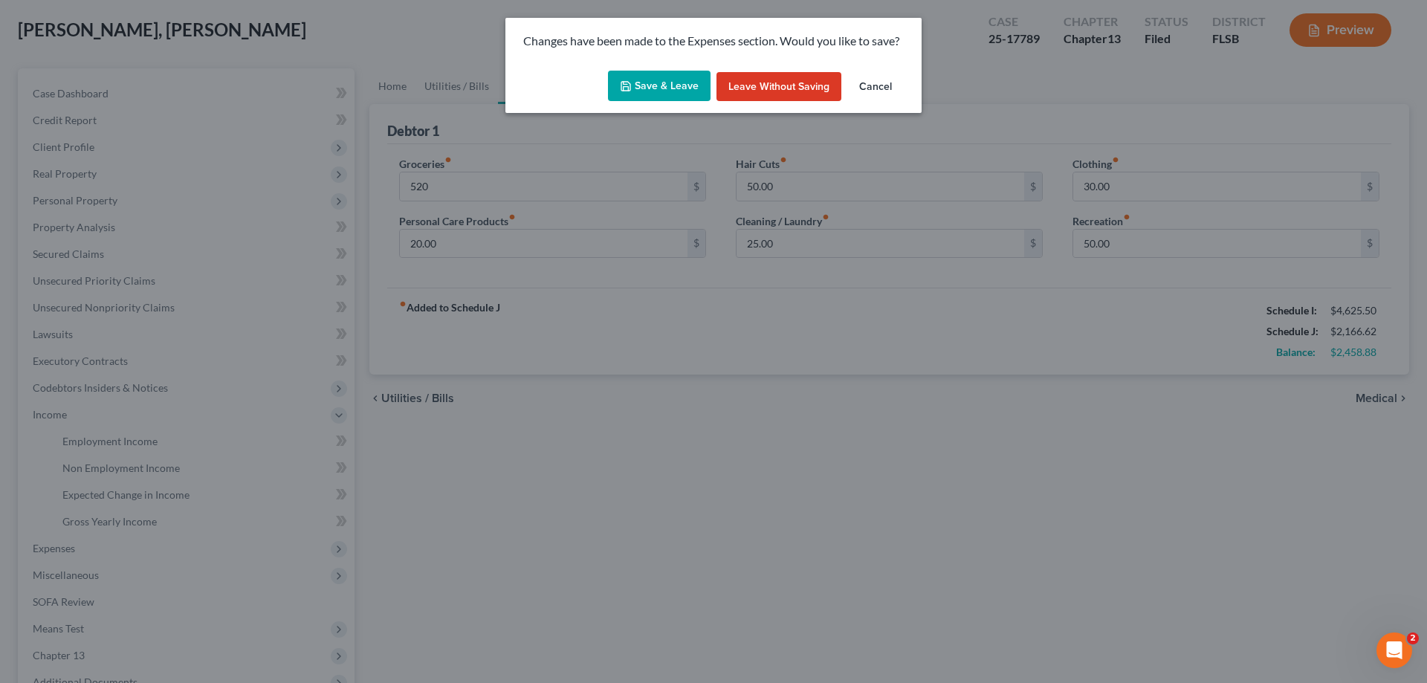
click at [629, 89] on polyline "button" at bounding box center [625, 88] width 5 height 4
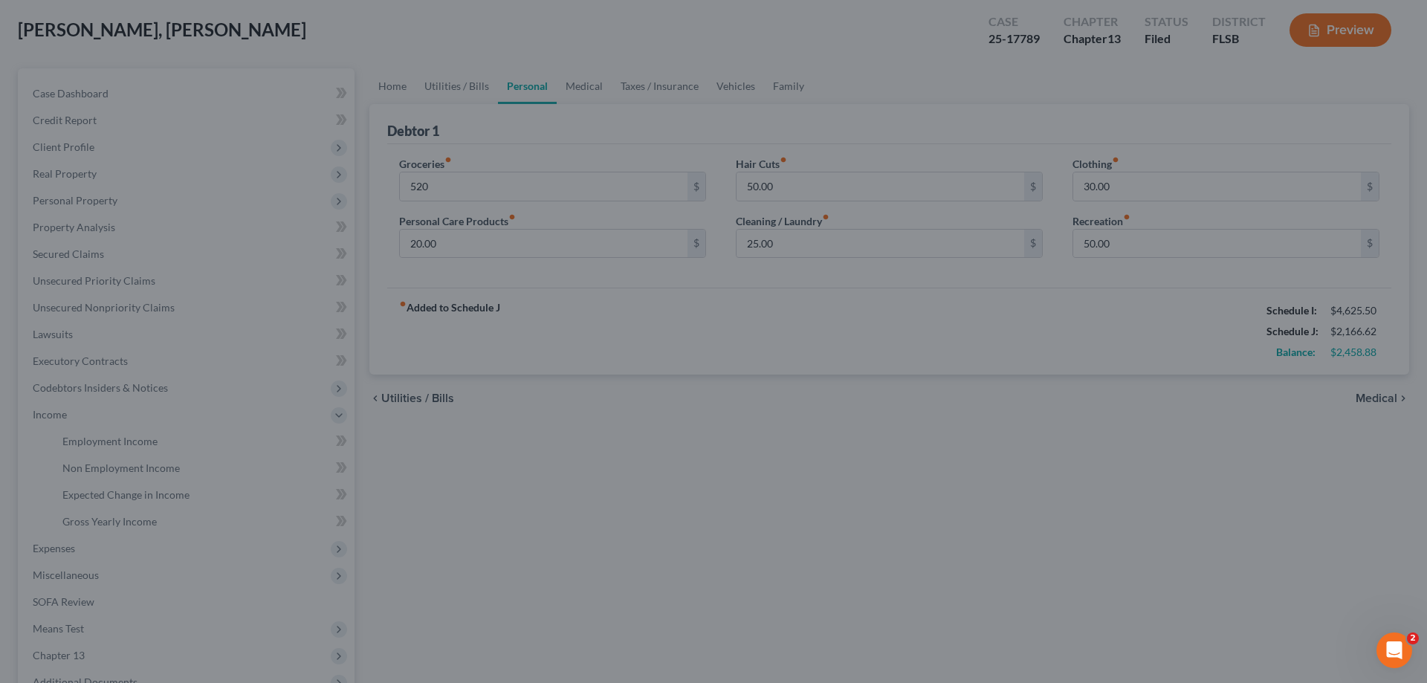
type input "520.00"
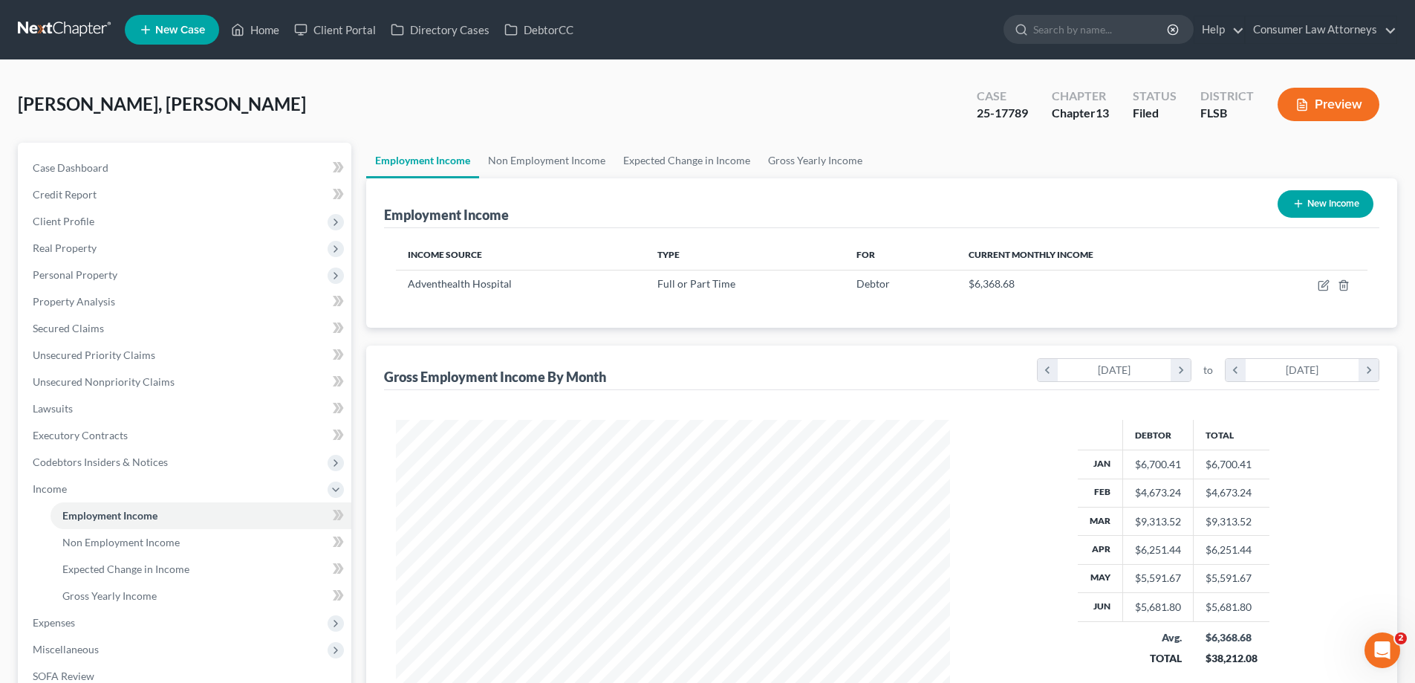
scroll to position [277, 584]
click at [555, 155] on link "Non Employment Income" at bounding box center [546, 161] width 135 height 36
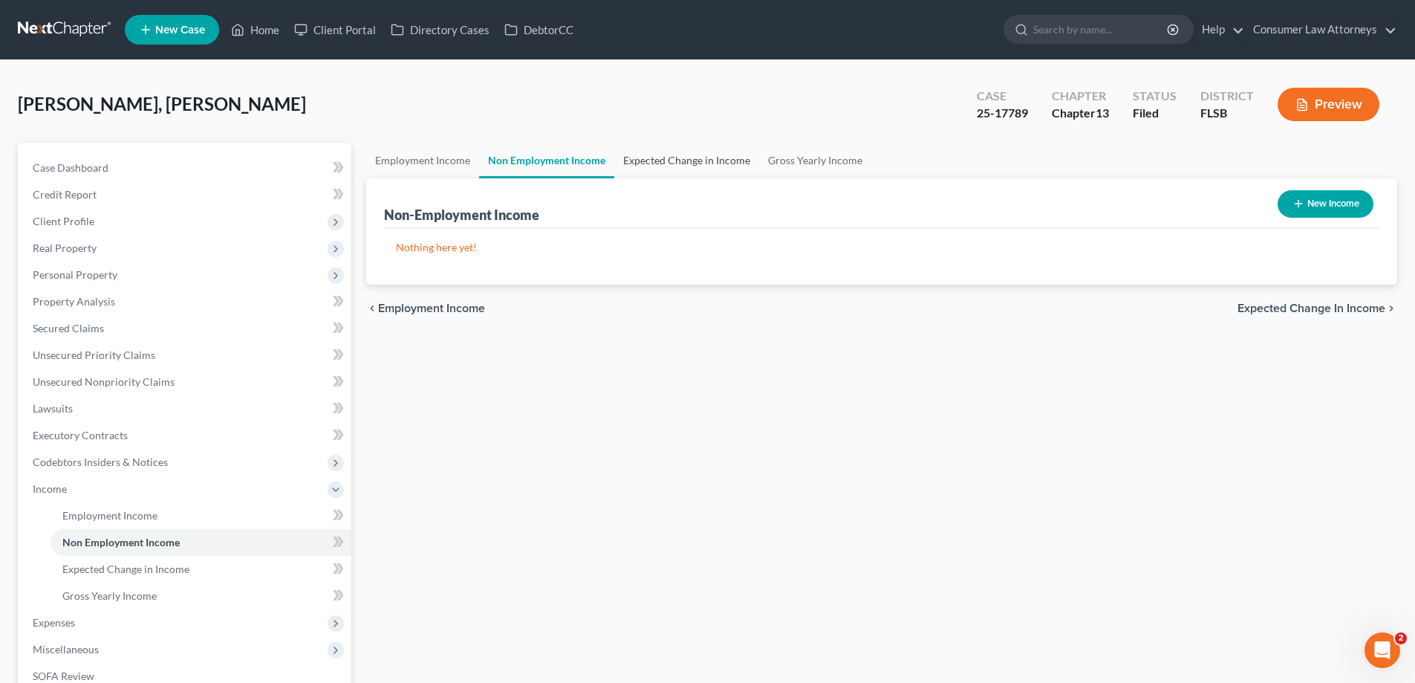
click at [640, 162] on link "Expected Change in Income" at bounding box center [686, 161] width 145 height 36
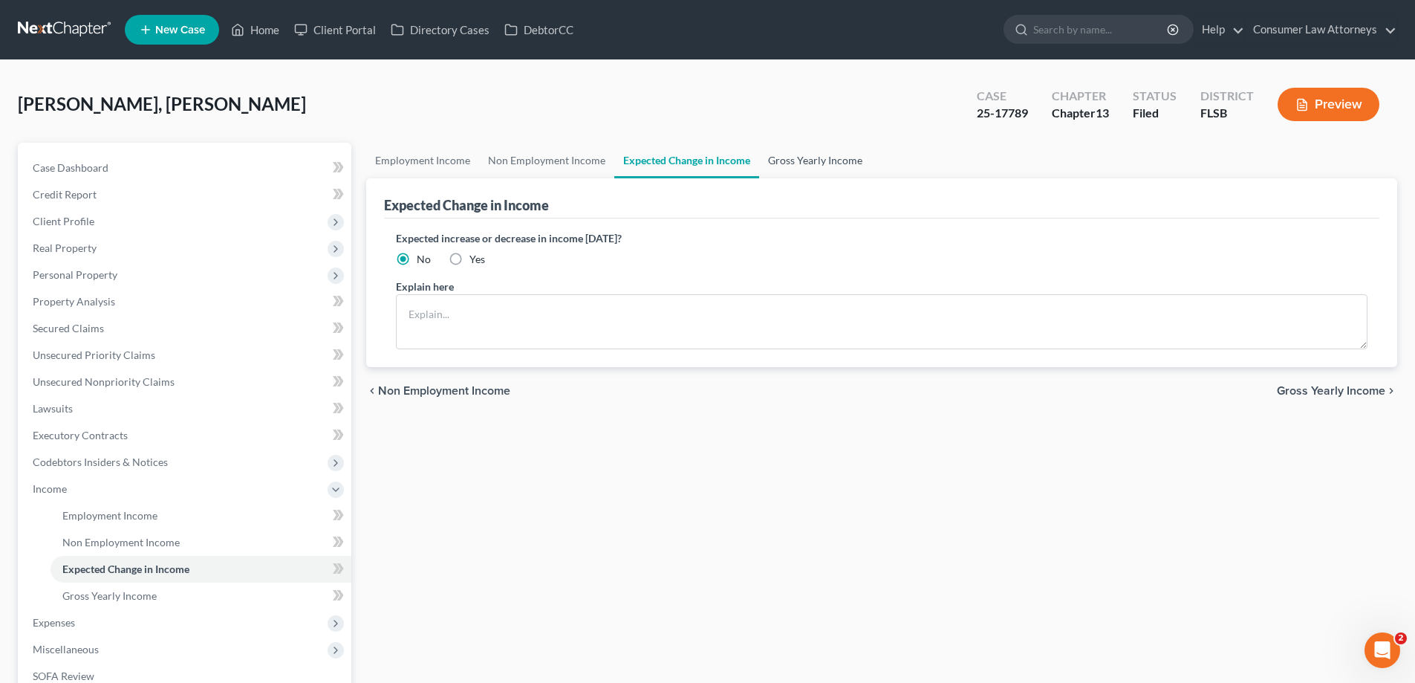
click at [805, 169] on link "Gross Yearly Income" at bounding box center [815, 161] width 112 height 36
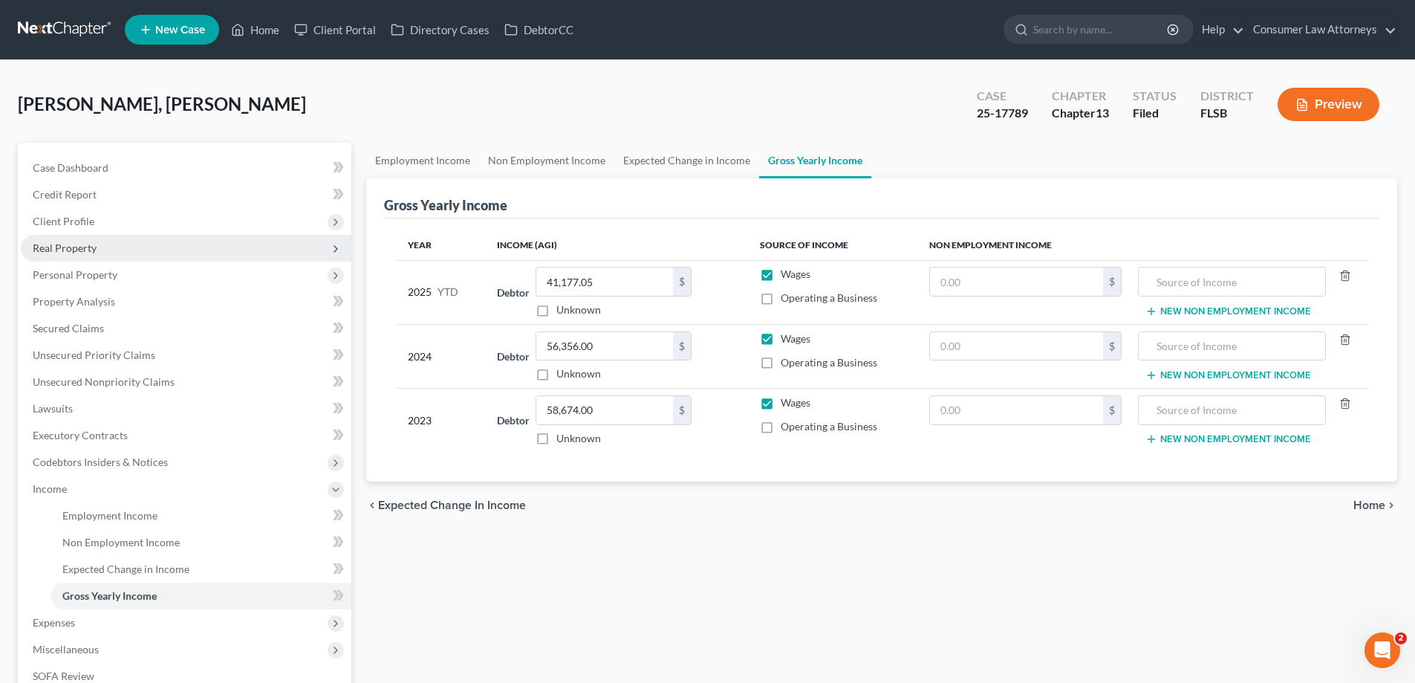
drag, startPoint x: 58, startPoint y: 252, endPoint x: 65, endPoint y: 259, distance: 10.0
click at [58, 252] on span "Real Property" at bounding box center [65, 247] width 64 height 13
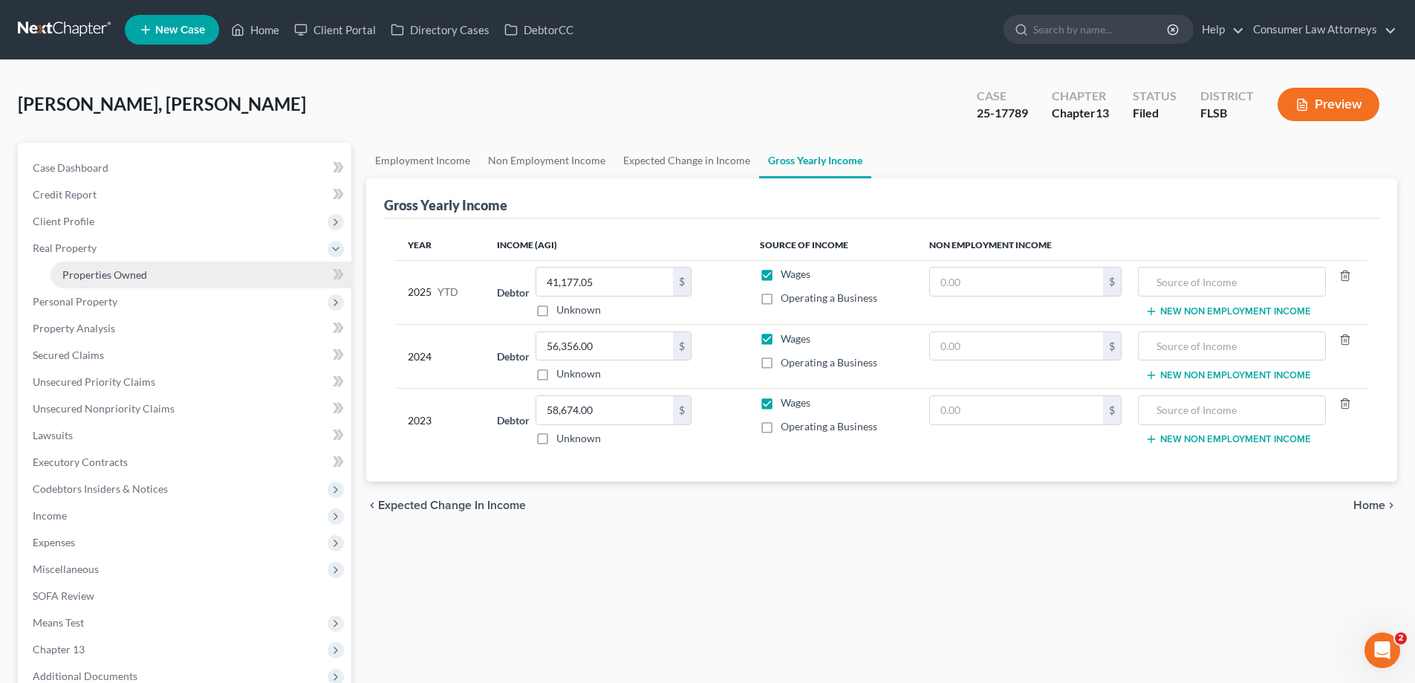
click at [78, 268] on span "Properties Owned" at bounding box center [104, 274] width 85 height 13
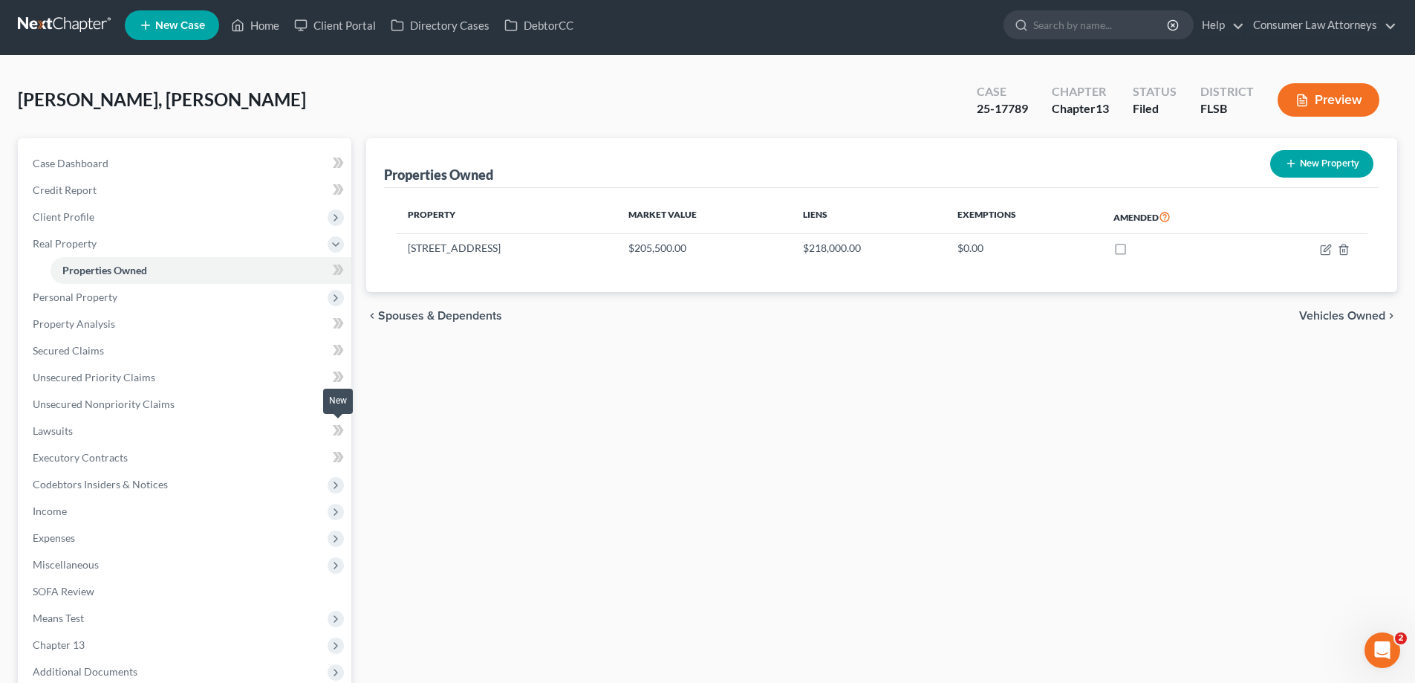
scroll to position [160, 0]
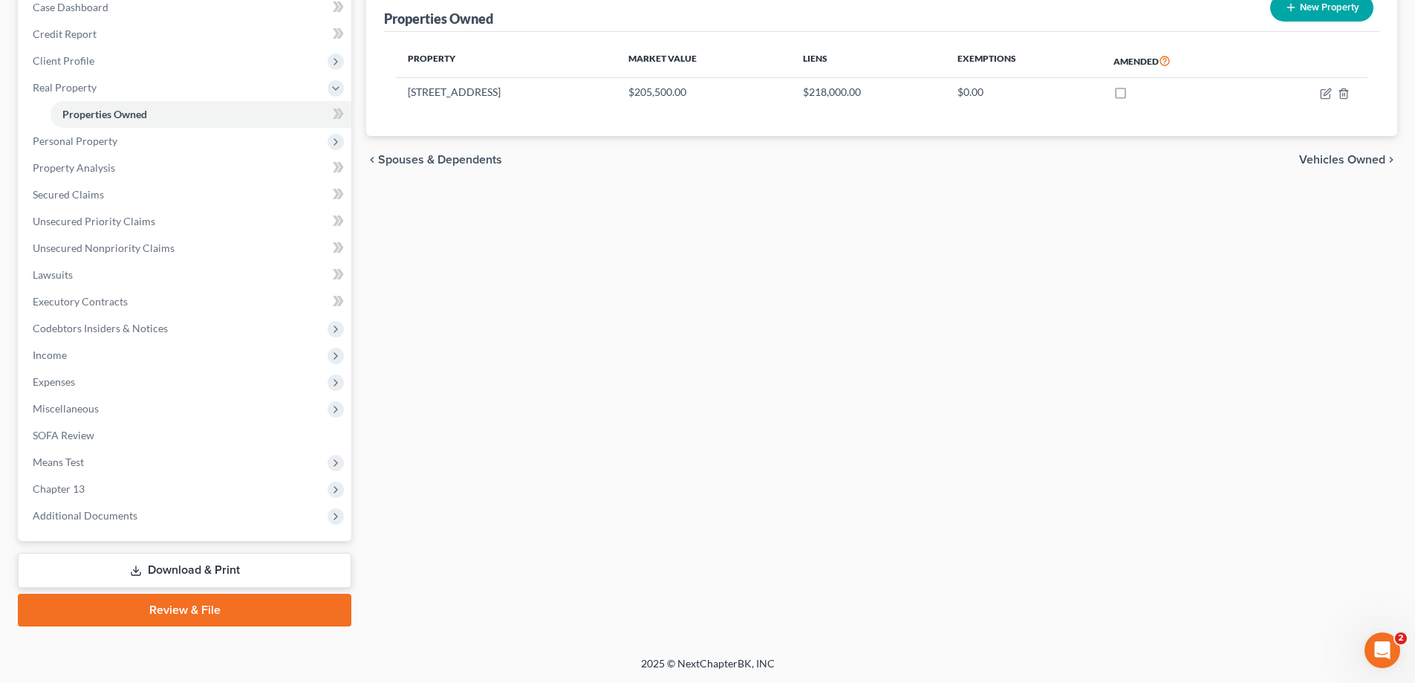
click at [218, 571] on link "Download & Print" at bounding box center [185, 570] width 334 height 35
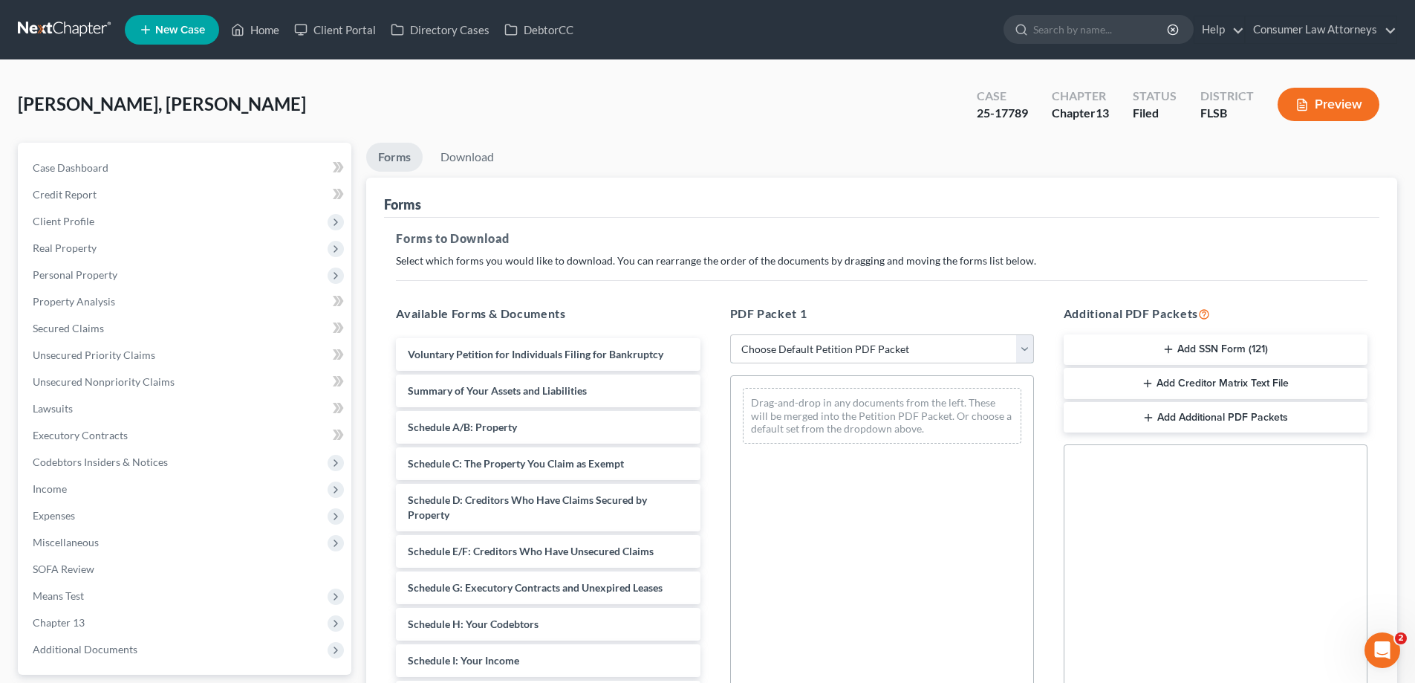
drag, startPoint x: 848, startPoint y: 346, endPoint x: 821, endPoint y: 311, distance: 44.0
click at [848, 346] on select "Choose Default Petition PDF Packet Complete Bankruptcy Petition (all forms and …" at bounding box center [882, 349] width 304 height 30
select select "2"
click at [730, 334] on select "Choose Default Petition PDF Packet Complete Bankruptcy Petition (all forms and …" at bounding box center [882, 349] width 304 height 30
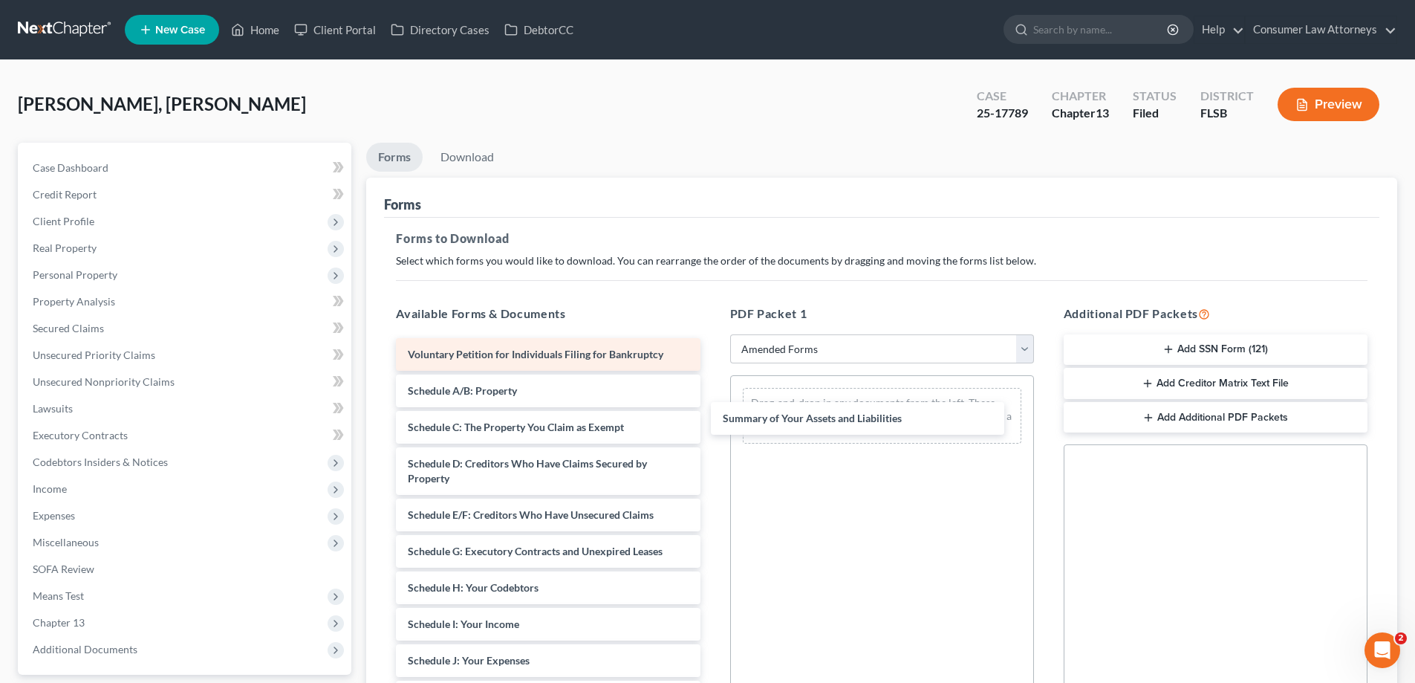
drag, startPoint x: 479, startPoint y: 389, endPoint x: 646, endPoint y: 366, distance: 168.8
click at [712, 415] on div "Summary of Your Assets and Liabilities Voluntary Petition for Individuals Filin…" at bounding box center [548, 649] width 328 height 623
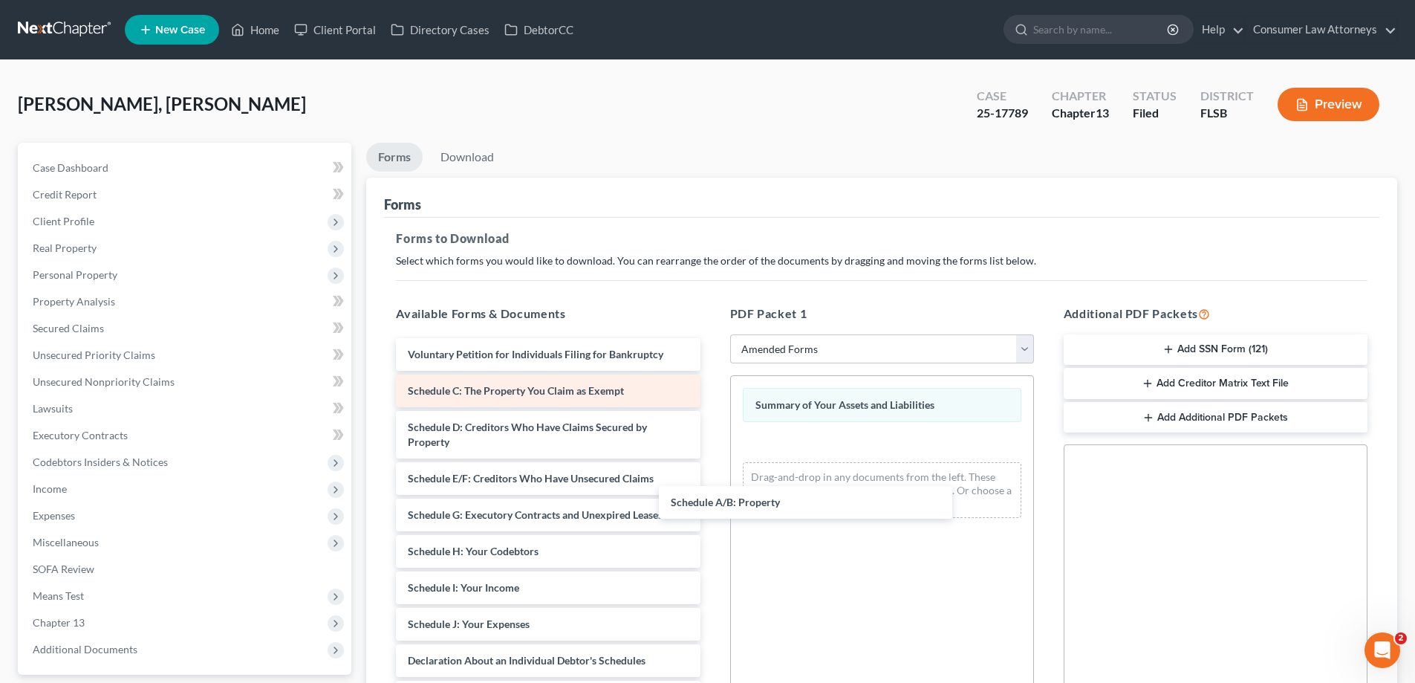
drag, startPoint x: 554, startPoint y: 379, endPoint x: 581, endPoint y: 395, distance: 31.3
click at [712, 484] on div "Schedule A/B: Property Voluntary Petition for Individuals Filing for Bankruptcy…" at bounding box center [548, 631] width 328 height 587
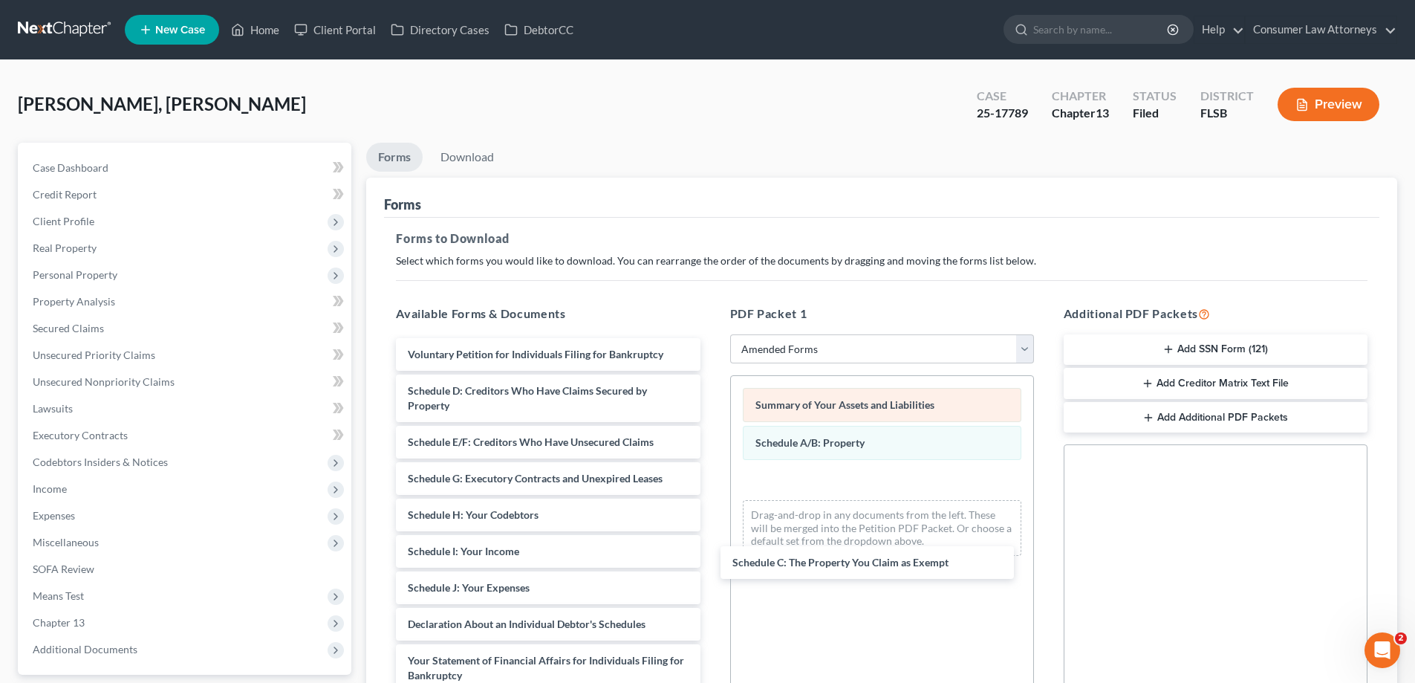
drag, startPoint x: 552, startPoint y: 380, endPoint x: 908, endPoint y: 401, distance: 356.6
click at [712, 548] on div "Schedule C: The Property You Claim as Exempt Voluntary Petition for Individuals…" at bounding box center [548, 613] width 328 height 551
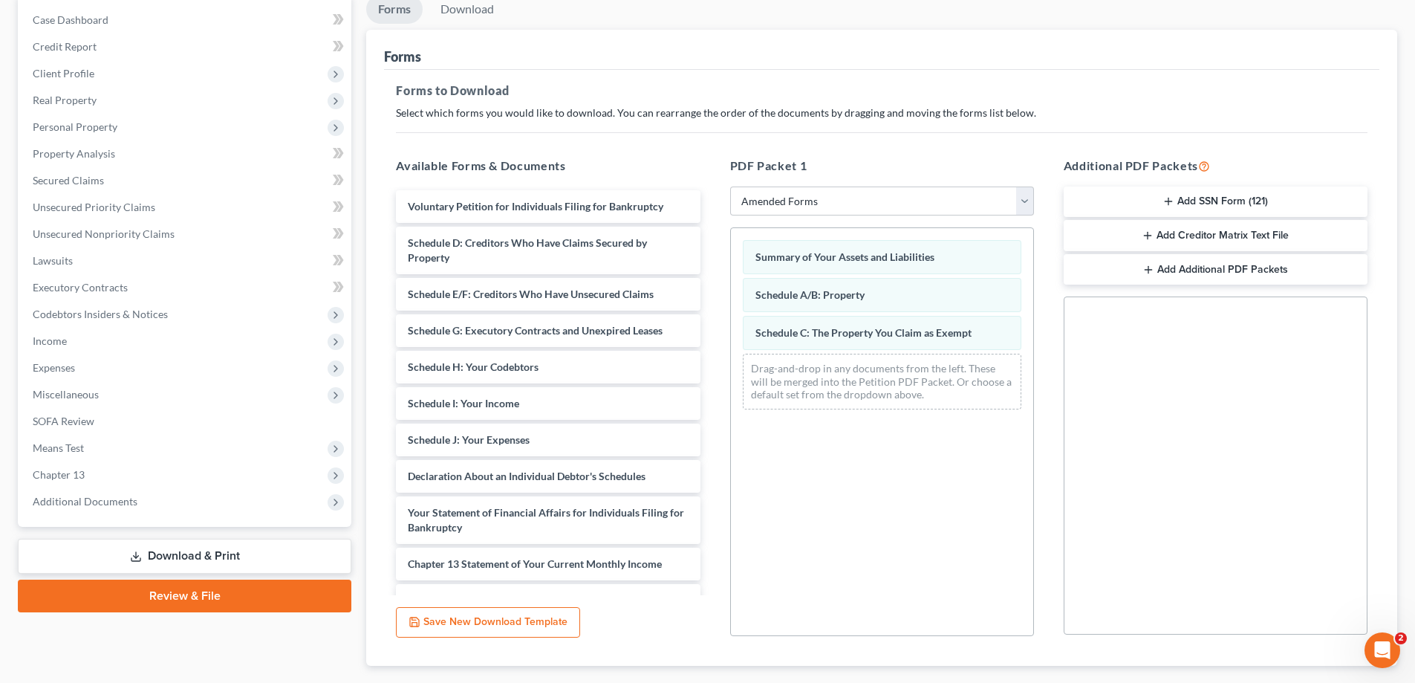
scroll to position [149, 0]
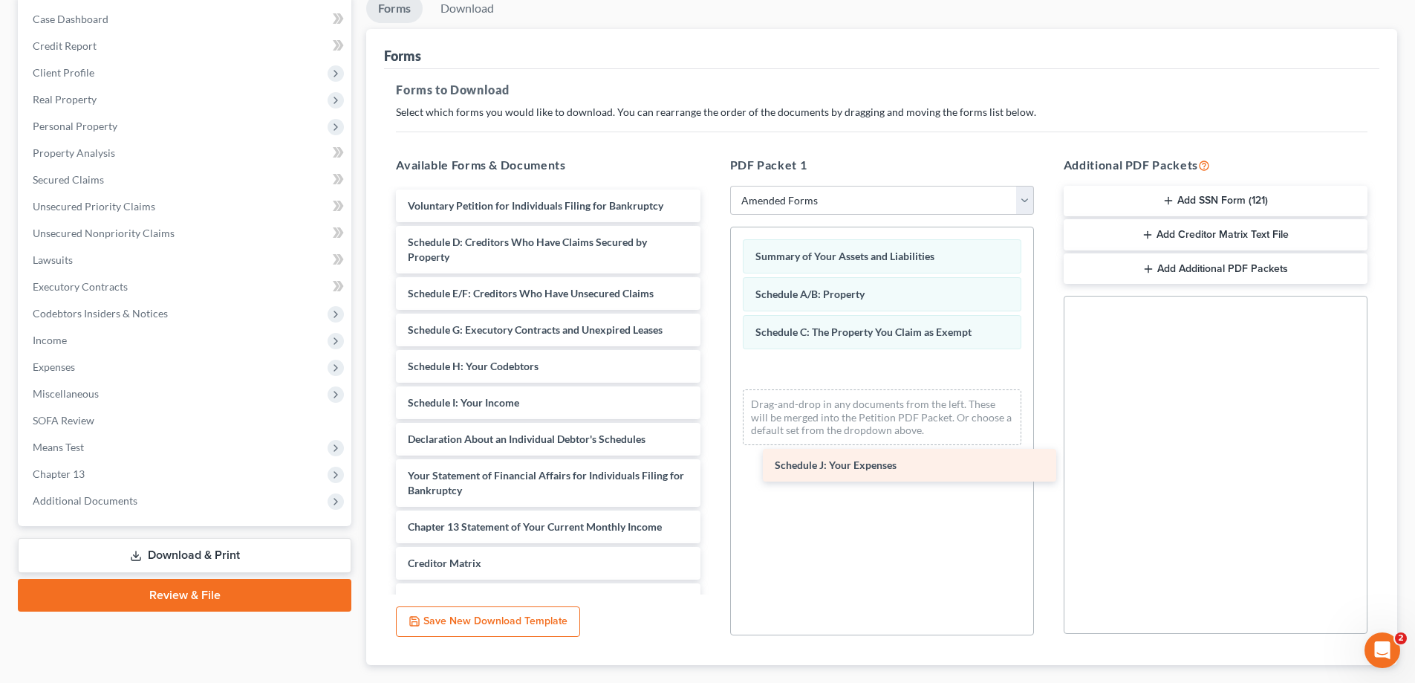
drag, startPoint x: 424, startPoint y: 436, endPoint x: 791, endPoint y: 462, distance: 368.0
click at [712, 462] on div "Schedule J: Your Expenses Voluntary Petition for Individuals Filing for Bankrup…" at bounding box center [548, 446] width 328 height 514
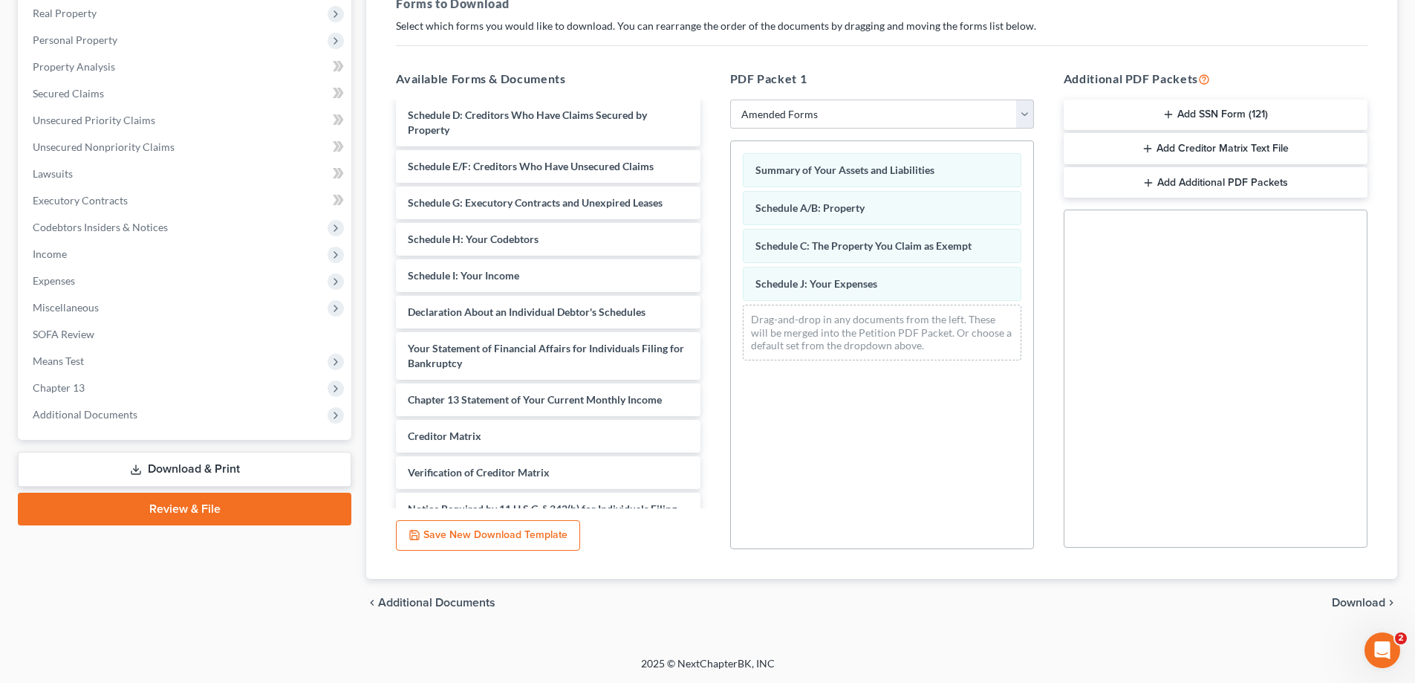
scroll to position [74, 0]
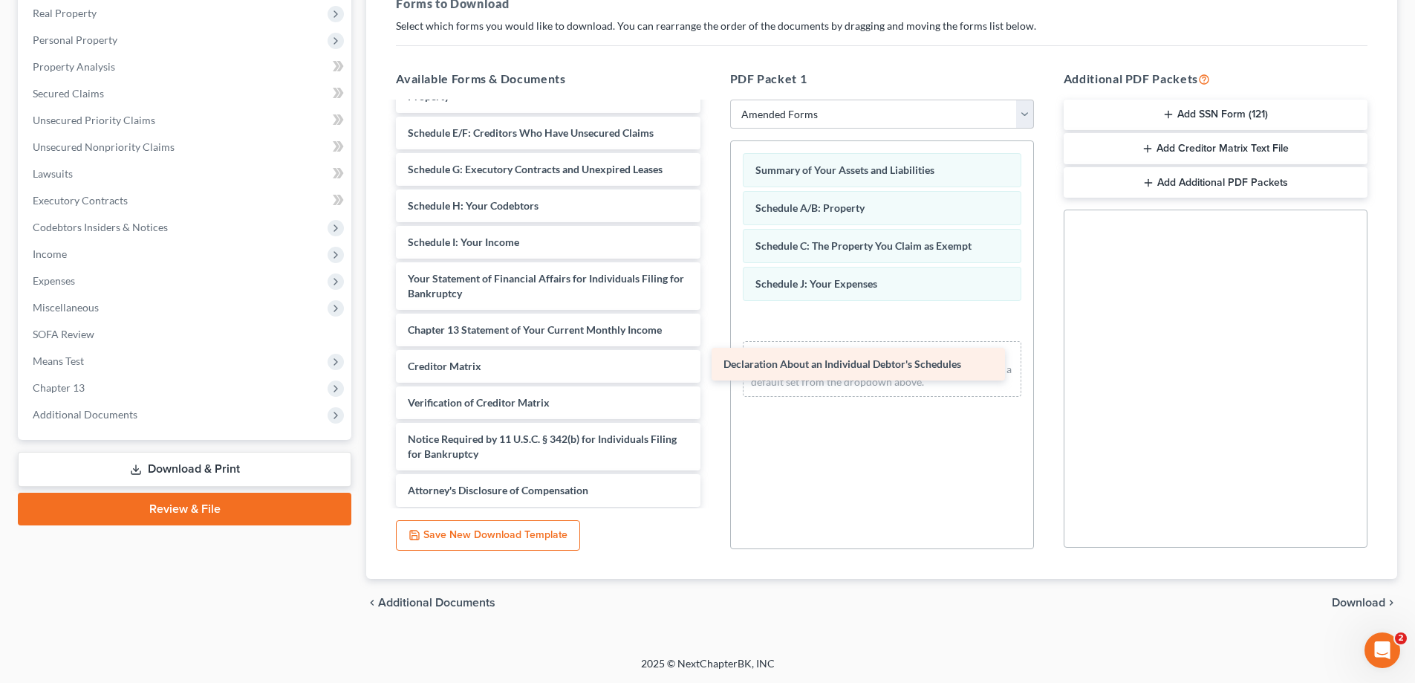
drag, startPoint x: 517, startPoint y: 278, endPoint x: 844, endPoint y: 363, distance: 337.7
click at [712, 363] on div "Declaration About an Individual Debtor's Schedules Voluntary Petition for Indiv…" at bounding box center [548, 268] width 328 height 478
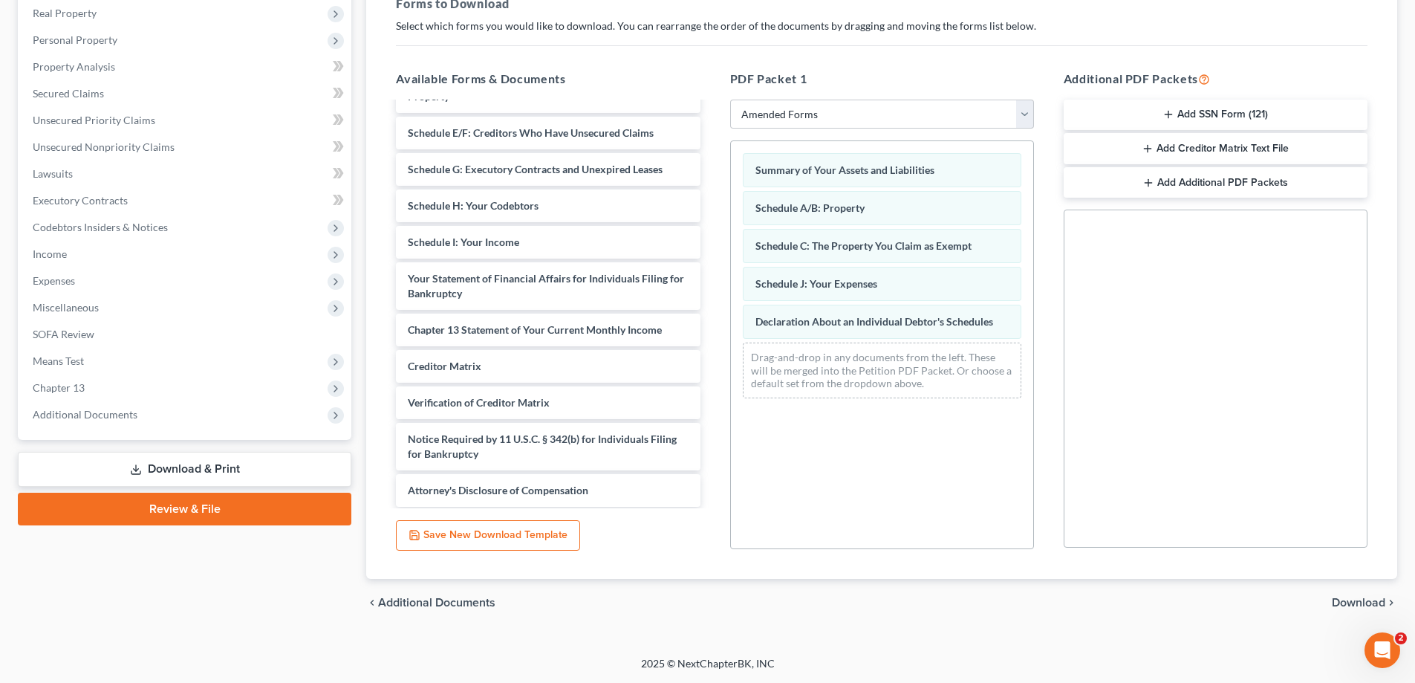
scroll to position [0, 0]
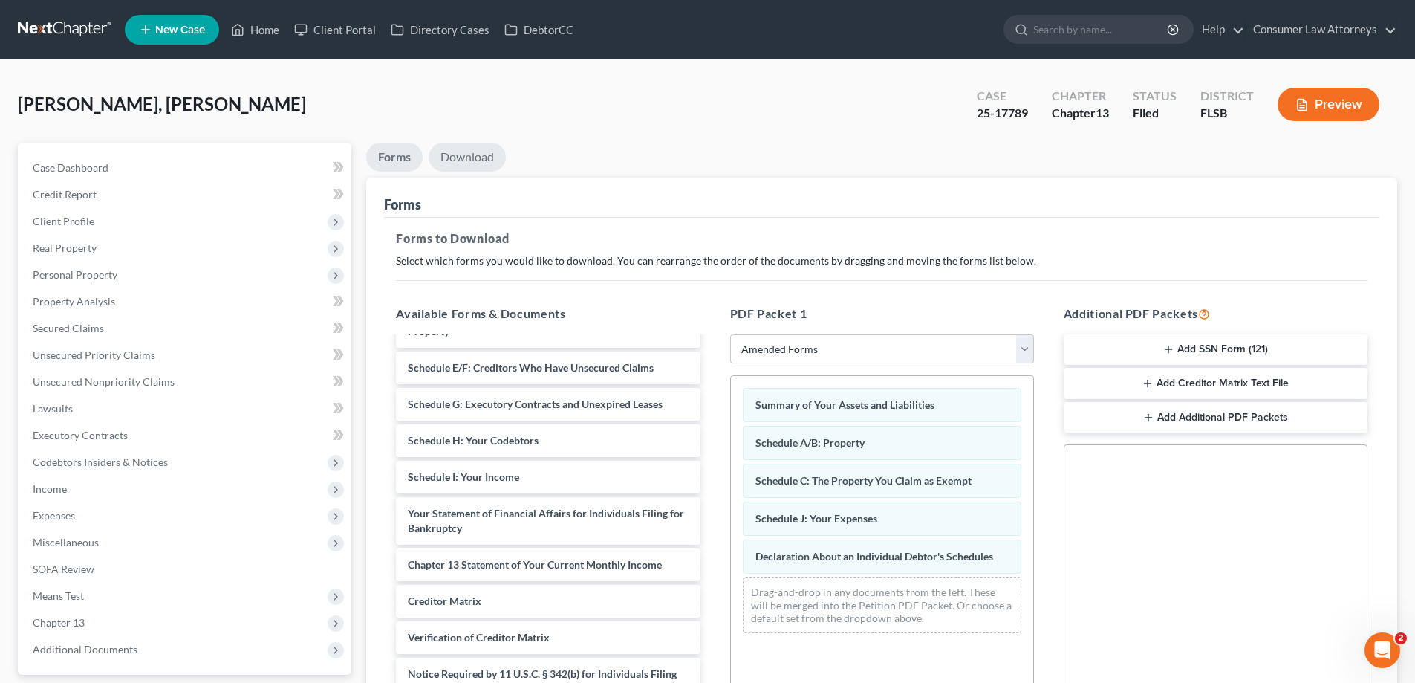
click at [466, 161] on link "Download" at bounding box center [467, 157] width 77 height 29
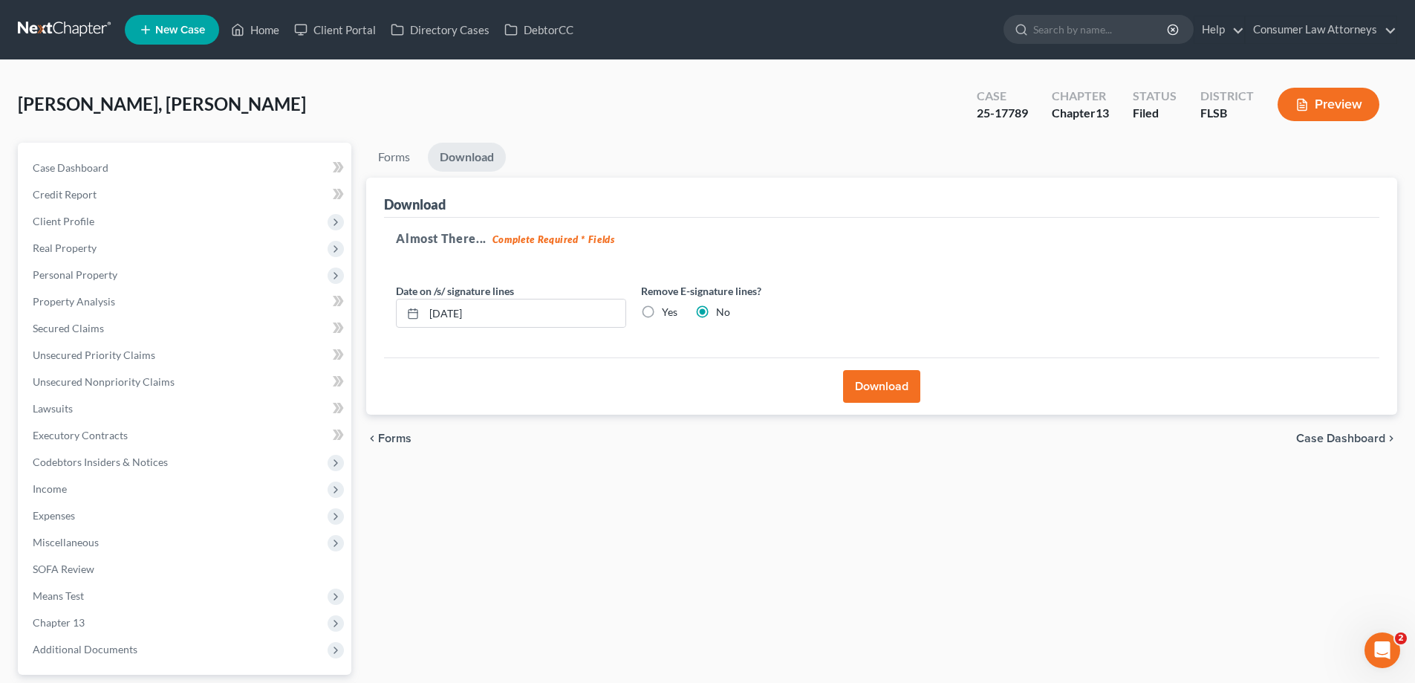
click at [877, 386] on button "Download" at bounding box center [881, 386] width 77 height 33
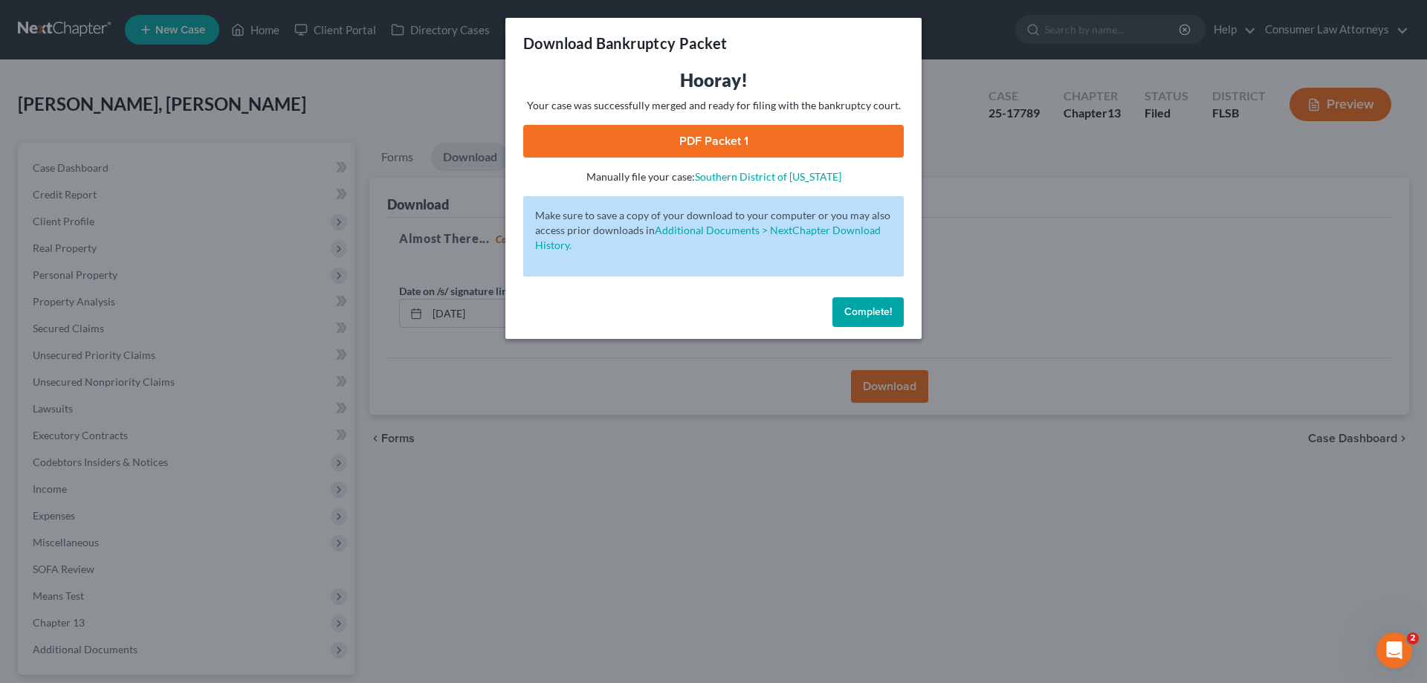
click at [665, 137] on link "PDF Packet 1" at bounding box center [713, 141] width 380 height 33
click at [869, 318] on button "Complete!" at bounding box center [867, 312] width 71 height 30
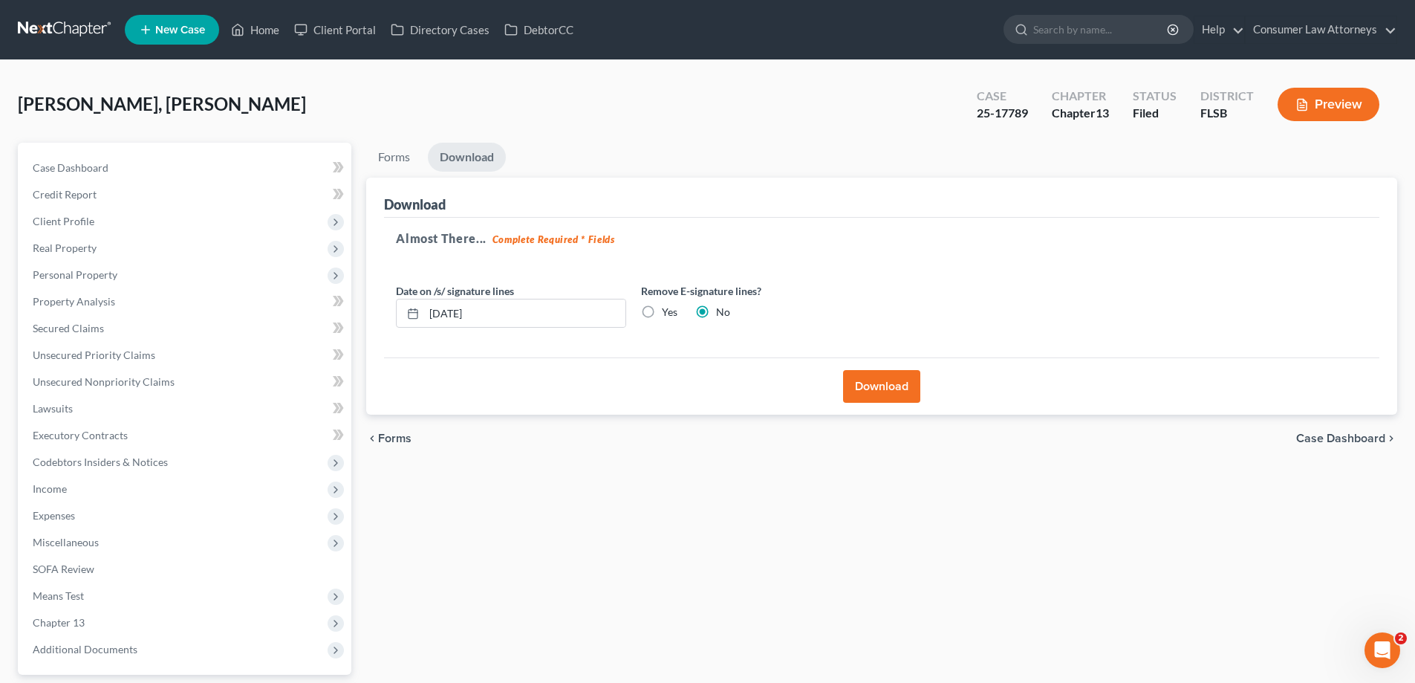
click at [1027, 111] on div "25-17789" at bounding box center [1002, 113] width 51 height 17
drag, startPoint x: 1029, startPoint y: 111, endPoint x: 977, endPoint y: 111, distance: 52.0
click at [977, 111] on div "Case 25-17789" at bounding box center [1002, 106] width 75 height 44
copy div "25-17789"
click at [264, 25] on link "Home" at bounding box center [255, 29] width 63 height 27
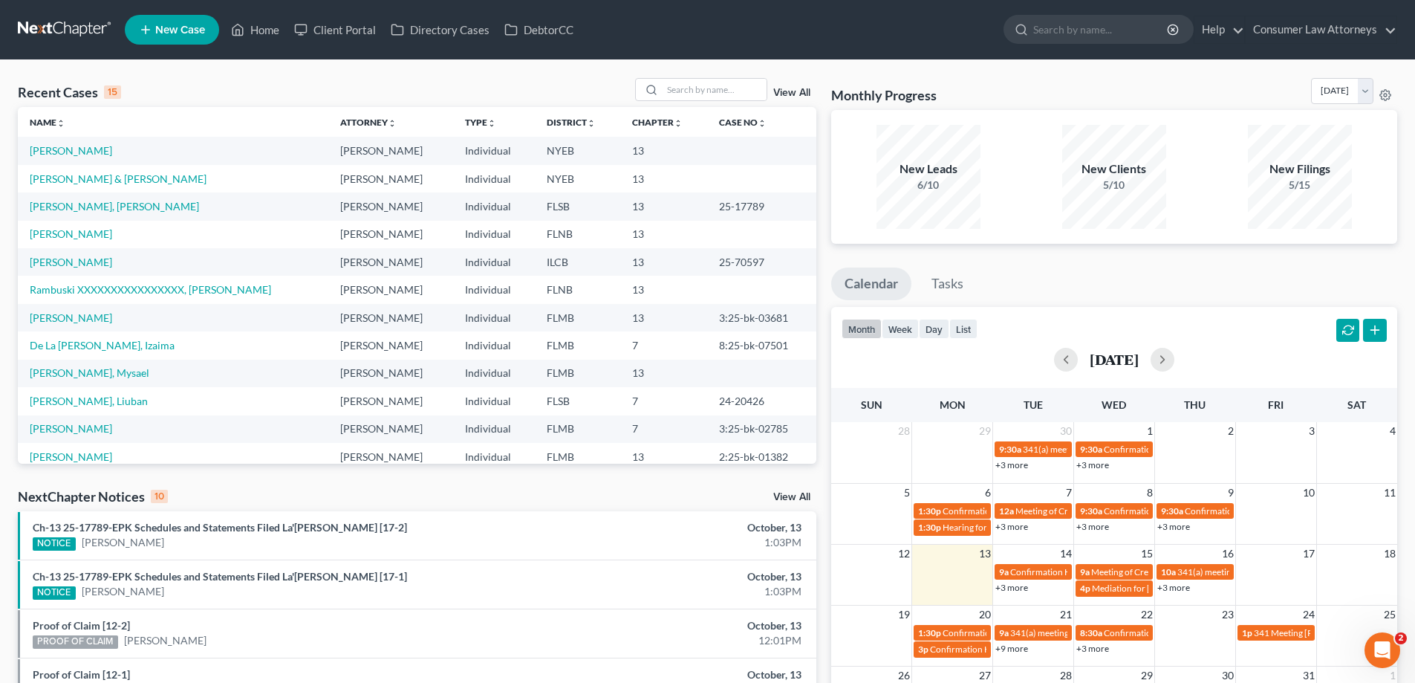
click at [797, 91] on link "View All" at bounding box center [791, 93] width 37 height 10
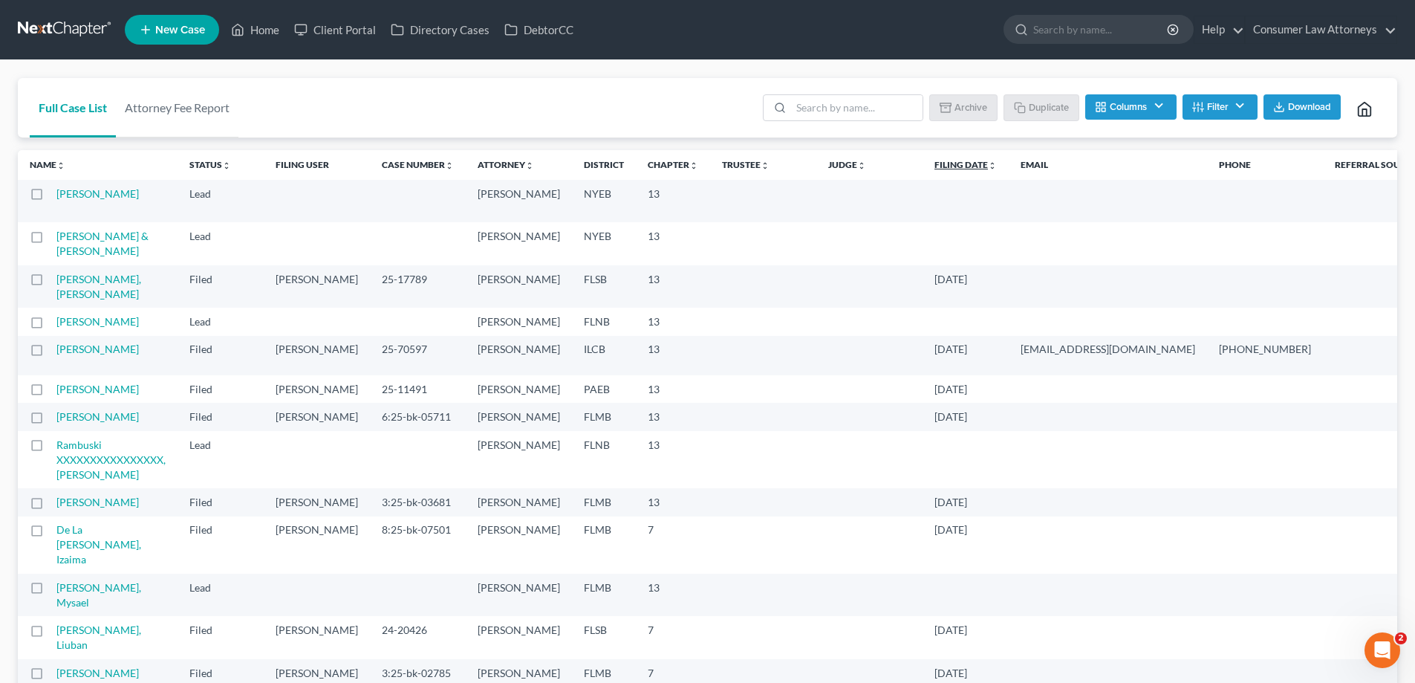
click at [935, 166] on link "Filing Date unfold_more expand_more expand_less" at bounding box center [966, 164] width 62 height 11
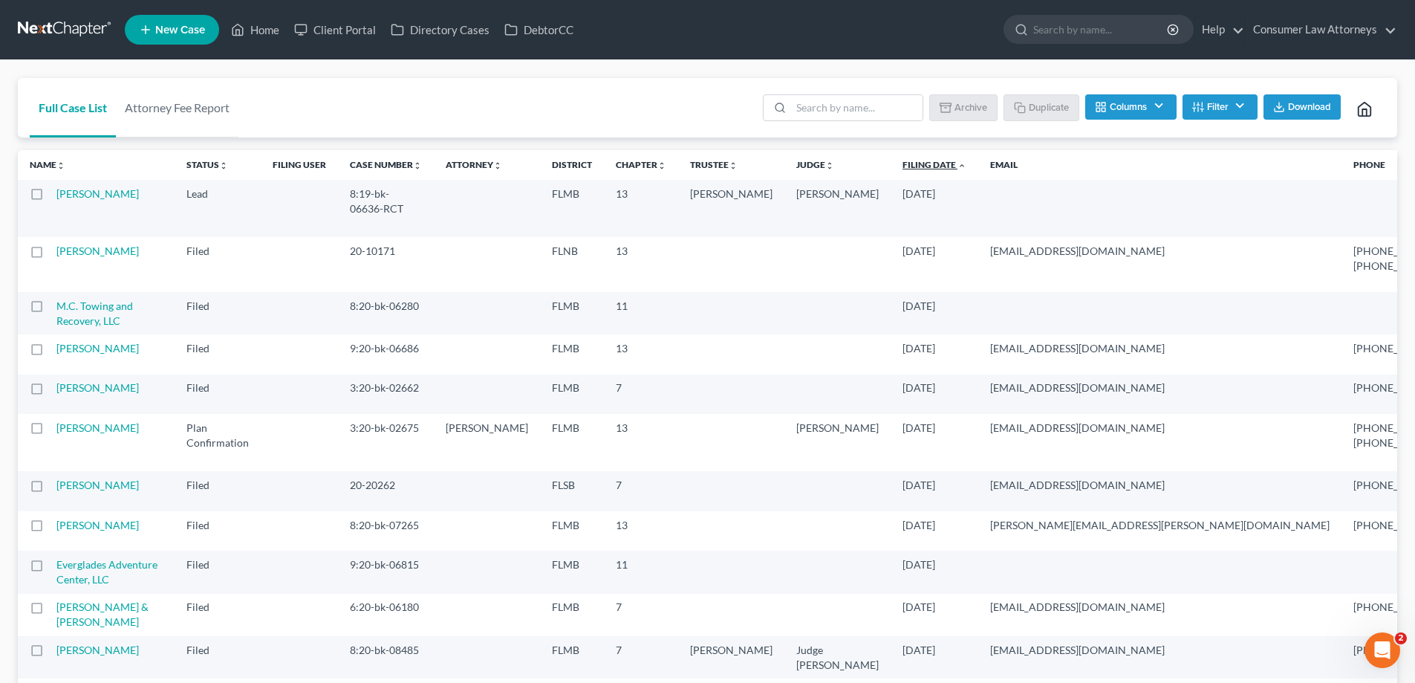
click at [903, 169] on link "Filing Date unfold_more expand_more expand_less" at bounding box center [935, 164] width 64 height 11
